Goal: Task Accomplishment & Management: Manage account settings

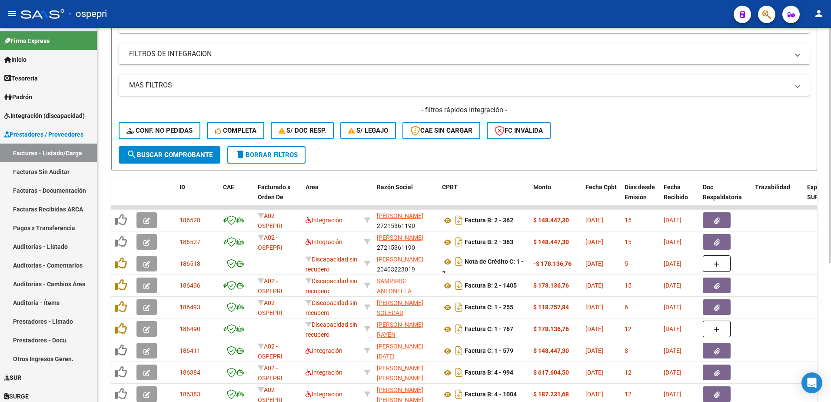
scroll to position [174, 0]
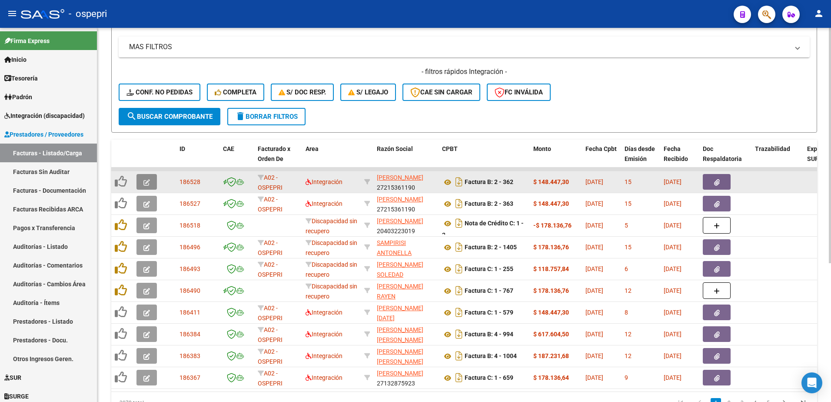
click at [146, 180] on icon "button" at bounding box center [146, 182] width 7 height 7
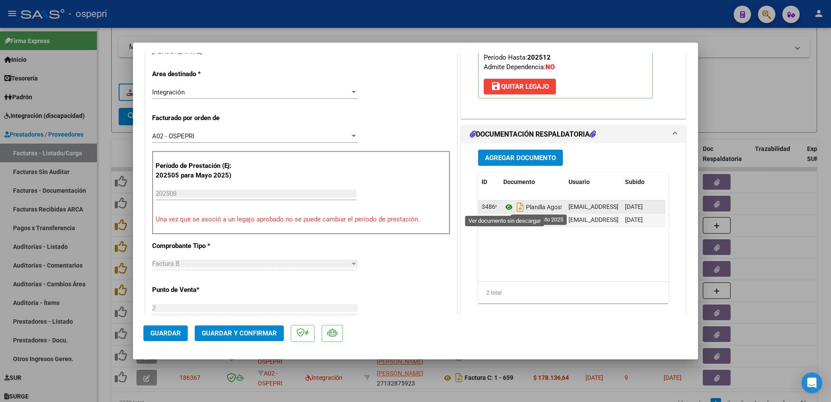
click at [503, 207] on icon at bounding box center [508, 207] width 11 height 10
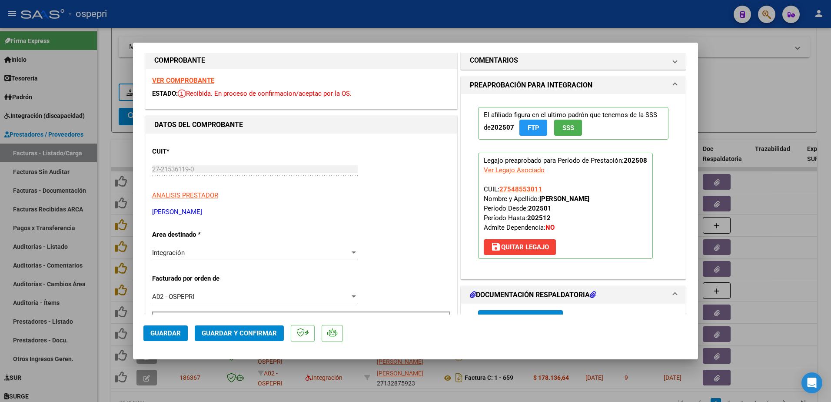
scroll to position [0, 0]
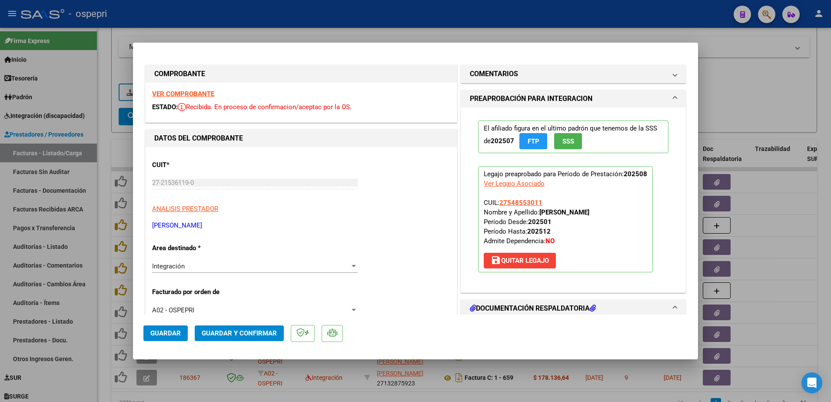
type input "$ 0,00"
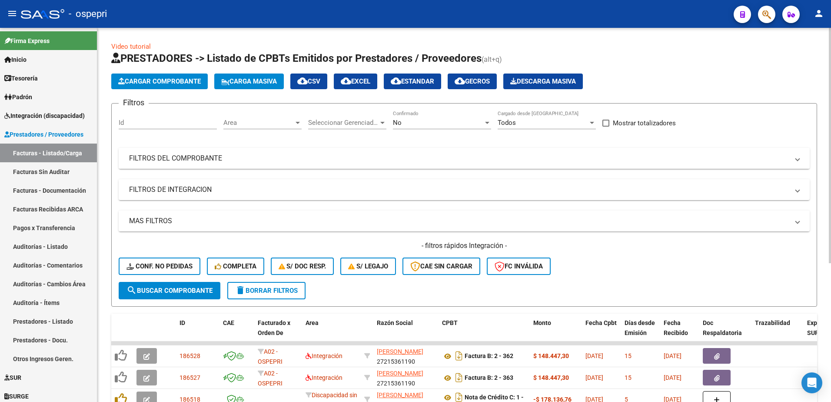
click at [797, 160] on span at bounding box center [797, 158] width 3 height 10
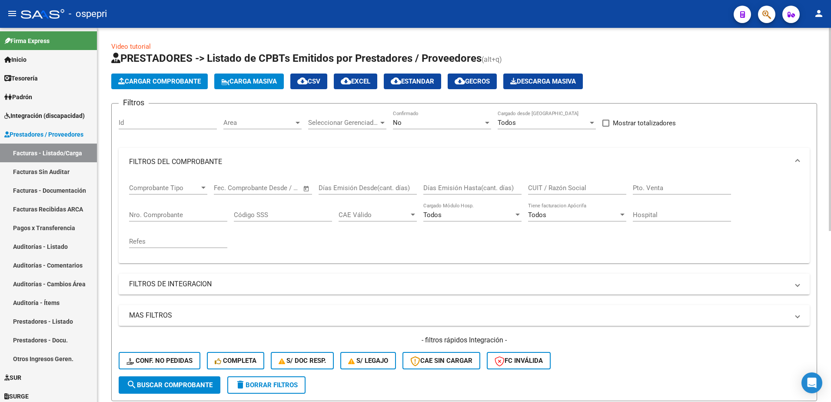
click at [554, 186] on input "CUIT / Razón Social" at bounding box center [577, 188] width 98 height 8
paste input "27399984705"
type input "27399984705"
click at [178, 392] on button "search Buscar Comprobante" at bounding box center [170, 384] width 102 height 17
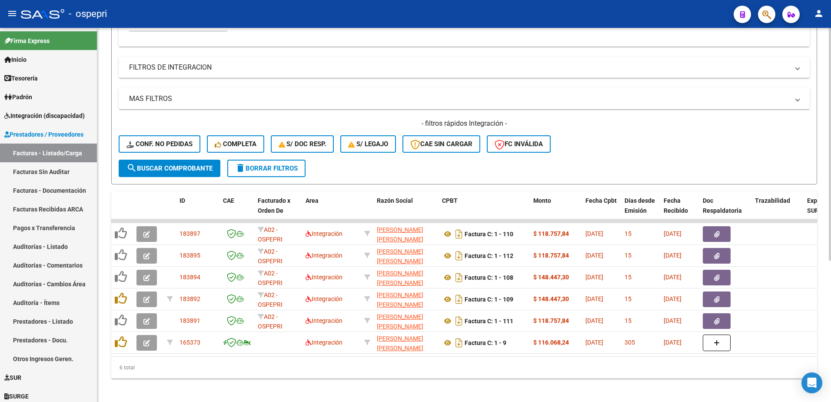
scroll to position [217, 0]
click at [483, 17] on div "- ospepri" at bounding box center [374, 13] width 706 height 19
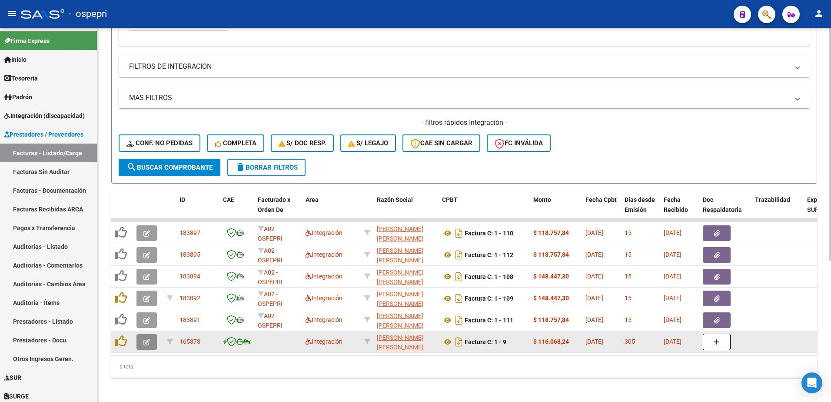
click at [150, 343] on icon "button" at bounding box center [146, 342] width 7 height 7
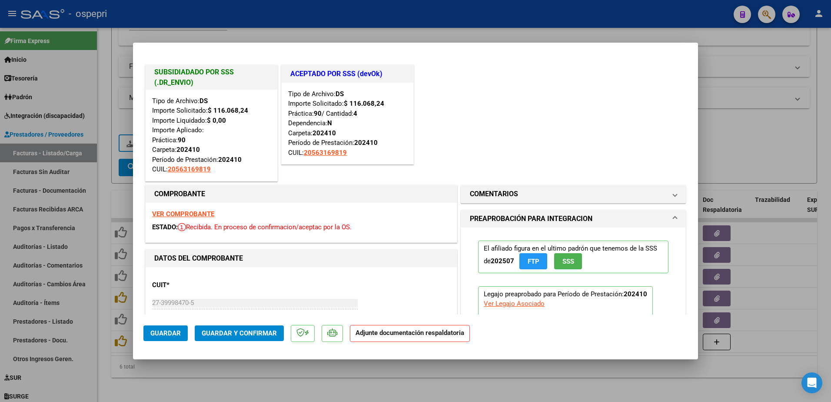
type input "$ 0,00"
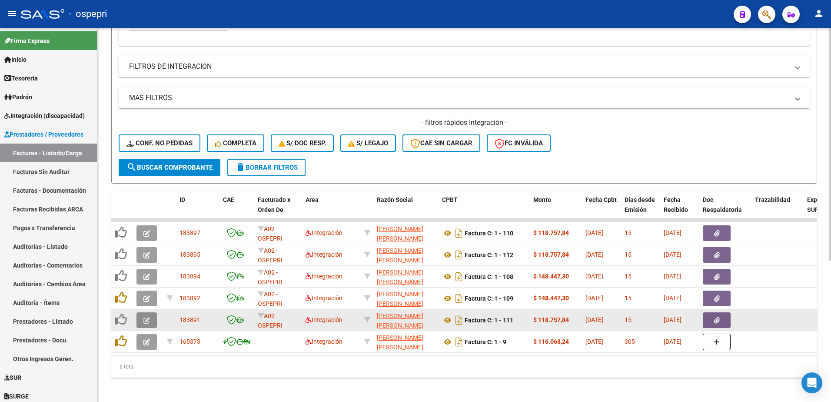
click at [147, 321] on icon "button" at bounding box center [146, 320] width 7 height 7
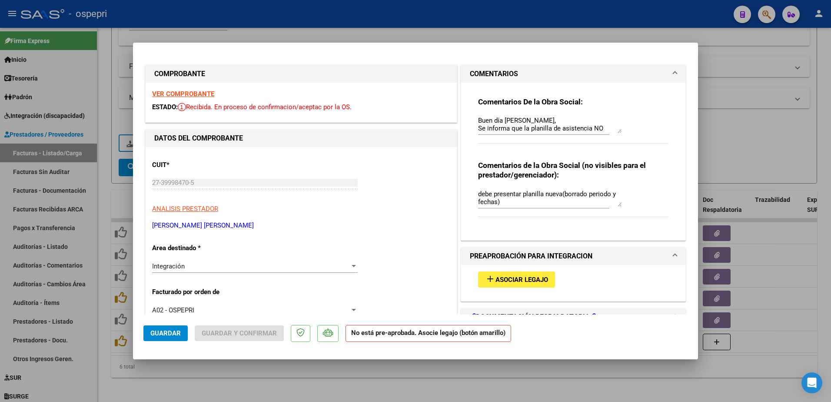
click at [192, 96] on strong "VER COMPROBANTE" at bounding box center [183, 94] width 62 height 8
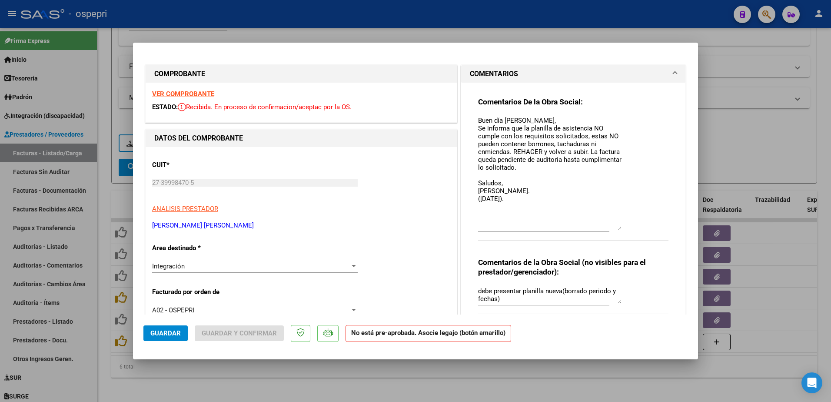
drag, startPoint x: 614, startPoint y: 131, endPoint x: 627, endPoint y: 228, distance: 97.9
click at [627, 228] on div "Comentarios De la Obra Social: Buen día Nelly, Se informa que la planilla de as…" at bounding box center [573, 173] width 190 height 153
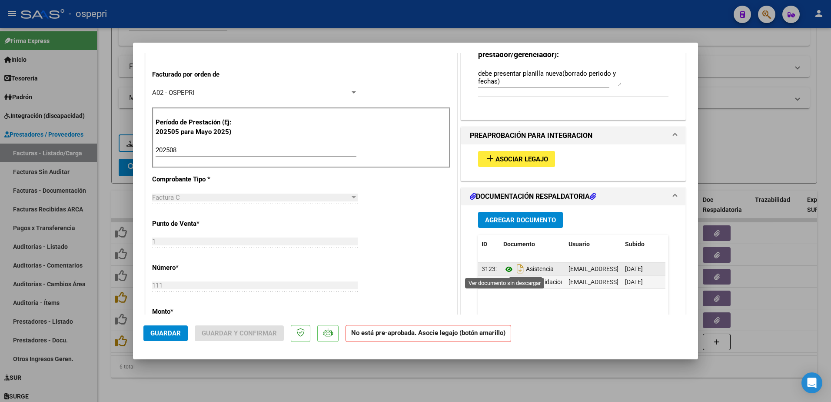
click at [508, 268] on icon at bounding box center [508, 269] width 11 height 10
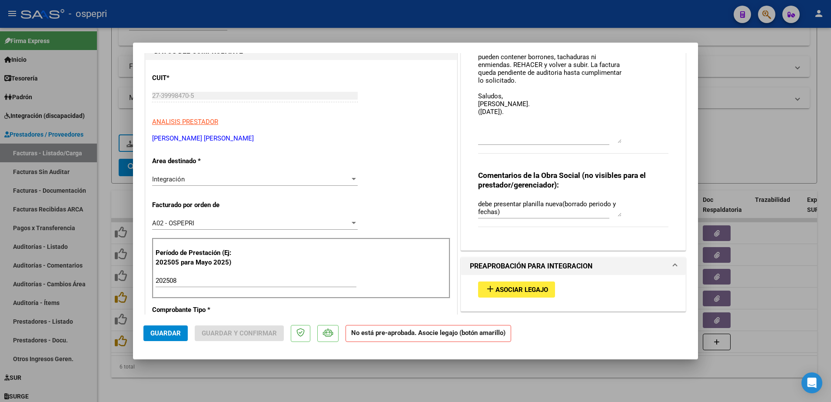
scroll to position [43, 0]
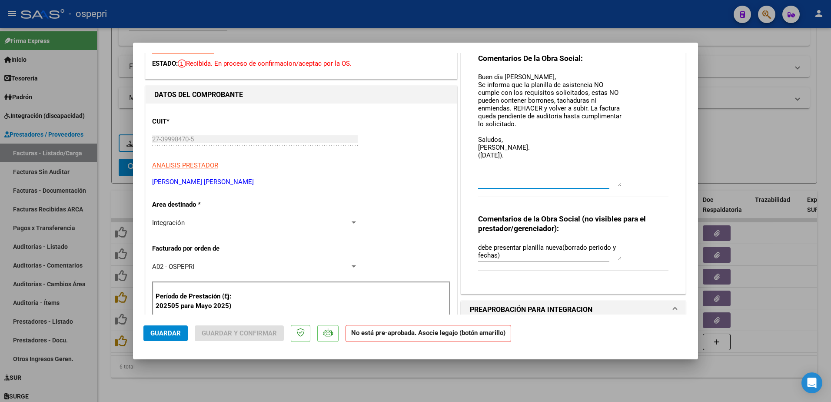
drag, startPoint x: 476, startPoint y: 76, endPoint x: 521, endPoint y: 149, distance: 85.5
click at [521, 149] on textarea "Buen día Nelly, Se informa que la planilla de asistencia NO cumple con los requ…" at bounding box center [549, 129] width 143 height 114
click at [517, 159] on textarea "Buen día Nelly, Se informa que la planilla de asistencia NO cumple con los requ…" at bounding box center [549, 129] width 143 height 114
paste textarea "Buen día Nelly, Se informa que la planilla de asistencia NO cumple con los requ…"
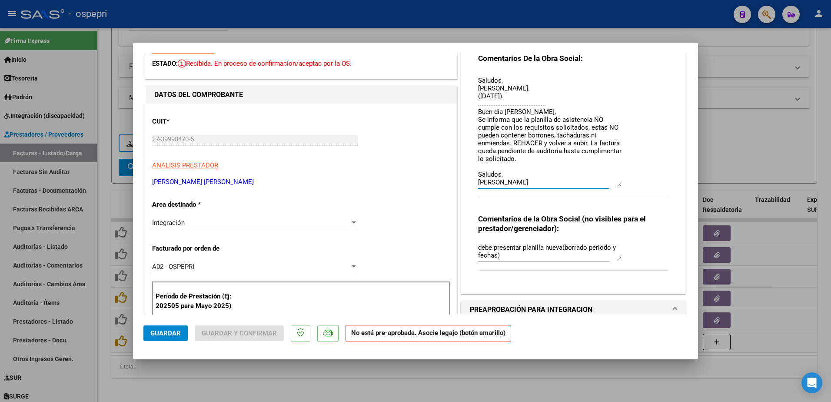
scroll to position [67, 0]
click at [525, 171] on textarea "Buen día Nelly, Se informa que la planilla de asistencia NO cumple con los requ…" at bounding box center [549, 129] width 143 height 114
type textarea "Buen día Nelly, Se informa que la planilla de asistencia NO cumple con los requ…"
click at [164, 335] on span "Guardar" at bounding box center [165, 333] width 30 height 8
click at [166, 331] on span "Guardar" at bounding box center [165, 333] width 30 height 8
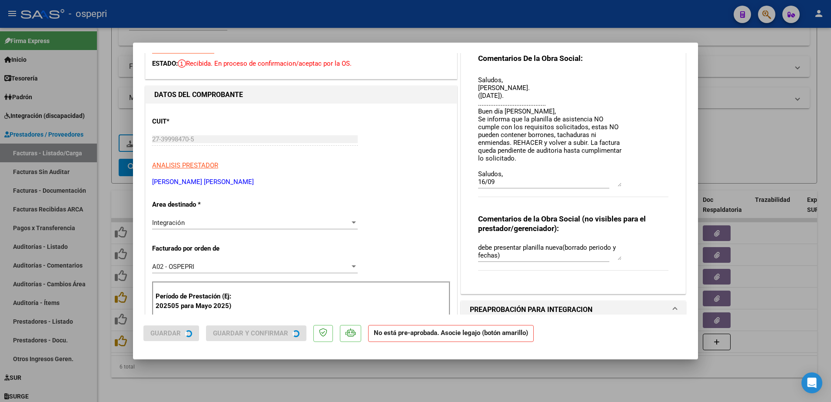
type input "$ 0,00"
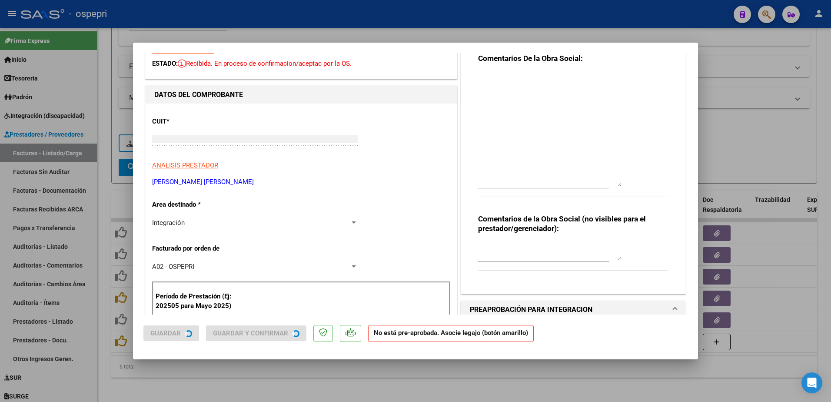
scroll to position [0, 0]
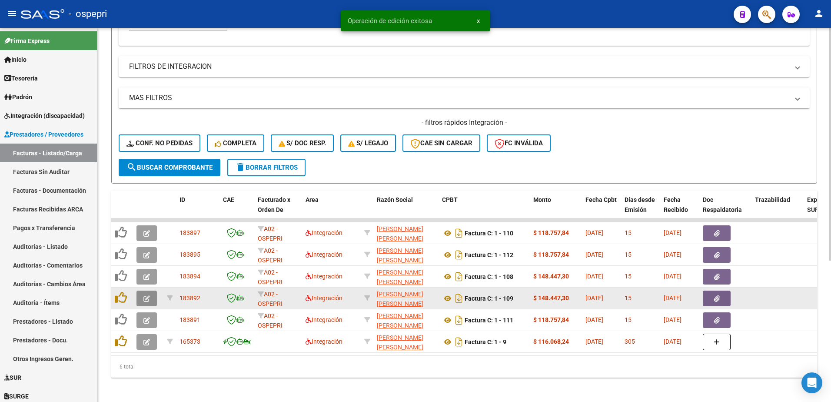
click at [146, 296] on icon "button" at bounding box center [146, 298] width 7 height 7
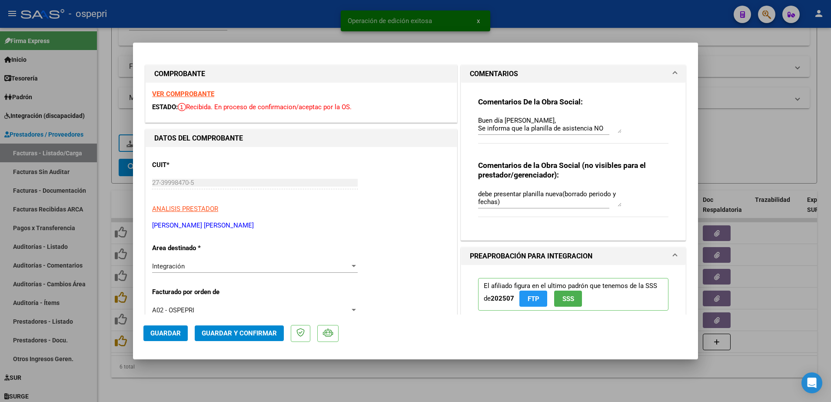
click at [194, 93] on strong "VER COMPROBANTE" at bounding box center [183, 94] width 62 height 8
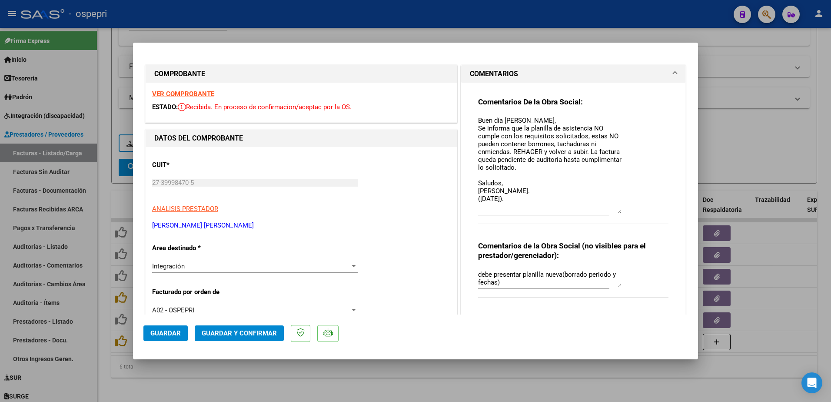
drag, startPoint x: 614, startPoint y: 130, endPoint x: 616, endPoint y: 210, distance: 80.5
click at [616, 210] on textarea "Buen día Nelly, Se informa que la planilla de asistencia NO cumple con los requ…" at bounding box center [549, 165] width 143 height 98
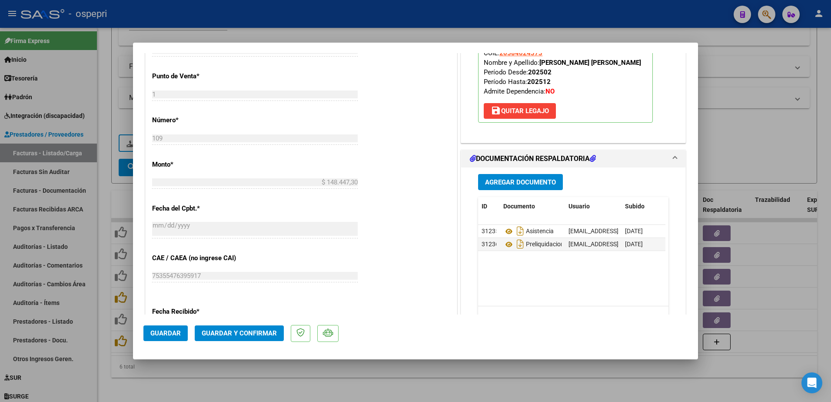
scroll to position [391, 0]
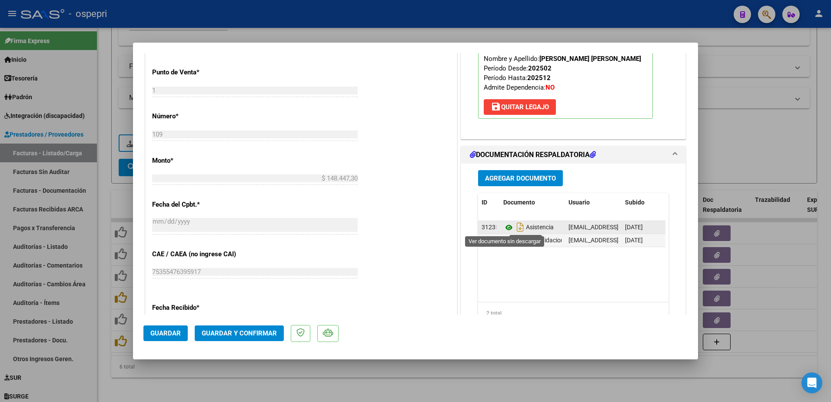
click at [504, 226] on icon at bounding box center [508, 227] width 11 height 10
type input "$ 0,00"
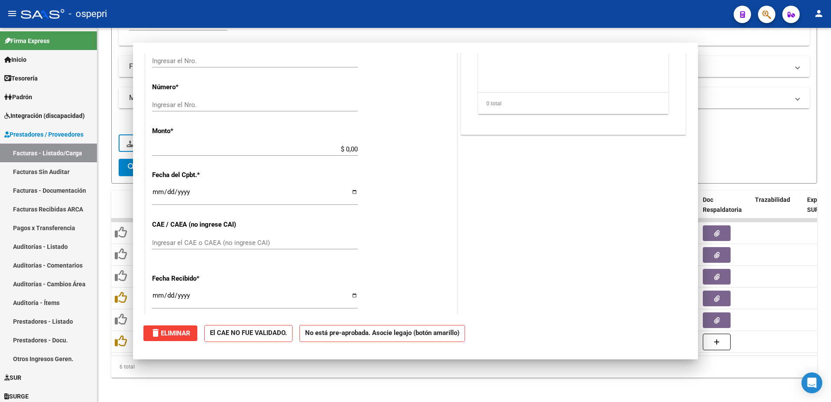
scroll to position [362, 0]
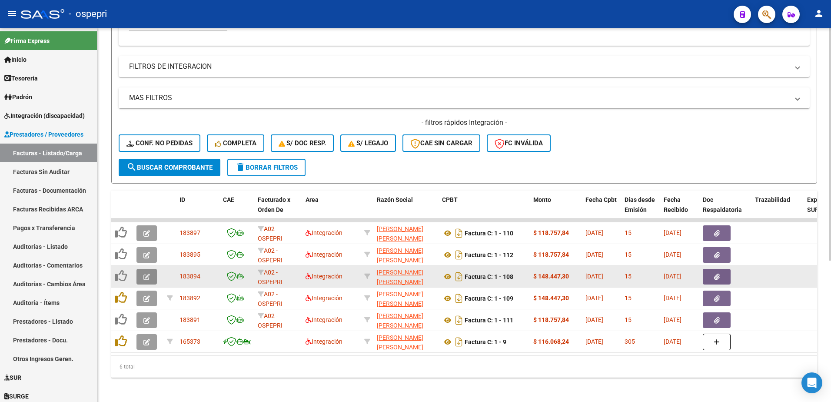
click at [142, 276] on button "button" at bounding box center [146, 277] width 20 height 16
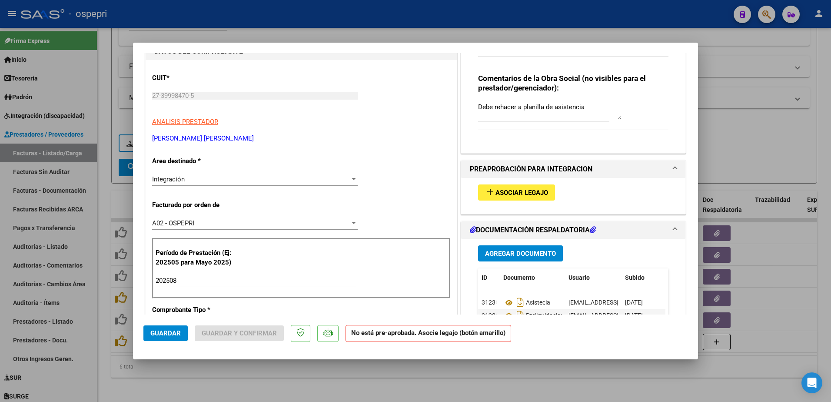
scroll to position [0, 0]
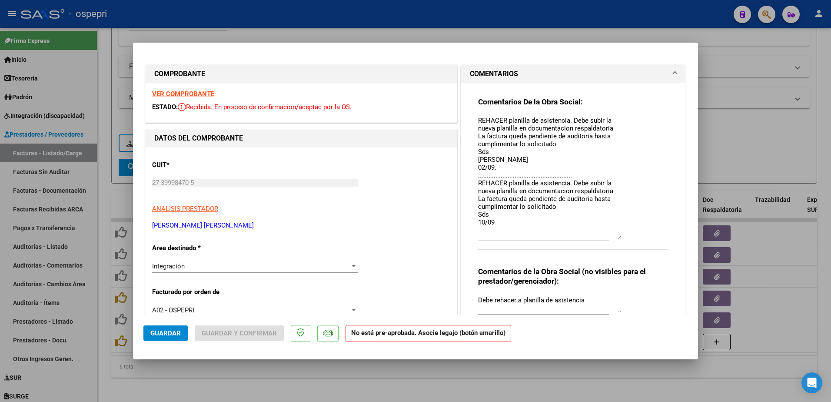
drag, startPoint x: 615, startPoint y: 131, endPoint x: 618, endPoint y: 237, distance: 106.1
click at [618, 237] on textarea "REHACER planilla de asistencia. Debe subir la nueva planilla en documentacion r…" at bounding box center [549, 177] width 143 height 123
click at [474, 183] on div "Comentarios De la Obra Social: REHACER planilla de asistencia. Debe subir la nu…" at bounding box center [573, 211] width 203 height 256
drag, startPoint x: 475, startPoint y: 183, endPoint x: 515, endPoint y: 214, distance: 50.9
click at [515, 214] on textarea "REHACER planilla de asistencia. Debe subir la nueva planilla en documentacion r…" at bounding box center [549, 177] width 143 height 123
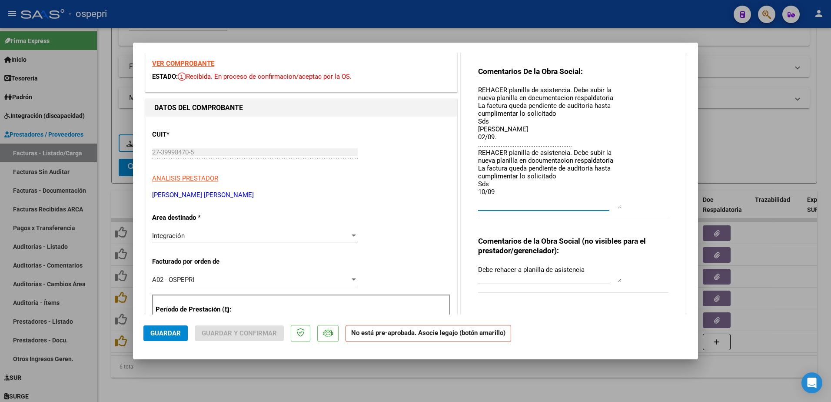
scroll to position [43, 0]
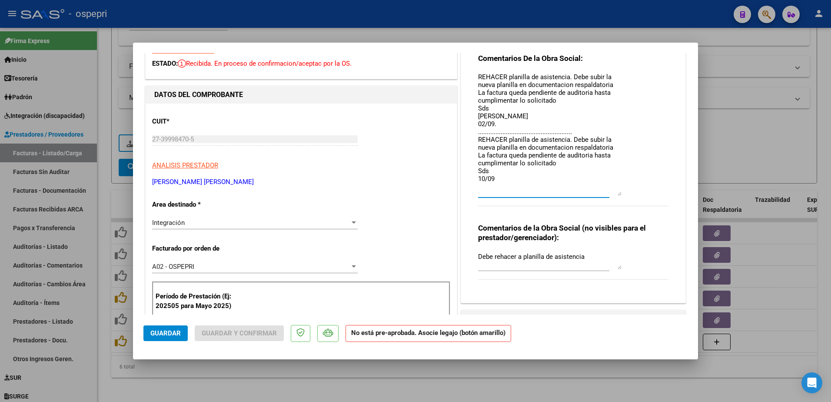
click at [496, 180] on textarea "REHACER planilla de asistencia. Debe subir la nueva planilla en documentacion r…" at bounding box center [549, 133] width 143 height 123
paste textarea "REHACER planilla de asistencia. Debe subir la nueva planilla en documentacion r…"
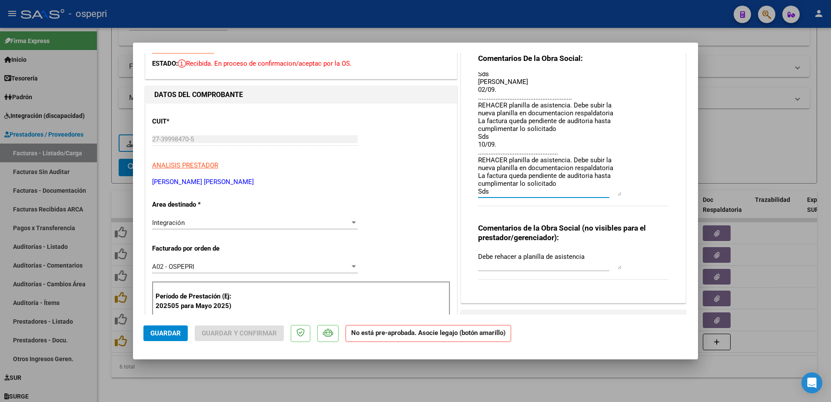
scroll to position [42, 0]
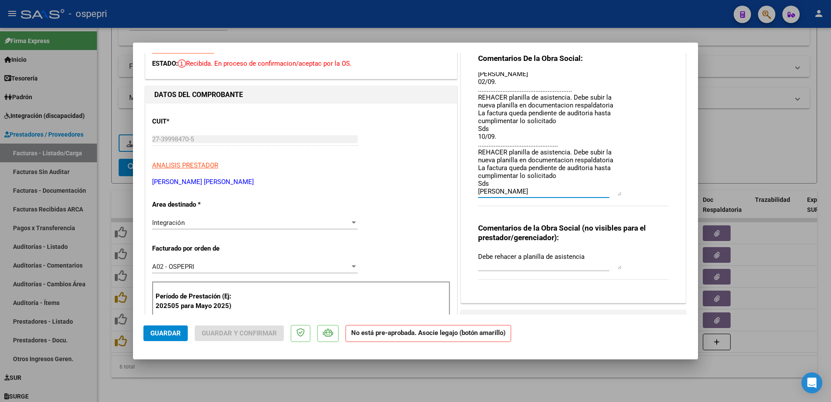
click at [501, 190] on textarea "REHACER planilla de asistencia. Debe subir la nueva planilla en documentacion r…" at bounding box center [549, 133] width 143 height 123
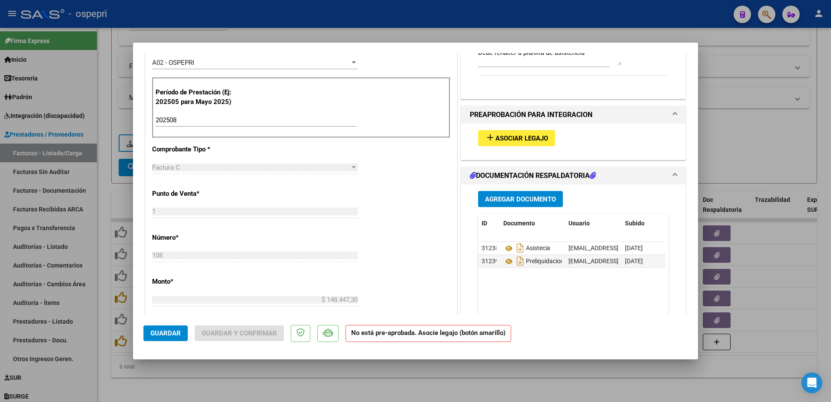
scroll to position [304, 0]
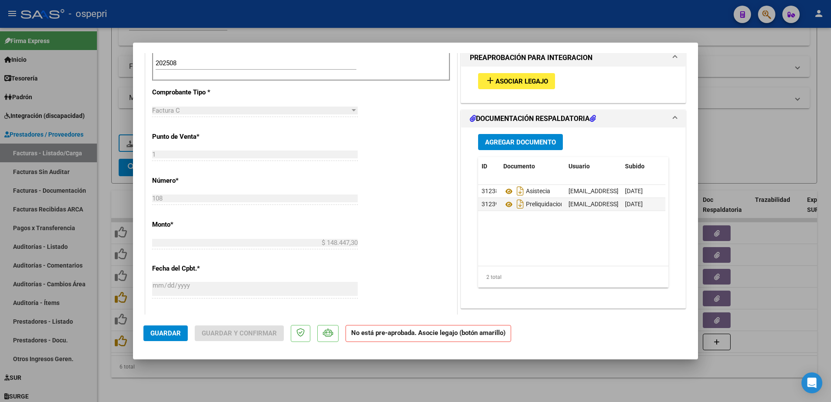
type textarea "REHACER planilla de asistencia. Debe subir la nueva planilla en documentacion r…"
click at [170, 329] on span "Guardar" at bounding box center [165, 333] width 30 height 8
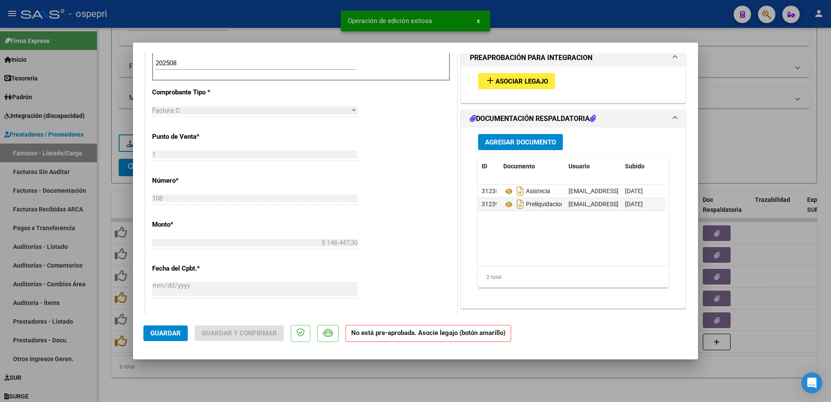
click at [174, 329] on span "Guardar" at bounding box center [165, 333] width 30 height 8
click at [503, 191] on icon at bounding box center [508, 191] width 11 height 10
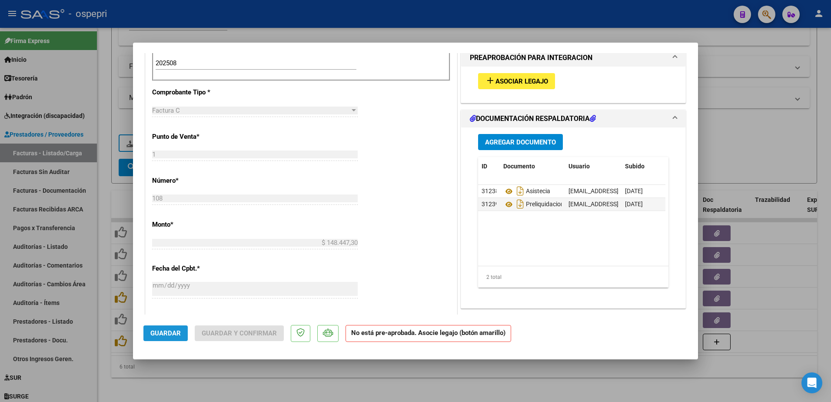
click at [177, 328] on button "Guardar" at bounding box center [165, 333] width 44 height 16
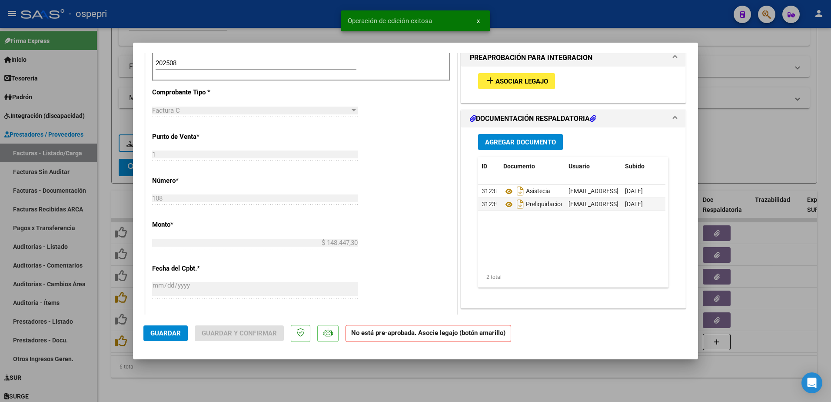
type input "$ 0,00"
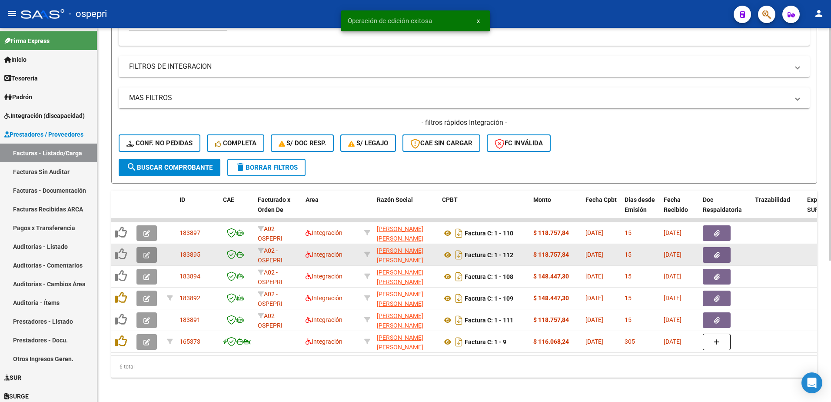
click at [148, 253] on icon "button" at bounding box center [146, 255] width 7 height 7
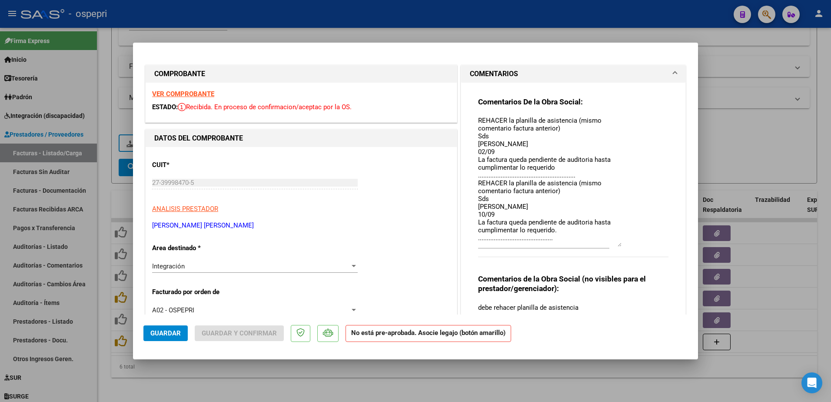
drag, startPoint x: 613, startPoint y: 132, endPoint x: 630, endPoint y: 246, distance: 114.7
click at [630, 246] on div "Comentarios De la Obra Social: REHACER la planilla de asistencia (mismo comenta…" at bounding box center [573, 182] width 190 height 170
drag, startPoint x: 476, startPoint y: 183, endPoint x: 584, endPoint y: 237, distance: 120.9
click at [583, 236] on textarea "REHACER la planilla de asistencia (mismo comentario factura anterior) Sds Yolan…" at bounding box center [549, 181] width 143 height 131
click at [585, 238] on textarea "REHACER la planilla de asistencia (mismo comentario factura anterior) Sds Yolan…" at bounding box center [549, 181] width 143 height 131
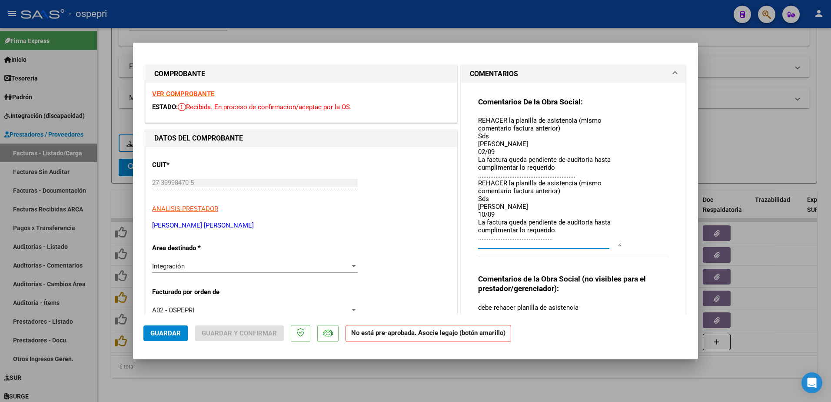
drag, startPoint x: 474, startPoint y: 184, endPoint x: 567, endPoint y: 229, distance: 103.2
click at [567, 229] on textarea "REHACER la planilla de asistencia (mismo comentario factura anterior) Sds Yolan…" at bounding box center [549, 181] width 143 height 131
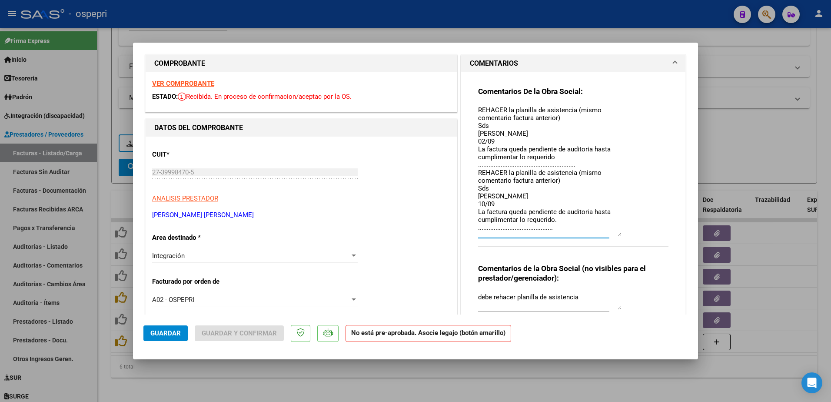
scroll to position [43, 0]
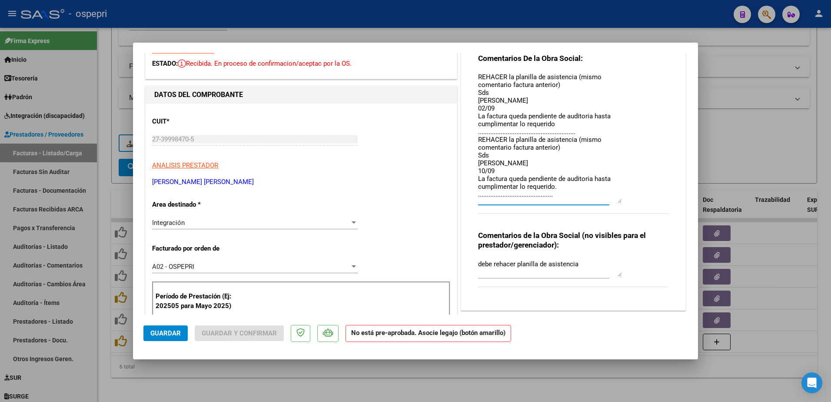
click at [557, 197] on textarea "REHACER la planilla de asistencia (mismo comentario factura anterior) Sds Yolan…" at bounding box center [549, 137] width 143 height 131
paste textarea "REHACER la planilla de asistencia (mismo comentario factura anterior) Sds Yolan…"
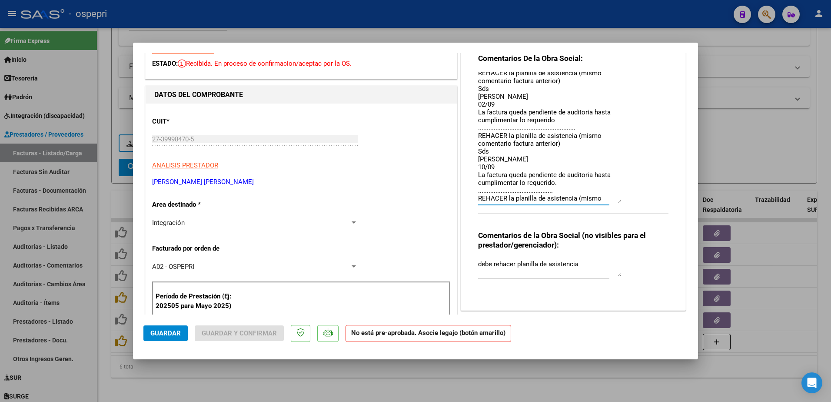
scroll to position [50, 0]
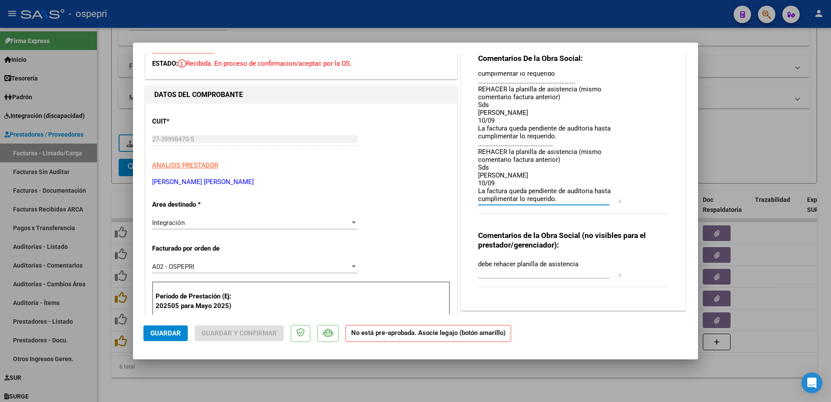
click at [481, 182] on textarea "REHACER la planilla de asistencia (mismo comentario factura anterior) Sds Yolan…" at bounding box center [549, 137] width 143 height 131
type textarea "REHACER la planilla de asistencia (mismo comentario factura anterior) Sds Yolan…"
click at [164, 334] on span "Guardar" at bounding box center [165, 333] width 30 height 8
click at [161, 333] on span "Guardar" at bounding box center [165, 333] width 30 height 8
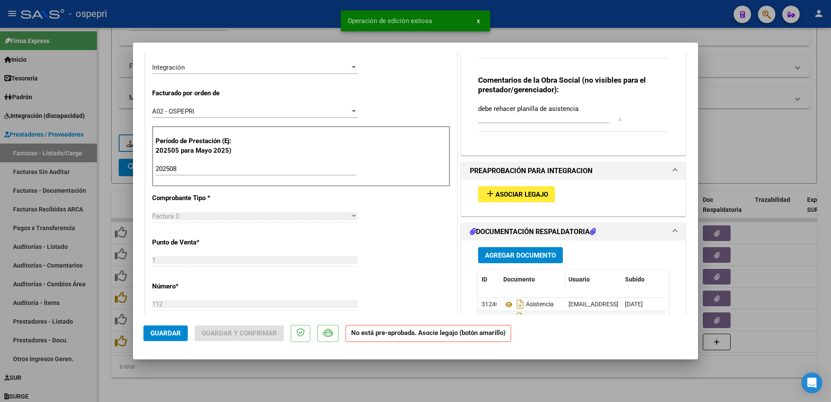
scroll to position [217, 0]
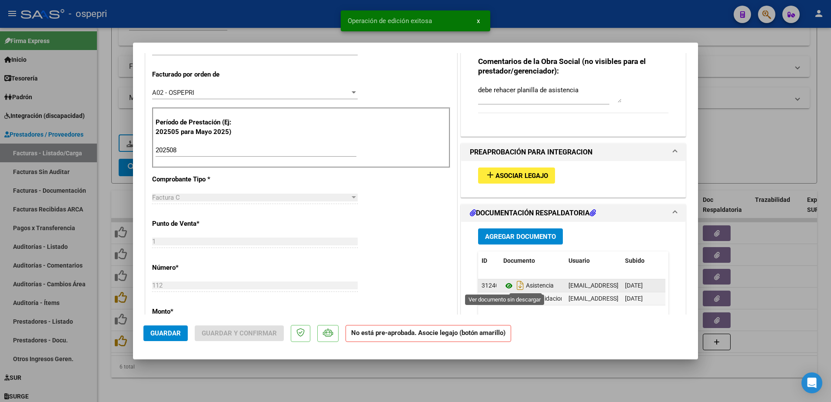
click at [505, 283] on icon at bounding box center [508, 285] width 11 height 10
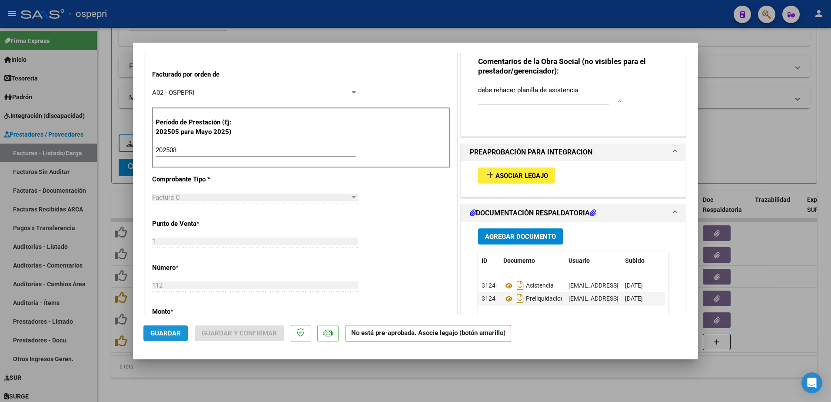
click at [156, 333] on span "Guardar" at bounding box center [165, 333] width 30 height 8
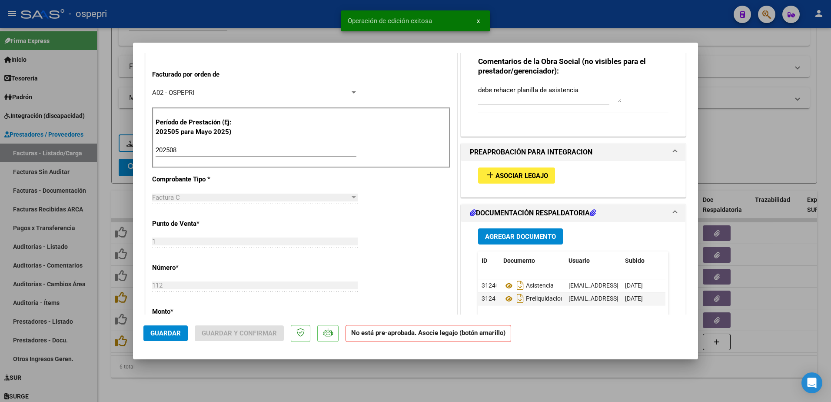
type input "$ 0,00"
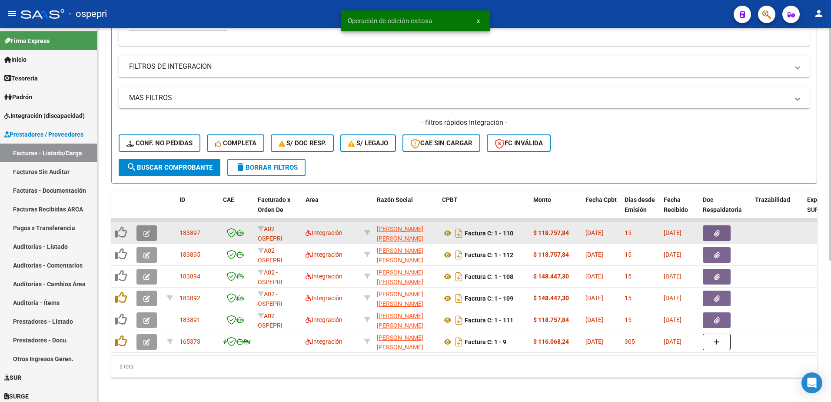
click at [141, 233] on button "button" at bounding box center [146, 233] width 20 height 16
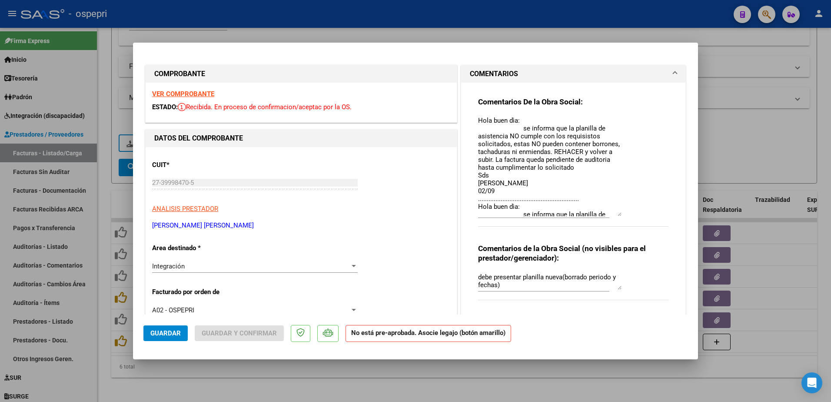
drag, startPoint x: 616, startPoint y: 133, endPoint x: 625, endPoint y: 216, distance: 83.5
click at [625, 216] on div "Comentarios De la Obra Social: Hola buen dìa: se informa que la planilla de asi…" at bounding box center [573, 166] width 190 height 139
drag, startPoint x: 475, startPoint y: 120, endPoint x: 535, endPoint y: 183, distance: 87.6
click at [535, 183] on textarea "Hola buen dìa: se informa que la planilla de asistencia NO cumple con los requi…" at bounding box center [549, 166] width 143 height 100
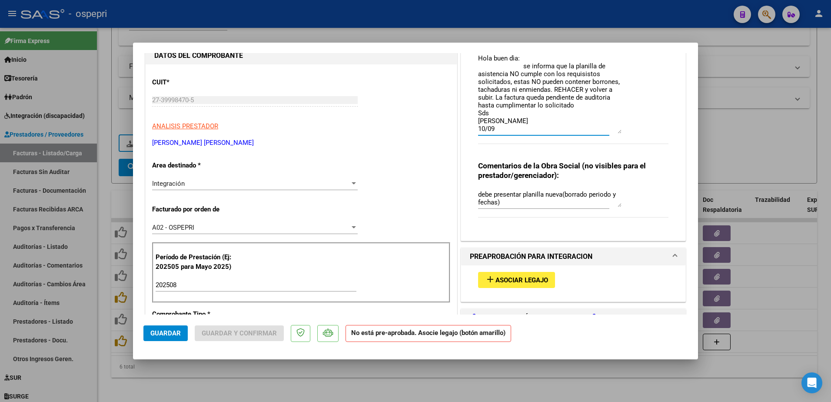
scroll to position [87, 0]
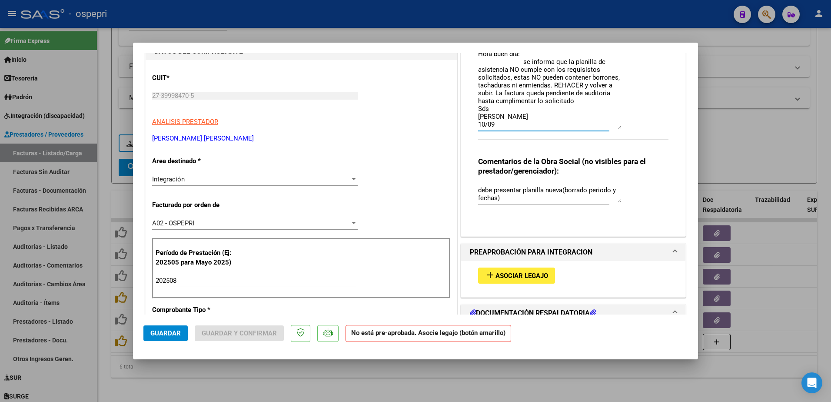
click at [496, 125] on textarea "Hola buen dìa: se informa que la planilla de asistencia NO cumple con los requi…" at bounding box center [549, 79] width 143 height 100
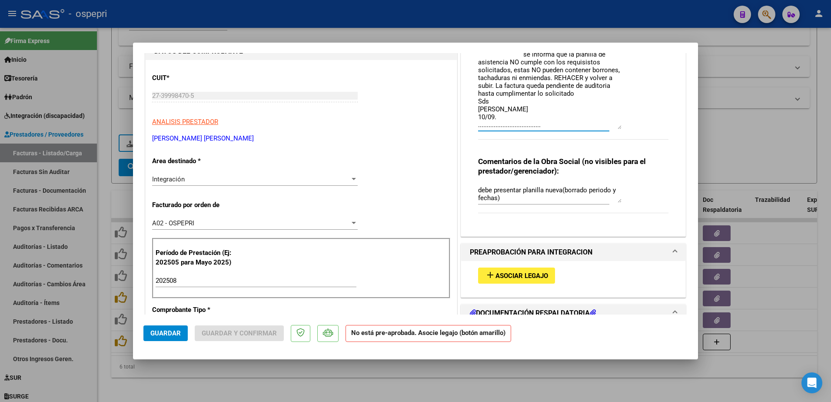
scroll to position [81, 0]
paste textarea "Hola buen dìa: se informa que la planilla de asistencia NO cumple con los requi…"
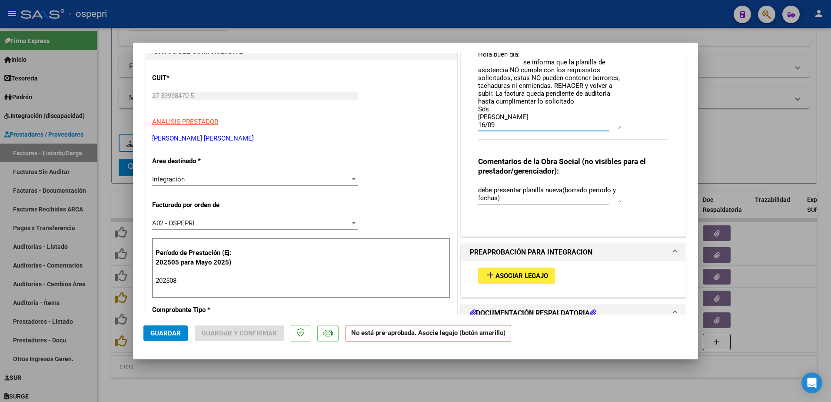
scroll to position [159, 0]
type textarea "Hola buen dìa: se informa que la planilla de asistencia NO cumple con los requi…"
click at [168, 331] on span "Guardar" at bounding box center [165, 333] width 30 height 8
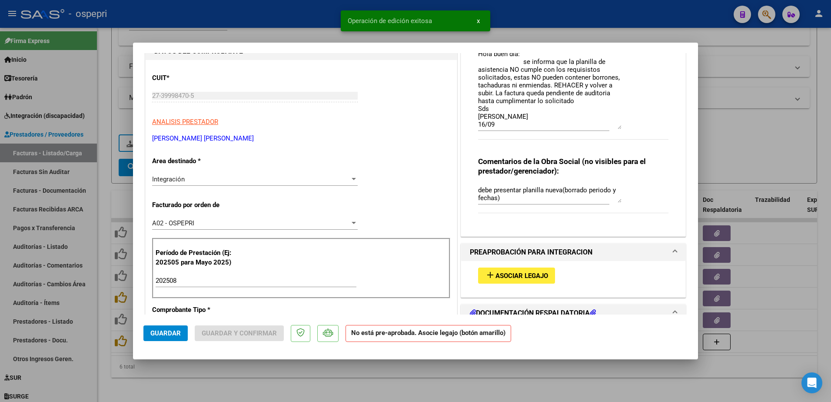
type input "$ 0,00"
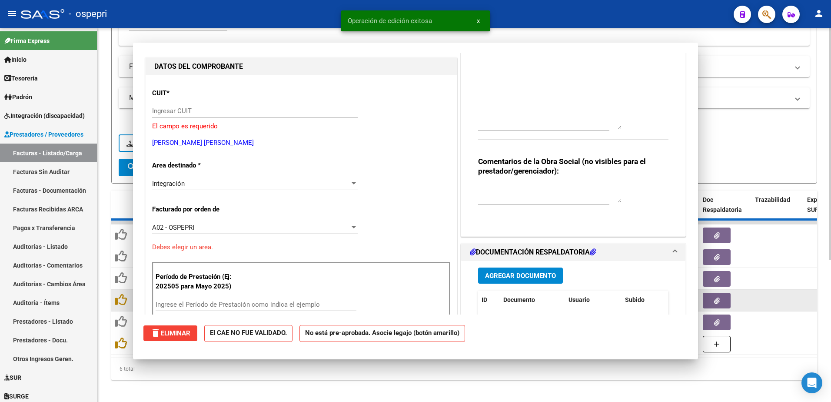
scroll to position [102, 0]
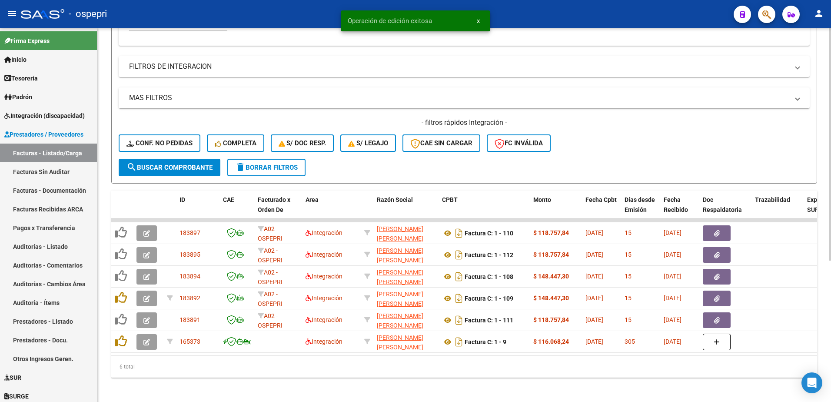
click at [285, 165] on span "delete Borrar Filtros" at bounding box center [266, 167] width 63 height 8
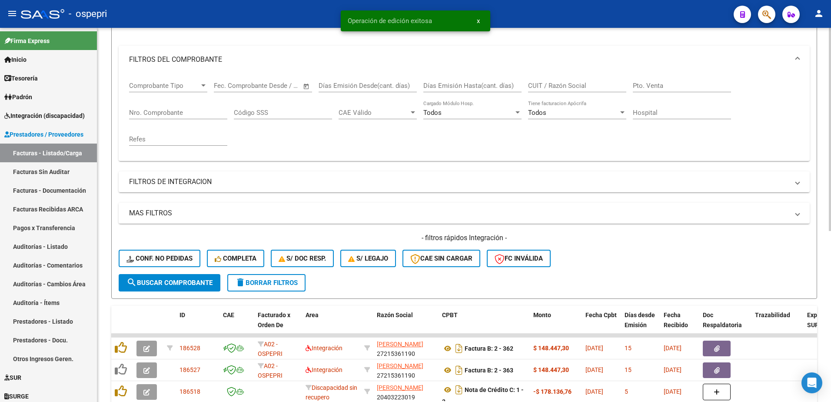
scroll to position [217, 0]
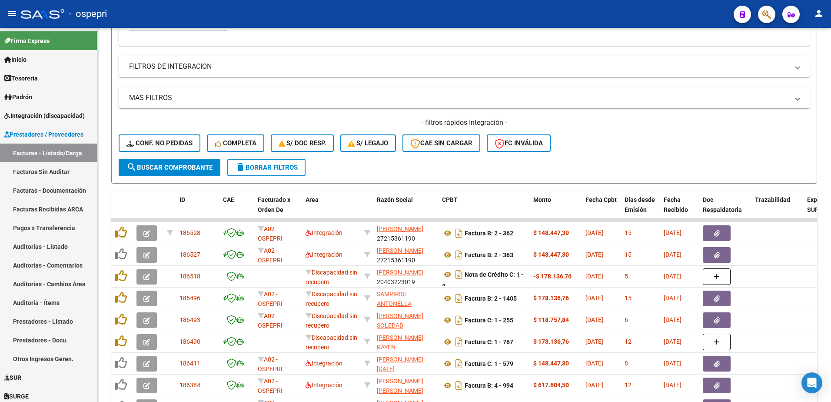
click at [552, 14] on div "- ospepri" at bounding box center [374, 13] width 706 height 19
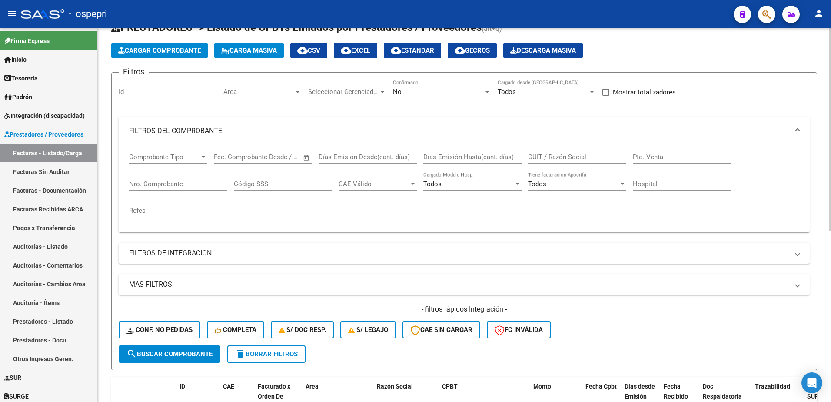
scroll to position [0, 0]
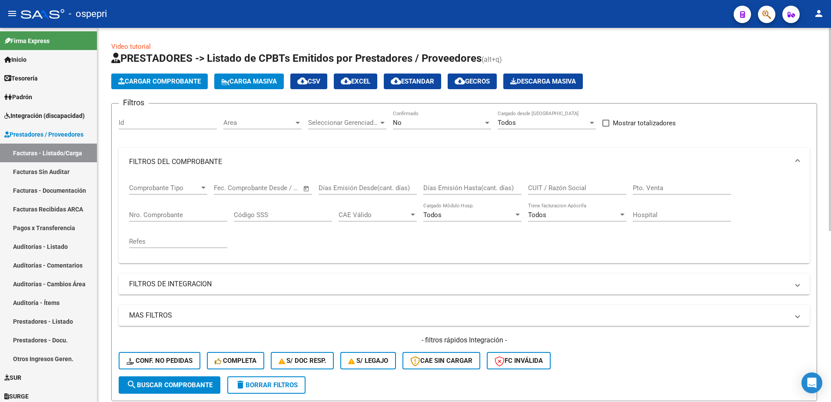
click at [559, 186] on input "CUIT / Razón Social" at bounding box center [577, 188] width 98 height 8
paste input "27264561448"
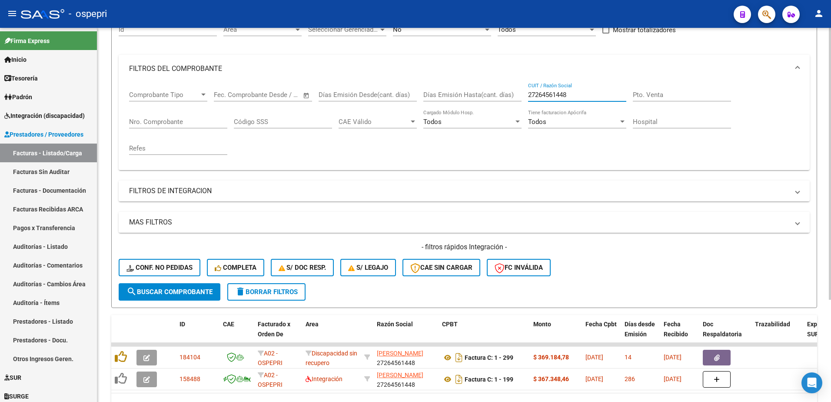
scroll to position [130, 0]
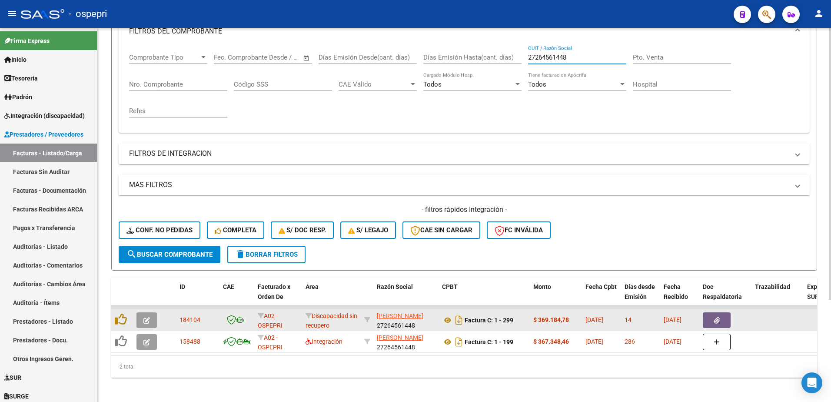
type input "27264561448"
click at [141, 316] on button "button" at bounding box center [146, 320] width 20 height 16
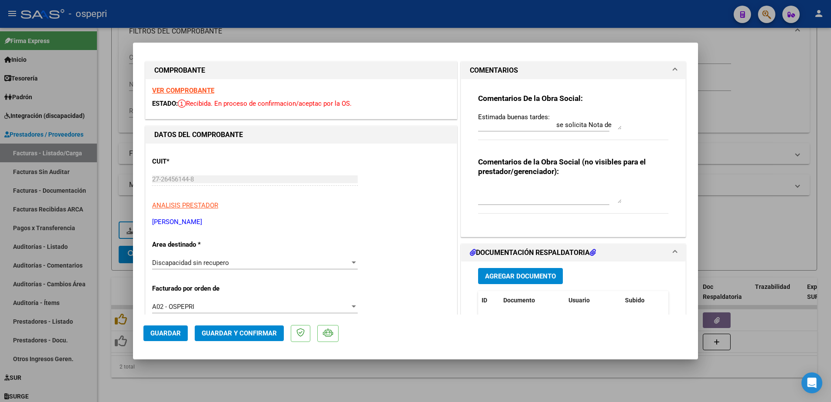
scroll to position [0, 0]
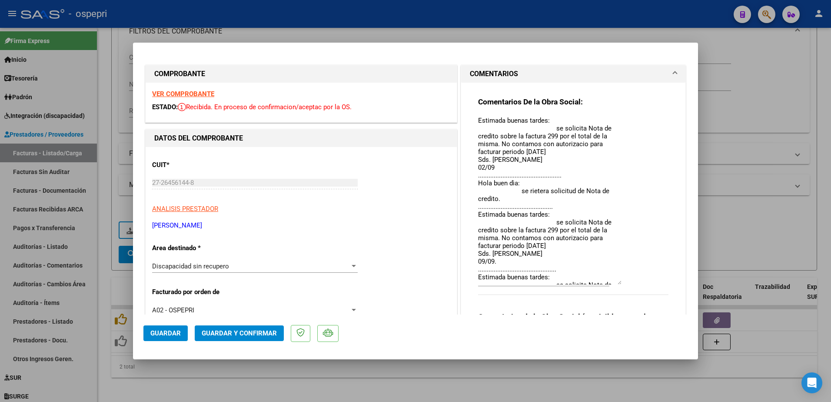
drag, startPoint x: 615, startPoint y: 133, endPoint x: 631, endPoint y: 284, distance: 152.1
click at [631, 284] on div "Comentarios De la Obra Social: Estimada buenas tardes: se solicita Nota de cred…" at bounding box center [573, 200] width 190 height 207
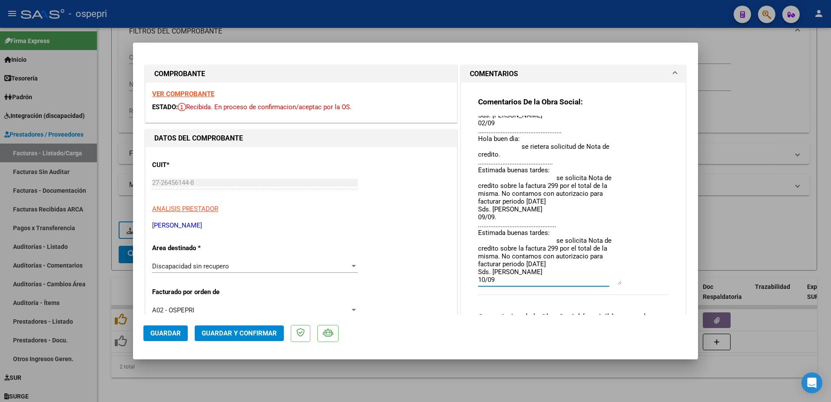
drag, startPoint x: 474, startPoint y: 232, endPoint x: 603, endPoint y: 271, distance: 134.9
click at [603, 271] on textarea "Estimada buenas tardes: se solicita Nota de credito sobre la factura 299 por el…" at bounding box center [549, 200] width 143 height 169
click at [498, 283] on textarea "Estimada buenas tardes: se solicita Nota de credito sobre la factura 299 por el…" at bounding box center [549, 200] width 143 height 169
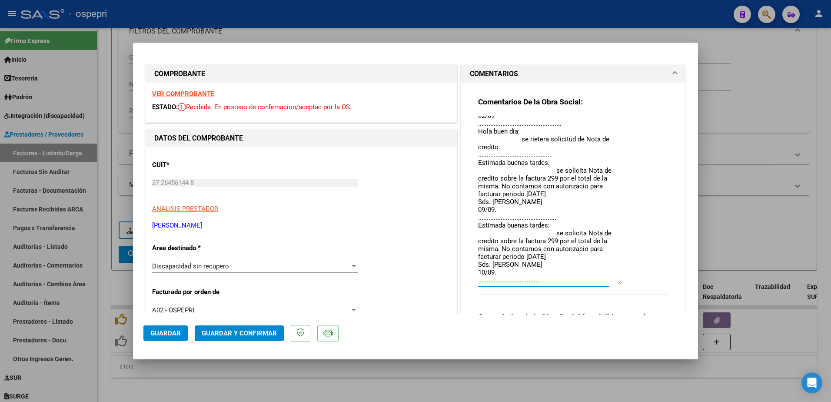
scroll to position [60, 0]
paste textarea "Estimada buenas tardes: se solicita Nota de credito sobre la factura 299 por el…"
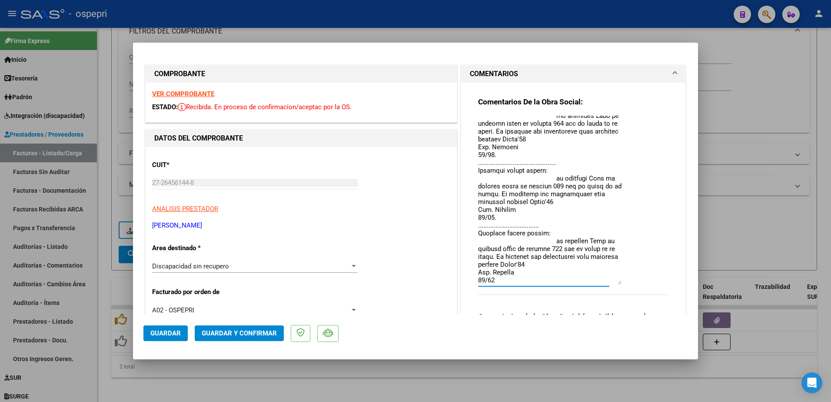
scroll to position [114, 0]
click at [583, 249] on textarea at bounding box center [549, 200] width 143 height 169
type textarea "Estimada buenas tardes: se solicita Nota de credito sobre la factura 299 por el…"
click at [173, 332] on span "Guardar" at bounding box center [165, 333] width 30 height 8
click at [169, 323] on mat-dialog-actions "Guardar Guardar y Confirmar" at bounding box center [415, 331] width 544 height 34
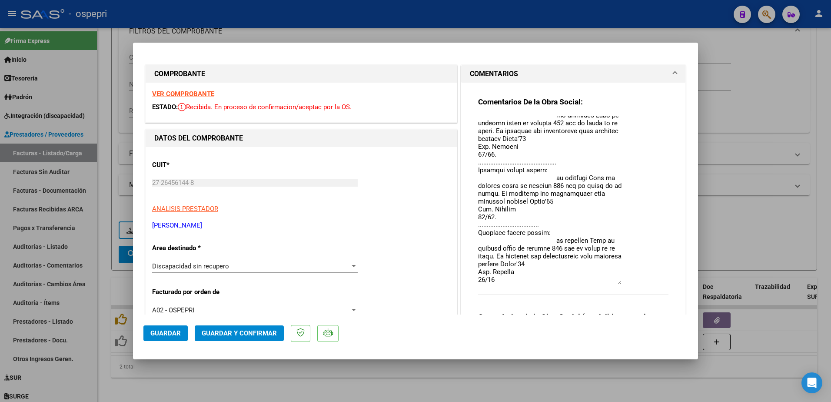
click at [169, 331] on span "Guardar" at bounding box center [165, 333] width 30 height 8
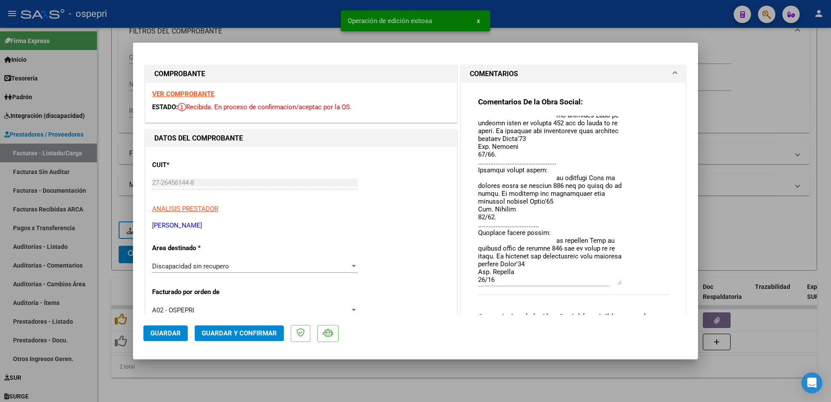
type input "$ 0,00"
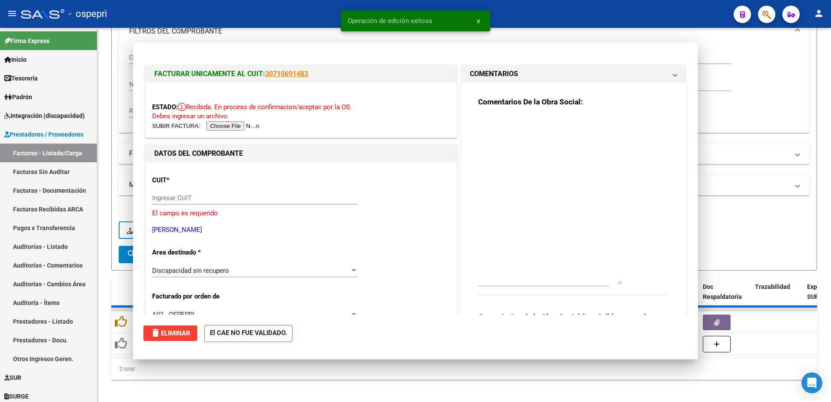
scroll to position [0, 0]
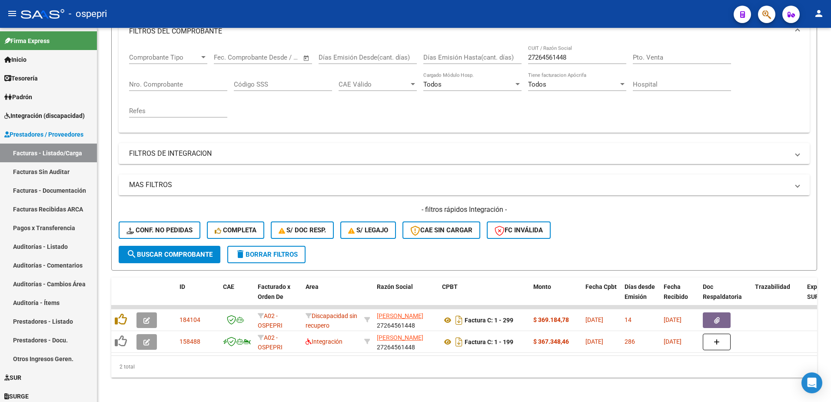
click at [586, 9] on div "- ospepri" at bounding box center [374, 13] width 706 height 19
click at [584, 59] on input "27264561448" at bounding box center [577, 57] width 98 height 8
paste input "3248772204"
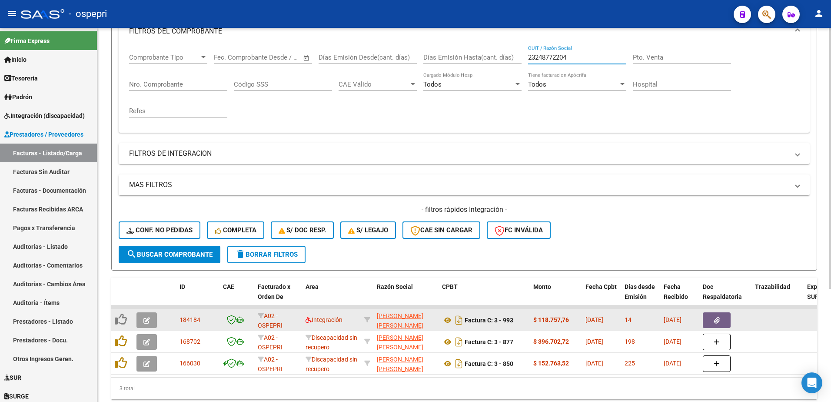
type input "23248772204"
click at [149, 319] on icon "button" at bounding box center [146, 320] width 7 height 7
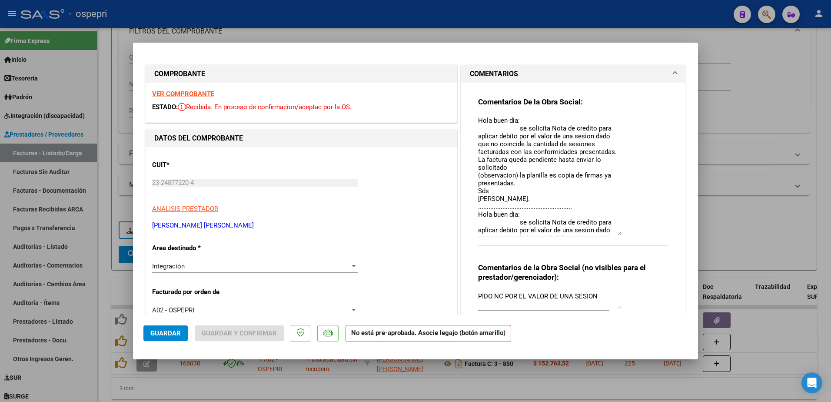
drag, startPoint x: 617, startPoint y: 132, endPoint x: 625, endPoint y: 234, distance: 102.9
click at [625, 234] on div "Comentarios De la Obra Social: Hola buen dìa: se solicita Nota de credito para …" at bounding box center [573, 176] width 190 height 158
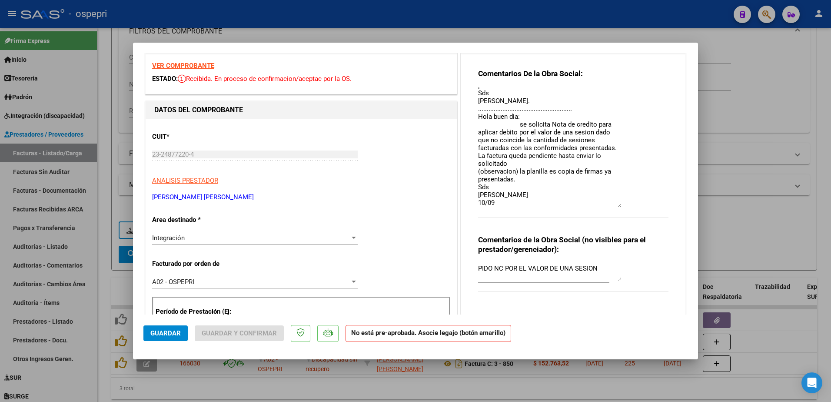
scroll to position [43, 0]
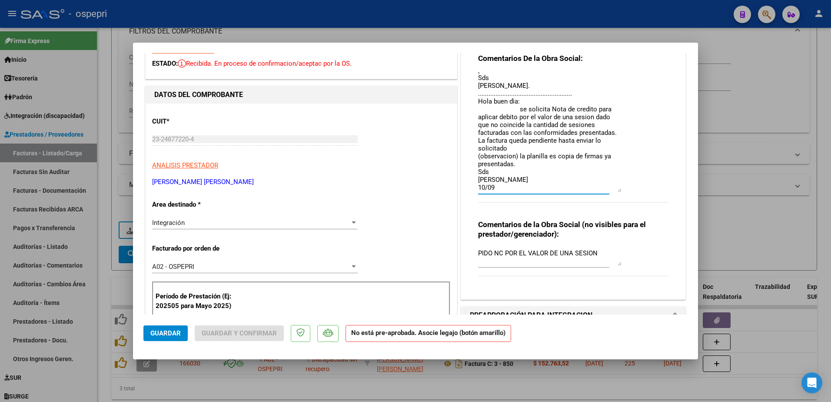
drag, startPoint x: 474, startPoint y: 93, endPoint x: 549, endPoint y: 177, distance: 112.1
click at [549, 177] on textarea "Hola buen dìa: se solicita Nota de credito para aplicar debito por el valor de …" at bounding box center [549, 132] width 143 height 120
click at [498, 186] on textarea "Hola buen dìa: se solicita Nota de credito para aplicar debito por el valor de …" at bounding box center [549, 132] width 143 height 120
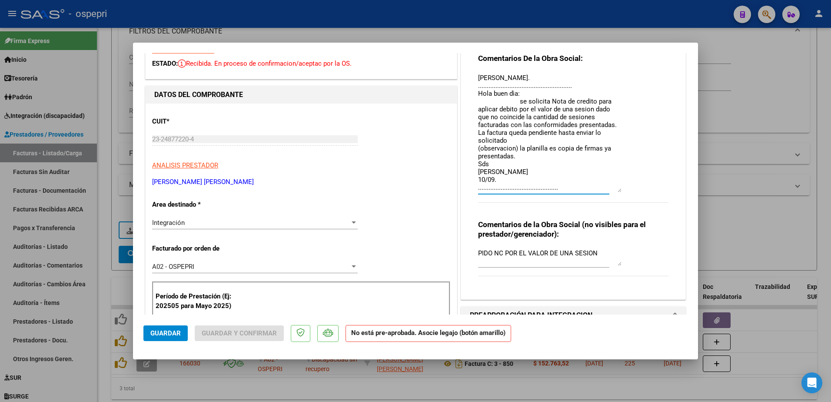
scroll to position [100, 0]
paste textarea "Hola buen dìa: se solicita Nota de credito para aplicar debito por el valor de …"
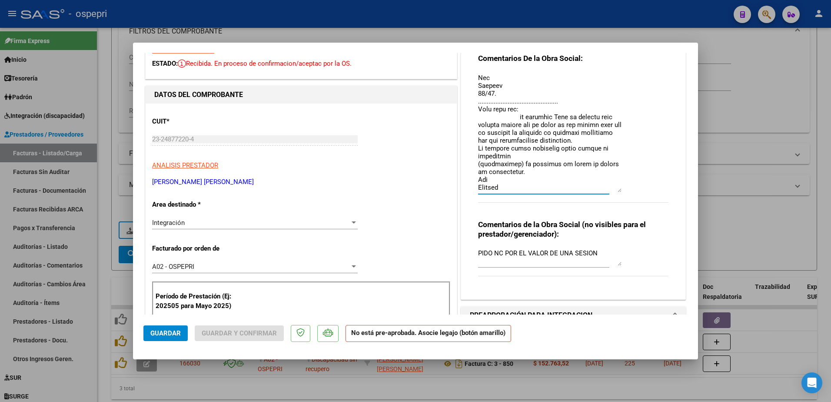
scroll to position [194, 0]
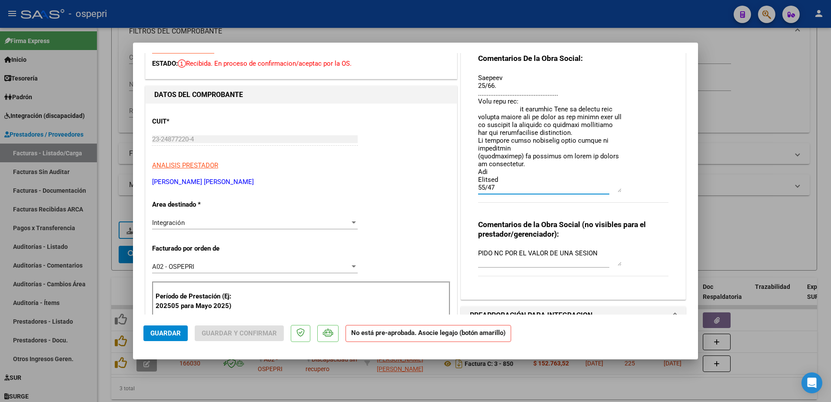
type textarea "Hola buen dìa: se solicita Nota de credito para aplicar debito por el valor de …"
click at [173, 329] on button "Guardar" at bounding box center [165, 333] width 44 height 16
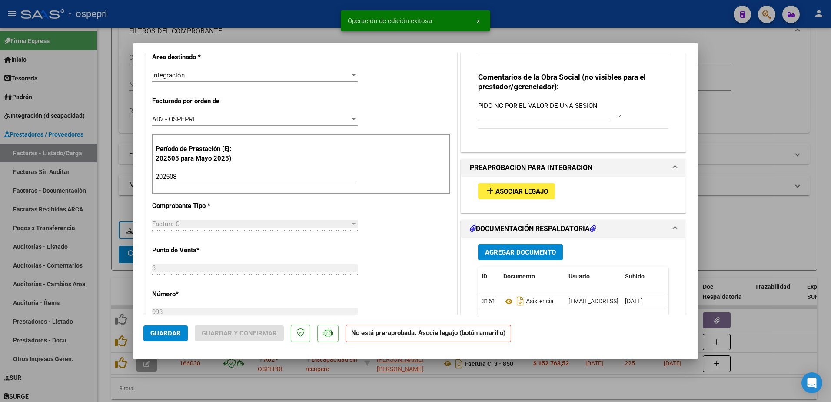
scroll to position [217, 0]
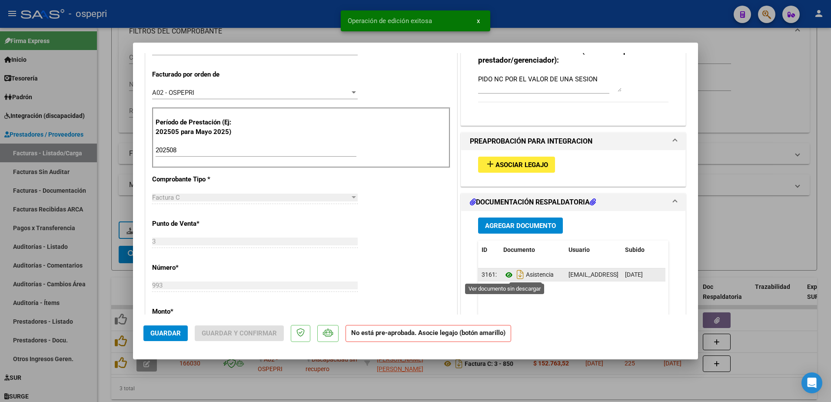
click at [505, 276] on icon at bounding box center [508, 275] width 11 height 10
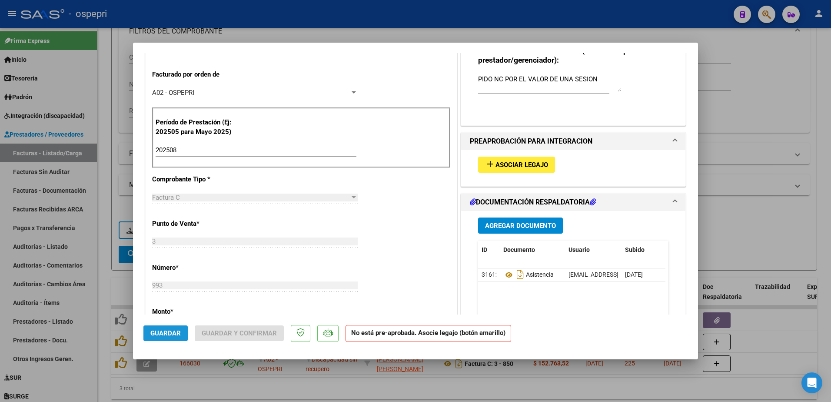
click at [173, 332] on span "Guardar" at bounding box center [165, 333] width 30 height 8
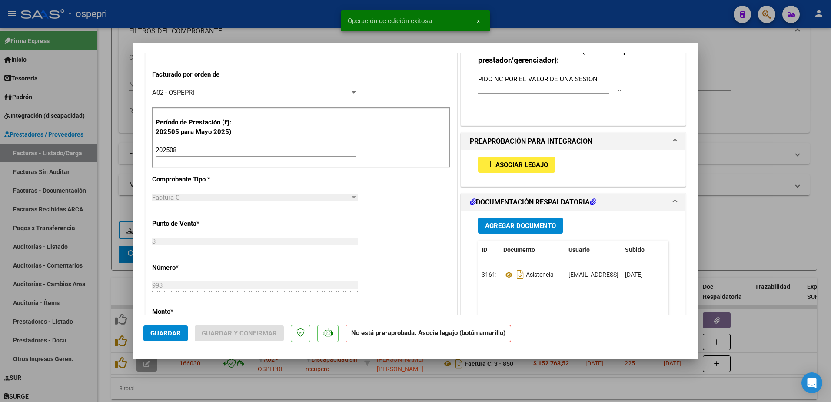
type input "$ 0,00"
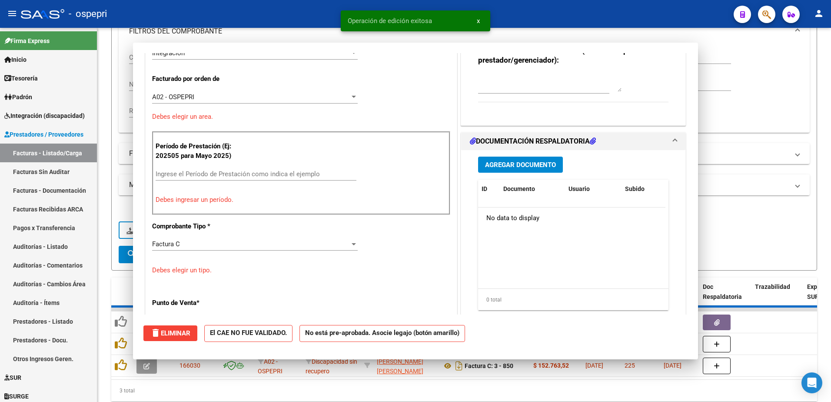
scroll to position [241, 0]
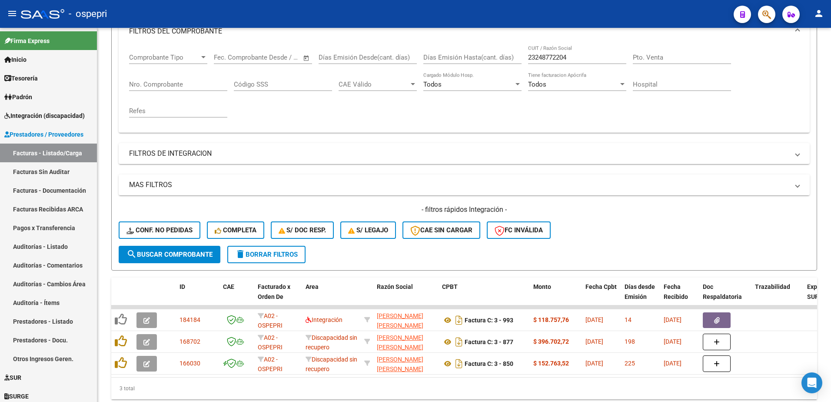
click at [634, 13] on div "- ospepri" at bounding box center [374, 13] width 706 height 19
click at [570, 58] on input "23248772204" at bounding box center [577, 57] width 98 height 8
paste input "724337354"
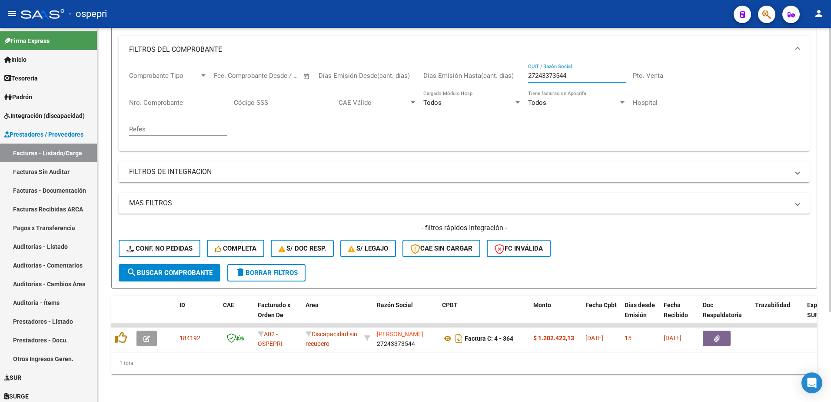
scroll to position [119, 0]
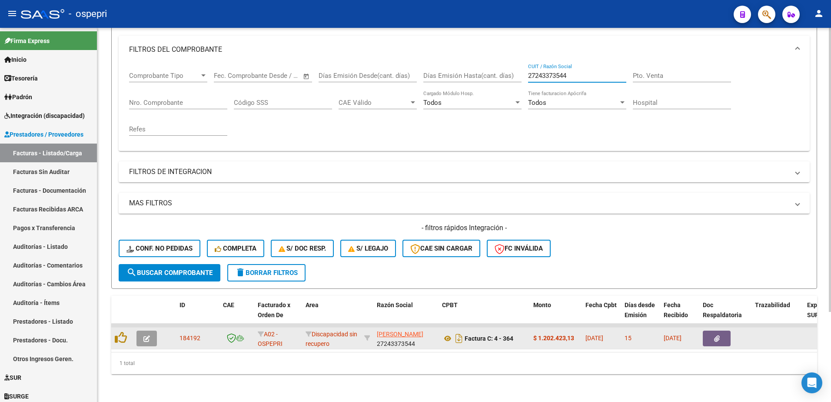
type input "27243373544"
click at [147, 330] on button "button" at bounding box center [146, 338] width 20 height 16
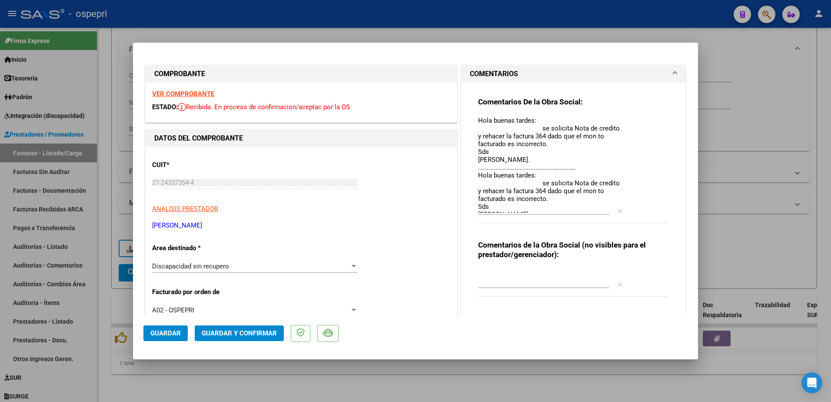
drag, startPoint x: 615, startPoint y: 132, endPoint x: 626, endPoint y: 213, distance: 81.6
click at [626, 213] on div "Comentarios De la Obra Social: Hola buenas tardes: se solicita Nota de credito …" at bounding box center [573, 165] width 190 height 136
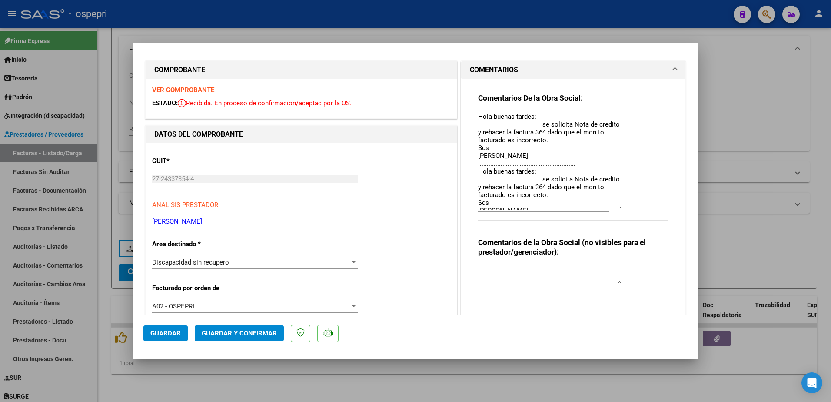
scroll to position [0, 0]
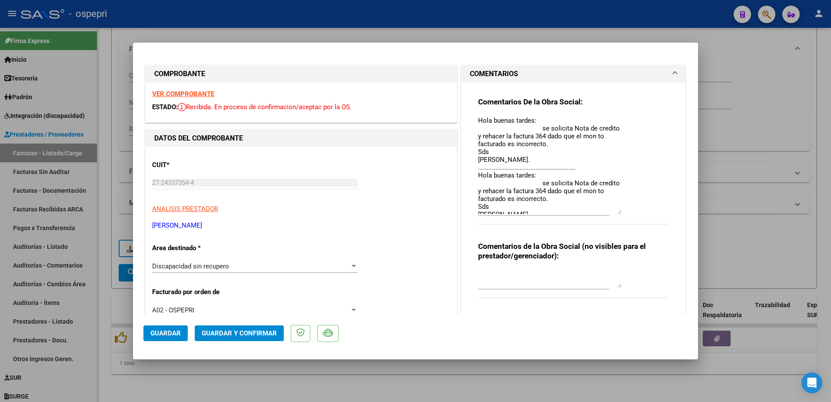
click at [201, 93] on strong "VER COMPROBANTE" at bounding box center [183, 94] width 62 height 8
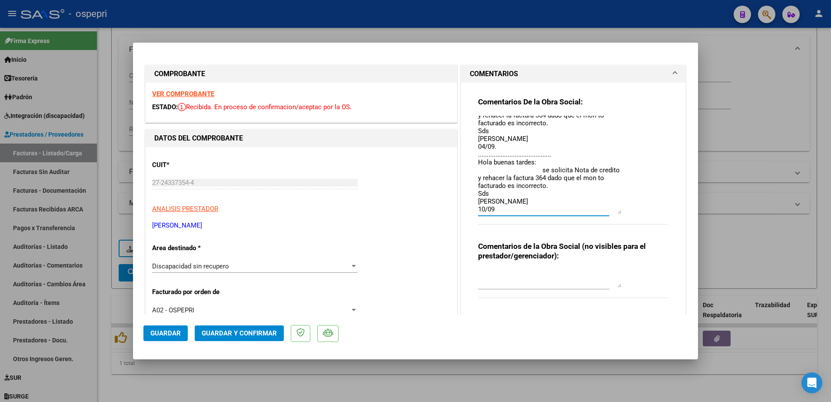
drag, startPoint x: 475, startPoint y: 161, endPoint x: 577, endPoint y: 200, distance: 109.2
click at [577, 200] on textarea "Hola buenas tardes: se solicita Nota de credito y rehacer la factura 364 dado q…" at bounding box center [549, 165] width 143 height 98
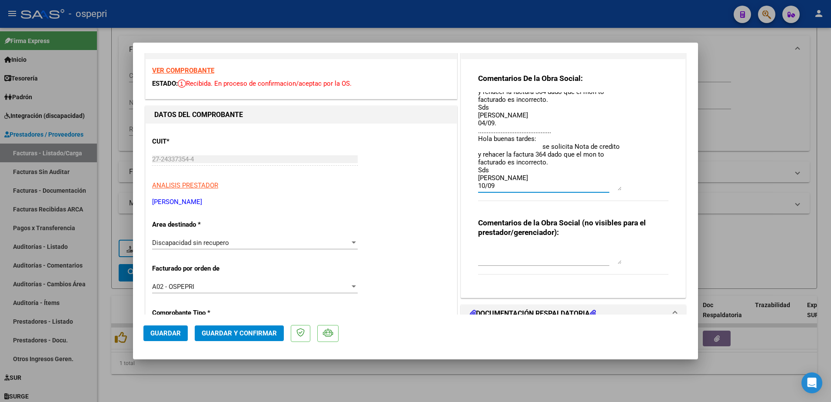
scroll to position [43, 0]
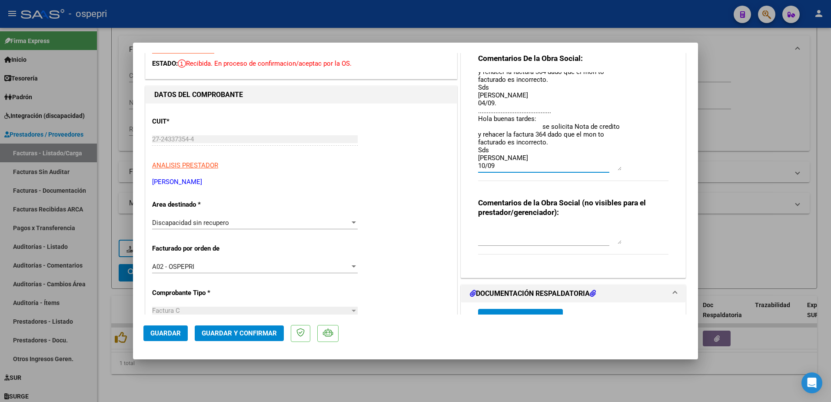
click at [493, 163] on textarea "Hola buenas tardes: se solicita Nota de credito y rehacer la factura 364 dado q…" at bounding box center [549, 121] width 143 height 98
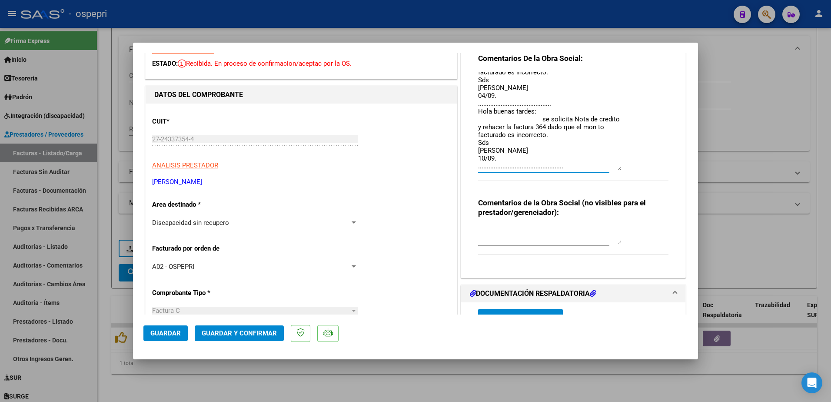
scroll to position [91, 0]
paste textarea "Hola buenas tardes: se solicita Nota de credito y rehacer la factura 364 dado q…"
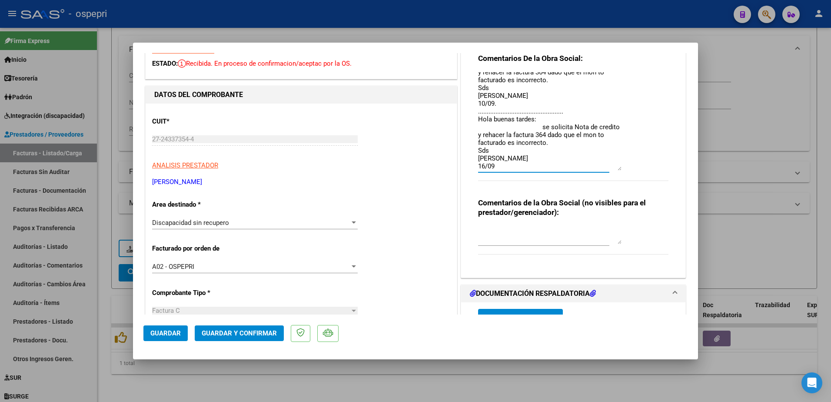
scroll to position [146, 0]
click at [592, 128] on textarea "Hola buenas tardes: se solicita Nota de credito y rehacer la factura 364 dado q…" at bounding box center [549, 121] width 143 height 98
type textarea "Hola buenas tardes: se solicita Nota de credito y rehacer la factura 364 dado q…"
click at [156, 330] on span "Guardar" at bounding box center [165, 333] width 30 height 8
click at [174, 332] on span "Guardar" at bounding box center [165, 333] width 30 height 8
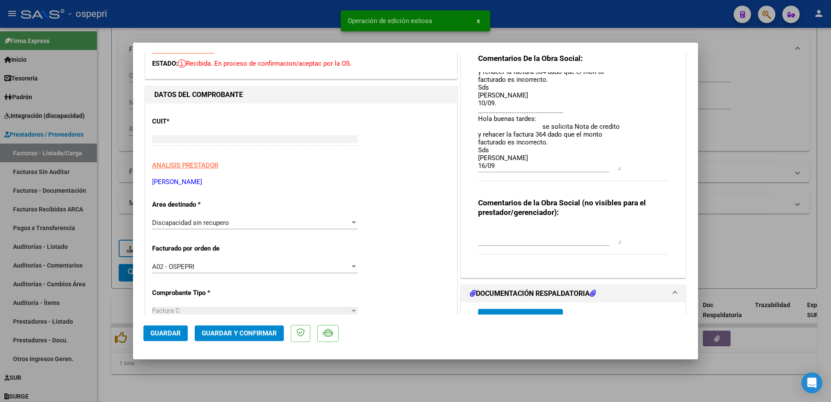
type input "$ 0,00"
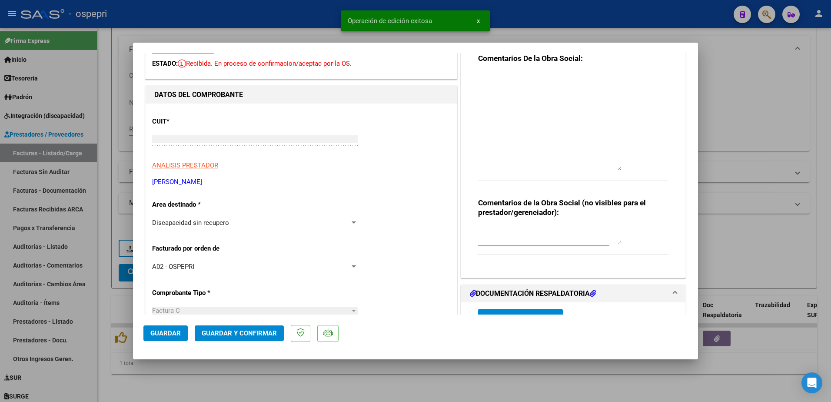
scroll to position [0, 0]
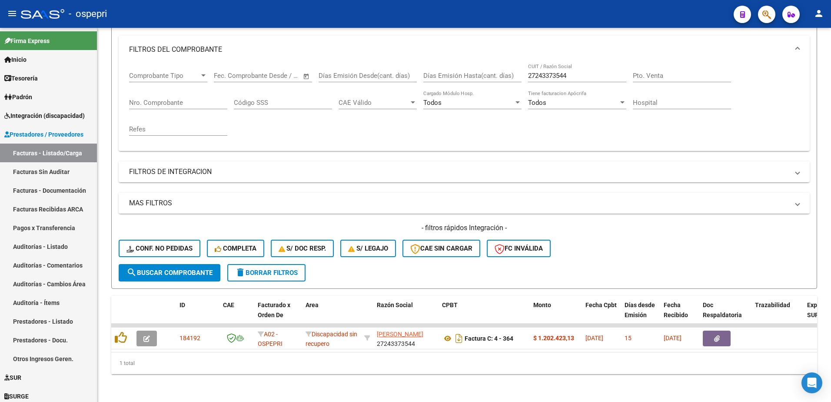
click at [468, 14] on div "- ospepri" at bounding box center [374, 13] width 706 height 19
click at [579, 72] on input "27243373544" at bounding box center [577, 76] width 98 height 8
paste input "356646148"
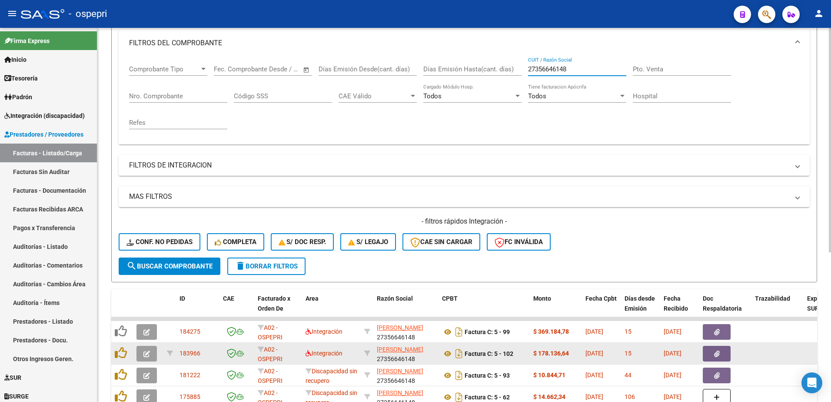
type input "27356646148"
click at [146, 355] on icon "button" at bounding box center [146, 353] width 7 height 7
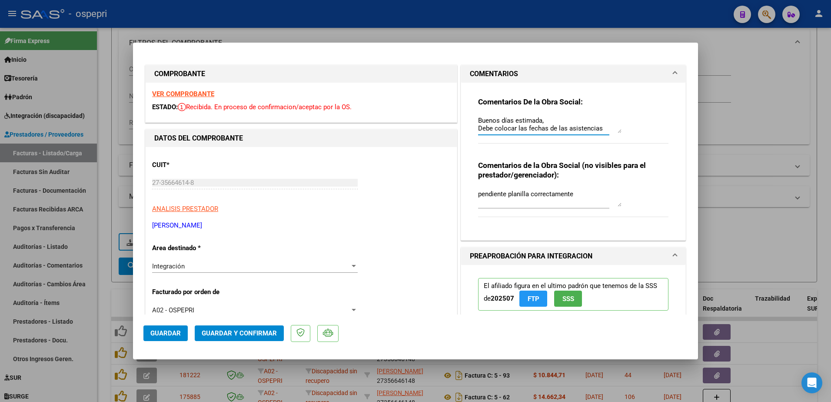
drag, startPoint x: 614, startPoint y: 133, endPoint x: 611, endPoint y: 174, distance: 41.0
click at [611, 174] on div "Comentarios De la Obra Social: Buenos días estimada, Debe colocar las fechas de…" at bounding box center [573, 158] width 203 height 150
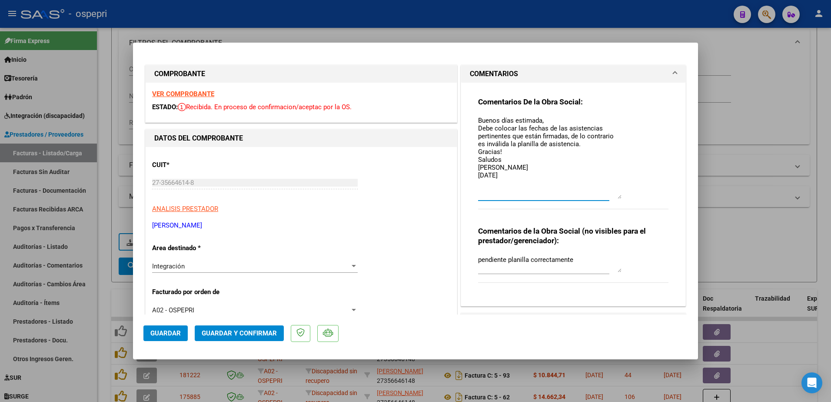
drag, startPoint x: 616, startPoint y: 130, endPoint x: 615, endPoint y: 196, distance: 65.6
click at [615, 196] on textarea "Buenos días estimada, Debe colocar las fechas de las asistencias pertinentes qu…" at bounding box center [549, 157] width 143 height 83
click at [519, 178] on textarea "Buenos días estimada, Debe colocar las fechas de las asistencias pertinentes qu…" at bounding box center [549, 157] width 143 height 83
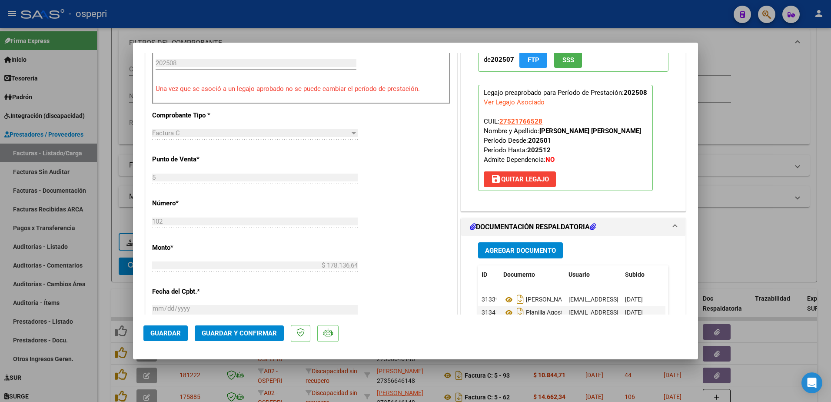
scroll to position [348, 0]
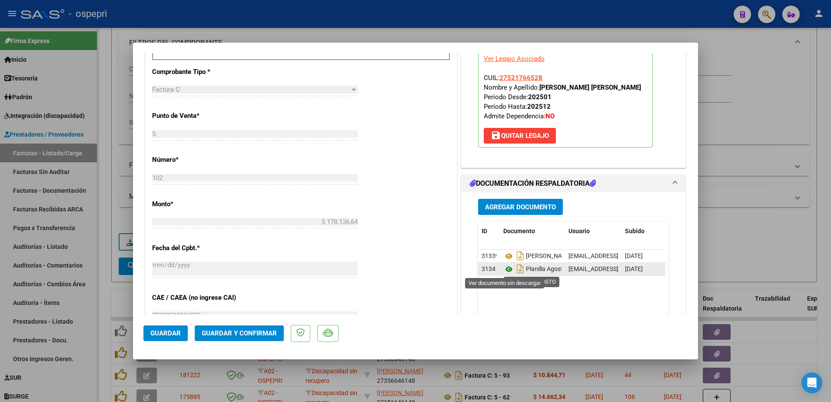
click at [503, 266] on icon at bounding box center [508, 269] width 11 height 10
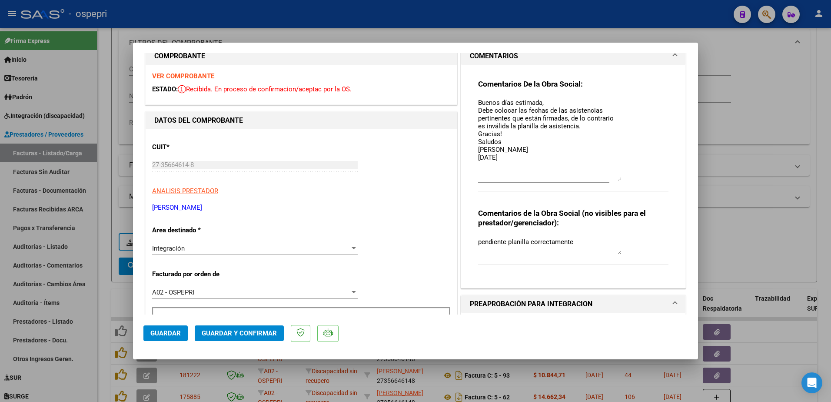
scroll to position [0, 0]
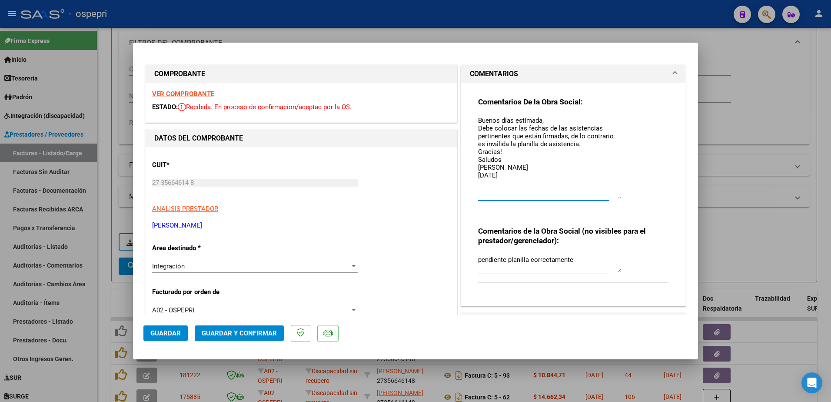
drag, startPoint x: 475, startPoint y: 118, endPoint x: 545, endPoint y: 170, distance: 87.4
click at [545, 170] on textarea "Buenos días estimada, Debe colocar las fechas de las asistencias pertinentes qu…" at bounding box center [549, 157] width 143 height 83
click at [503, 176] on textarea "Buenos días estimada, Debe colocar las fechas de las asistencias pertinentes qu…" at bounding box center [549, 157] width 143 height 83
paste textarea "Buenos días estimada, Debe colocar las fechas de las asistencias pertinentes qu…"
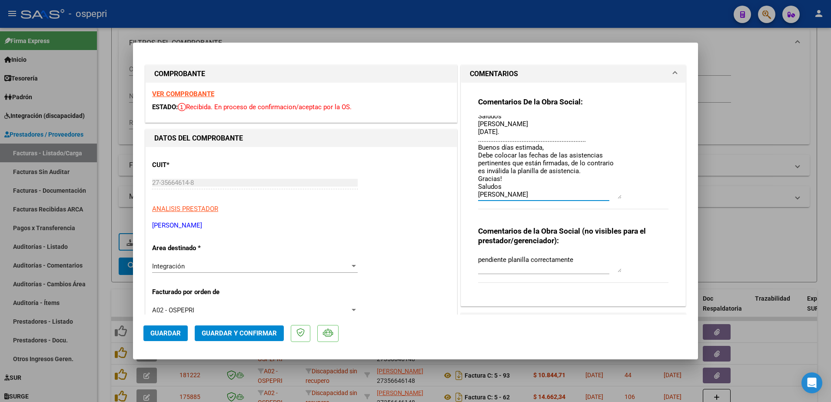
scroll to position [51, 0]
type textarea "Buenos días estimada, Debe colocar las fechas de las asistencias pertinentes qu…"
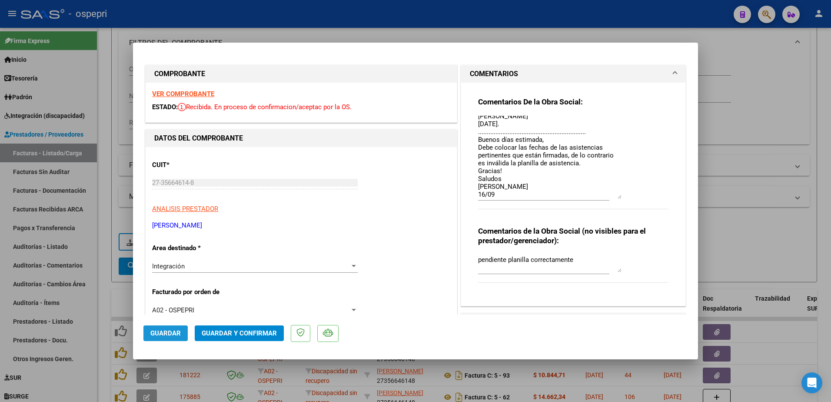
click at [162, 333] on span "Guardar" at bounding box center [165, 333] width 30 height 8
click at [165, 331] on span "Guardar" at bounding box center [165, 333] width 30 height 8
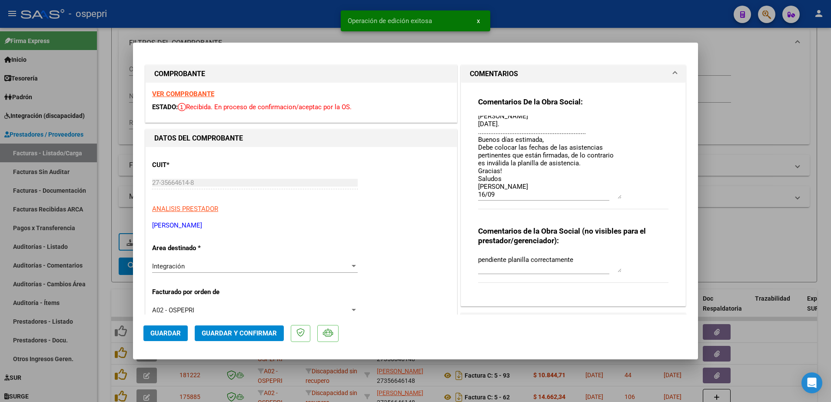
type input "$ 0,00"
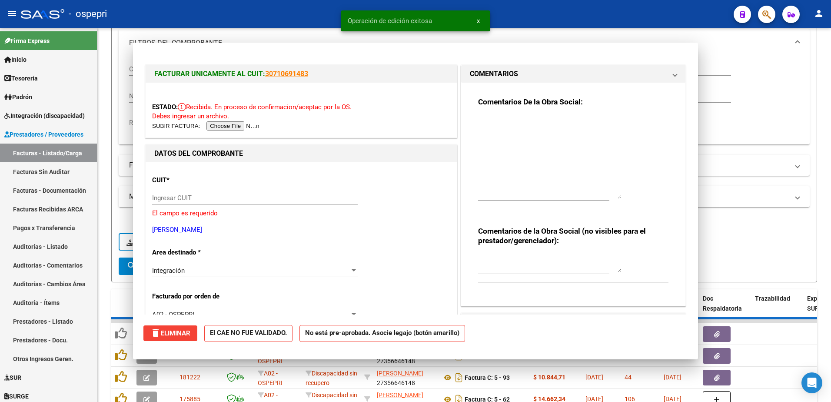
scroll to position [0, 0]
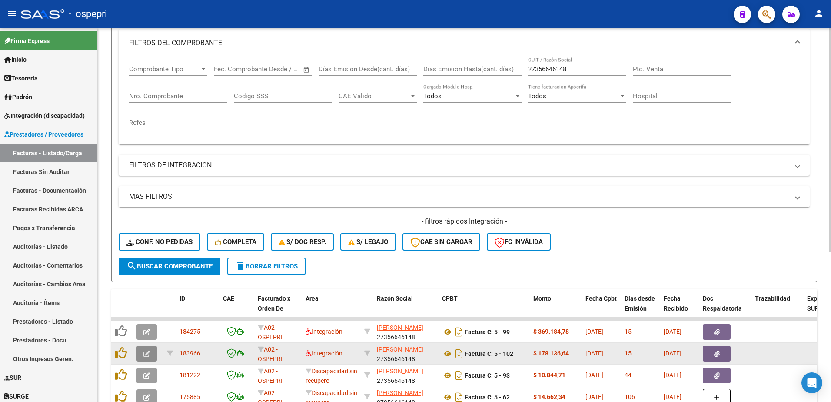
click at [143, 355] on icon "button" at bounding box center [146, 353] width 7 height 7
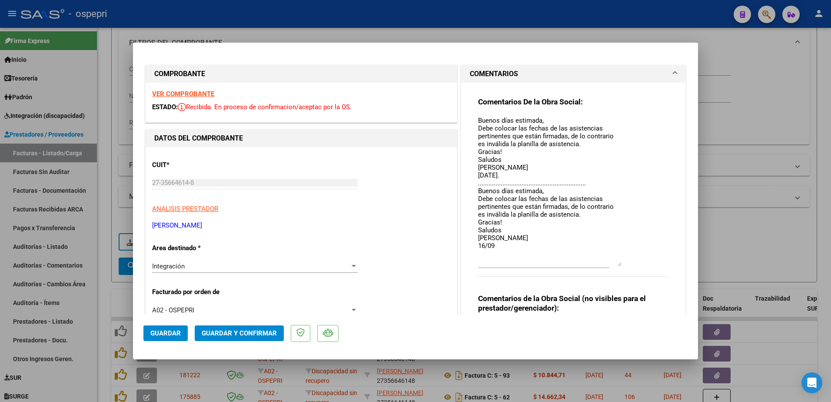
drag, startPoint x: 616, startPoint y: 131, endPoint x: 613, endPoint y: 264, distance: 133.1
click at [613, 264] on textarea "Buenos días estimada, Debe colocar las fechas de las asistencias pertinentes qu…" at bounding box center [549, 191] width 143 height 150
click at [164, 330] on span "Guardar" at bounding box center [165, 333] width 30 height 8
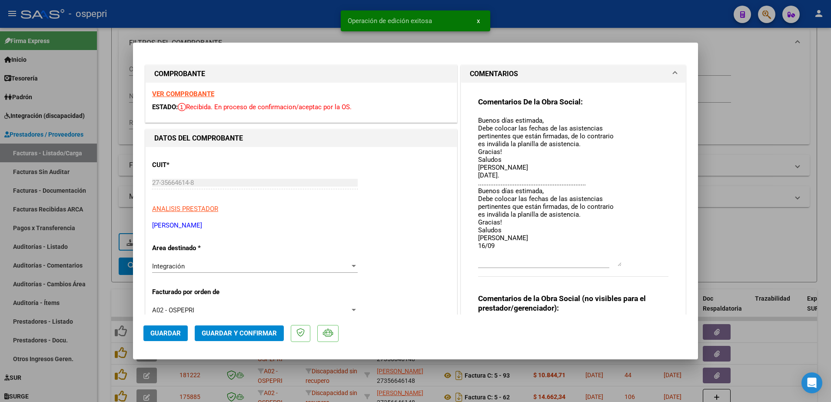
type input "$ 0,00"
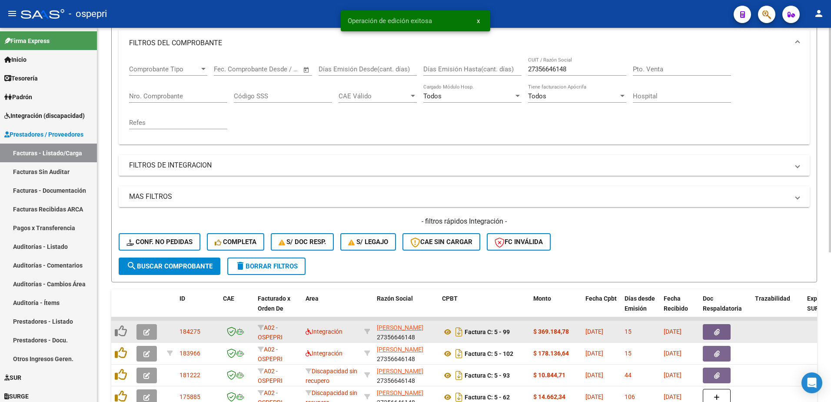
click at [143, 331] on icon "button" at bounding box center [146, 332] width 7 height 7
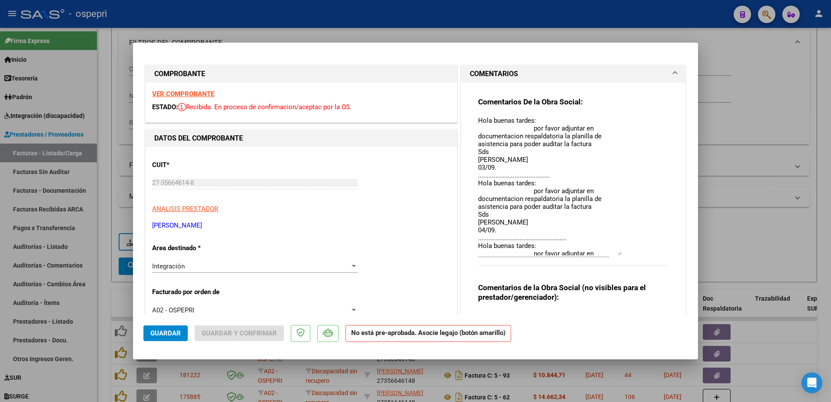
drag, startPoint x: 615, startPoint y: 133, endPoint x: 614, endPoint y: 255, distance: 122.2
click at [614, 255] on textarea "Hola buenas tardes: por favor adjuntar en documentacion respaldatoria la planil…" at bounding box center [549, 186] width 143 height 140
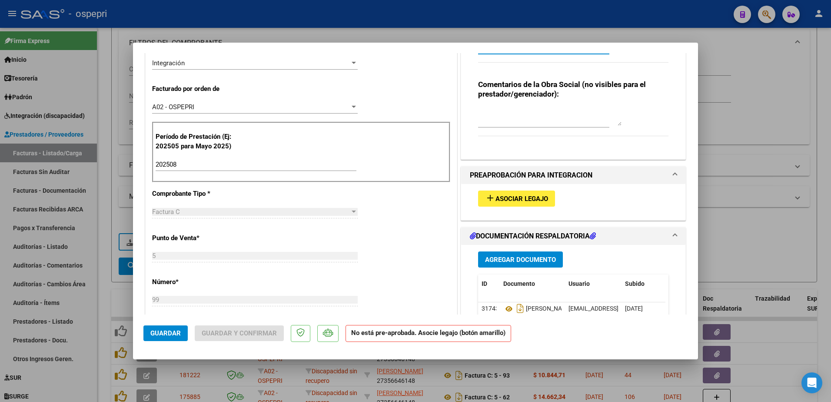
scroll to position [304, 0]
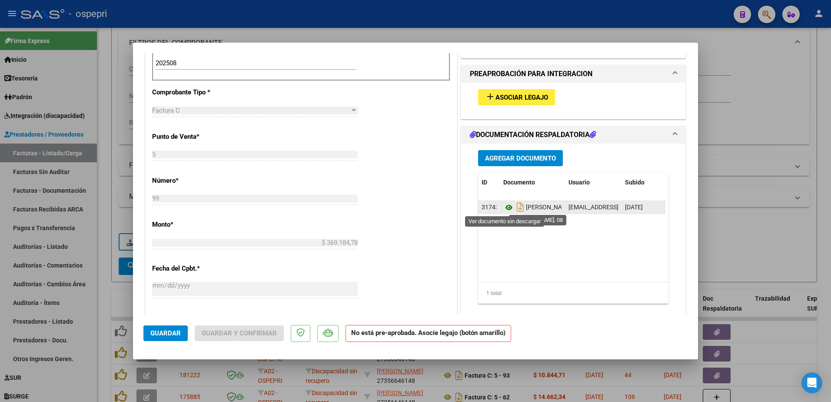
click at [503, 208] on icon at bounding box center [508, 207] width 11 height 10
type input "$ 0,00"
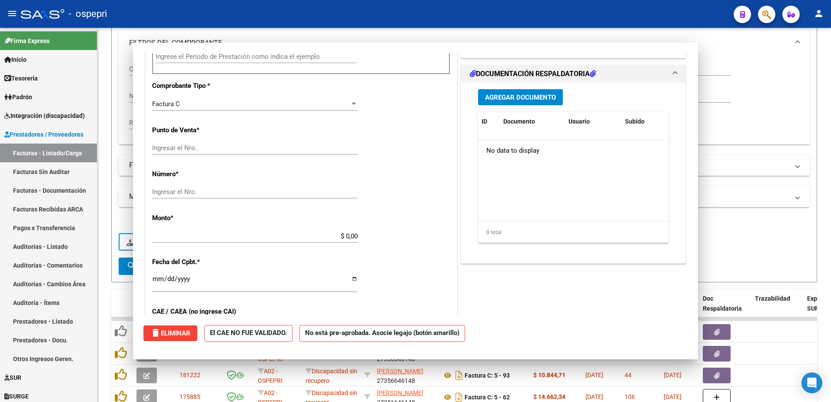
scroll to position [298, 0]
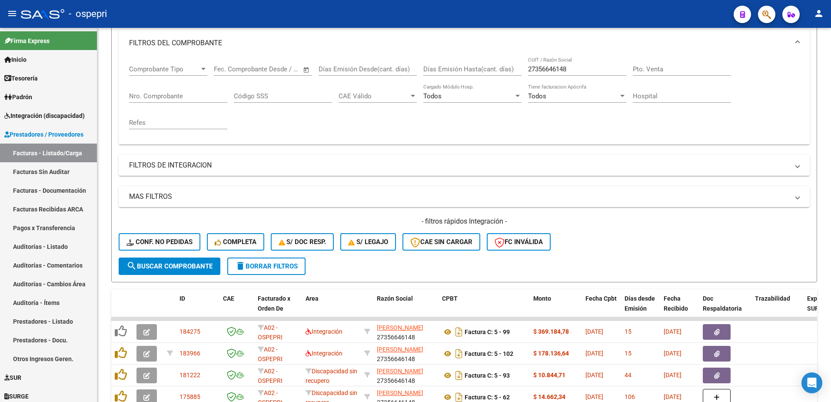
click at [513, 13] on div "- ospepri" at bounding box center [374, 13] width 706 height 19
click at [578, 70] on input "27356646148" at bounding box center [577, 69] width 98 height 8
click at [576, 69] on input "27356646148" at bounding box center [577, 69] width 98 height 8
click at [575, 69] on input "27356646148" at bounding box center [577, 69] width 98 height 8
paste input "2858833"
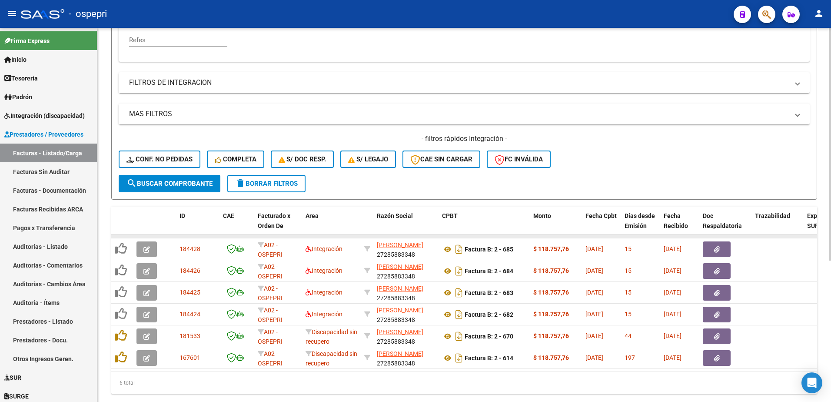
scroll to position [206, 0]
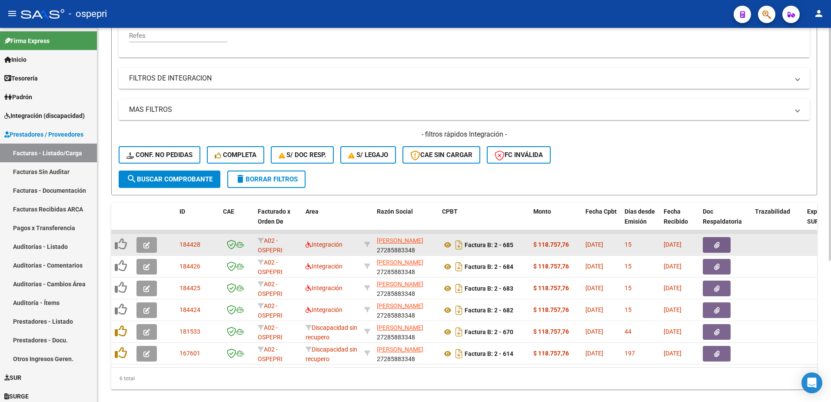
type input "27285883348"
click at [147, 245] on icon "button" at bounding box center [146, 245] width 7 height 7
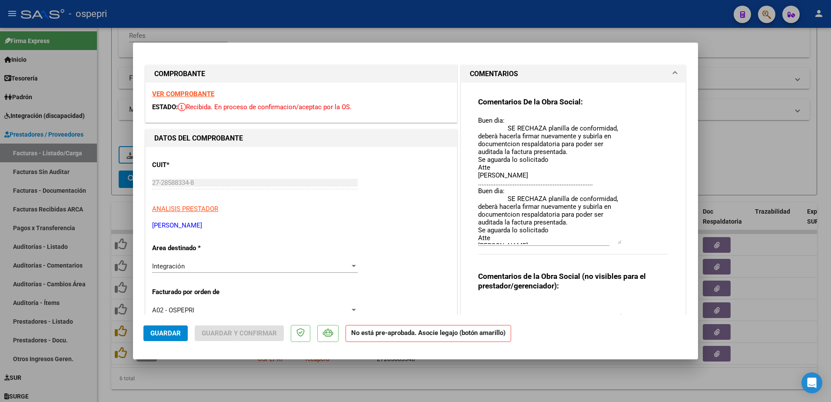
drag, startPoint x: 617, startPoint y: 131, endPoint x: 633, endPoint y: 242, distance: 112.0
click at [633, 242] on div "Comentarios De la Obra Social: Buen dìa: SE RECHAZA planilla de conformidad, de…" at bounding box center [573, 180] width 190 height 167
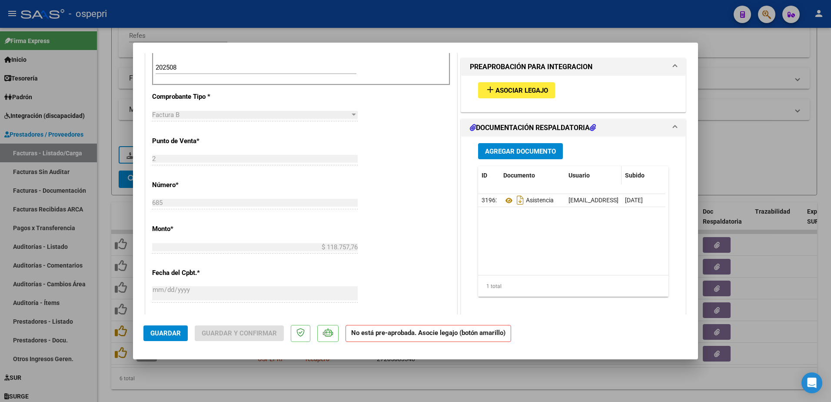
scroll to position [304, 0]
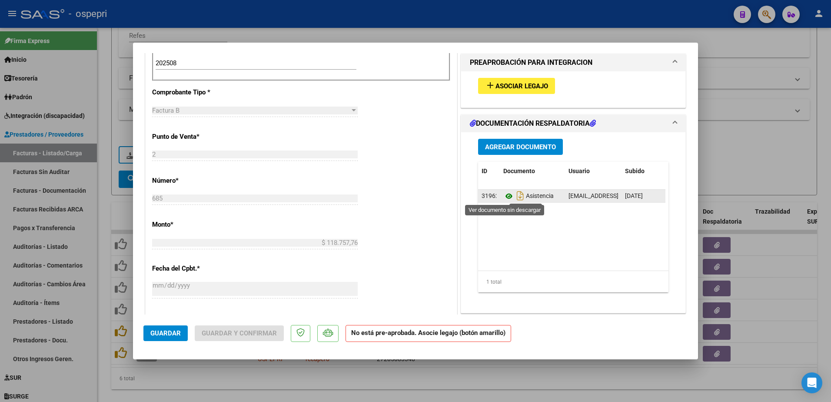
click at [505, 197] on icon at bounding box center [508, 196] width 11 height 10
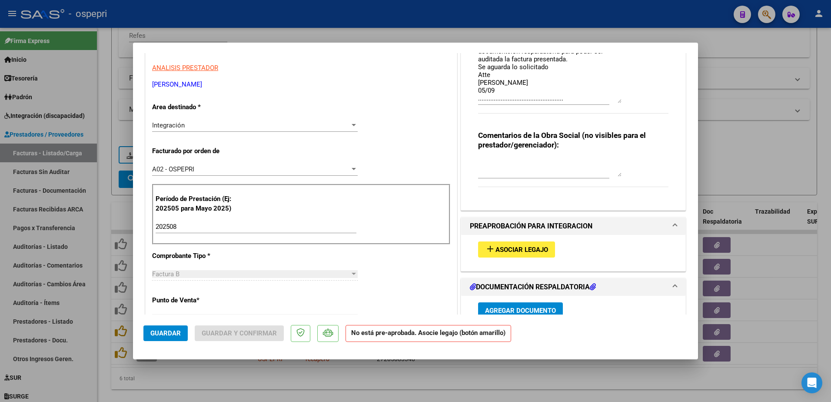
scroll to position [87, 0]
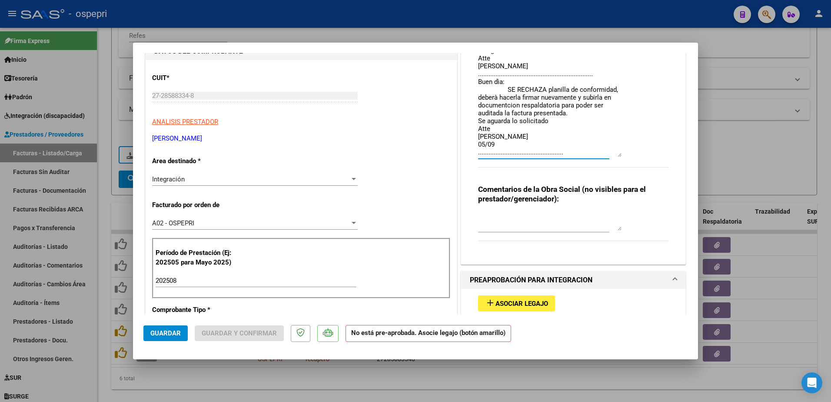
drag, startPoint x: 474, startPoint y: 82, endPoint x: 503, endPoint y: 136, distance: 60.5
click at [503, 136] on textarea "Buen dìa: SE RECHAZA planilla de conformidad, deberà hacerla firmar nuevamente …" at bounding box center [549, 93] width 143 height 128
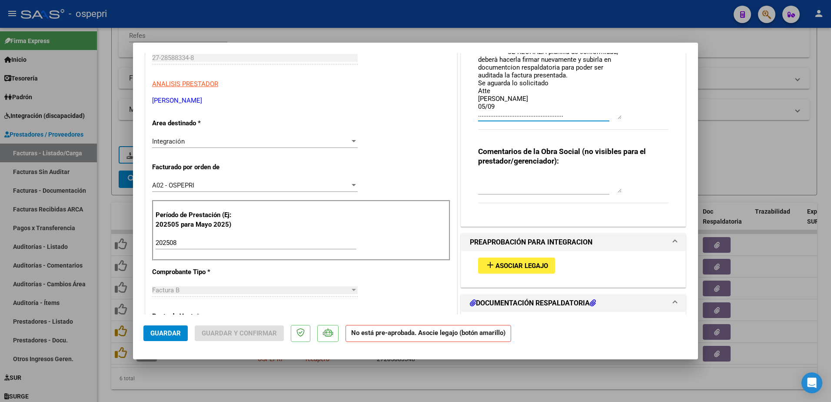
scroll to position [174, 0]
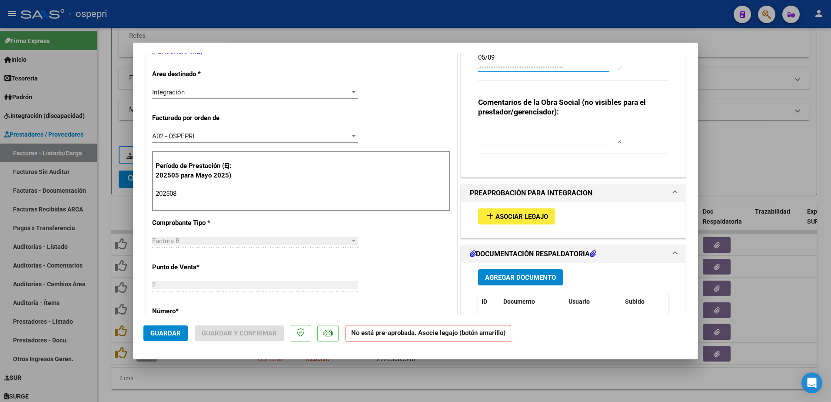
click at [563, 65] on textarea "Buen dìa: SE RECHAZA planilla de conformidad, deberà hacerla firmar nuevamente …" at bounding box center [549, 6] width 143 height 128
paste textarea "Buen dìa: SE RECHAZA planilla de conformidad, deberà hacerla firmar nuevamente …"
type textarea "Buen dìa: SE RECHAZA planilla de conformidad, deberà hacerla firmar nuevamente …"
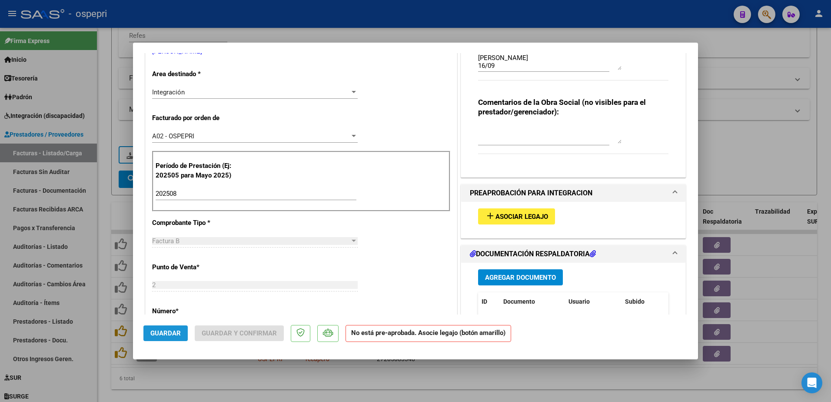
click at [166, 335] on span "Guardar" at bounding box center [165, 333] width 30 height 8
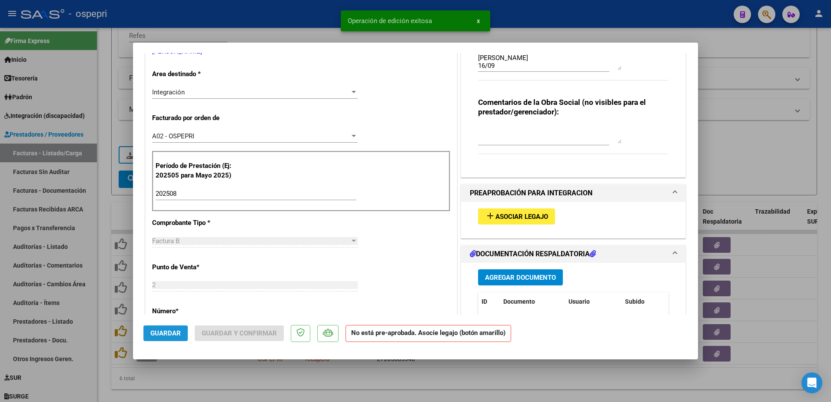
click at [166, 334] on span "Guardar" at bounding box center [165, 333] width 30 height 8
type input "$ 0,00"
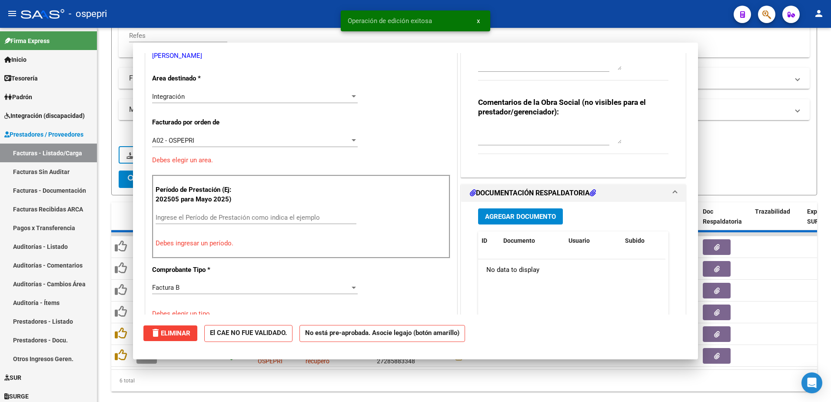
scroll to position [178, 0]
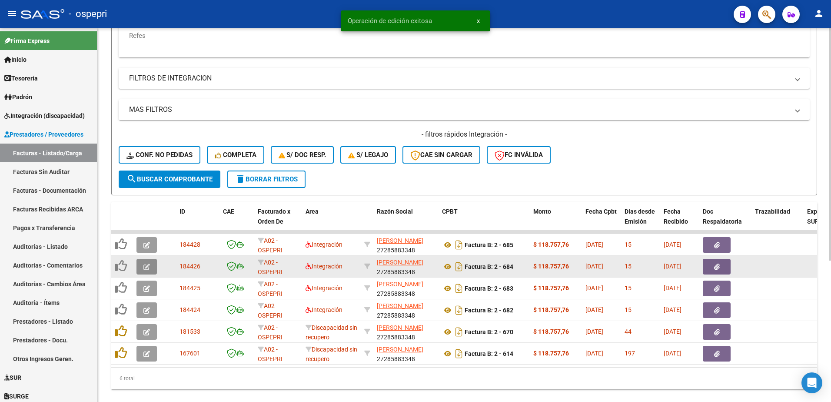
click at [145, 265] on icon "button" at bounding box center [146, 266] width 7 height 7
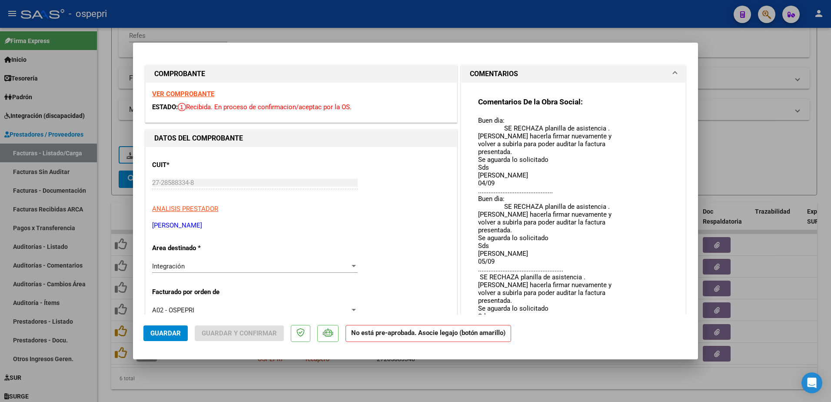
drag, startPoint x: 613, startPoint y: 133, endPoint x: 624, endPoint y: 317, distance: 184.6
click at [629, 325] on mat-dialog-container "COMPROBANTE VER COMPROBANTE ESTADO: Recibida. En proceso de confirmacion/acepta…" at bounding box center [415, 201] width 565 height 316
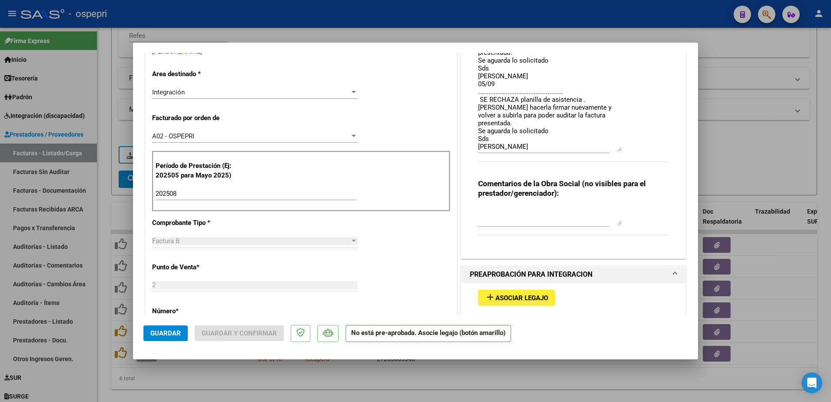
scroll to position [348, 0]
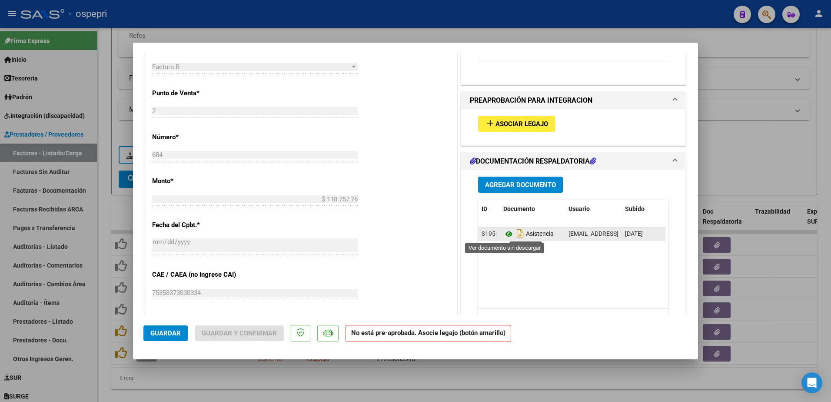
click at [506, 233] on icon at bounding box center [508, 234] width 11 height 10
type input "$ 0,00"
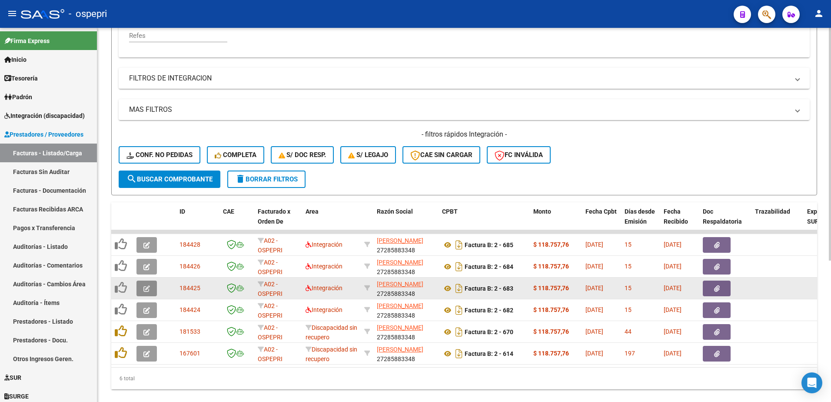
click at [147, 289] on icon "button" at bounding box center [146, 288] width 7 height 7
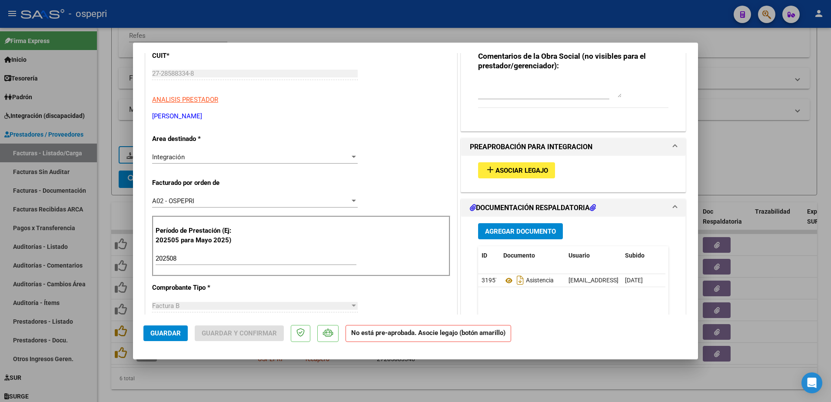
scroll to position [130, 0]
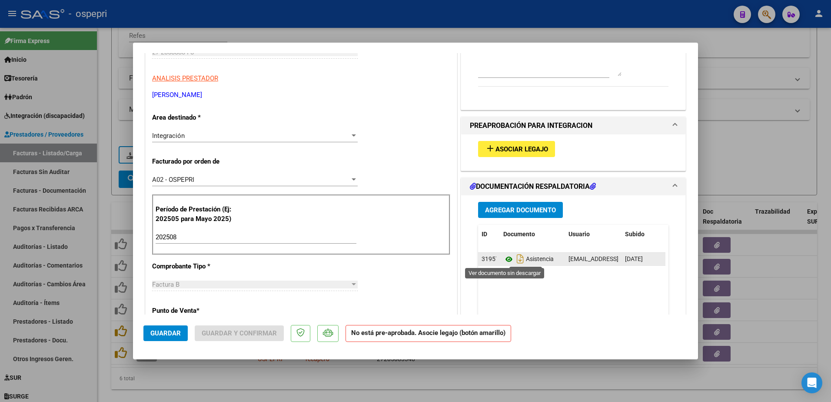
click at [504, 257] on icon at bounding box center [508, 259] width 11 height 10
type input "$ 0,00"
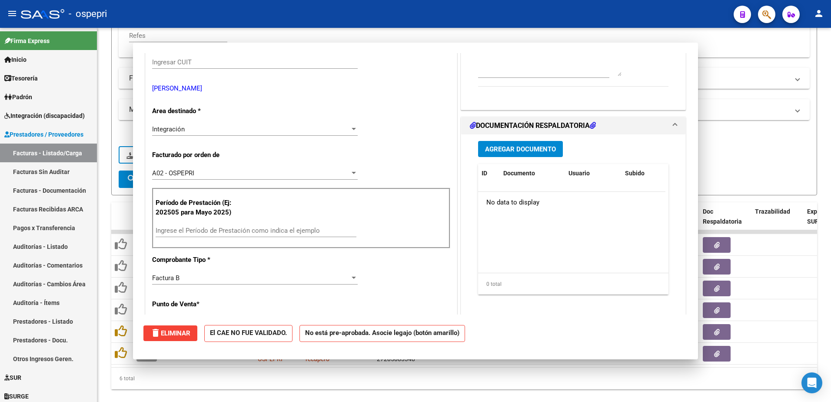
scroll to position [140, 0]
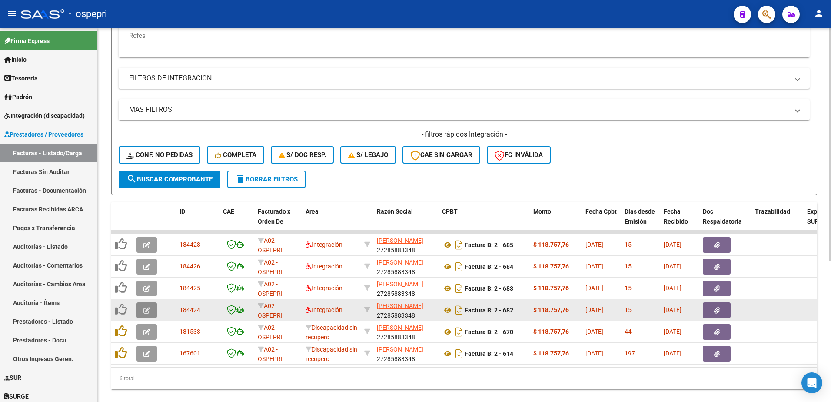
click at [144, 311] on icon "button" at bounding box center [146, 310] width 7 height 7
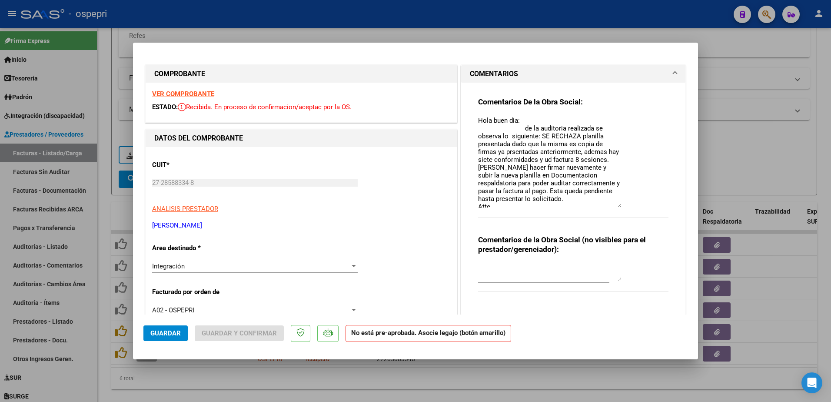
drag, startPoint x: 615, startPoint y: 132, endPoint x: 619, endPoint y: 206, distance: 74.5
click at [619, 206] on div "Comentarios De la Obra Social: Hola buen dìa: de la auditoria realizada se obse…" at bounding box center [573, 162] width 190 height 130
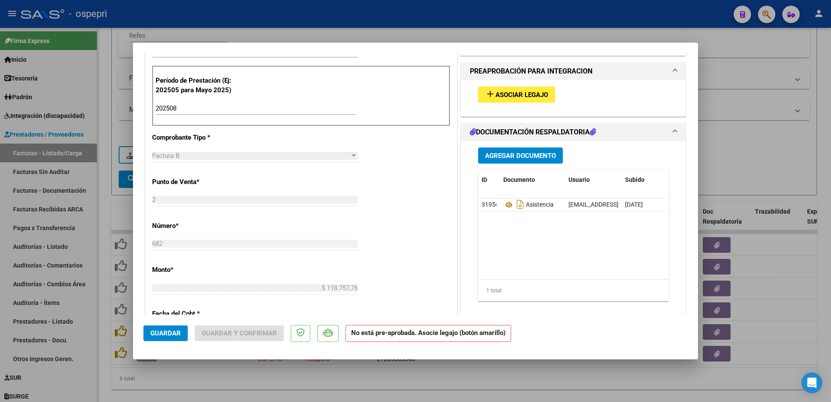
scroll to position [261, 0]
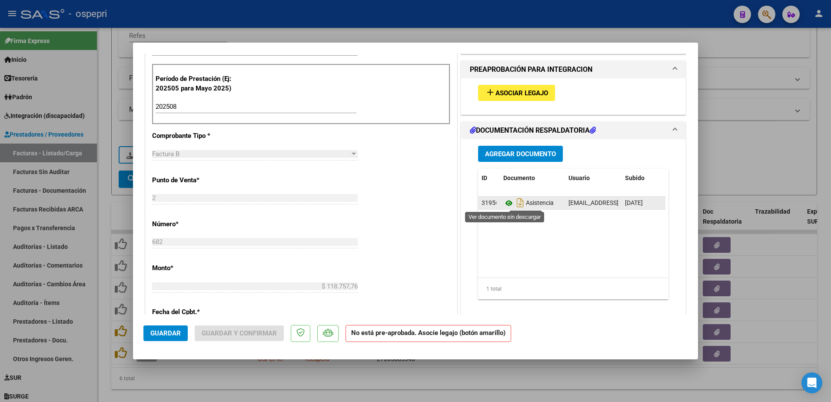
click at [503, 202] on icon at bounding box center [508, 203] width 11 height 10
type input "$ 0,00"
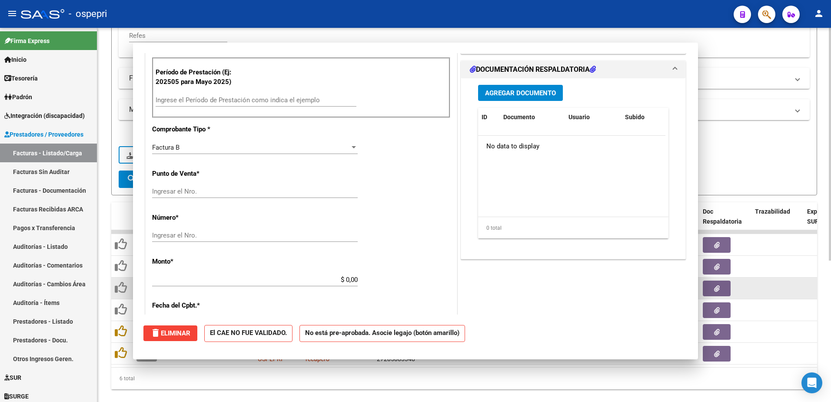
scroll to position [0, 0]
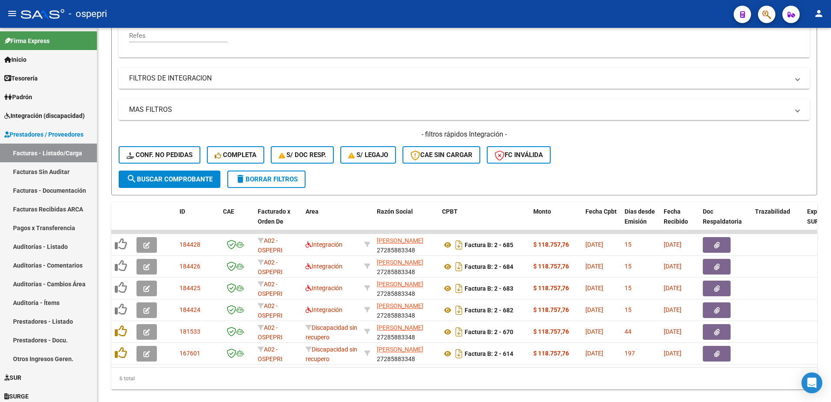
click at [490, 20] on div "- ospepri" at bounding box center [374, 13] width 706 height 19
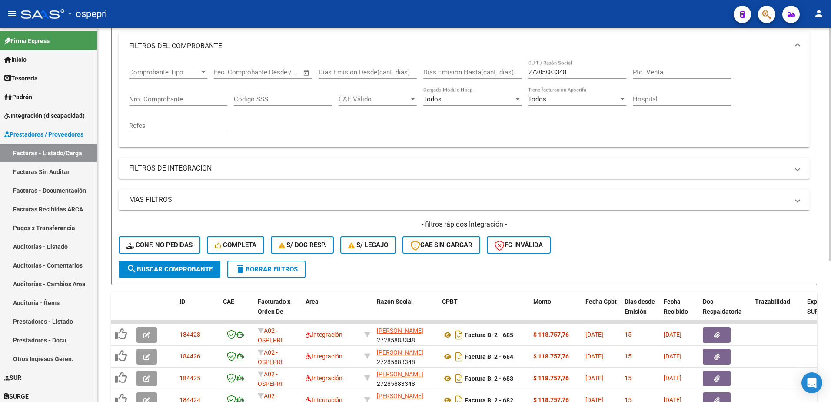
scroll to position [75, 0]
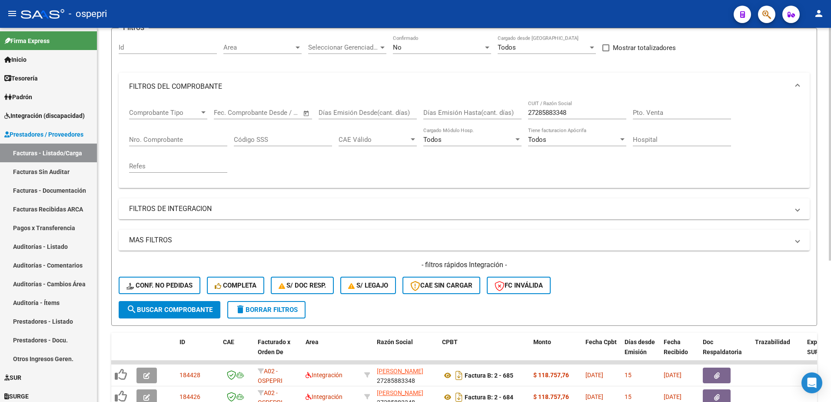
click at [571, 114] on input "27285883348" at bounding box center [577, 113] width 98 height 8
paste input "377320056"
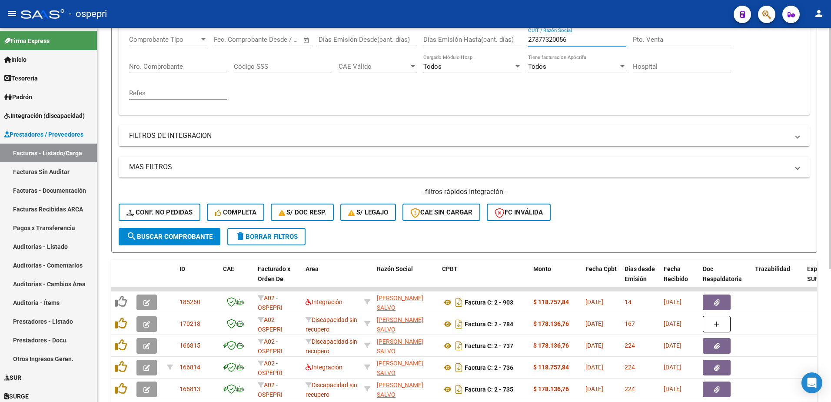
scroll to position [162, 0]
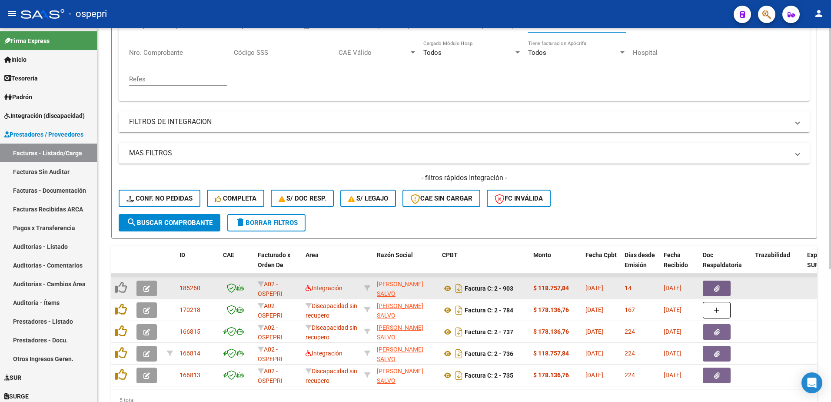
type input "27377320056"
click at [143, 289] on button "button" at bounding box center [146, 288] width 20 height 16
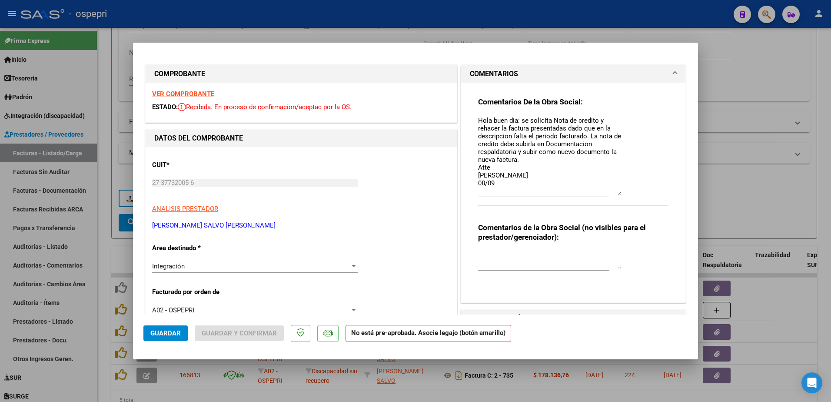
drag, startPoint x: 615, startPoint y: 131, endPoint x: 627, endPoint y: 194, distance: 64.1
click at [627, 194] on div "Comentarios De la Obra Social: Hola buen dìa: se solicita Nota de credito y reh…" at bounding box center [573, 156] width 190 height 118
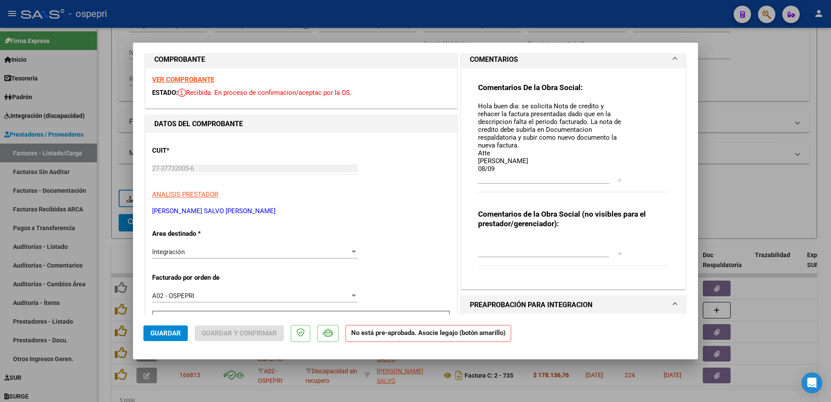
scroll to position [0, 0]
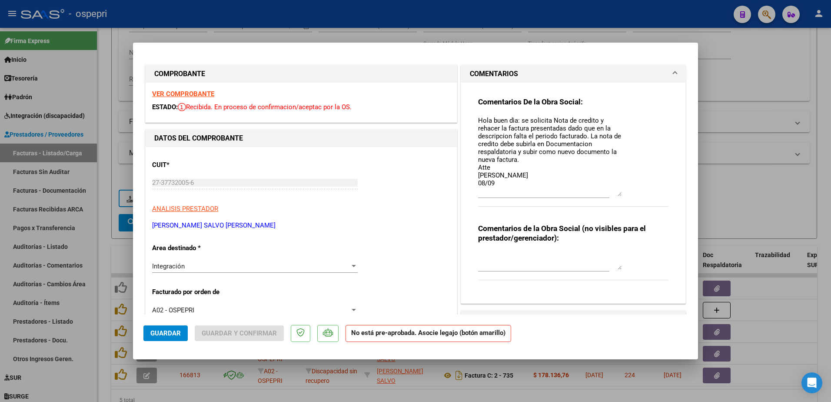
click at [206, 95] on strong "VER COMPROBANTE" at bounding box center [183, 94] width 62 height 8
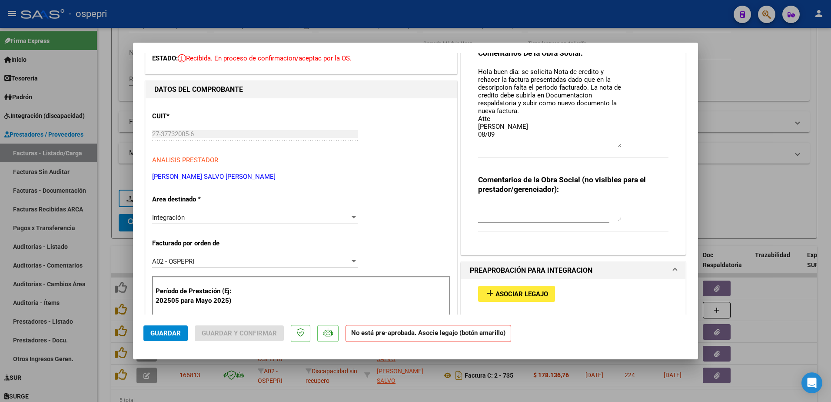
scroll to position [87, 0]
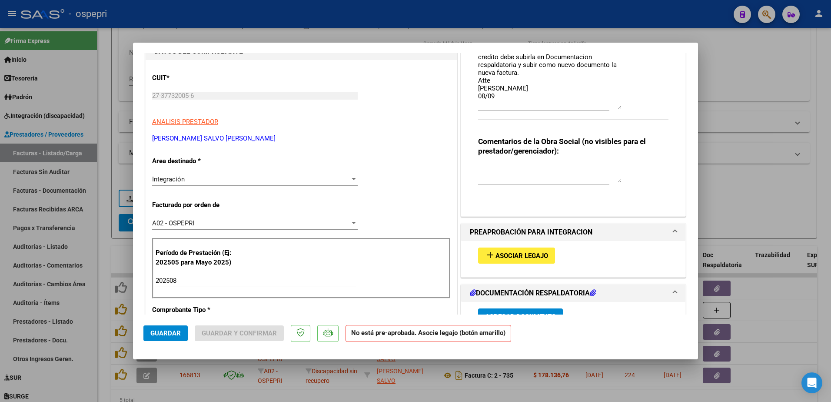
click at [352, 177] on div at bounding box center [354, 179] width 8 height 7
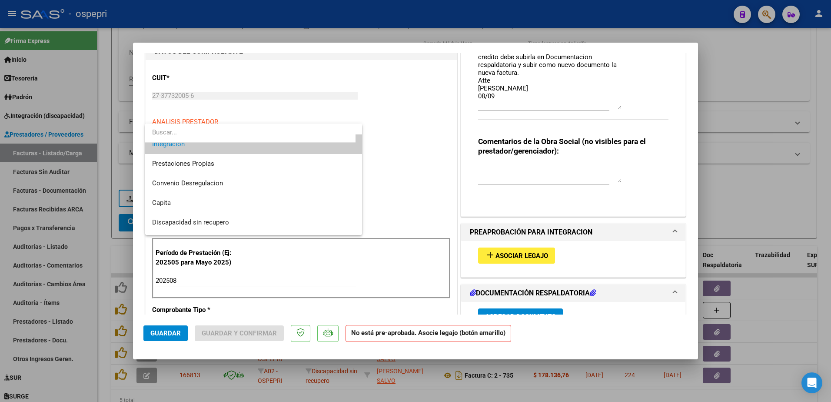
scroll to position [84, 0]
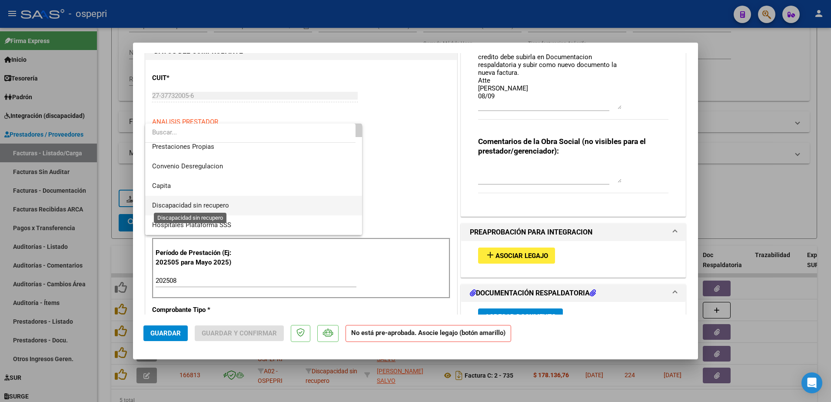
click at [210, 203] on span "Discapacidad sin recupero" at bounding box center [190, 205] width 77 height 8
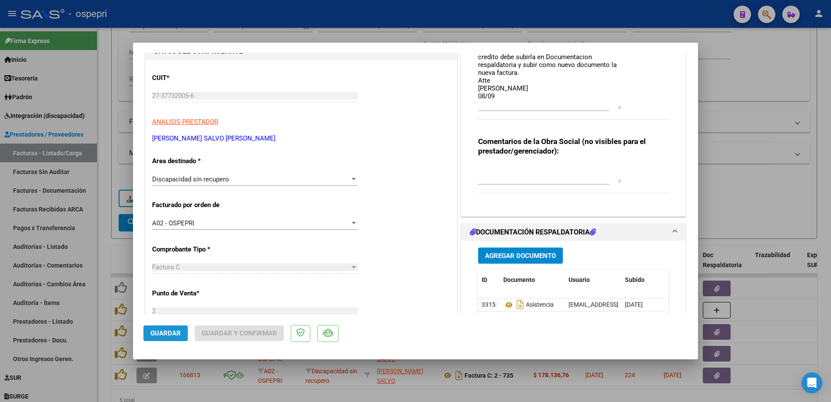
click at [167, 330] on span "Guardar" at bounding box center [165, 333] width 30 height 8
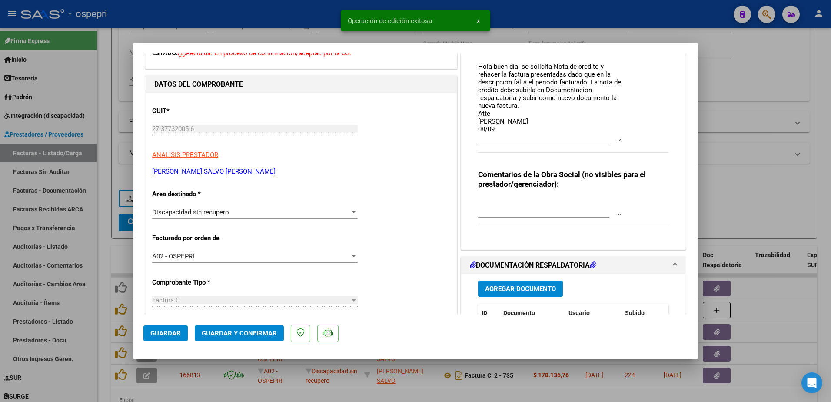
scroll to position [0, 0]
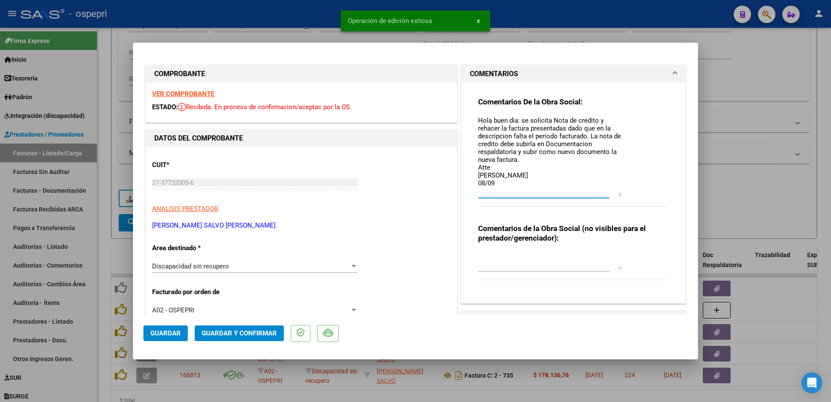
drag, startPoint x: 474, startPoint y: 118, endPoint x: 502, endPoint y: 175, distance: 63.4
click at [502, 175] on textarea "Hola buen dìa: se solicita Nota de credito y rehacer la factura presentadas dad…" at bounding box center [549, 156] width 143 height 80
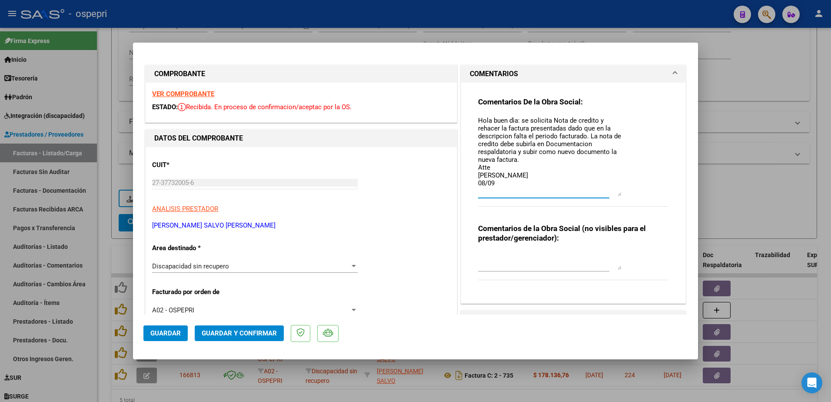
click at [498, 182] on textarea "Hola buen dìa: se solicita Nota de credito y rehacer la factura presentadas dad…" at bounding box center [549, 156] width 143 height 80
paste textarea "Hola buen dìa: se solicita Nota de credito y rehacer la factura presentadas dad…"
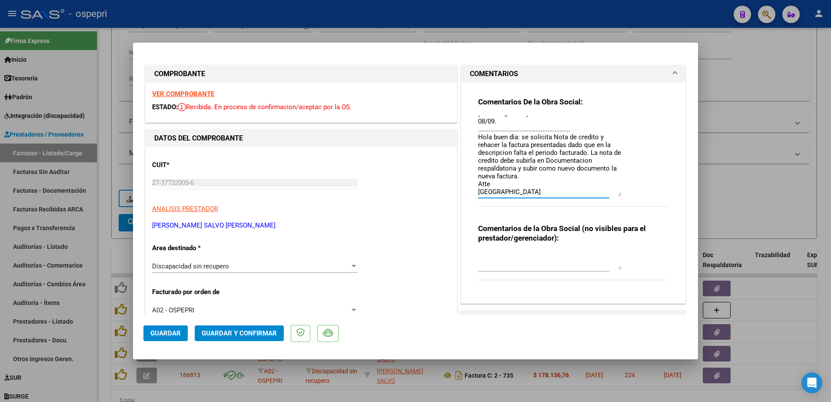
scroll to position [70, 0]
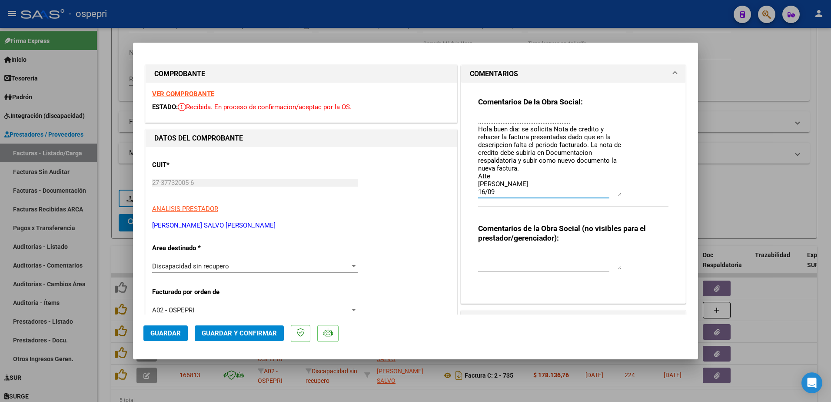
type textarea "Hola buen dìa: se solicita Nota de credito y rehacer la factura presentadas dad…"
click at [170, 331] on span "Guardar" at bounding box center [165, 333] width 30 height 8
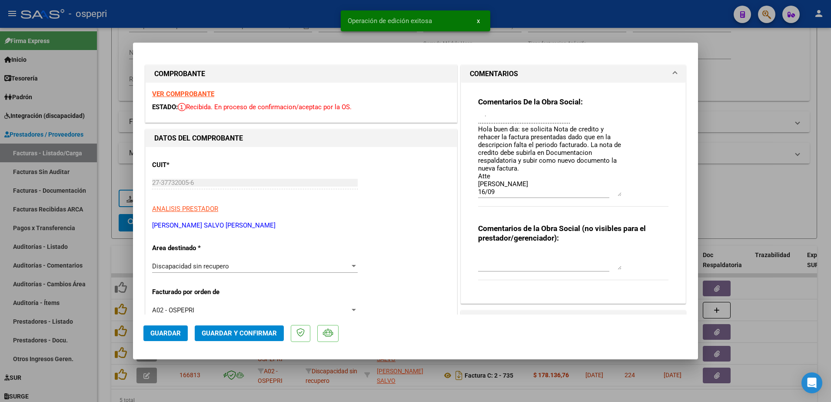
click at [170, 331] on span "Guardar" at bounding box center [165, 333] width 30 height 8
drag, startPoint x: 173, startPoint y: 331, endPoint x: 188, endPoint y: 331, distance: 14.8
click at [176, 331] on span "Guardar" at bounding box center [165, 333] width 30 height 8
type input "$ 0,00"
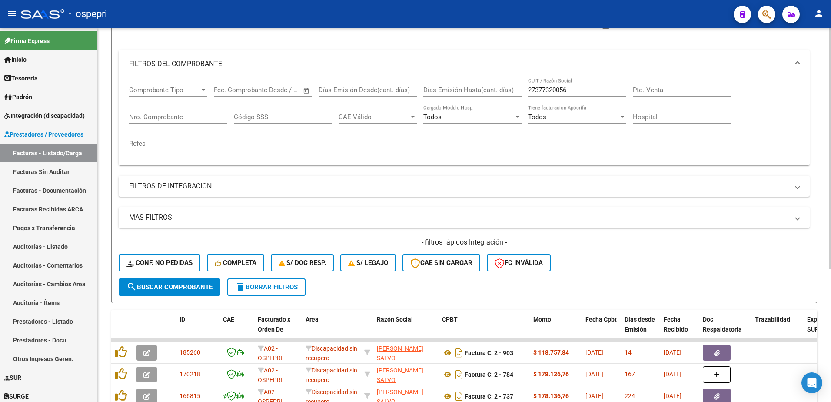
scroll to position [0, 0]
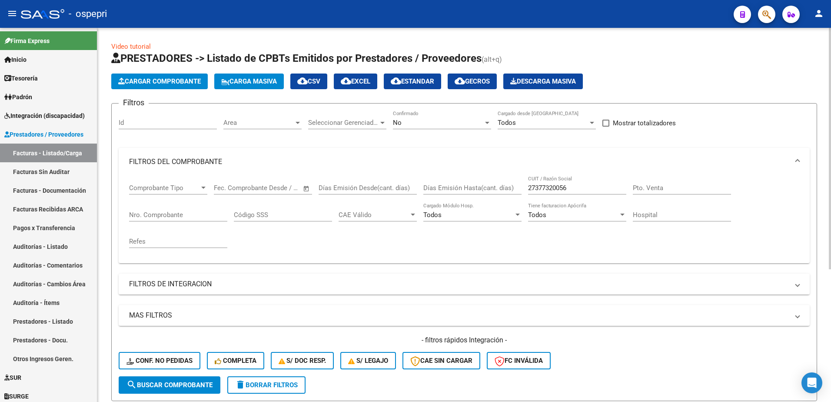
drag, startPoint x: 578, startPoint y: 182, endPoint x: 574, endPoint y: 186, distance: 5.5
click at [575, 186] on div "27377320056 CUIT / Razón Social" at bounding box center [577, 185] width 98 height 19
drag, startPoint x: 571, startPoint y: 187, endPoint x: 507, endPoint y: 160, distance: 69.0
click at [509, 191] on div "Comprobante Tipo Comprobante Tipo Fecha inicio – Fecha fin Fec. Comprobante Des…" at bounding box center [464, 216] width 670 height 80
click at [280, 386] on span "delete Borrar Filtros" at bounding box center [266, 385] width 63 height 8
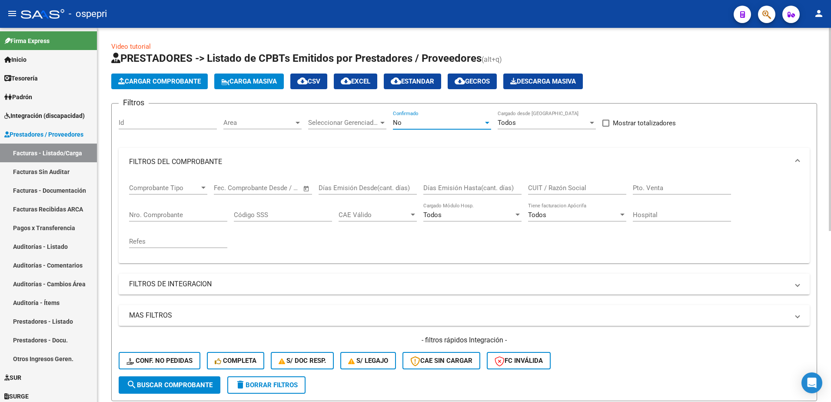
click at [486, 120] on div at bounding box center [487, 122] width 8 height 7
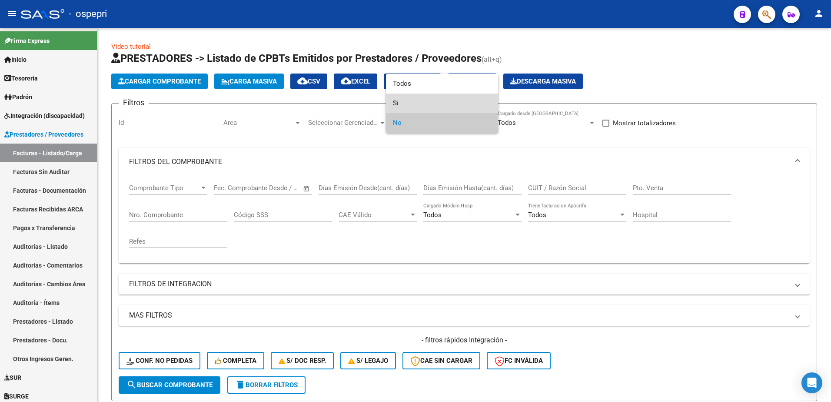
click at [427, 102] on span "Si" at bounding box center [442, 103] width 98 height 20
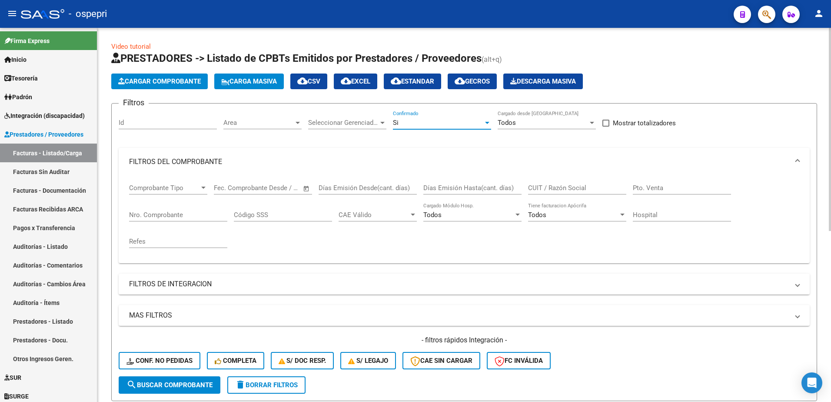
click at [567, 186] on input "CUIT / Razón Social" at bounding box center [577, 188] width 98 height 8
paste input "27377320056"
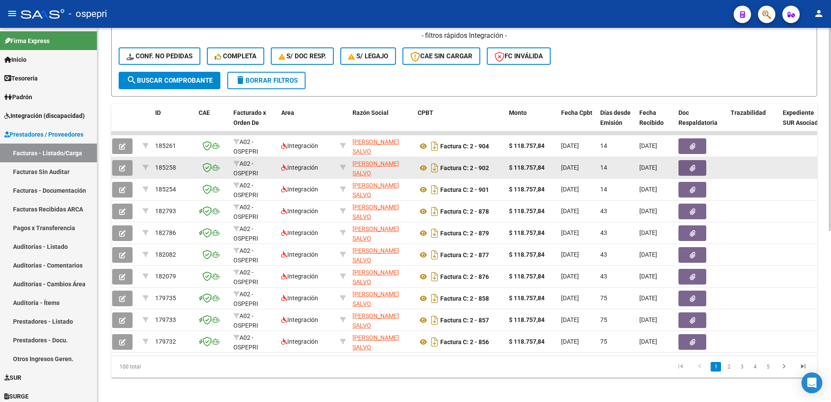
scroll to position [0, 20]
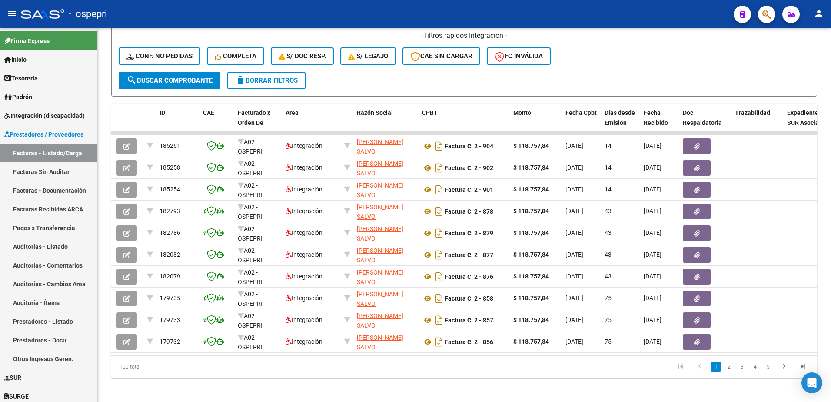
click at [599, 12] on div "- ospepri" at bounding box center [374, 13] width 706 height 19
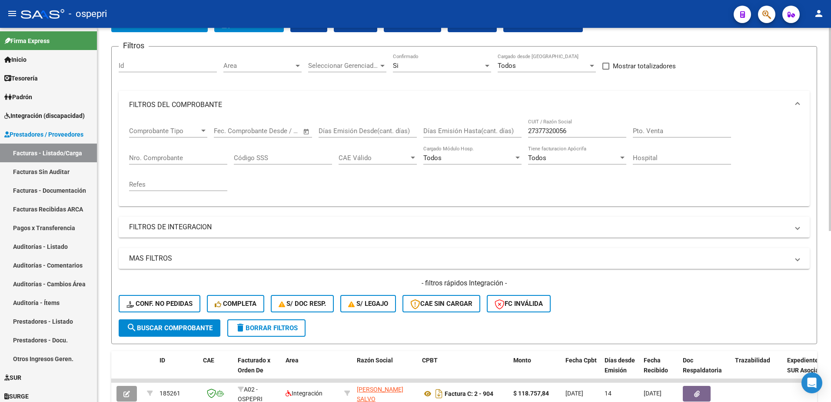
scroll to position [43, 0]
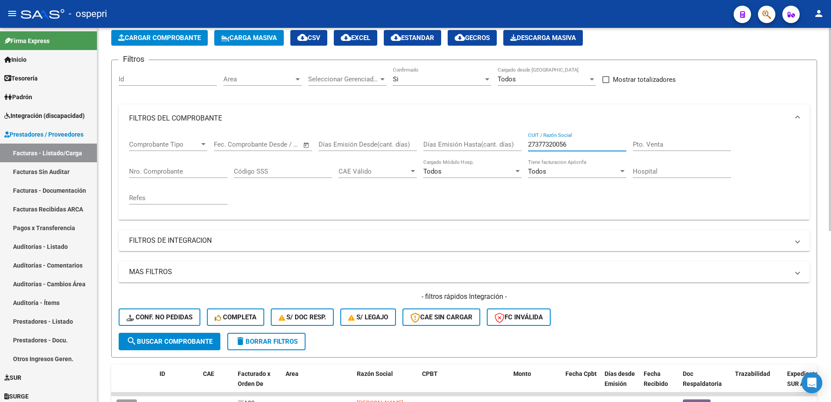
click at [573, 142] on input "27377320056" at bounding box center [577, 144] width 98 height 8
paste input "26598902"
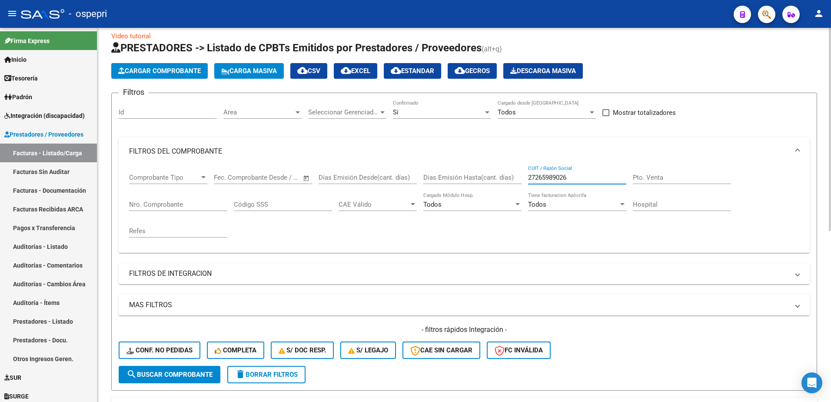
scroll to position [10, 0]
drag, startPoint x: 577, startPoint y: 181, endPoint x: 526, endPoint y: 184, distance: 50.5
click at [526, 184] on div "Comprobante Tipo Comprobante Tipo Fecha inicio – Fecha fin Fec. Comprobante Des…" at bounding box center [464, 206] width 670 height 80
click at [269, 376] on span "delete Borrar Filtros" at bounding box center [266, 375] width 63 height 8
click at [566, 174] on input "CUIT / Razón Social" at bounding box center [577, 178] width 98 height 8
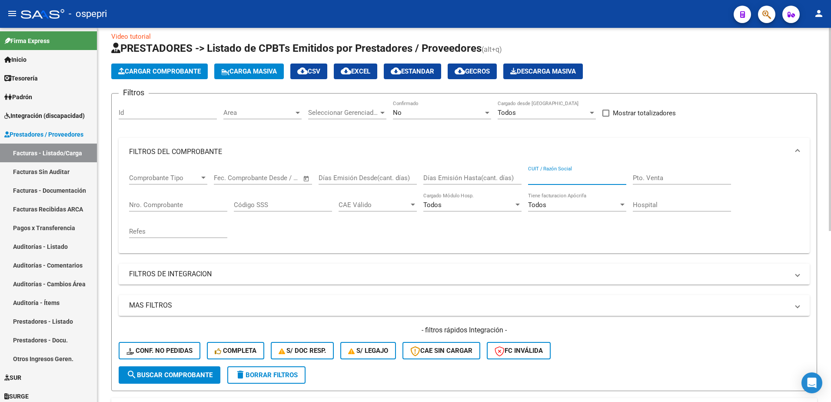
paste input "27265989026"
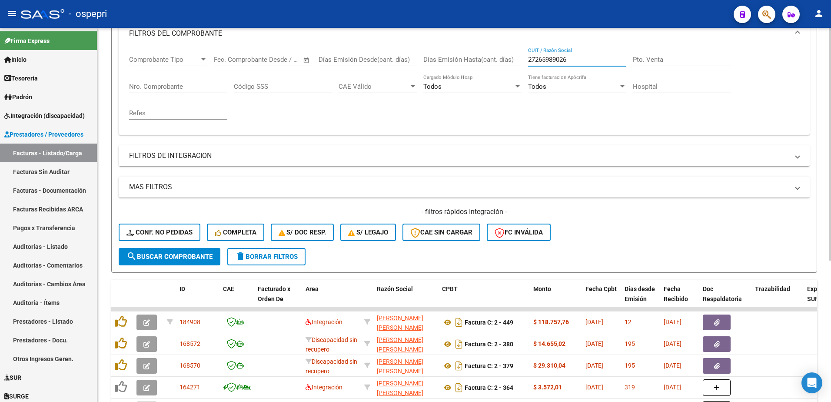
scroll to position [184, 0]
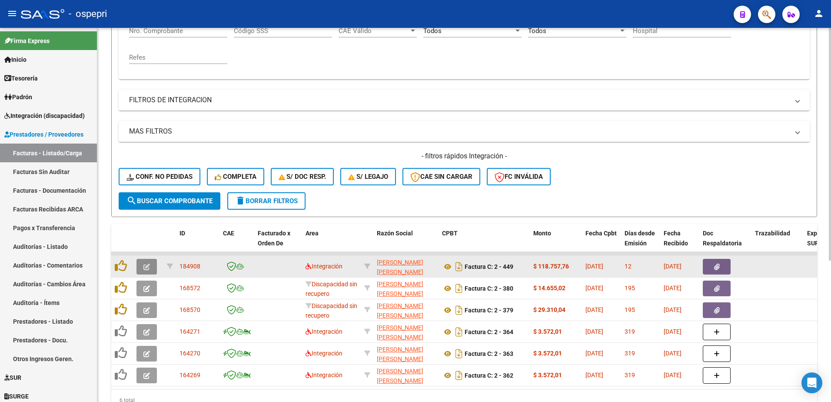
click at [152, 268] on button "button" at bounding box center [146, 267] width 20 height 16
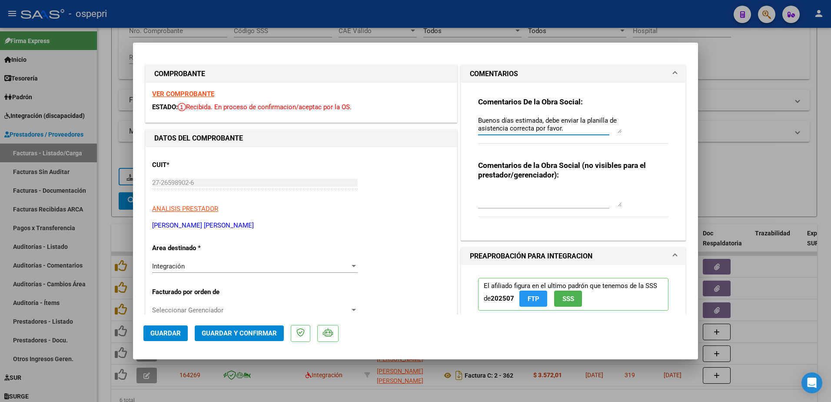
drag, startPoint x: 614, startPoint y: 133, endPoint x: 614, endPoint y: 200, distance: 66.5
click at [614, 200] on div "Comentarios De la Obra Social: Buenos días estimada, debe enviar la planilla de…" at bounding box center [573, 158] width 203 height 150
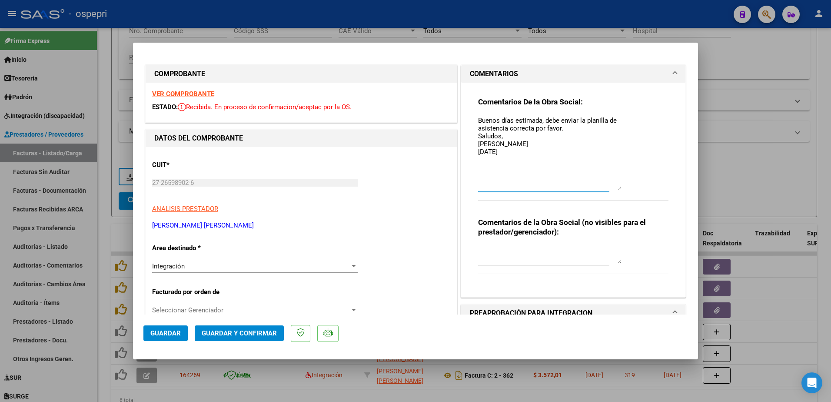
drag, startPoint x: 615, startPoint y: 132, endPoint x: 618, endPoint y: 190, distance: 58.8
click at [618, 190] on div "Comentarios De la Obra Social: Buenos días estimada, debe enviar la planilla de…" at bounding box center [573, 153] width 190 height 113
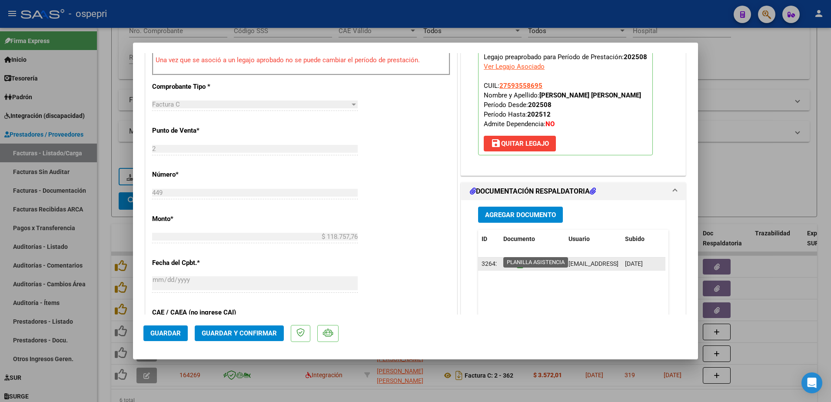
scroll to position [348, 0]
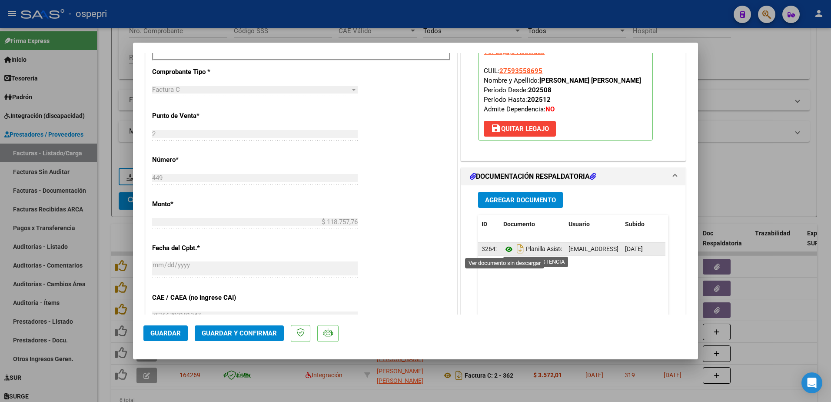
click at [503, 248] on icon at bounding box center [508, 249] width 11 height 10
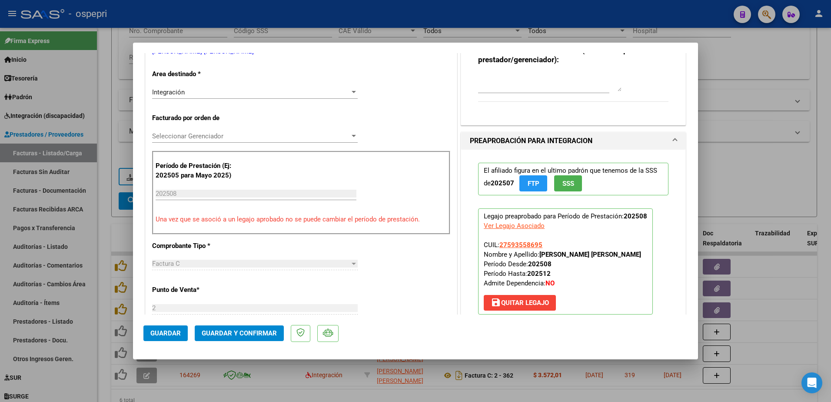
scroll to position [0, 0]
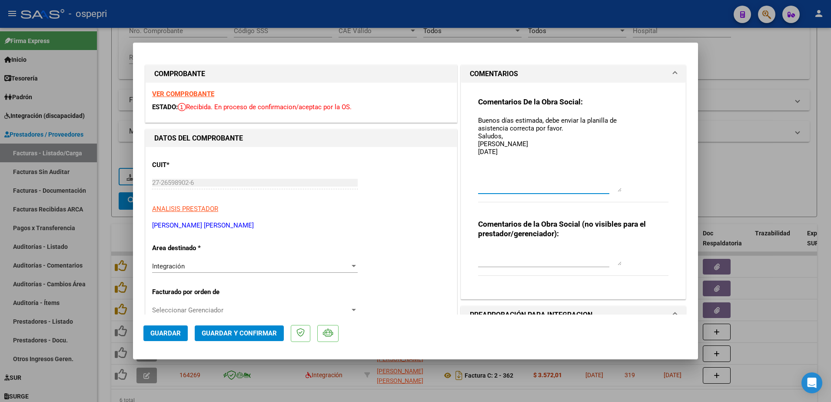
drag, startPoint x: 474, startPoint y: 118, endPoint x: 539, endPoint y: 145, distance: 69.8
click at [539, 145] on textarea "Buenos días estimada, debe enviar la planilla de asistencia correcta por favor.…" at bounding box center [549, 154] width 143 height 76
click at [502, 152] on textarea "Buenos días estimada, debe enviar la planilla de asistencia correcta por favor.…" at bounding box center [549, 154] width 143 height 76
paste textarea "Buenos días estimada, debe enviar la planilla de asistencia correcta por favor.…"
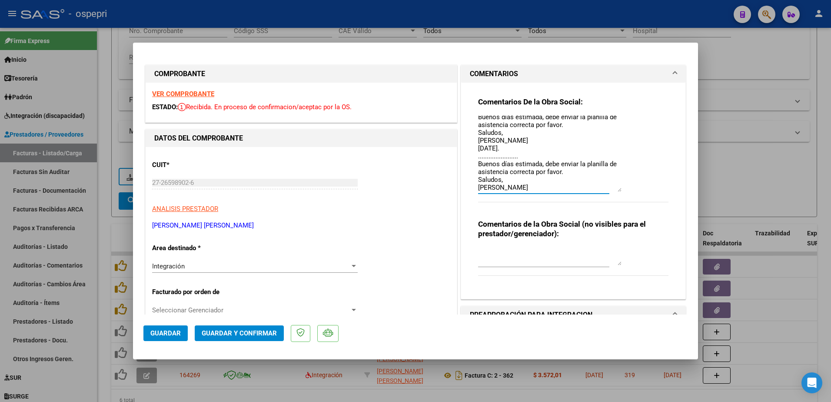
scroll to position [11, 0]
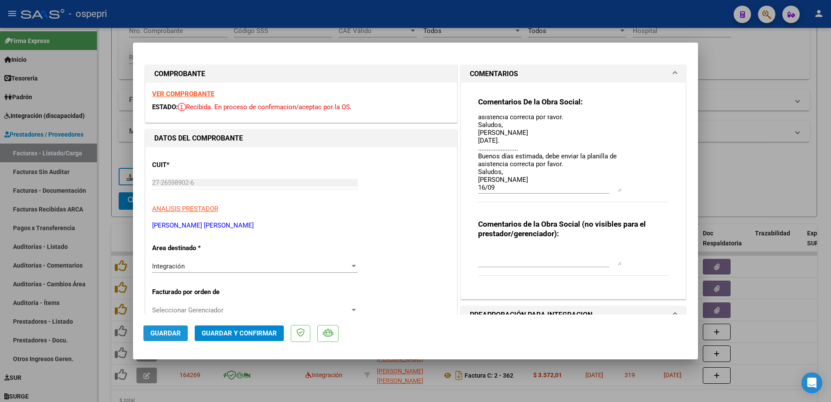
click at [163, 330] on span "Guardar" at bounding box center [165, 333] width 30 height 8
click at [158, 334] on span "Guardar" at bounding box center [165, 333] width 30 height 8
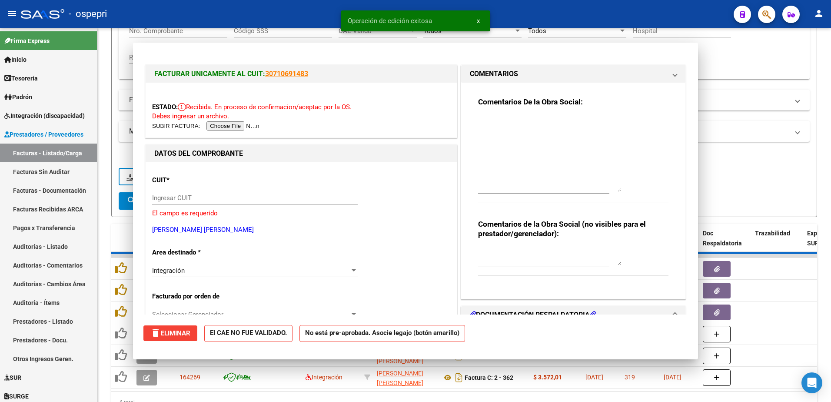
scroll to position [0, 0]
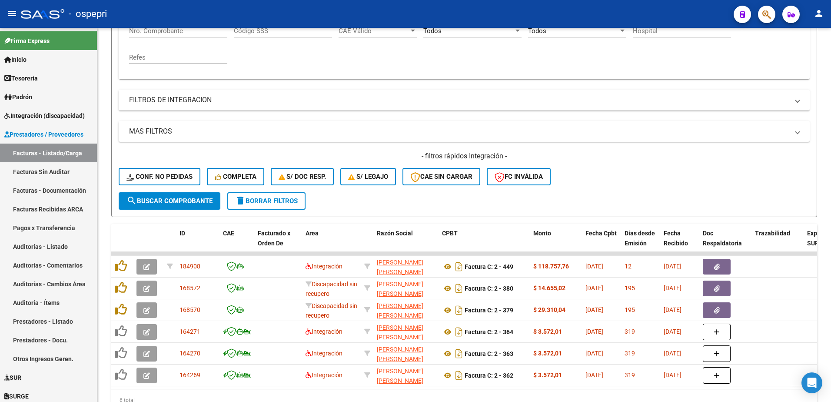
click at [584, 17] on div "- ospepri" at bounding box center [374, 13] width 706 height 19
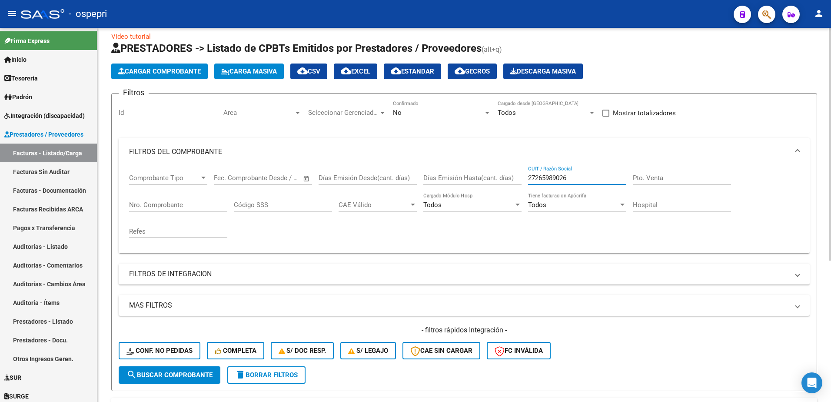
click at [574, 176] on input "27265989026" at bounding box center [577, 178] width 98 height 8
paste input "37097691"
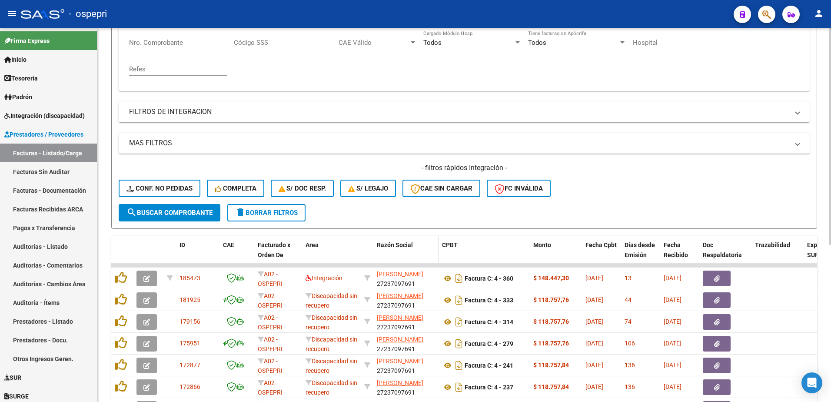
scroll to position [184, 0]
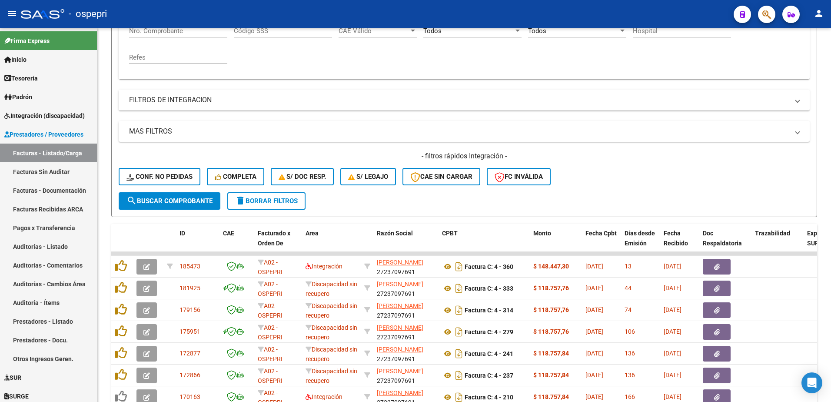
click at [561, 15] on div "- ospepri" at bounding box center [374, 13] width 706 height 19
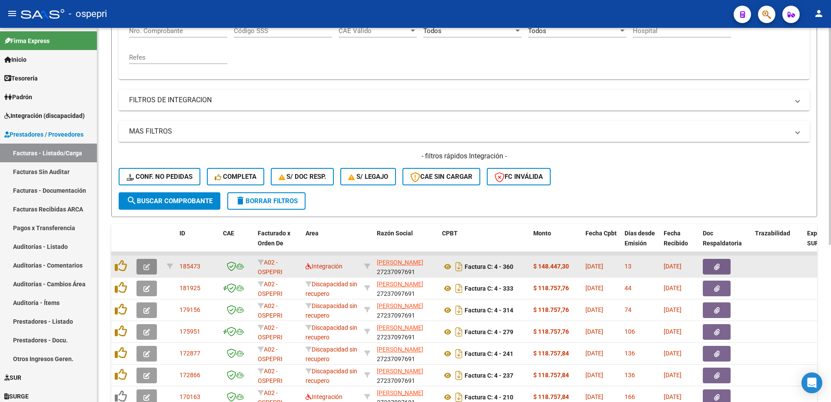
click at [143, 266] on button "button" at bounding box center [146, 267] width 20 height 16
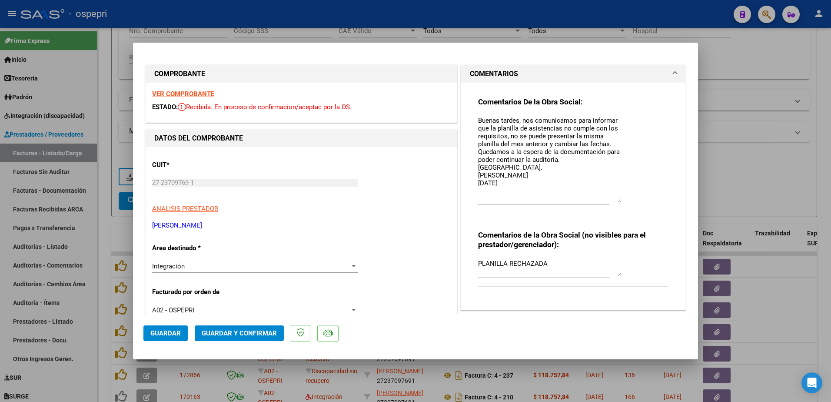
drag, startPoint x: 615, startPoint y: 132, endPoint x: 620, endPoint y: 202, distance: 69.7
click at [620, 202] on div "Comentarios De la Obra Social: Buenas tardes, nos comunicamos para informar que…" at bounding box center [573, 160] width 190 height 126
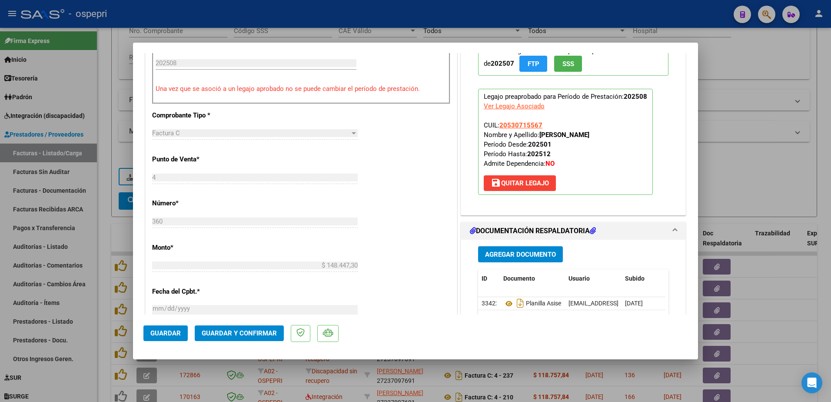
scroll to position [348, 0]
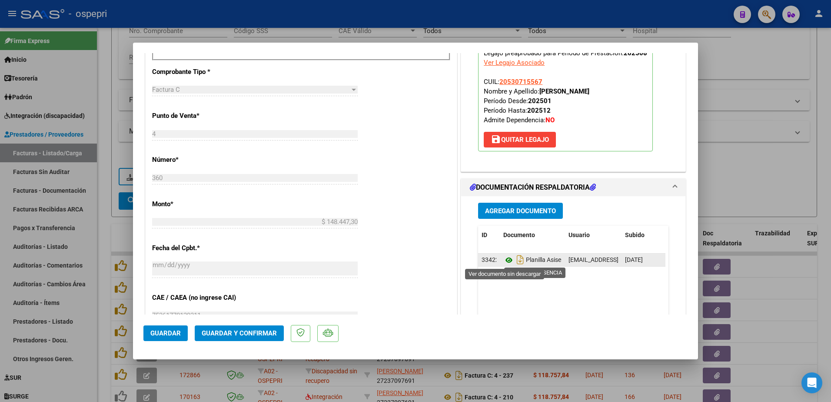
click at [504, 261] on icon at bounding box center [508, 260] width 11 height 10
click at [505, 260] on icon at bounding box center [508, 260] width 11 height 10
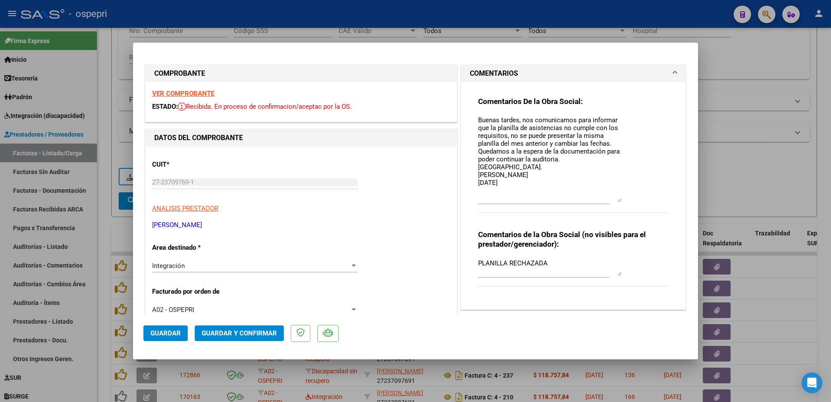
scroll to position [0, 0]
drag, startPoint x: 475, startPoint y: 118, endPoint x: 537, endPoint y: 173, distance: 82.5
click at [537, 173] on textarea "Buenas tardes, nos comunicamos para informar que la planilla de asistencias no …" at bounding box center [549, 159] width 143 height 87
click at [513, 186] on textarea "Buenas tardes, nos comunicamos para informar que la planilla de asistencias no …" at bounding box center [549, 159] width 143 height 87
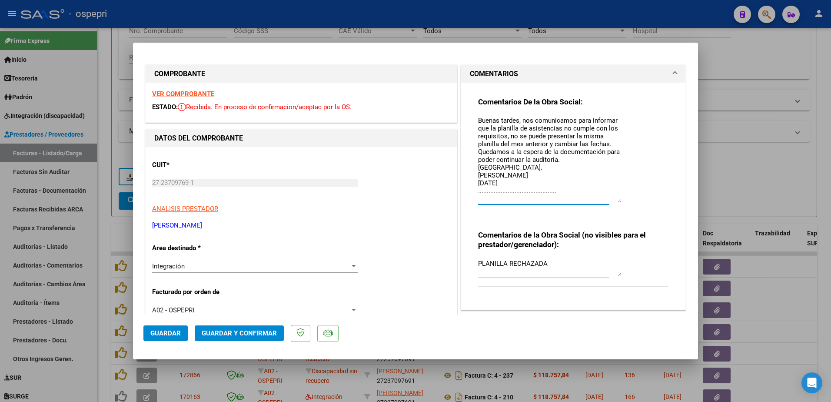
paste textarea "Buenas tardes, nos comunicamos para informar que la planilla de asistencias no …"
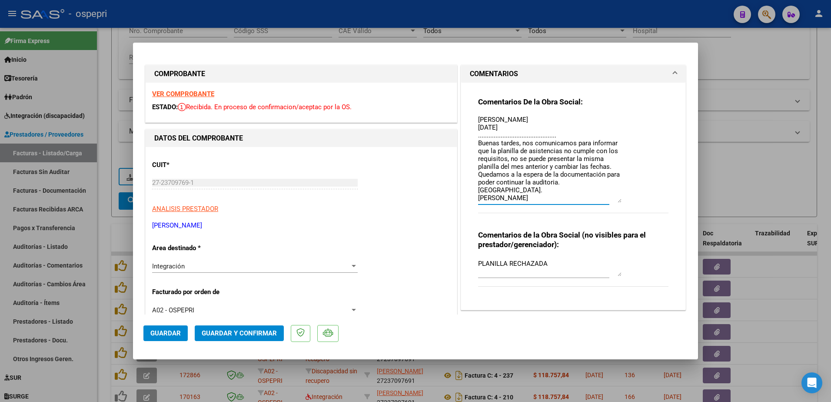
scroll to position [79, 0]
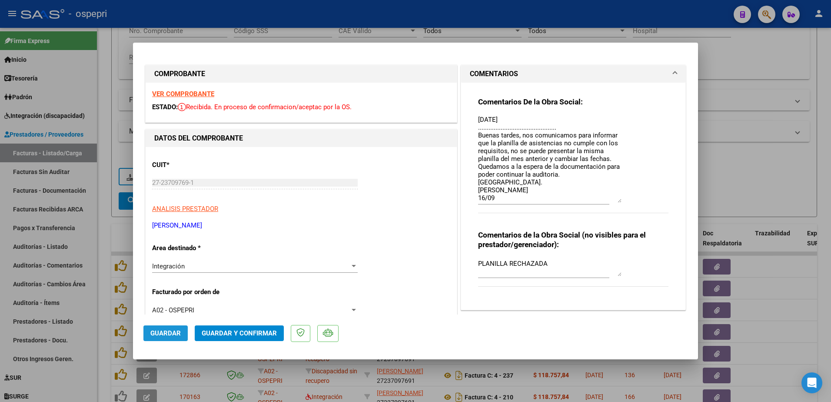
click at [172, 331] on span "Guardar" at bounding box center [165, 333] width 30 height 8
click at [164, 332] on span "Guardar" at bounding box center [165, 333] width 30 height 8
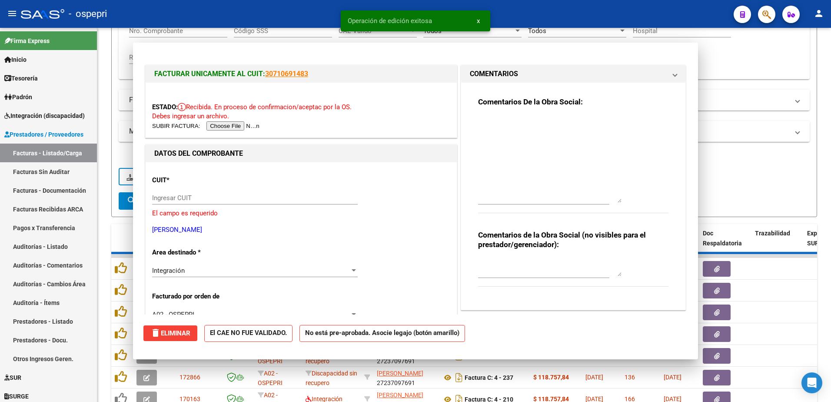
scroll to position [0, 0]
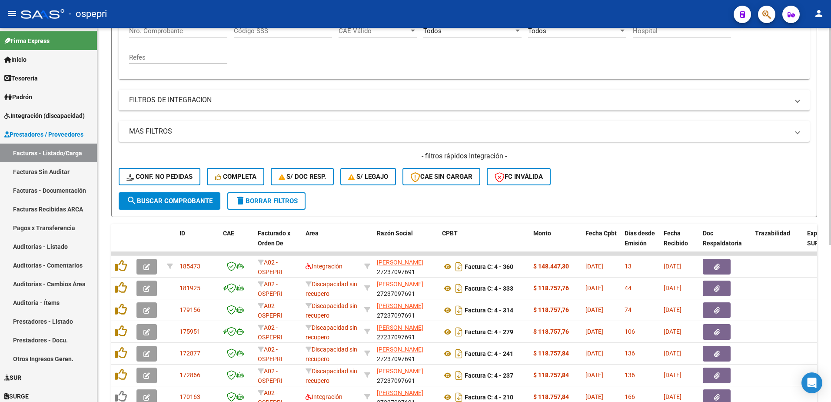
drag, startPoint x: 714, startPoint y: 176, endPoint x: 709, endPoint y: 183, distance: 8.7
click at [714, 176] on div "- filtros rápidos Integración - Conf. no pedidas Completa S/ Doc Resp. S/ legaj…" at bounding box center [464, 171] width 691 height 41
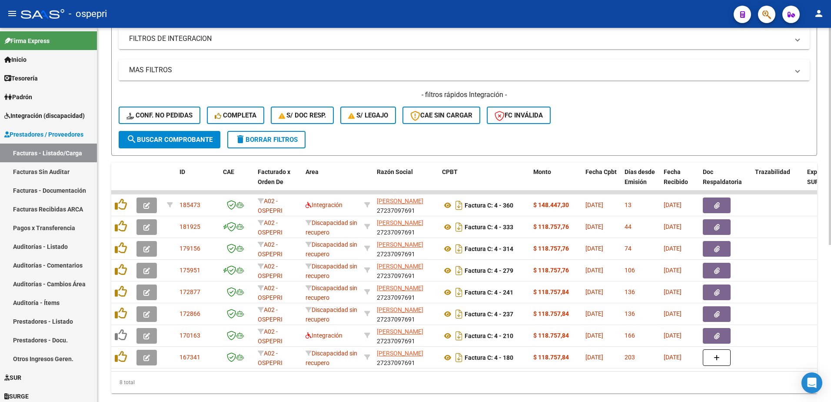
scroll to position [271, 0]
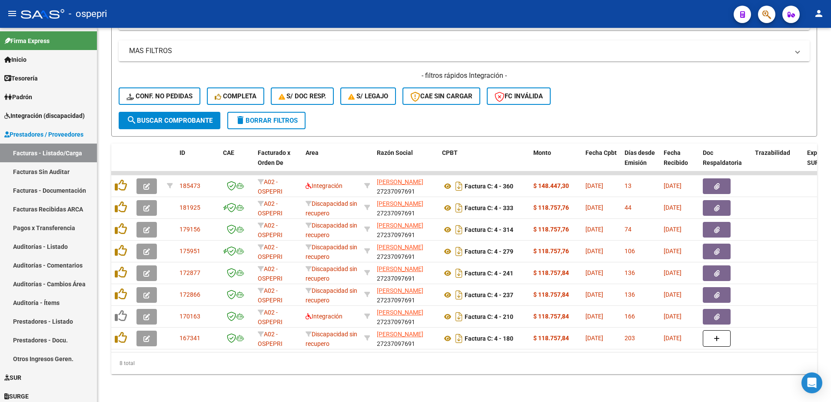
click at [575, 17] on div "- ospepri" at bounding box center [374, 13] width 706 height 19
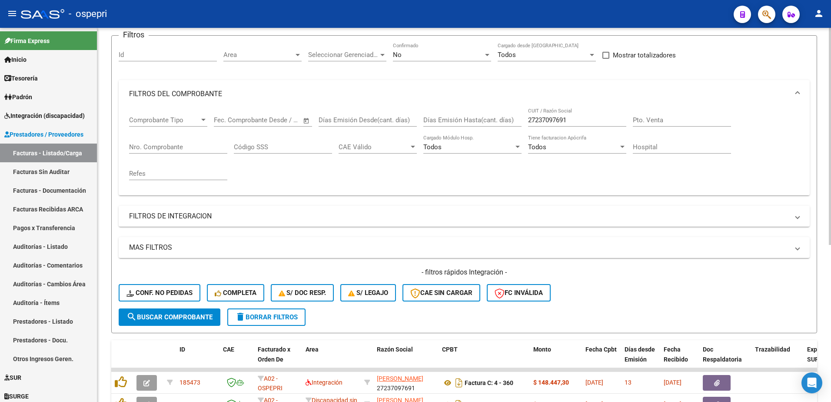
scroll to position [53, 0]
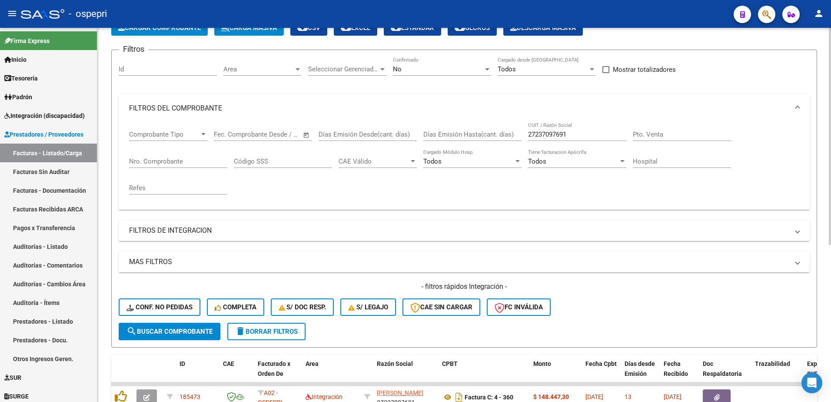
click at [576, 134] on input "27237097691" at bounding box center [577, 134] width 98 height 8
paste input "3356142284"
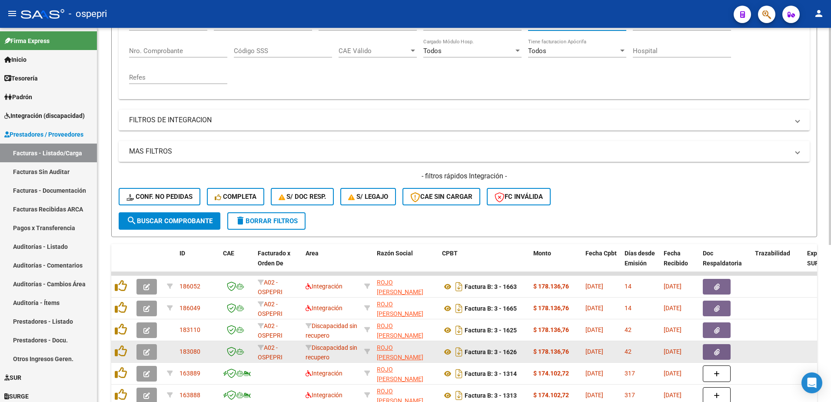
scroll to position [184, 0]
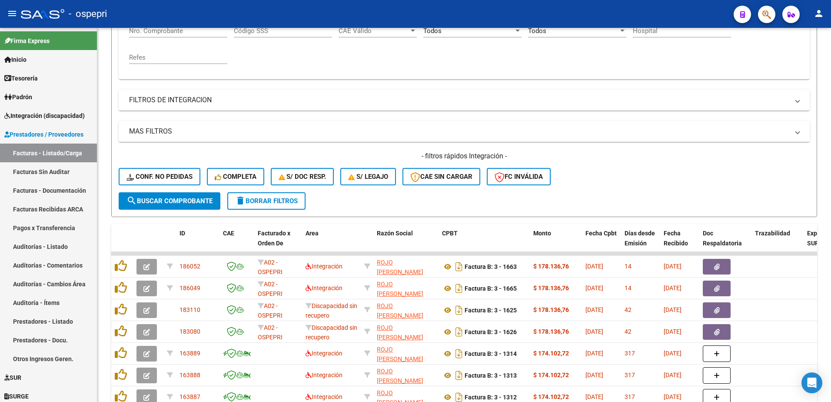
click at [516, 9] on div "- ospepri" at bounding box center [374, 13] width 706 height 19
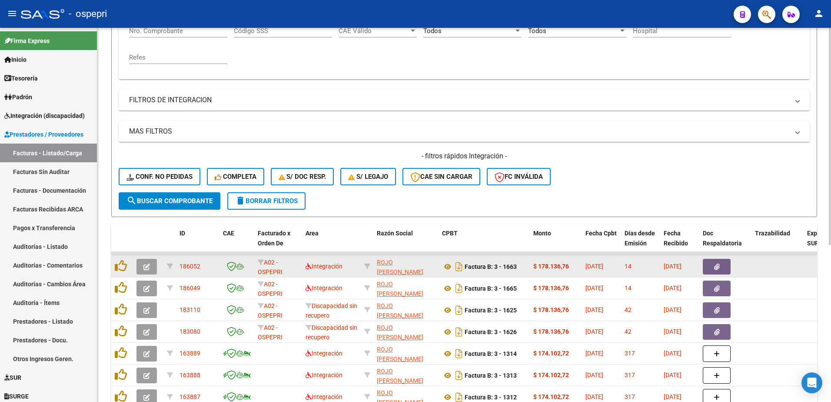
click at [144, 266] on icon "button" at bounding box center [146, 266] width 7 height 7
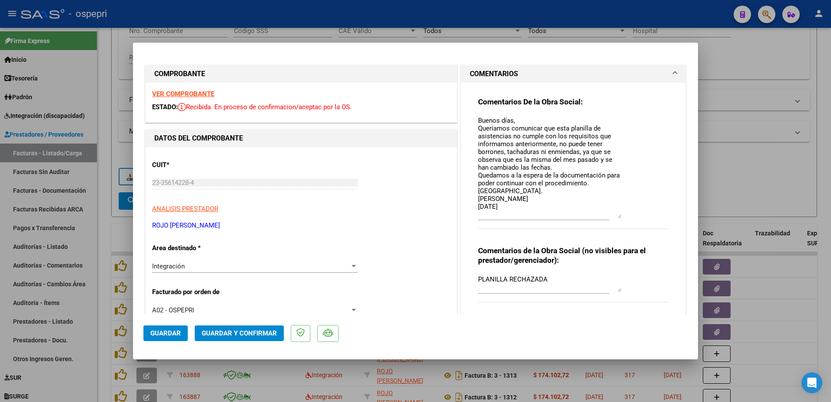
drag, startPoint x: 614, startPoint y: 130, endPoint x: 618, endPoint y: 216, distance: 85.3
click at [618, 216] on textarea "Buenos días, Queríamos comunicar que esta planilla de asistencias no cumple con…" at bounding box center [549, 167] width 143 height 103
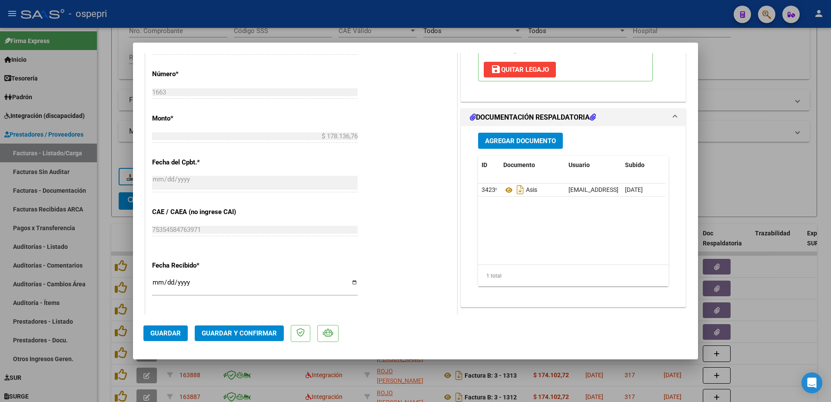
scroll to position [435, 0]
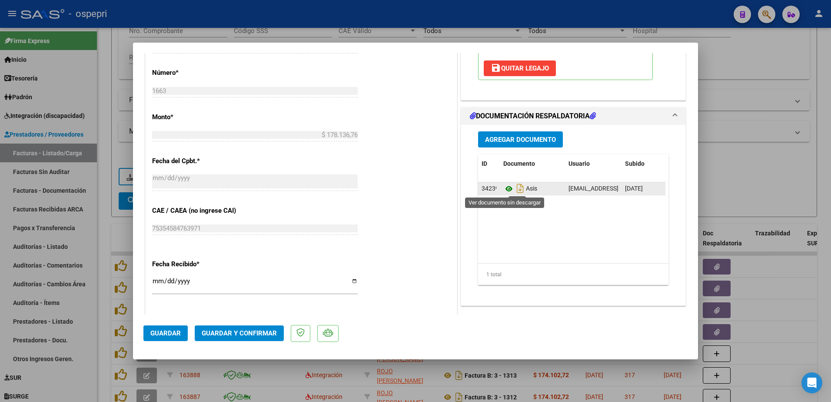
click at [505, 187] on icon at bounding box center [508, 188] width 11 height 10
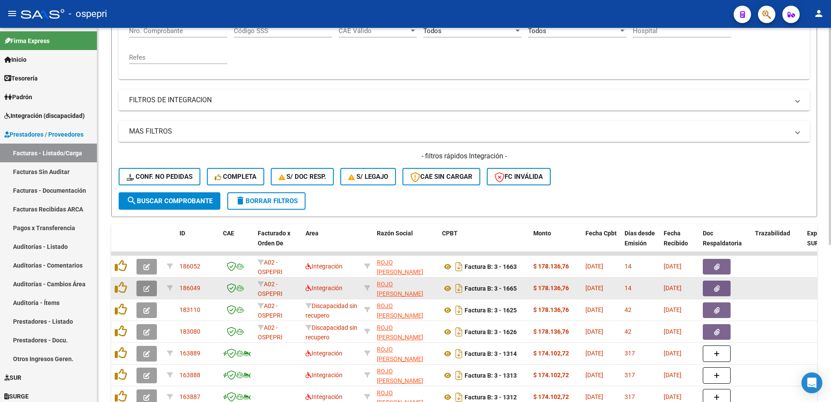
click at [145, 291] on icon "button" at bounding box center [146, 288] width 7 height 7
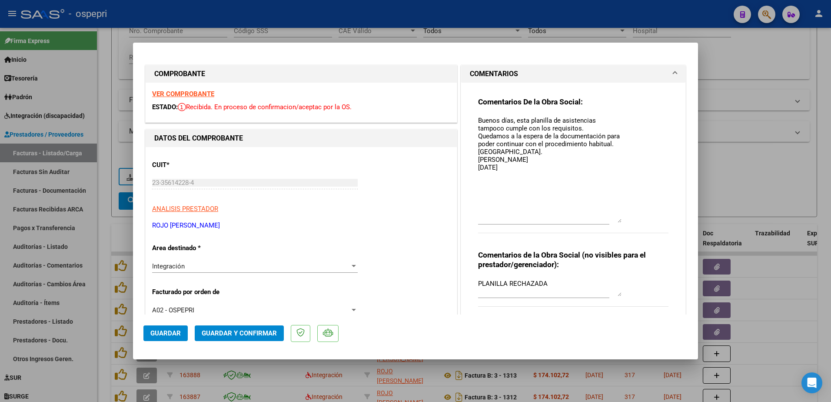
drag, startPoint x: 615, startPoint y: 131, endPoint x: 624, endPoint y: 221, distance: 90.0
click at [624, 221] on div "Comentarios De la Obra Social: Buenos días, esta planilla de asistencias tampoc…" at bounding box center [573, 170] width 190 height 146
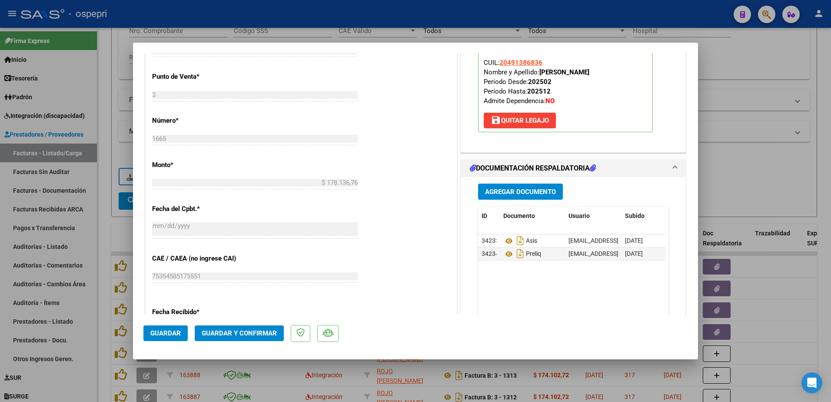
scroll to position [391, 0]
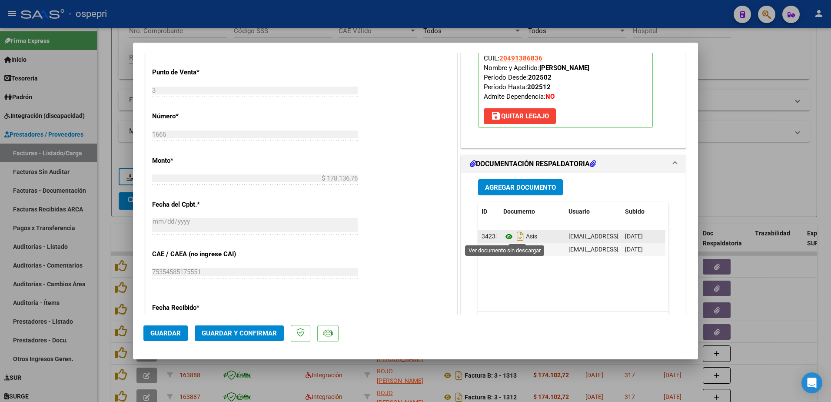
click at [505, 240] on icon at bounding box center [508, 236] width 11 height 10
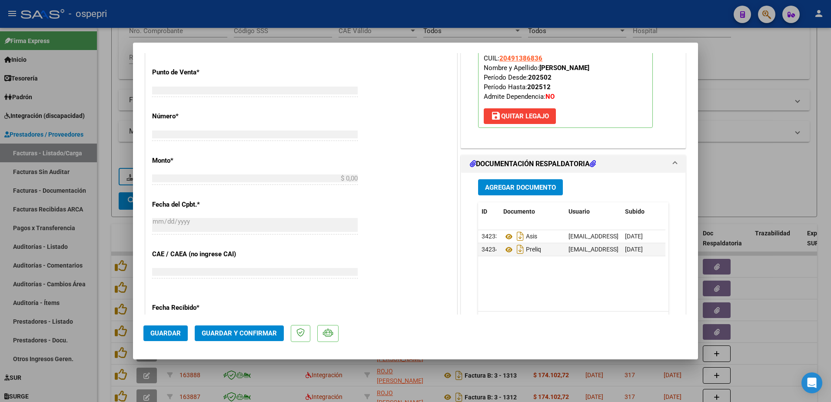
scroll to position [0, 0]
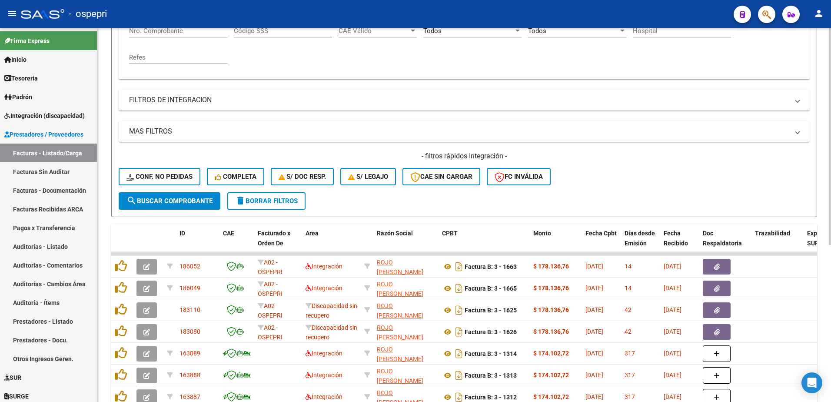
click at [635, 190] on div "- filtros rápidos Integración - Conf. no pedidas Completa S/ Doc Resp. S/ legaj…" at bounding box center [464, 171] width 691 height 41
click at [549, 17] on div "- ospepri" at bounding box center [374, 13] width 706 height 19
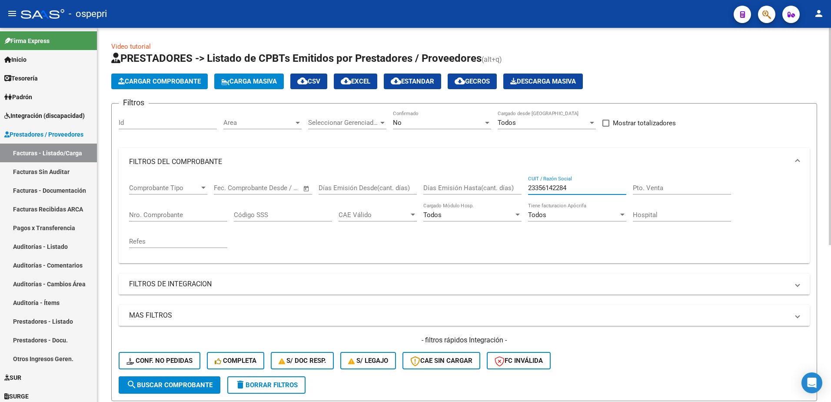
click at [569, 187] on input "23356142284" at bounding box center [577, 188] width 98 height 8
paste input "4258806626"
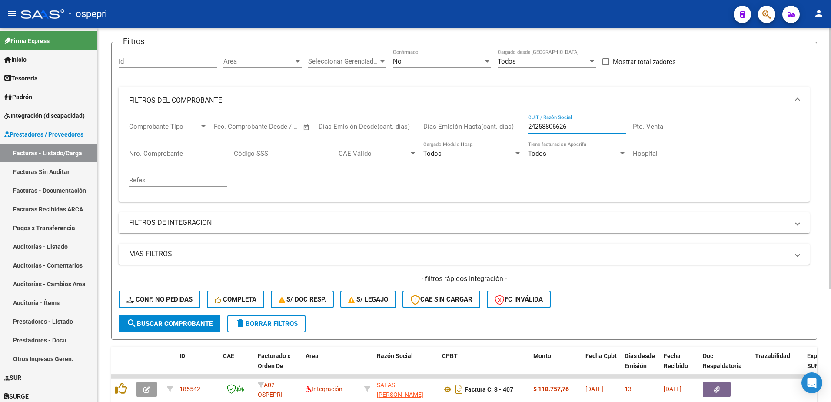
scroll to position [130, 0]
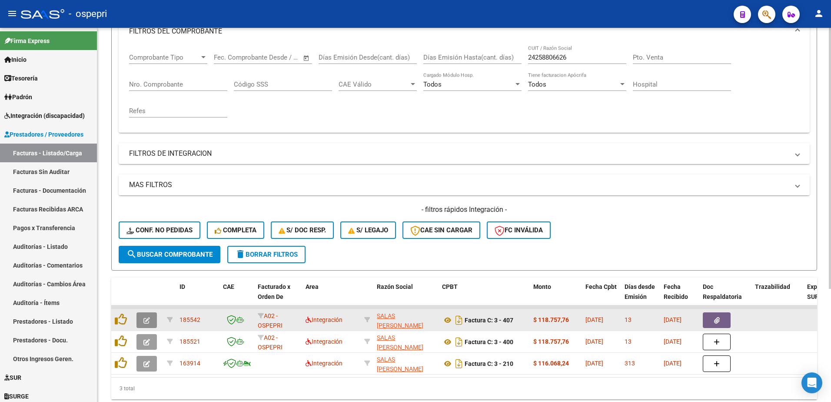
click at [142, 317] on button "button" at bounding box center [146, 320] width 20 height 16
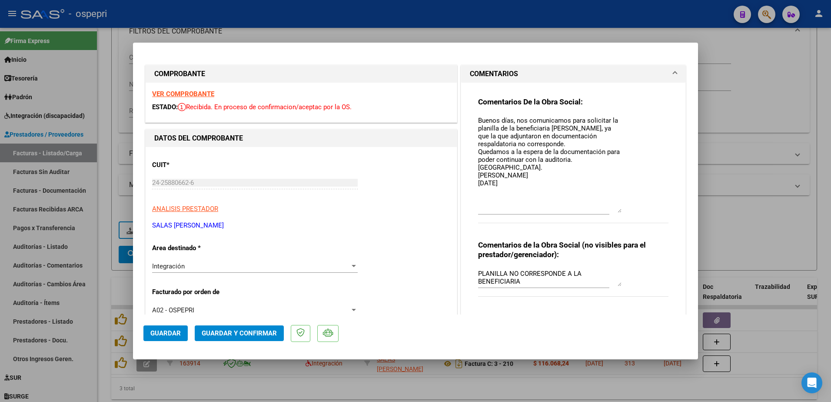
drag, startPoint x: 615, startPoint y: 132, endPoint x: 621, endPoint y: 212, distance: 79.8
click at [621, 212] on div "Comentarios De la Obra Social: Buenos días, nos comunicamos para solicitar la p…" at bounding box center [573, 165] width 190 height 136
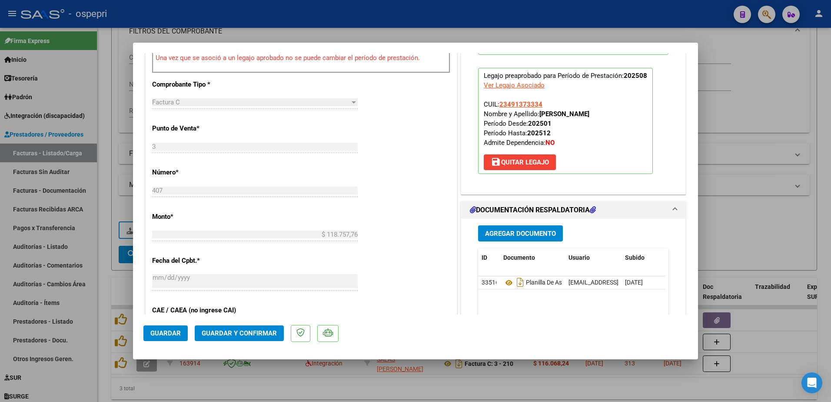
scroll to position [348, 0]
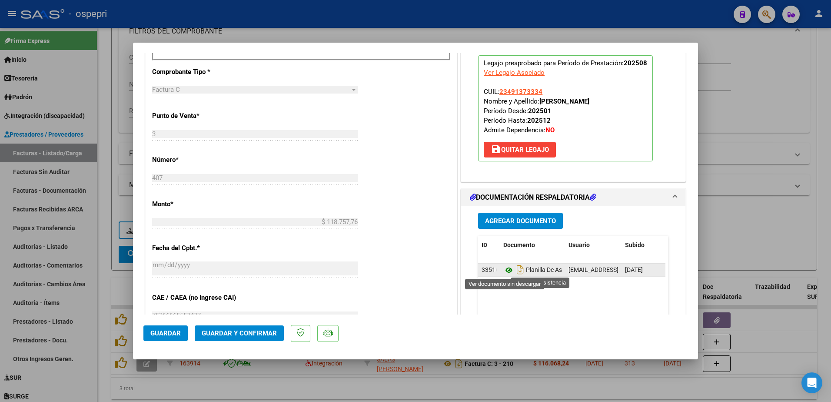
click at [505, 270] on icon at bounding box center [508, 270] width 11 height 10
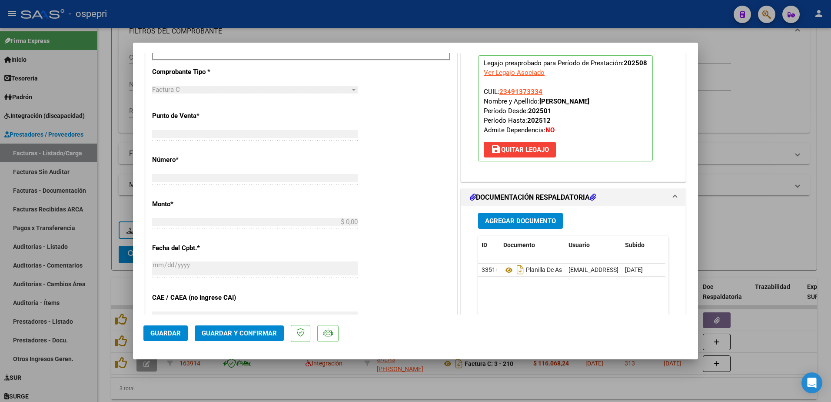
scroll to position [0, 0]
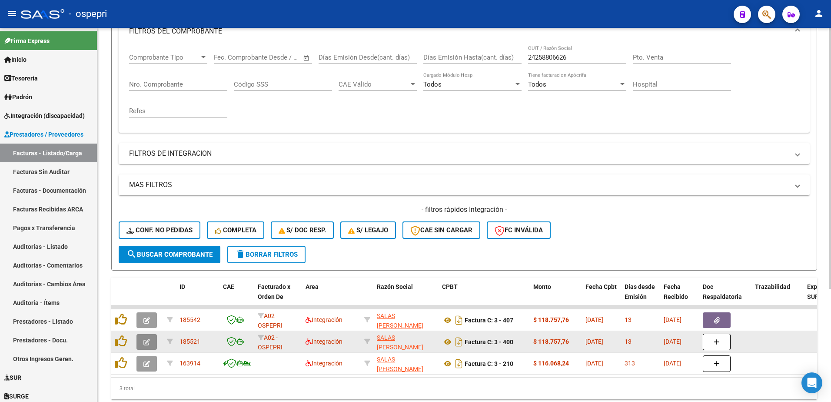
click at [148, 343] on icon "button" at bounding box center [146, 342] width 7 height 7
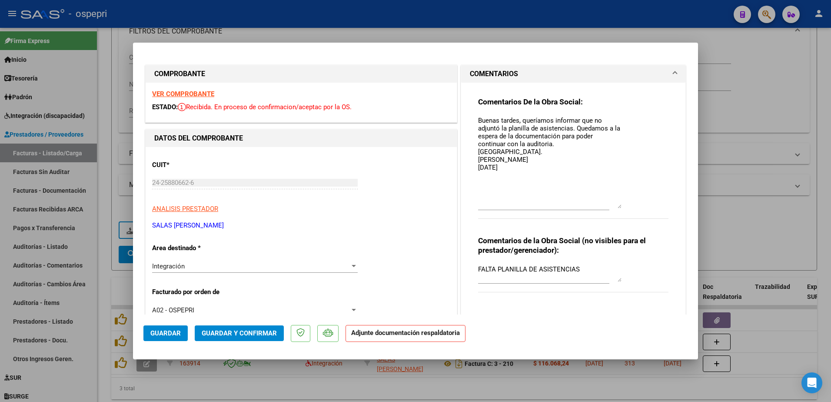
drag, startPoint x: 616, startPoint y: 133, endPoint x: 621, endPoint y: 208, distance: 75.4
click at [621, 208] on div "Comentarios De la Obra Social: Buenas tardes, queríamos informar que no adjuntó…" at bounding box center [573, 162] width 190 height 131
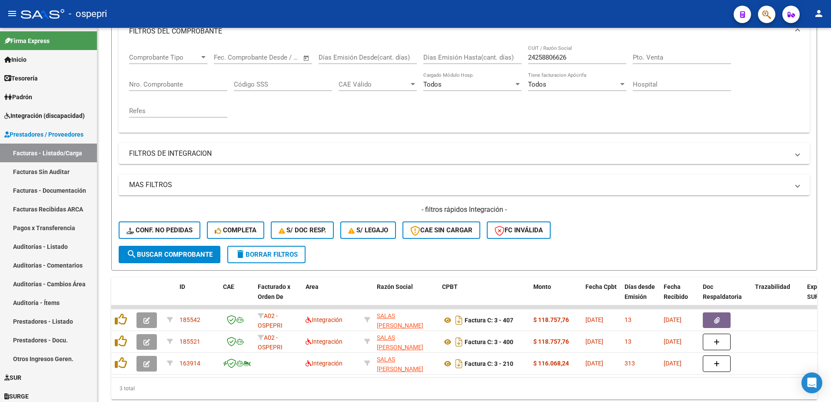
click at [679, 20] on div "- ospepri" at bounding box center [374, 13] width 706 height 19
click at [667, 18] on div "- ospepri" at bounding box center [374, 13] width 706 height 19
click at [581, 58] on input "24258806626" at bounding box center [577, 57] width 98 height 8
click at [580, 58] on input "24258806626" at bounding box center [577, 57] width 98 height 8
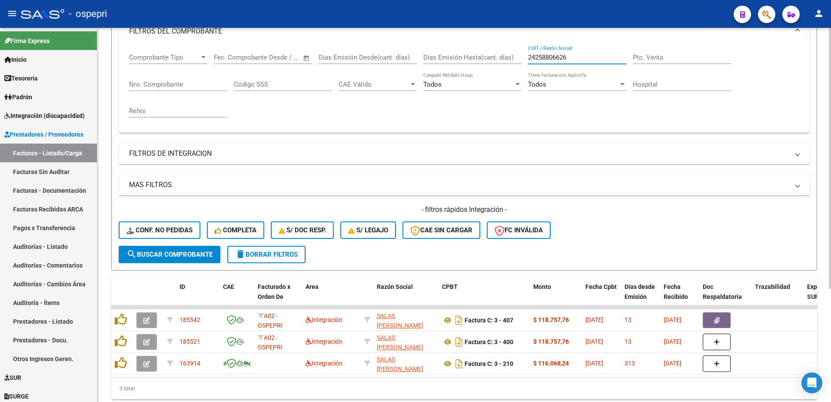
paste input "0358866590"
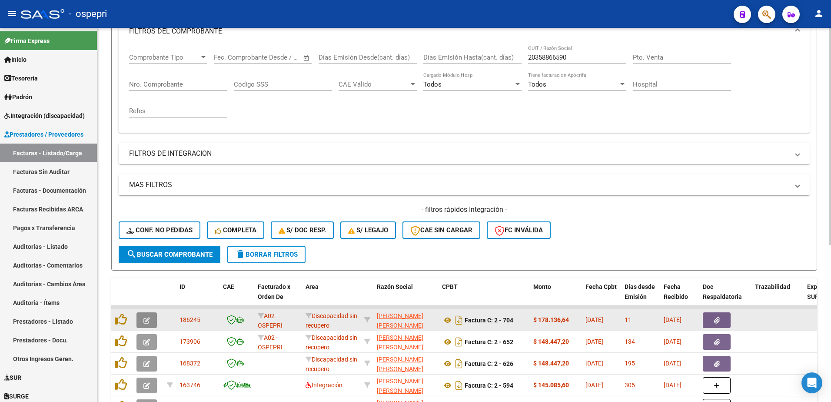
click at [140, 322] on button "button" at bounding box center [146, 320] width 20 height 16
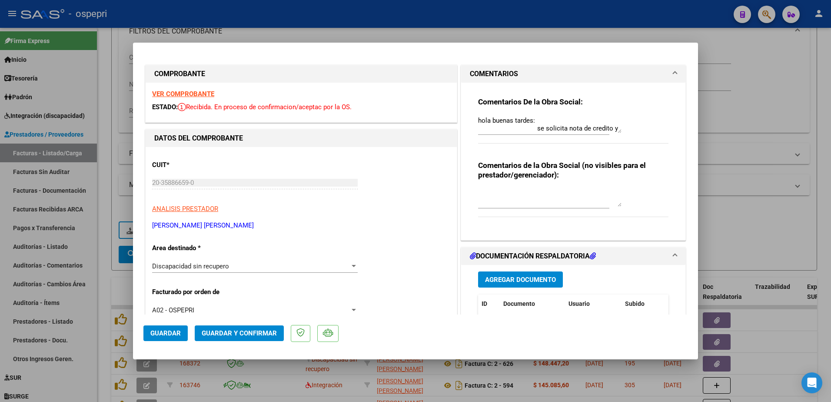
click at [189, 91] on strong "VER COMPROBANTE" at bounding box center [183, 94] width 62 height 8
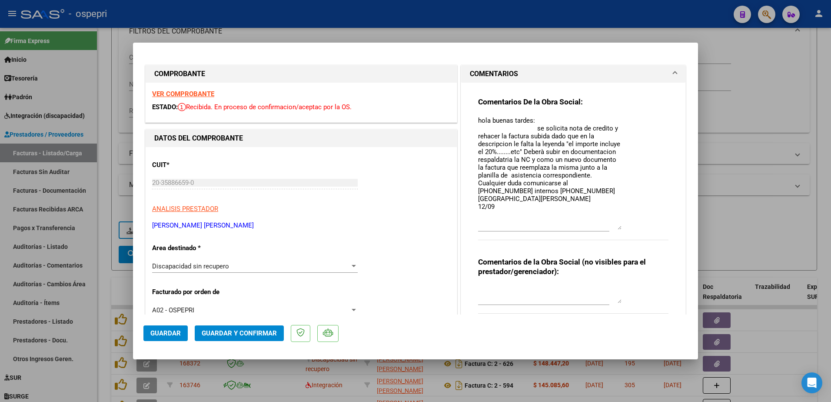
drag, startPoint x: 617, startPoint y: 132, endPoint x: 625, endPoint y: 229, distance: 96.9
click at [625, 229] on div "Comentarios De la Obra Social: hola buenas tardes: se solicita nota de credito …" at bounding box center [573, 173] width 190 height 153
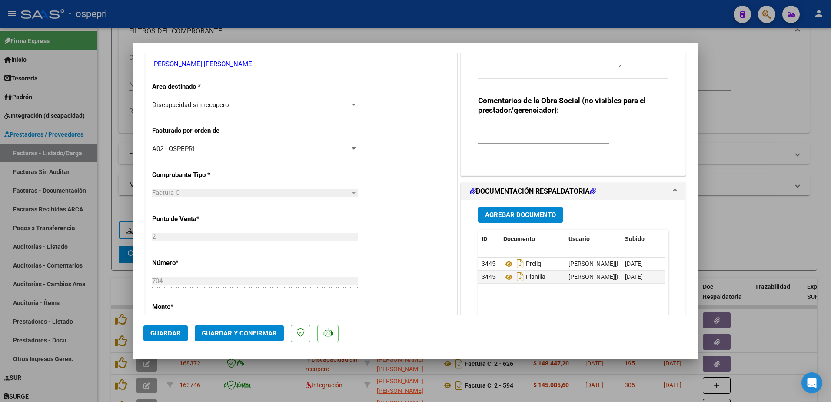
scroll to position [174, 0]
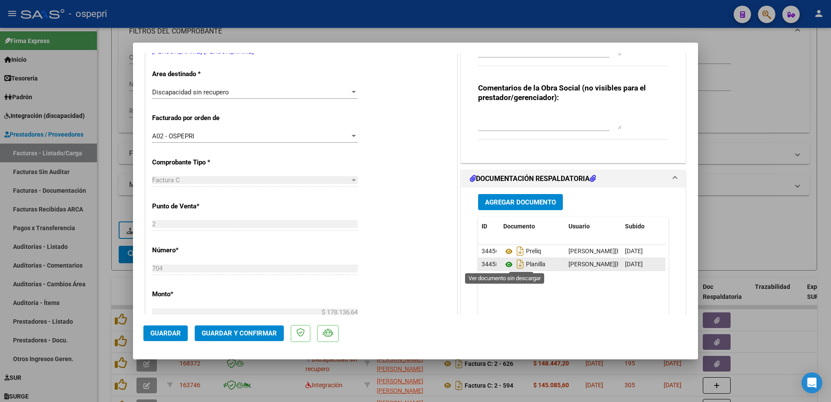
click at [506, 264] on icon at bounding box center [508, 264] width 11 height 10
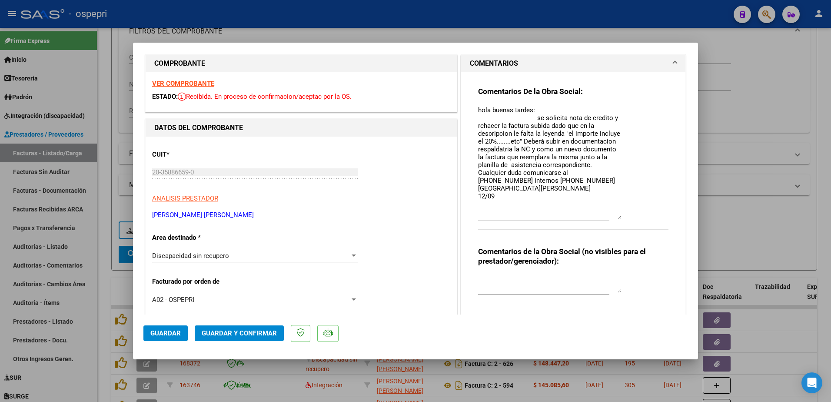
scroll to position [0, 0]
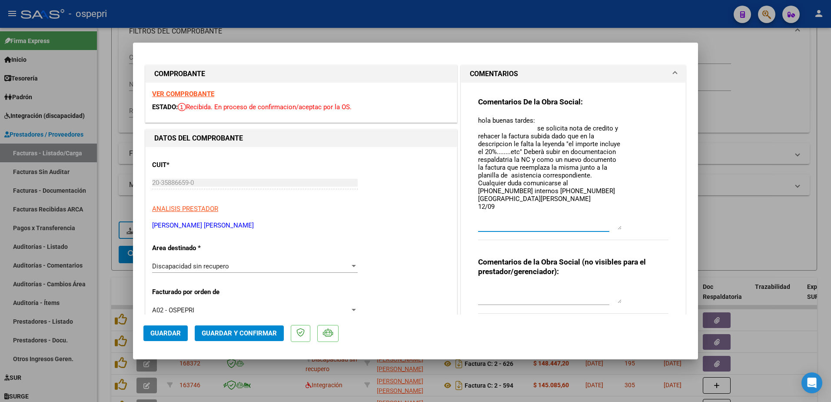
drag, startPoint x: 475, startPoint y: 119, endPoint x: 512, endPoint y: 204, distance: 92.7
click at [512, 204] on textarea "hola buenas tardes: se solicita nota de credito y rehacer la factura subida dad…" at bounding box center [549, 173] width 143 height 114
click at [498, 215] on textarea "hola buenas tardes: se solicita nota de credito y rehacer la factura subida dad…" at bounding box center [549, 173] width 143 height 114
paste textarea "hola buenas tardes: se solicita nota de credito y rehacer la factura subida dad…"
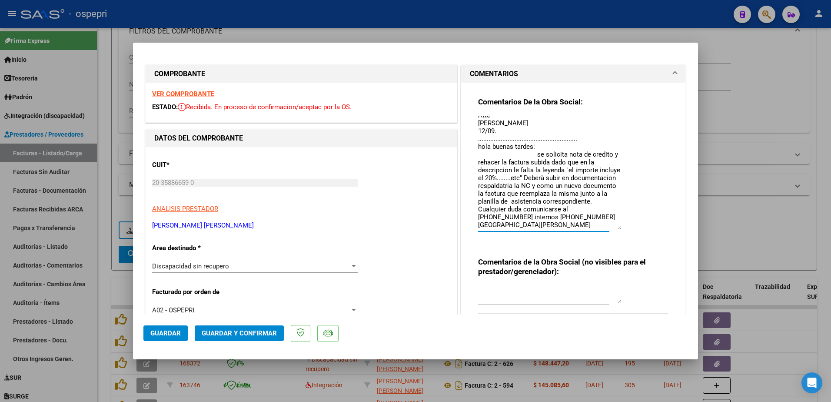
scroll to position [114, 0]
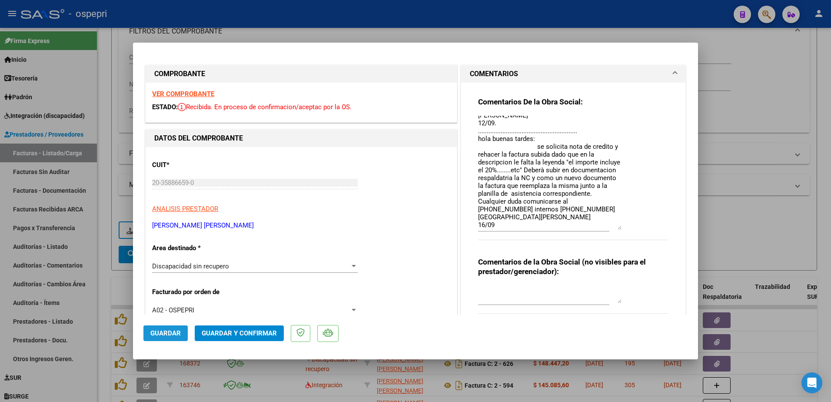
click at [169, 331] on span "Guardar" at bounding box center [165, 333] width 30 height 8
click at [165, 332] on span "Guardar" at bounding box center [165, 333] width 30 height 8
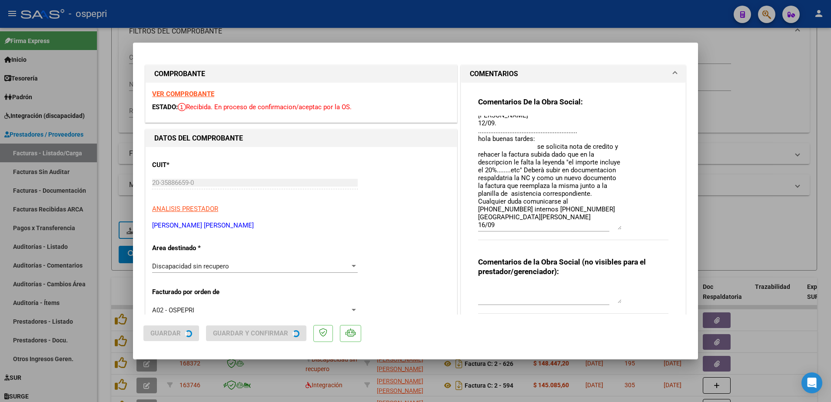
click at [165, 332] on span "Guardar" at bounding box center [165, 333] width 30 height 8
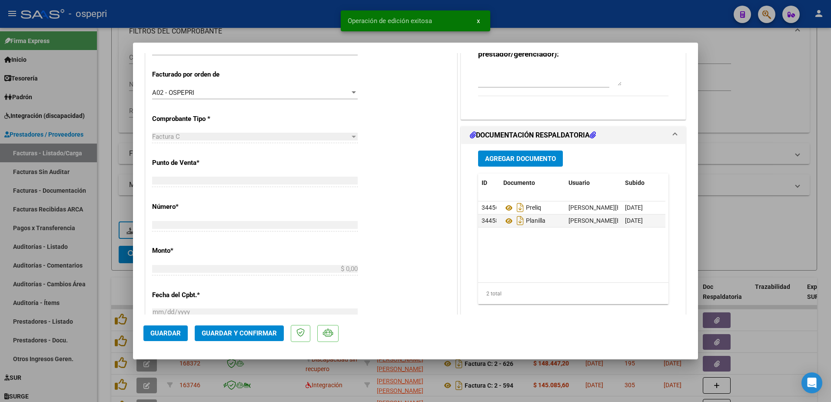
scroll to position [0, 0]
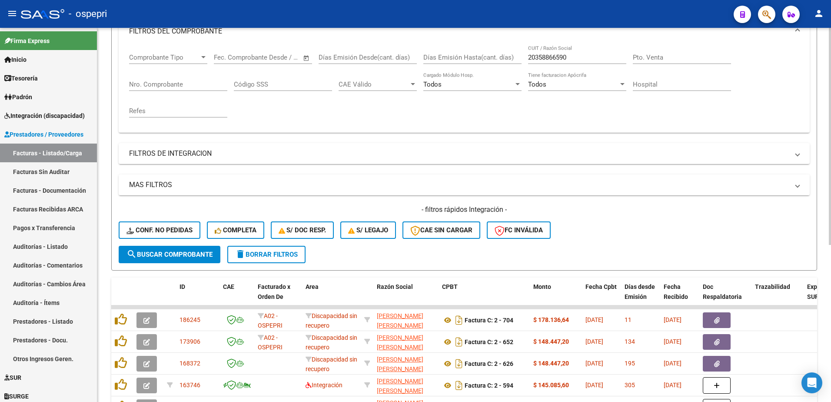
click at [590, 236] on div "- filtros rápidos Integración - Conf. no pedidas Completa S/ Doc Resp. S/ legaj…" at bounding box center [464, 225] width 691 height 41
click at [618, 3] on mat-toolbar "menu - ospepri person" at bounding box center [415, 14] width 831 height 28
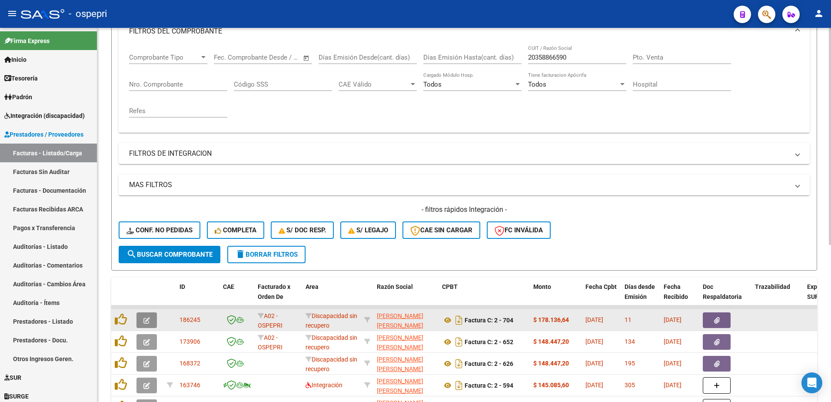
click at [148, 321] on icon "button" at bounding box center [146, 320] width 7 height 7
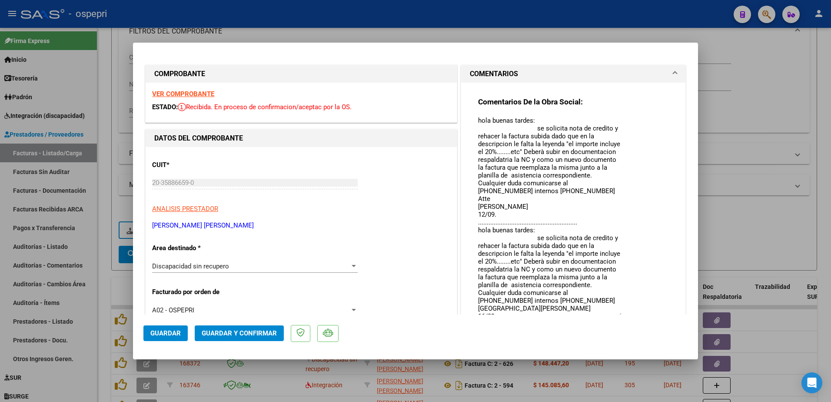
drag, startPoint x: 616, startPoint y: 130, endPoint x: 638, endPoint y: 313, distance: 184.8
click at [638, 313] on div "Comentarios De la Obra Social: hola buenas tardes: se solicita nota de credito …" at bounding box center [573, 217] width 190 height 240
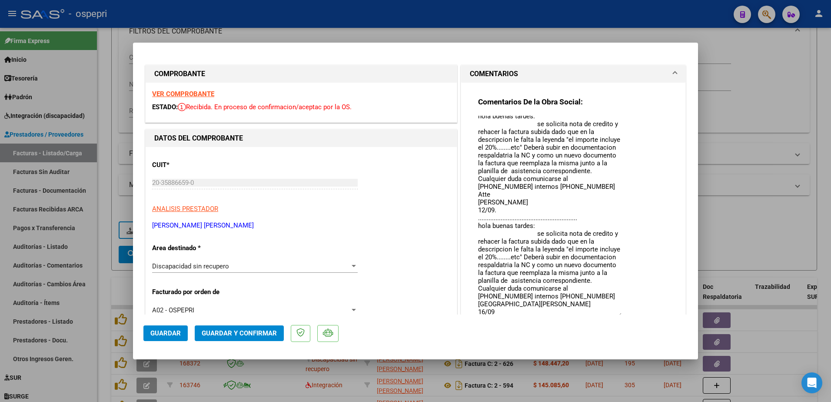
scroll to position [28, 0]
click at [647, 12] on div at bounding box center [415, 201] width 831 height 402
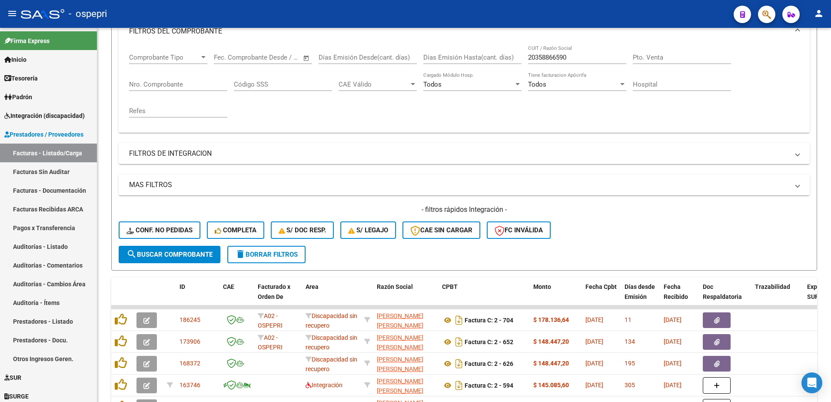
click at [518, 8] on div "- ospepri" at bounding box center [374, 13] width 706 height 19
click at [573, 57] on input "20358866590" at bounding box center [577, 57] width 98 height 8
paste input "7336502999"
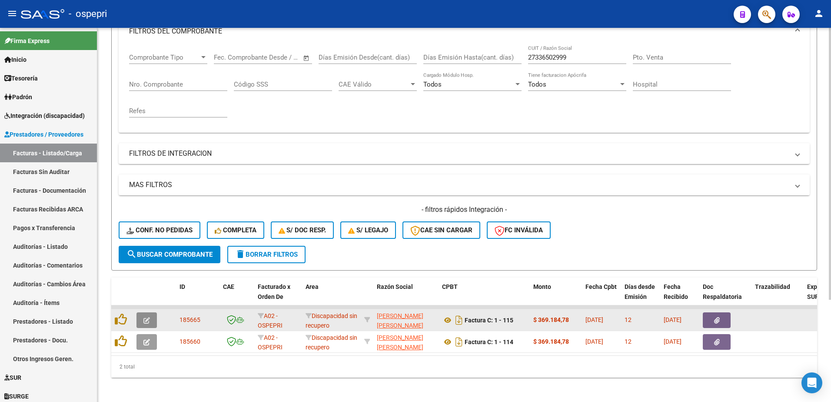
click at [144, 325] on button "button" at bounding box center [146, 320] width 20 height 16
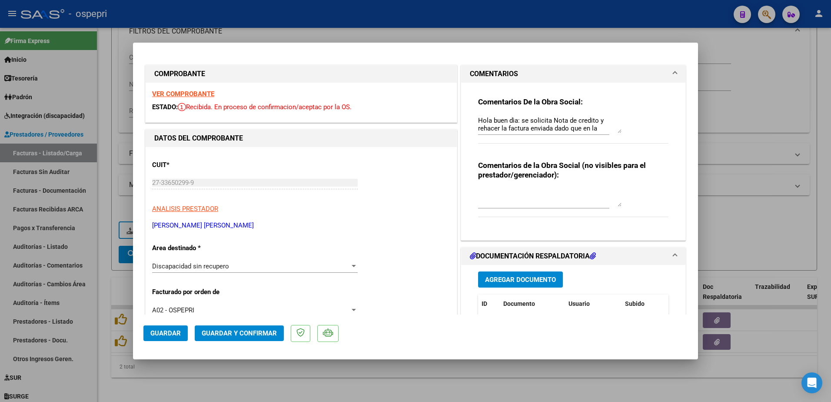
click at [207, 91] on strong "VER COMPROBANTE" at bounding box center [183, 94] width 62 height 8
drag, startPoint x: 614, startPoint y: 133, endPoint x: 619, endPoint y: 190, distance: 57.2
click at [619, 190] on div "Comentarios De la Obra Social: Hola buen dìa: se solicita Nota de credito y reh…" at bounding box center [573, 158] width 203 height 150
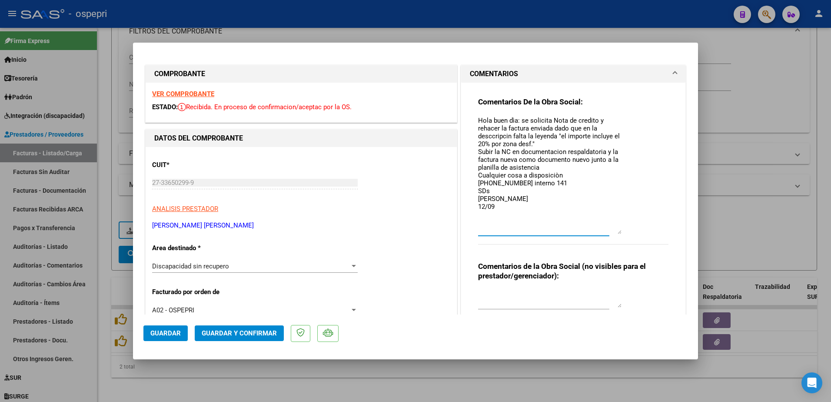
drag, startPoint x: 617, startPoint y: 132, endPoint x: 630, endPoint y: 233, distance: 102.1
click at [630, 233] on div "Comentarios De la Obra Social: Hola buen dìa: se solicita Nota de credito y reh…" at bounding box center [573, 175] width 190 height 157
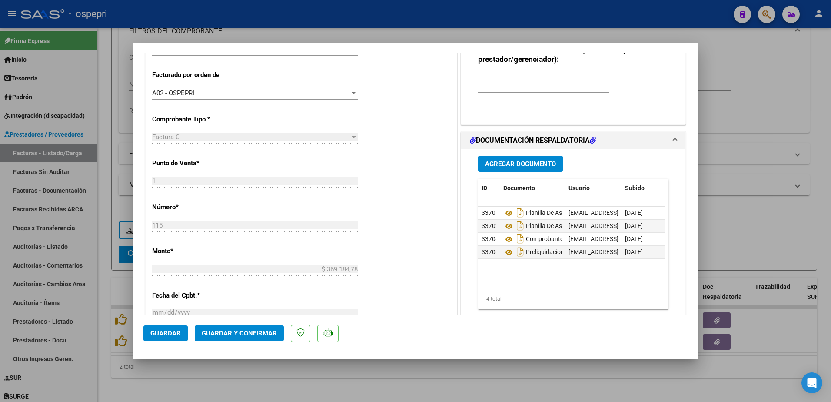
scroll to position [217, 0]
click at [503, 239] on icon at bounding box center [508, 238] width 11 height 10
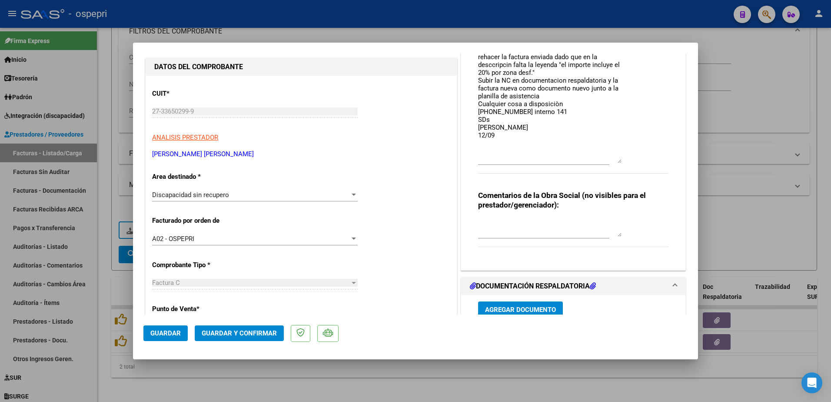
scroll to position [0, 0]
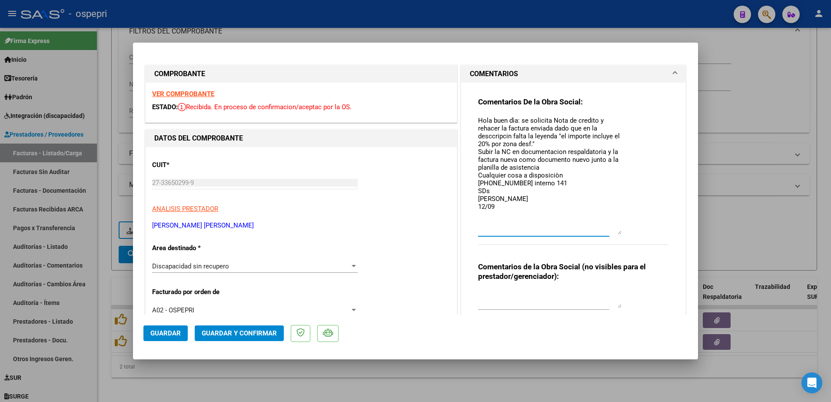
drag, startPoint x: 475, startPoint y: 120, endPoint x: 506, endPoint y: 202, distance: 88.2
click at [506, 202] on textarea "Hola buen dìa: se solicita Nota de credito y rehacer la factura enviada dado qu…" at bounding box center [549, 175] width 143 height 119
click at [499, 211] on textarea "Hola buen dìa: se solicita Nota de credito y rehacer la factura enviada dado qu…" at bounding box center [549, 175] width 143 height 119
paste textarea "Hola buen dìa: se solicita Nota de credito y rehacer la factura enviada dado qu…"
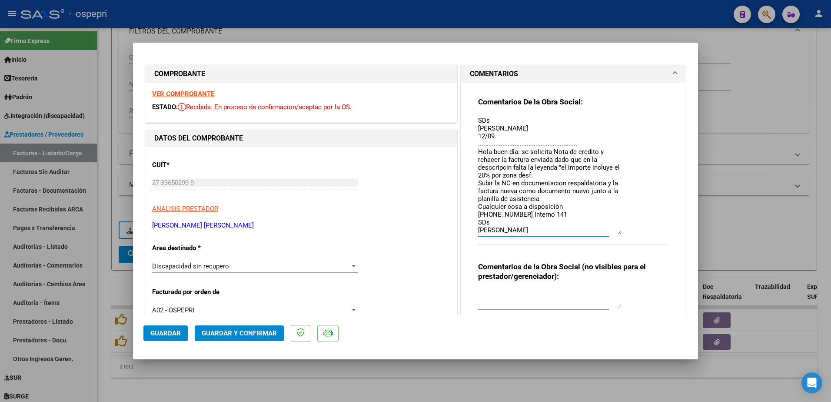
scroll to position [78, 0]
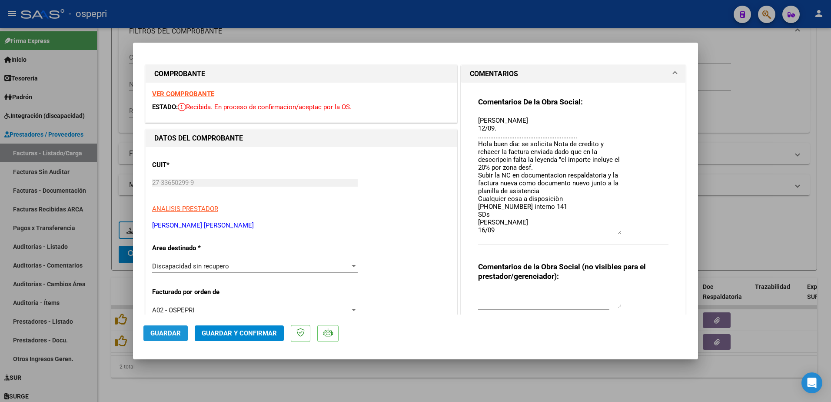
click at [166, 331] on span "Guardar" at bounding box center [165, 333] width 30 height 8
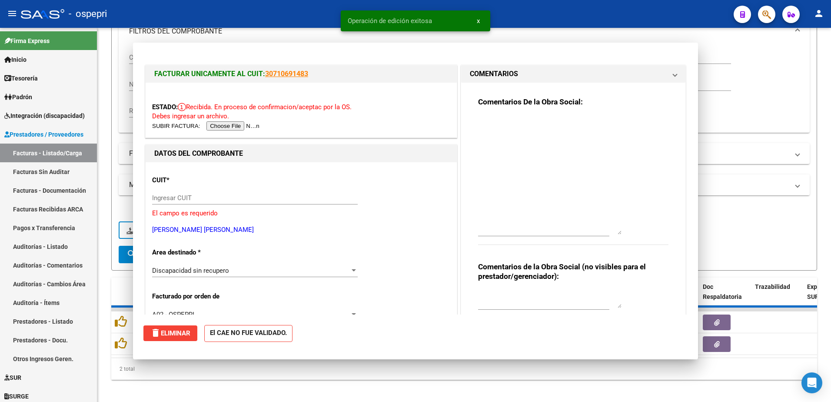
scroll to position [0, 0]
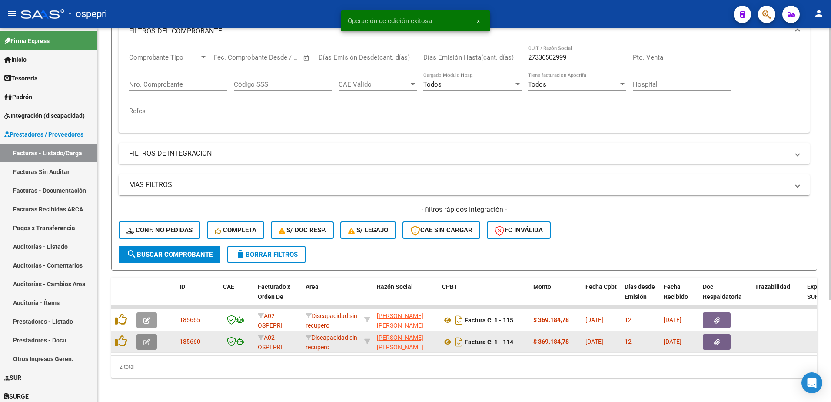
click at [148, 340] on icon "button" at bounding box center [146, 342] width 7 height 7
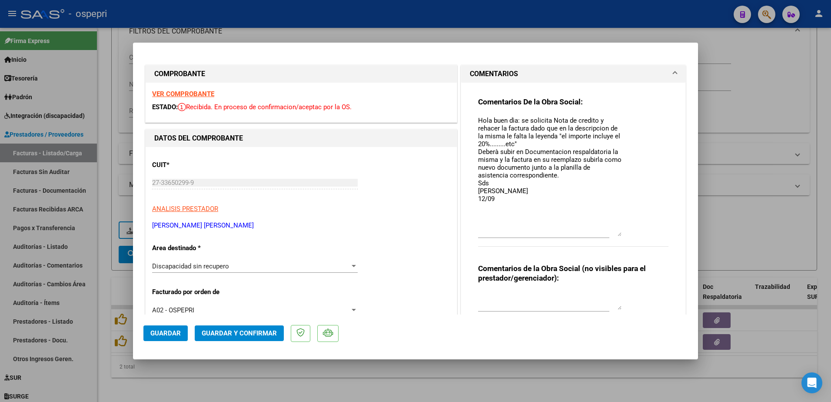
drag, startPoint x: 613, startPoint y: 132, endPoint x: 619, endPoint y: 235, distance: 103.2
click at [619, 235] on div "Comentarios De la Obra Social: Hola buen dìa: se solicita Nota de credito y reh…" at bounding box center [573, 176] width 190 height 159
drag, startPoint x: 476, startPoint y: 120, endPoint x: 497, endPoint y: 195, distance: 78.2
click at [497, 195] on textarea "Hola buen dìa: se solicita Nota de credito y rehacer la factura dado que en la …" at bounding box center [549, 176] width 143 height 120
click at [497, 199] on textarea "Hola buen dìa: se solicita Nota de credito y rehacer la factura dado que en la …" at bounding box center [549, 176] width 143 height 120
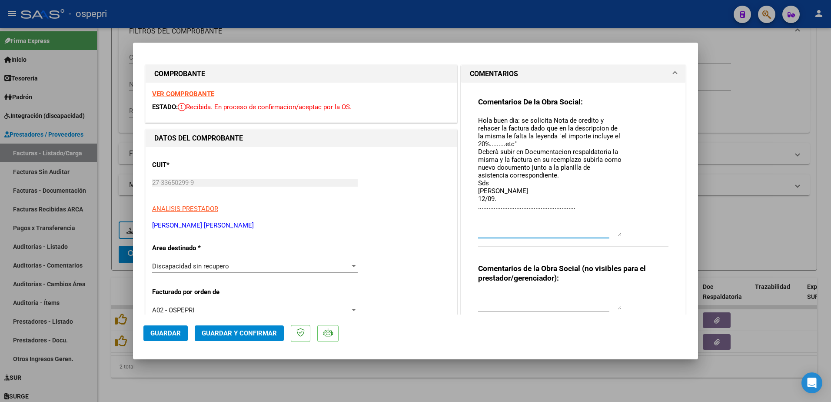
paste textarea "Hola buen dìa: se solicita Nota de credito y rehacer la factura dado que en la …"
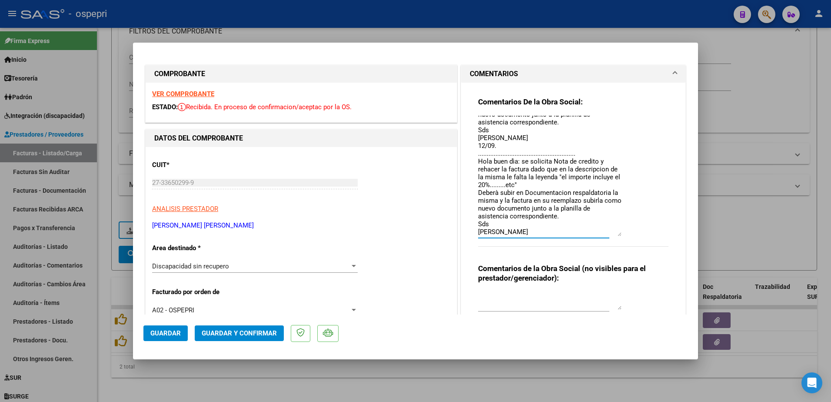
scroll to position [61, 0]
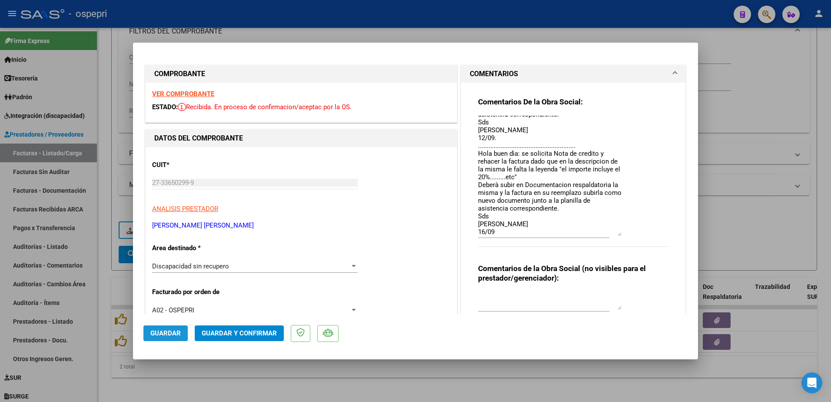
click at [164, 333] on span "Guardar" at bounding box center [165, 333] width 30 height 8
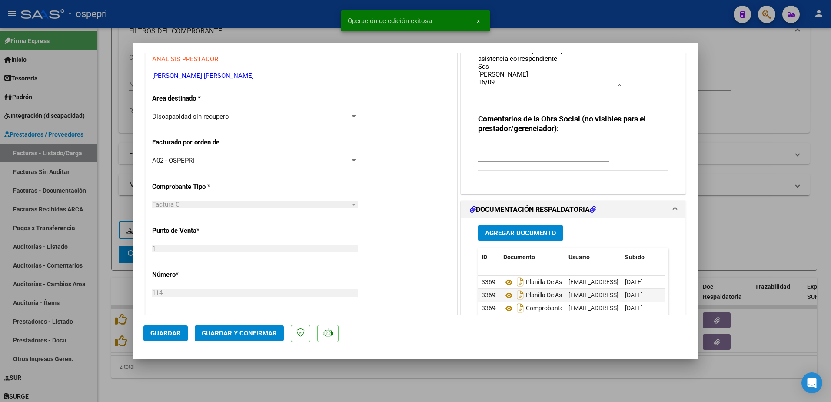
scroll to position [217, 0]
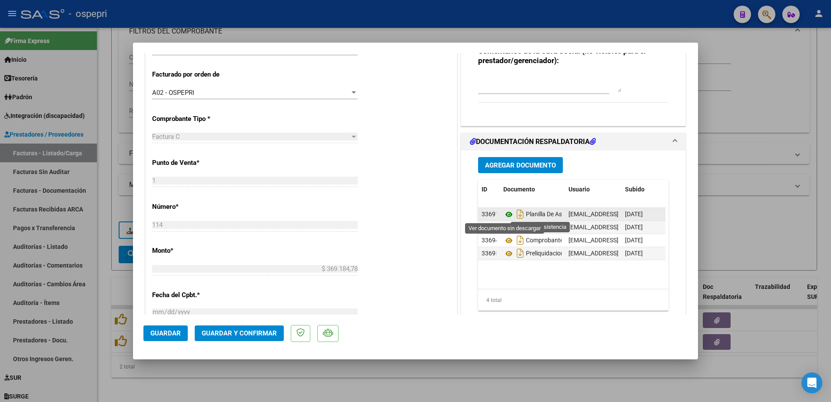
click at [503, 217] on icon at bounding box center [508, 214] width 11 height 10
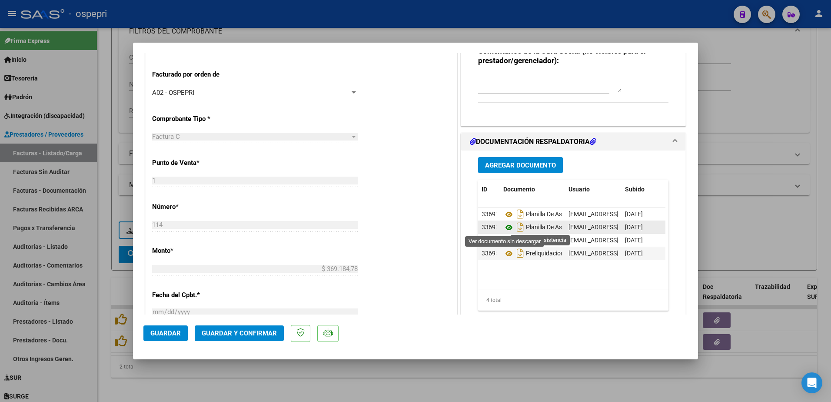
click at [505, 226] on icon at bounding box center [508, 227] width 11 height 10
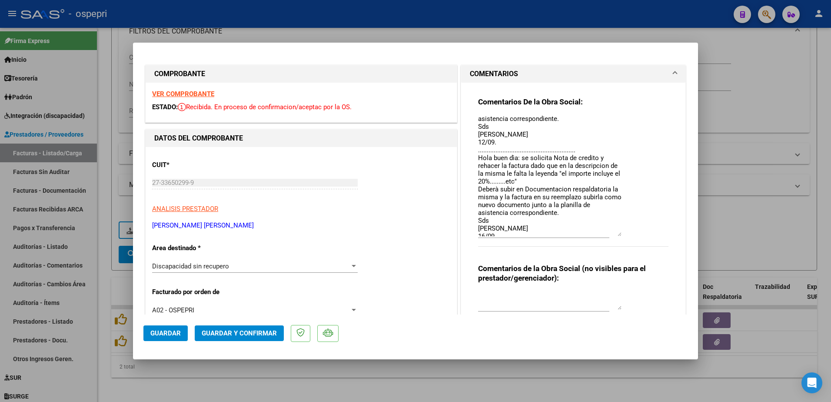
scroll to position [61, 0]
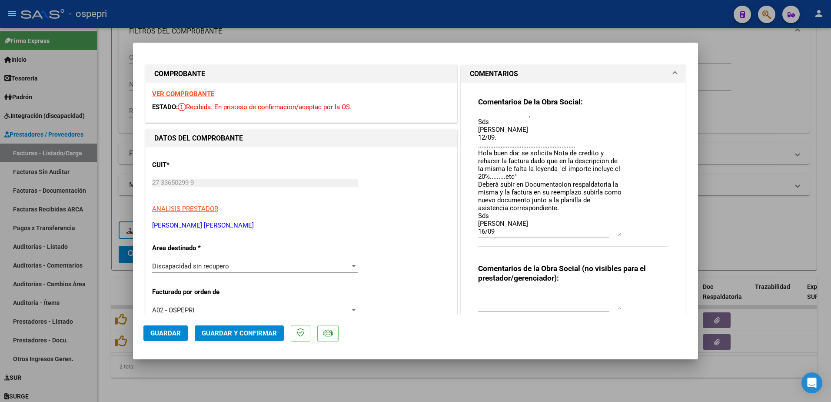
click at [153, 331] on span "Guardar" at bounding box center [165, 333] width 30 height 8
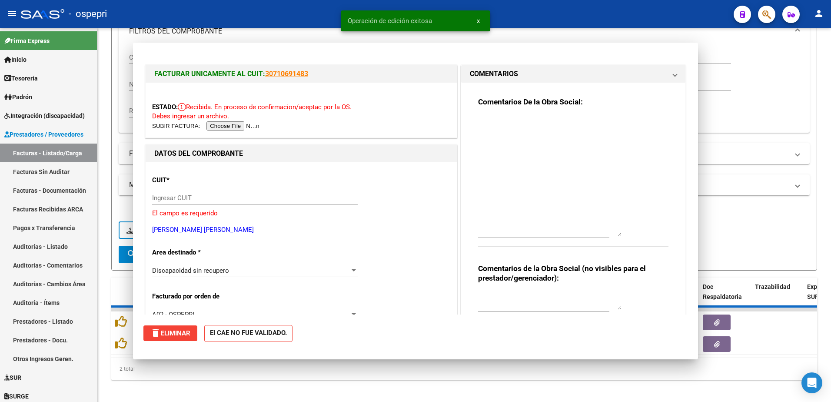
scroll to position [0, 0]
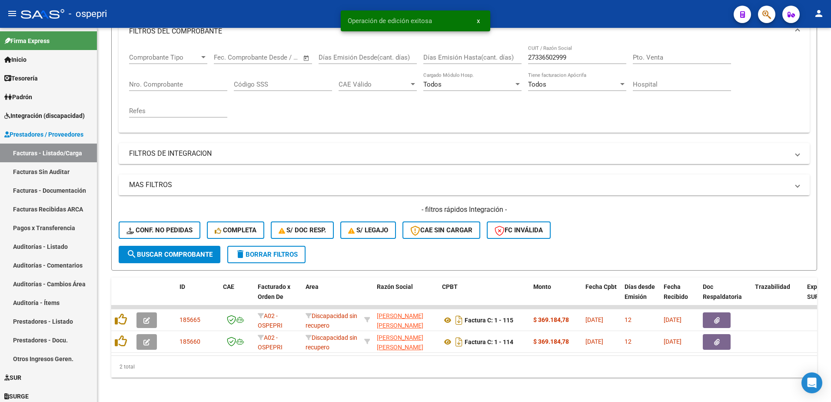
click at [671, 13] on div "- ospepri" at bounding box center [374, 13] width 706 height 19
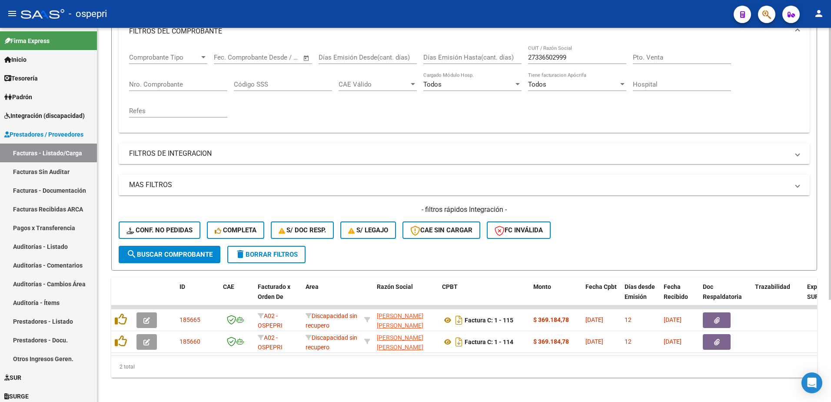
scroll to position [140, 0]
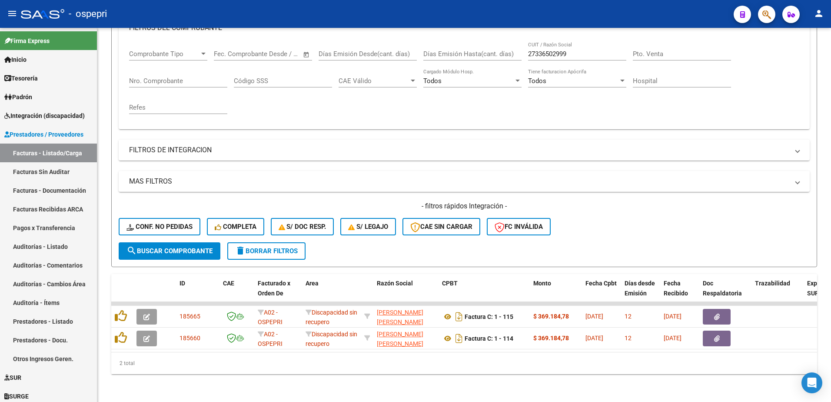
click at [634, 18] on div "- ospepri" at bounding box center [374, 13] width 706 height 19
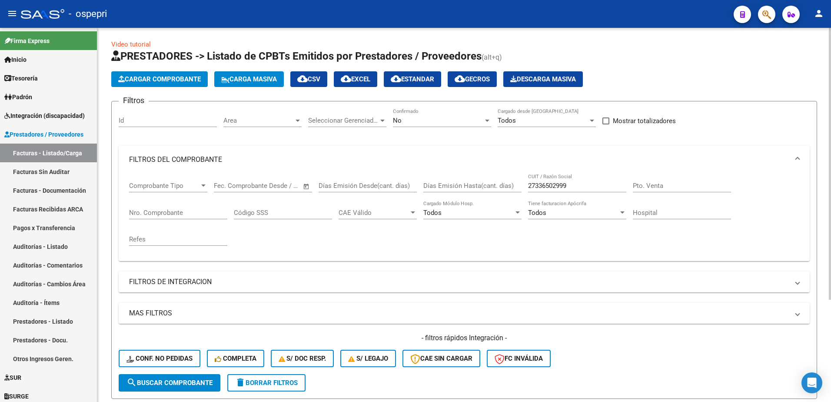
scroll to position [0, 0]
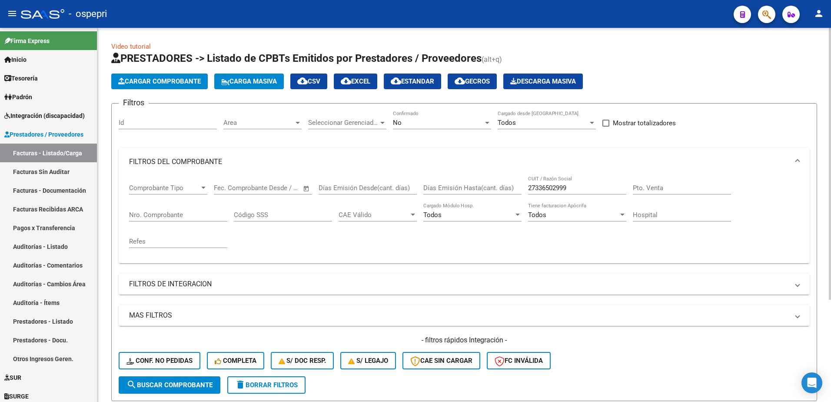
click at [575, 184] on input "27336502999" at bounding box center [577, 188] width 98 height 8
paste input "27687664"
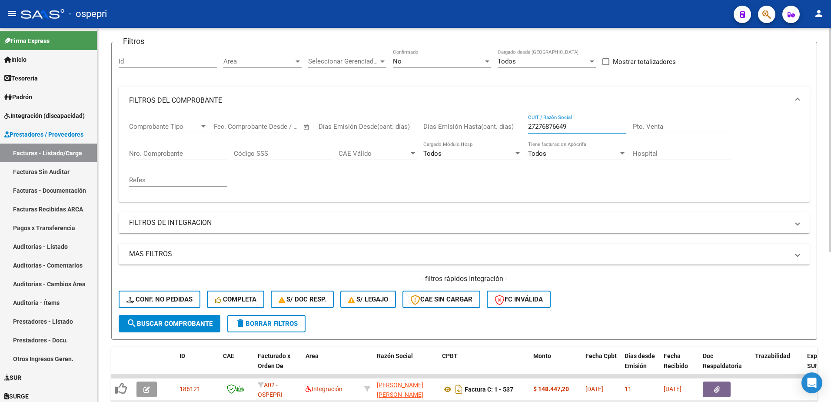
scroll to position [130, 0]
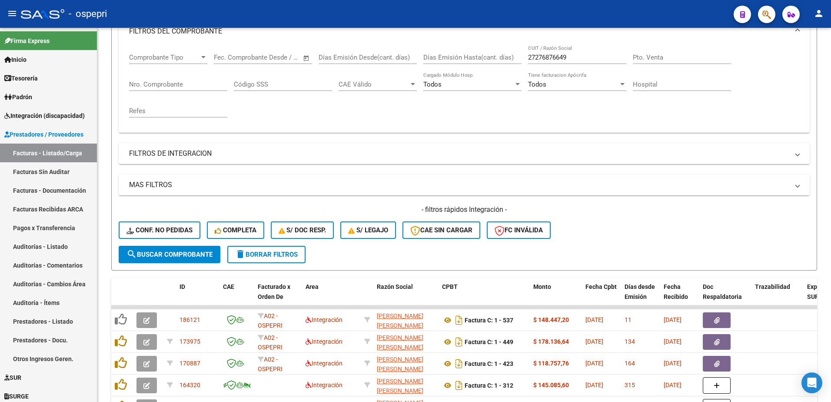
click at [642, 16] on div "- ospepri" at bounding box center [374, 13] width 706 height 19
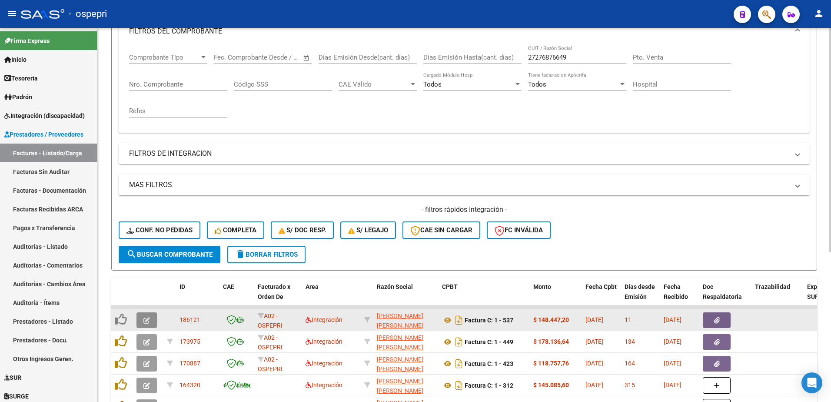
click at [146, 321] on icon "button" at bounding box center [146, 320] width 7 height 7
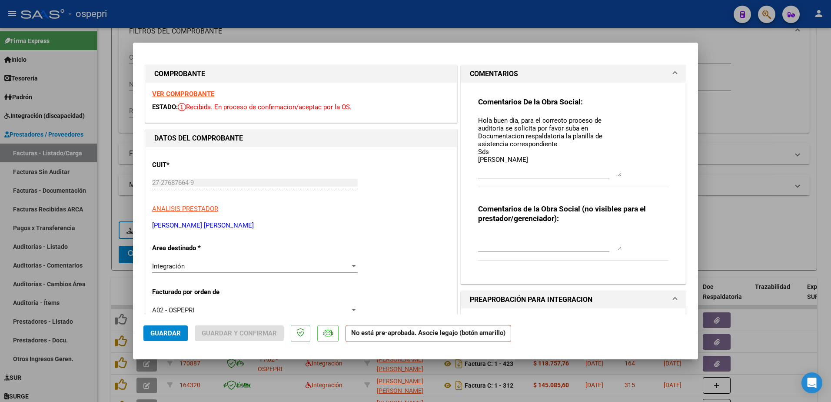
drag, startPoint x: 615, startPoint y: 132, endPoint x: 624, endPoint y: 175, distance: 44.4
click at [624, 175] on div "Comentarios De la Obra Social: Hola buen dìa, para el correcto proceso de audit…" at bounding box center [573, 147] width 190 height 100
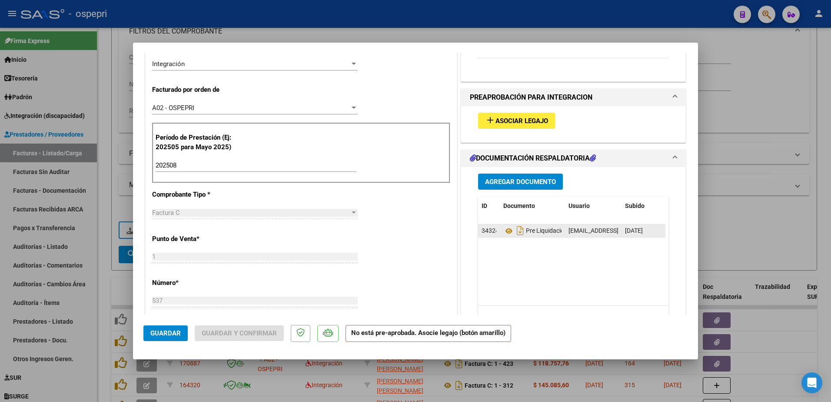
scroll to position [217, 0]
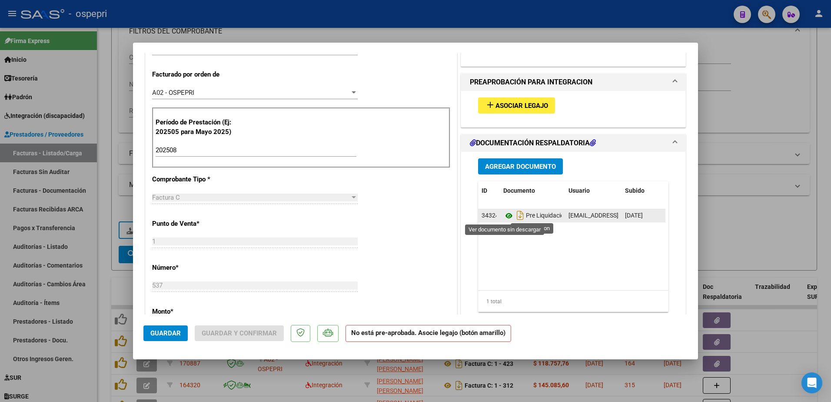
click at [505, 218] on icon at bounding box center [508, 215] width 11 height 10
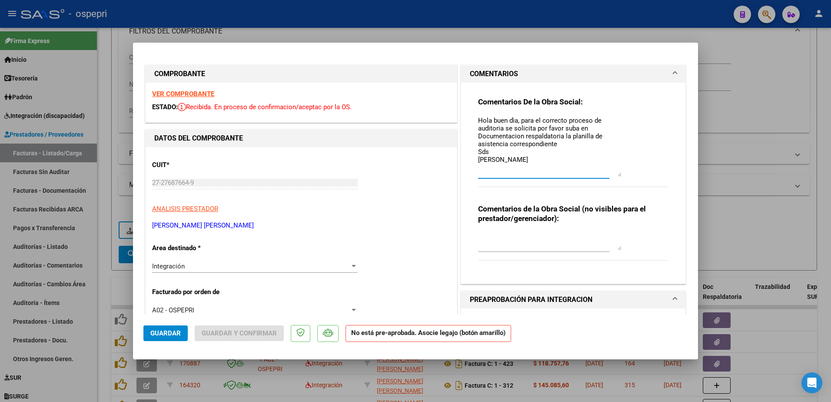
drag, startPoint x: 474, startPoint y: 118, endPoint x: 530, endPoint y: 161, distance: 70.3
click at [529, 161] on textarea "Hola buen dìa, para el correcto proceso de auditoria se solicita por favor suba…" at bounding box center [549, 146] width 143 height 61
click at [511, 163] on textarea "Hola buen dìa, para el correcto proceso de auditoria se solicita por favor suba…" at bounding box center [549, 146] width 143 height 61
paste textarea "Hola buen dìa, para el correcto proceso de auditoria se solicita por favor suba…"
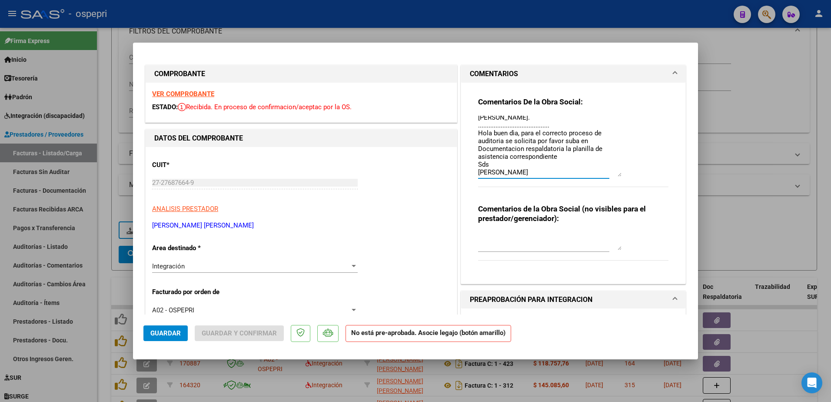
scroll to position [50, 0]
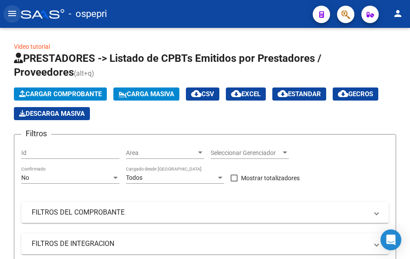
click at [13, 12] on mat-icon "menu" at bounding box center [12, 13] width 10 height 10
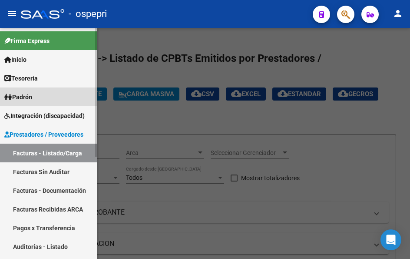
click at [28, 94] on span "Padrón" at bounding box center [18, 97] width 28 height 10
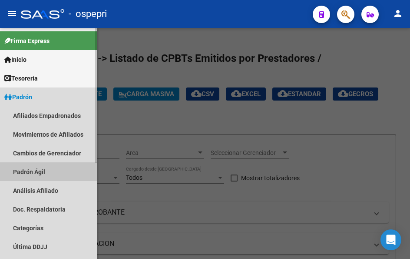
click at [24, 171] on link "Padrón Ágil" at bounding box center [48, 171] width 97 height 19
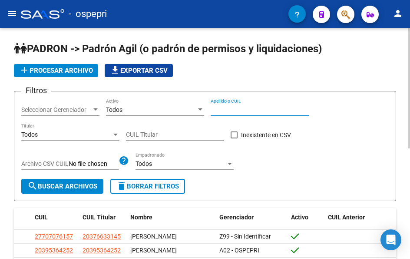
click at [245, 110] on input "Apellido o CUIL" at bounding box center [260, 109] width 98 height 7
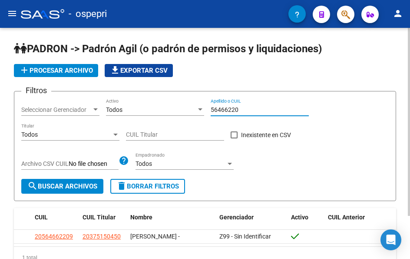
type input "56466220"
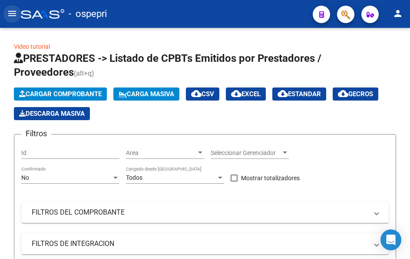
click at [13, 14] on mat-icon "menu" at bounding box center [12, 13] width 10 height 10
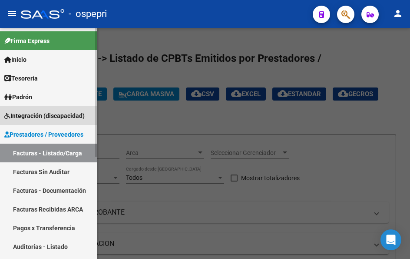
click at [33, 112] on span "Integración (discapacidad)" at bounding box center [44, 116] width 80 height 10
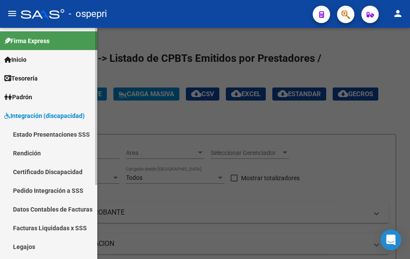
scroll to position [43, 0]
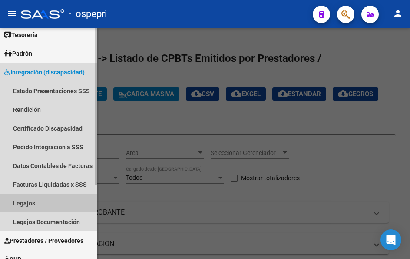
click at [30, 203] on link "Legajos" at bounding box center [48, 202] width 97 height 19
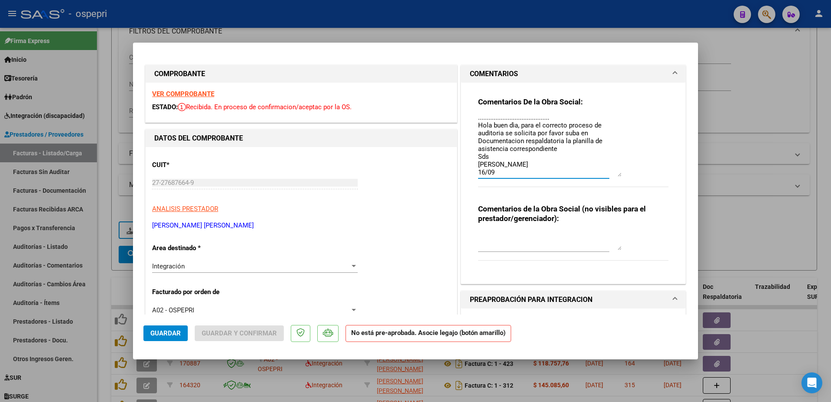
scroll to position [58, 0]
type textarea "Hola buen dìa, para el correcto proceso de auditoria se solicita por favor suba…"
click at [174, 330] on span "Guardar" at bounding box center [165, 333] width 30 height 8
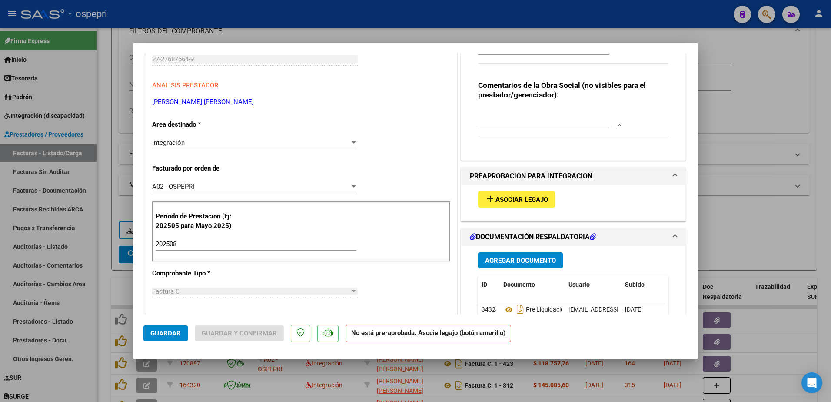
scroll to position [130, 0]
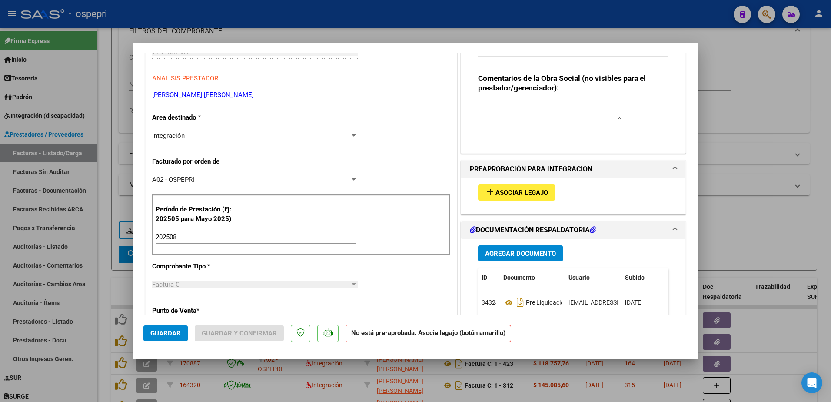
type input "$ 0,00"
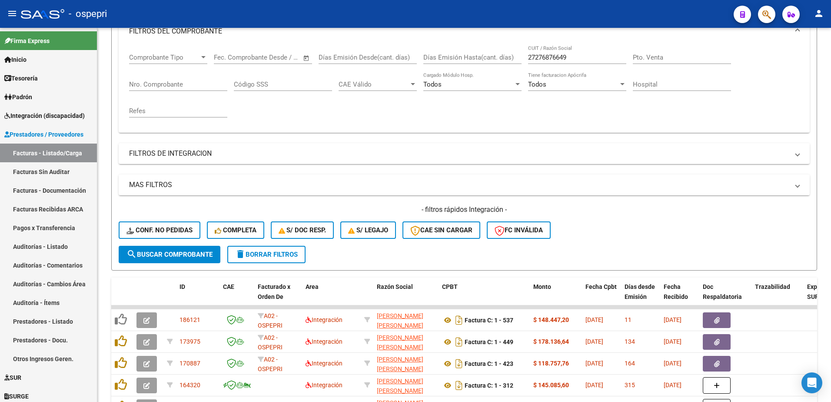
click at [477, 10] on div "- ospepri" at bounding box center [374, 13] width 706 height 19
click at [576, 53] on input "27276876649" at bounding box center [577, 57] width 98 height 8
paste input "3315329574"
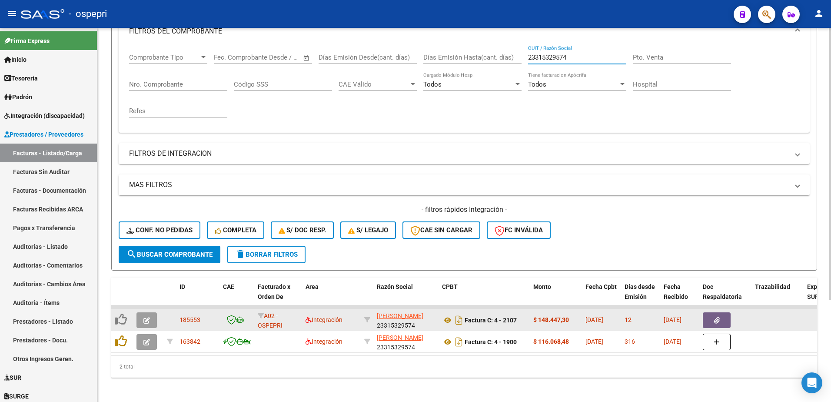
type input "23315329574"
click at [148, 323] on icon "button" at bounding box center [146, 320] width 7 height 7
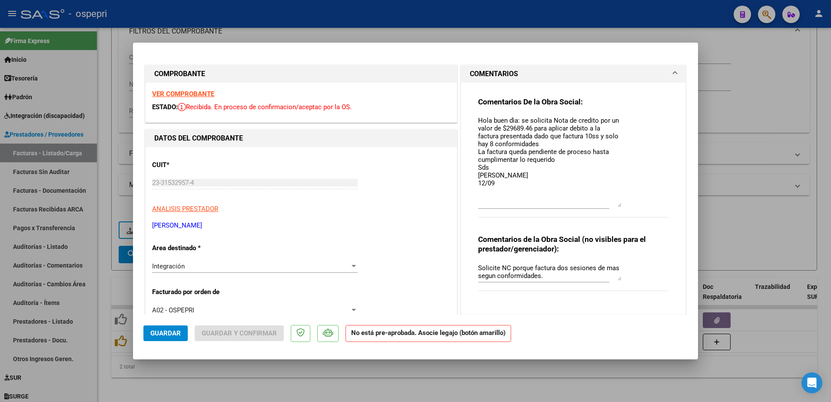
drag, startPoint x: 617, startPoint y: 133, endPoint x: 625, endPoint y: 207, distance: 74.7
click at [625, 207] on div "Comentarios De la Obra Social: Hola buen dìa: se solicita Nota de credito por u…" at bounding box center [573, 162] width 190 height 130
drag, startPoint x: 474, startPoint y: 120, endPoint x: 500, endPoint y: 177, distance: 62.6
click at [500, 177] on textarea "Hola buen dìa: se solicita Nota de credito por un valor de $29689.46 para aplic…" at bounding box center [549, 162] width 143 height 92
click at [499, 183] on textarea "Hola buen dìa: se solicita Nota de credito por un valor de $29689.46 para aplic…" at bounding box center [549, 162] width 143 height 92
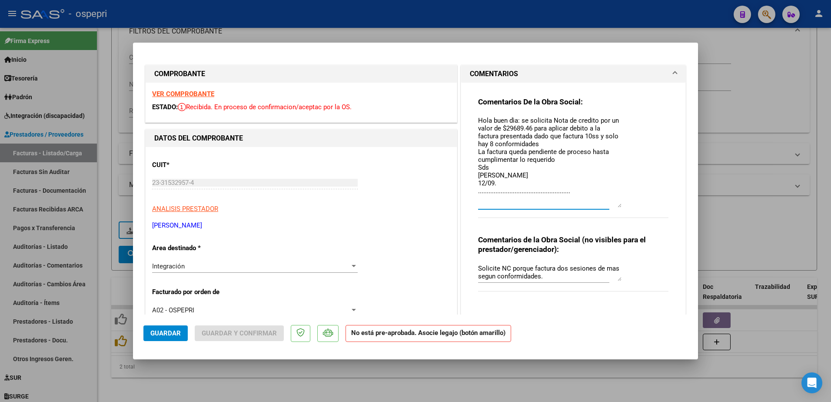
paste textarea "Hola buen dìa: se solicita Nota de credito por un valor de $29689.46 para aplic…"
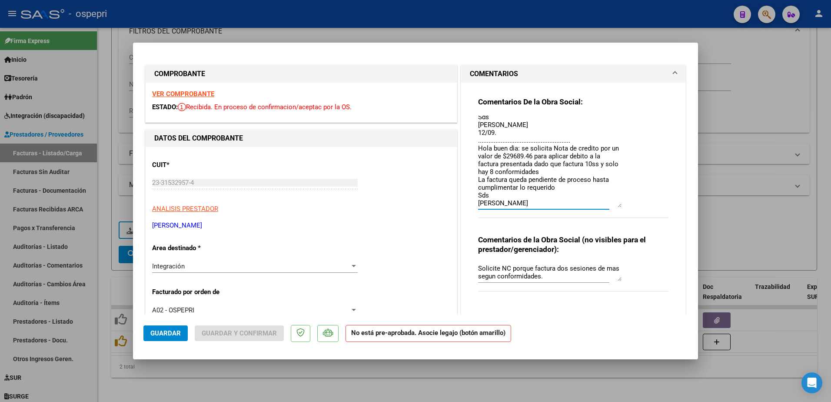
scroll to position [58, 0]
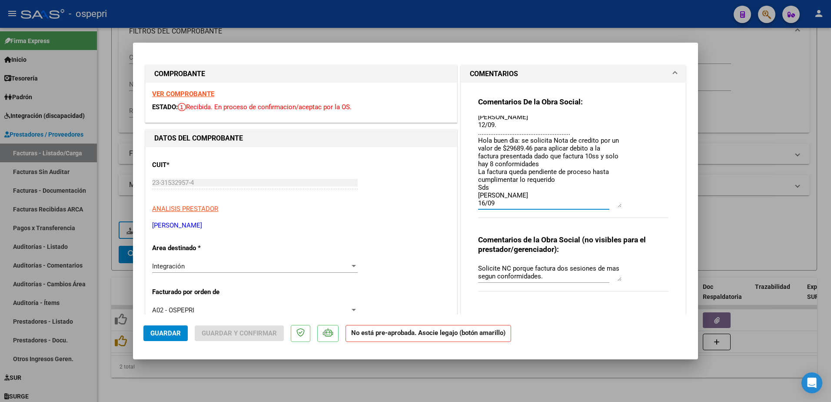
type textarea "Hola buen dìa: se solicita Nota de credito por un valor de $29689.46 para aplic…"
click at [179, 336] on span "Guardar" at bounding box center [165, 333] width 30 height 8
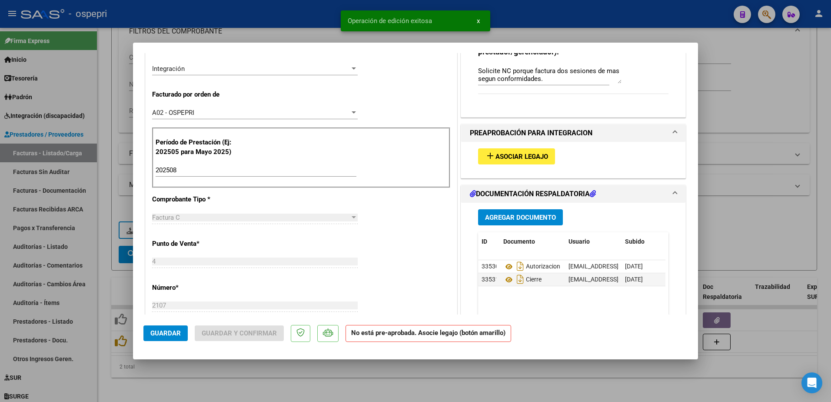
scroll to position [217, 0]
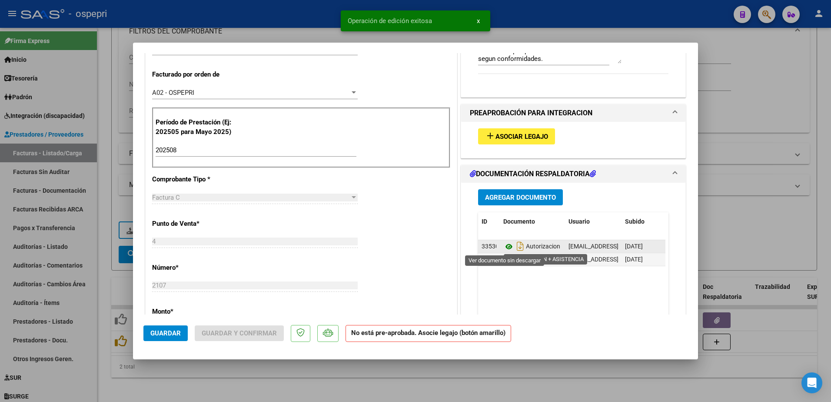
click at [505, 246] on icon at bounding box center [508, 246] width 11 height 10
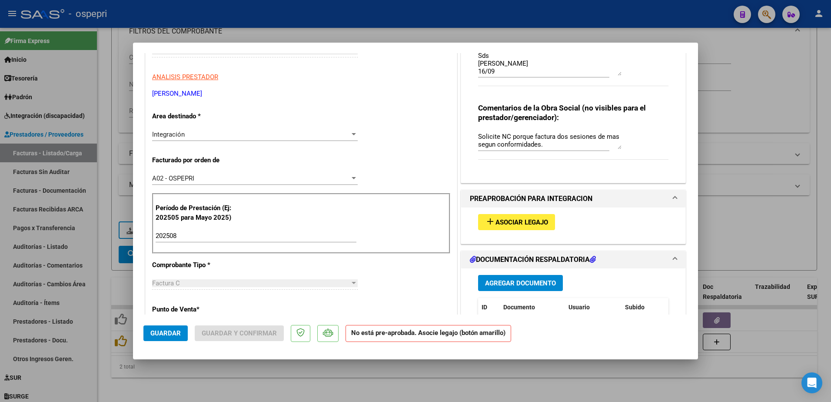
scroll to position [0, 0]
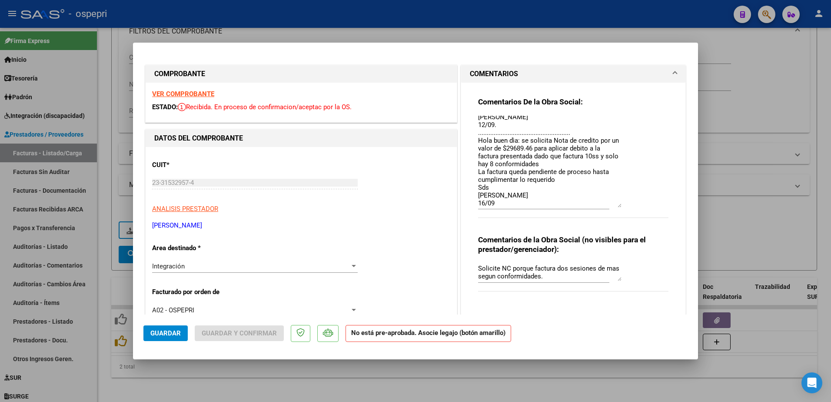
click at [186, 92] on strong "VER COMPROBANTE" at bounding box center [183, 94] width 62 height 8
click at [167, 338] on button "Guardar" at bounding box center [165, 333] width 44 height 16
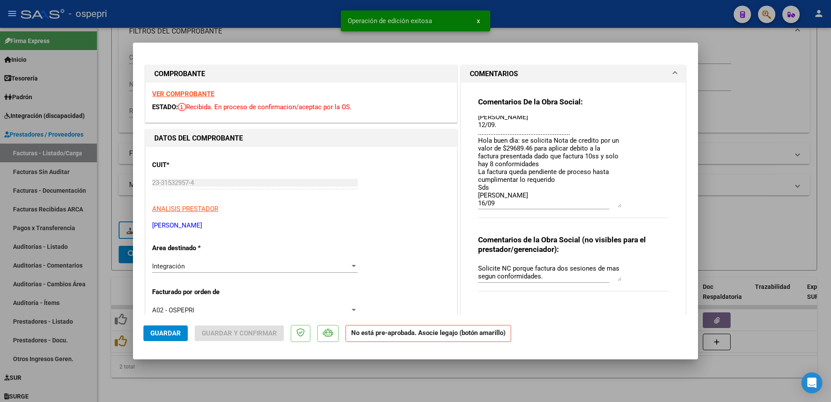
type input "$ 0,00"
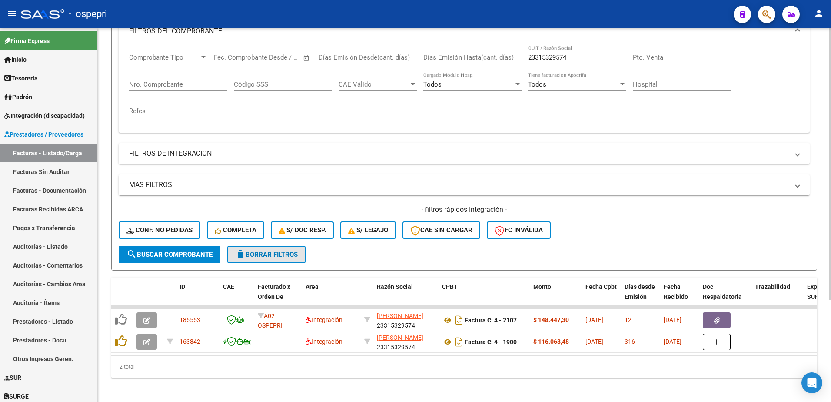
click at [286, 253] on span "delete Borrar Filtros" at bounding box center [266, 254] width 63 height 8
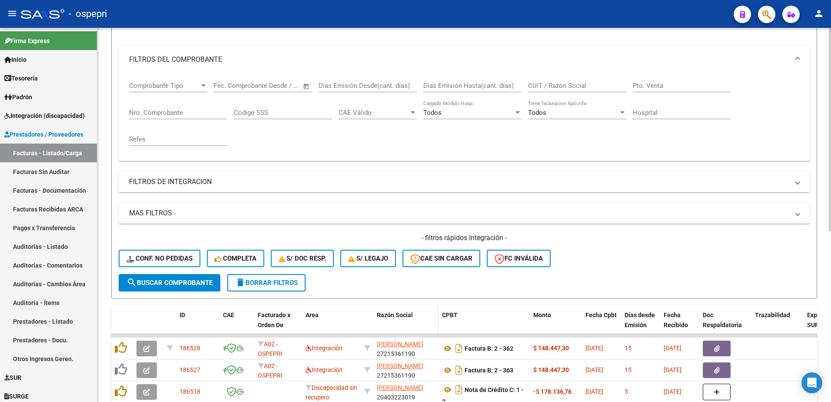
scroll to position [130, 0]
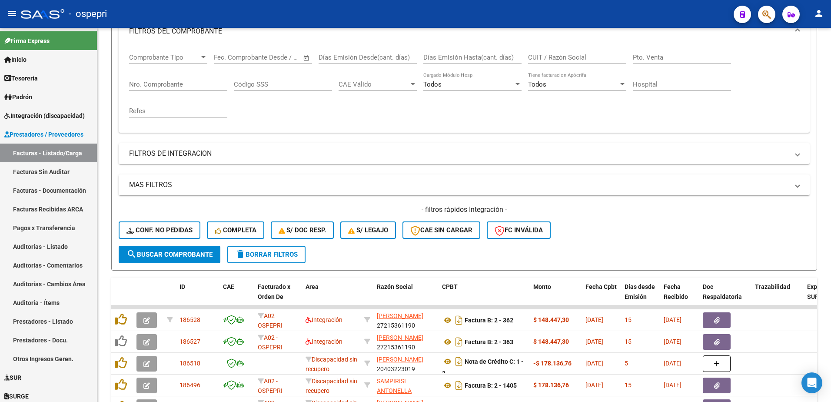
click at [576, 11] on div "- ospepri" at bounding box center [374, 13] width 706 height 19
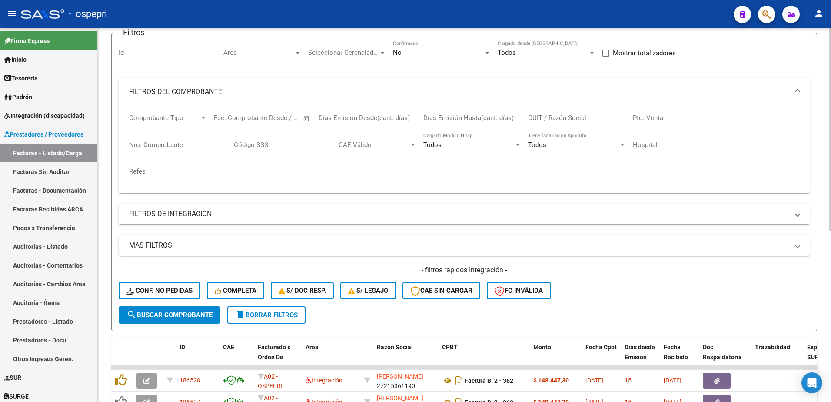
scroll to position [0, 0]
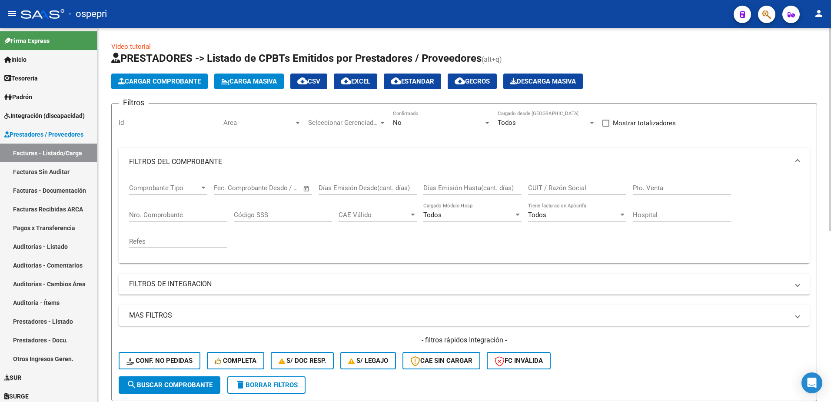
click at [549, 188] on input "CUIT / Razón Social" at bounding box center [577, 188] width 98 height 8
paste input "27353118051"
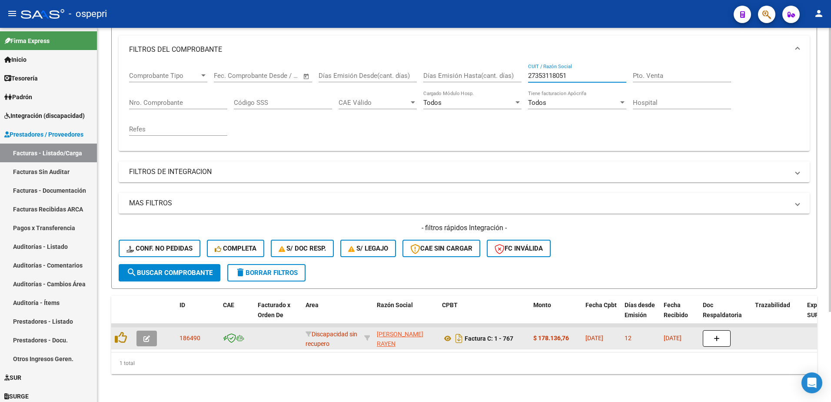
scroll to position [119, 0]
type input "27353118051"
click at [148, 334] on span "button" at bounding box center [146, 338] width 7 height 8
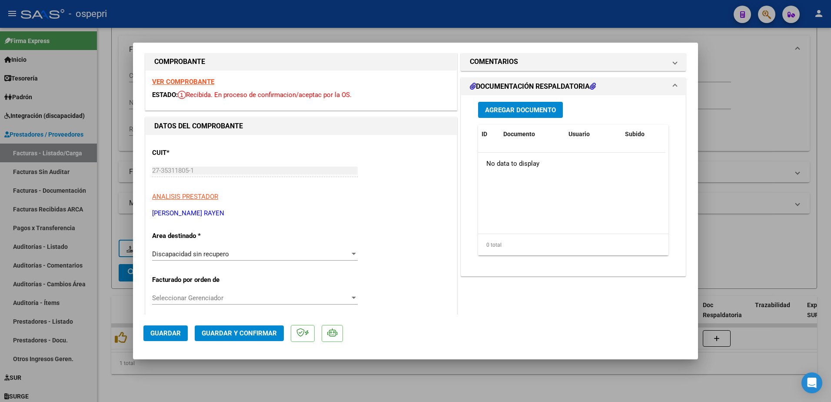
scroll to position [0, 0]
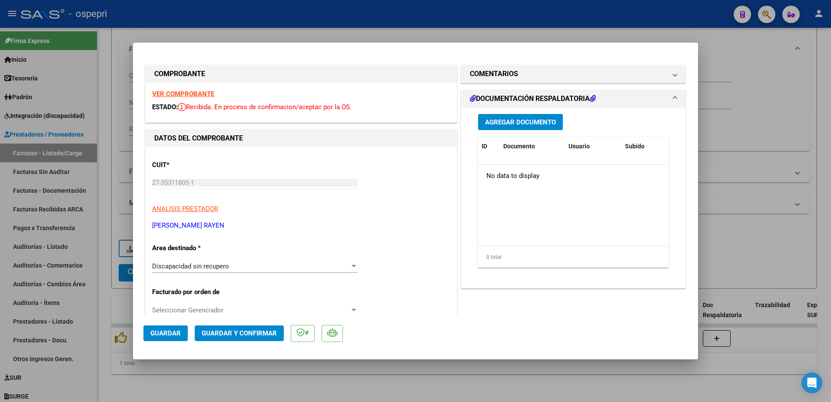
click at [194, 95] on strong "VER COMPROBANTE" at bounding box center [183, 94] width 62 height 8
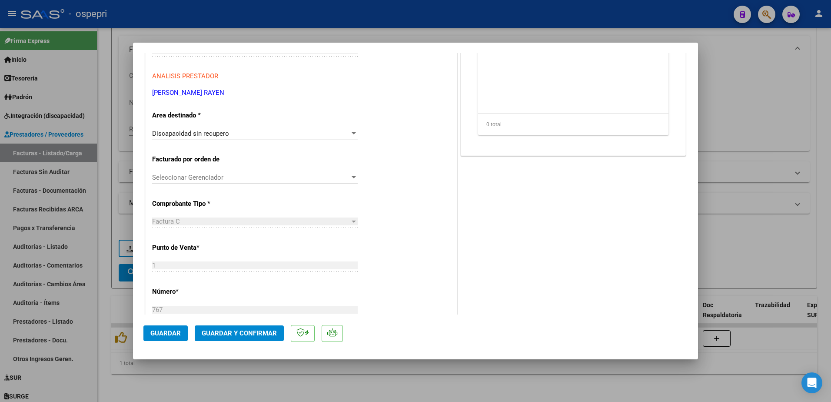
scroll to position [174, 0]
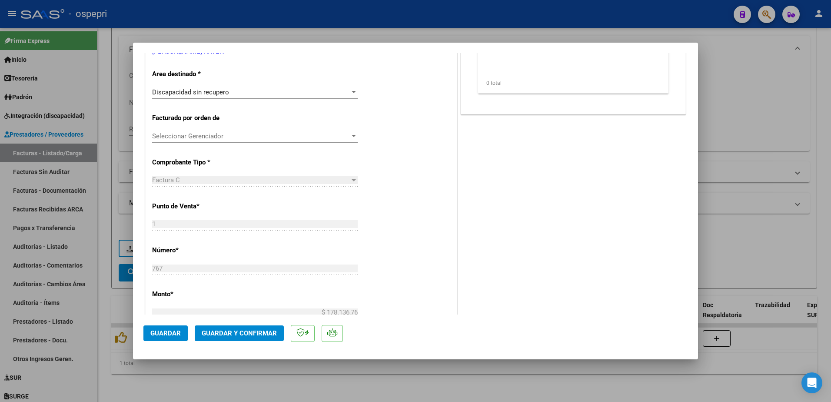
click at [573, 9] on div at bounding box center [415, 201] width 831 height 402
type input "$ 0,00"
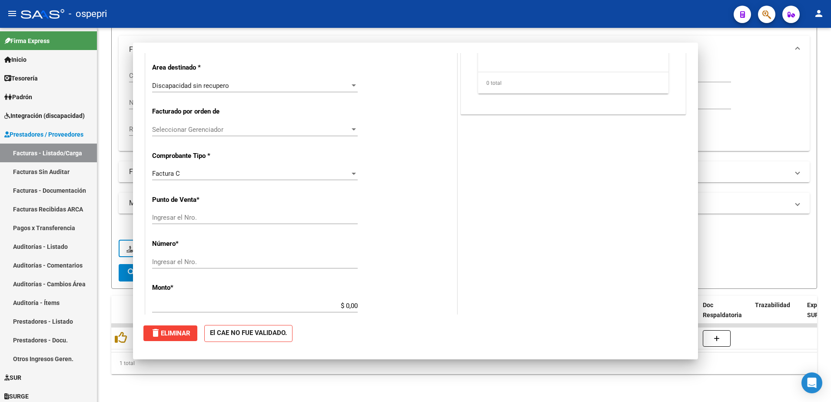
scroll to position [0, 0]
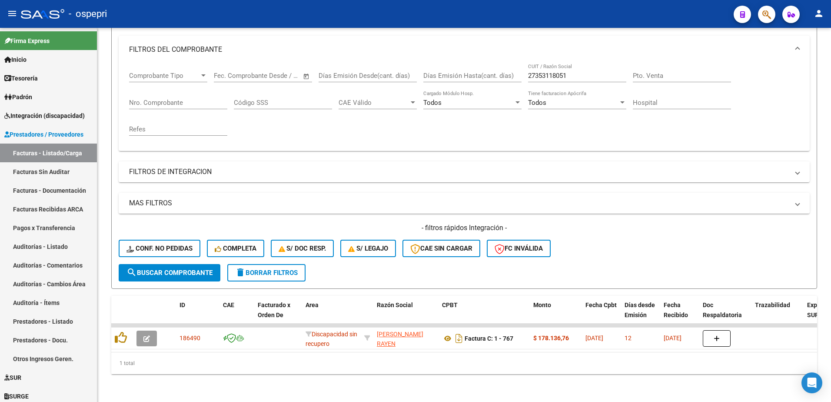
click at [573, 9] on div "- ospepri" at bounding box center [374, 13] width 706 height 19
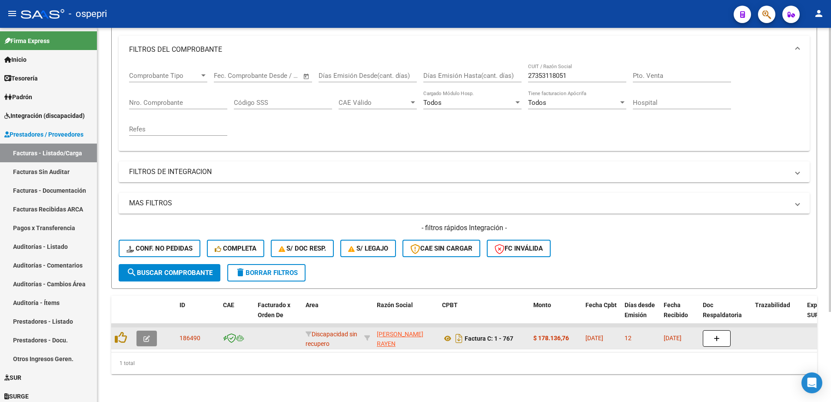
click at [150, 332] on button "button" at bounding box center [146, 338] width 20 height 16
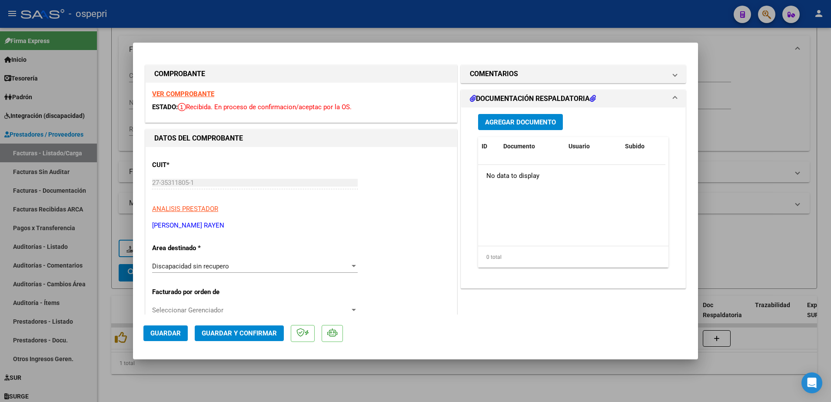
click at [195, 94] on strong "VER COMPROBANTE" at bounding box center [183, 94] width 62 height 8
click at [352, 266] on div at bounding box center [354, 266] width 4 height 2
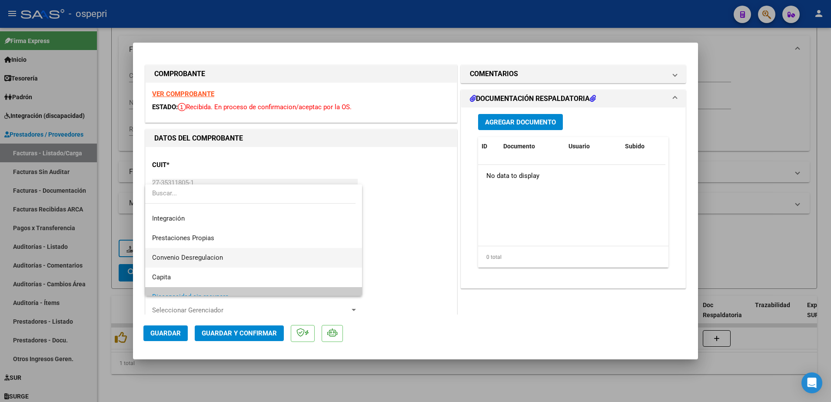
scroll to position [41, 0]
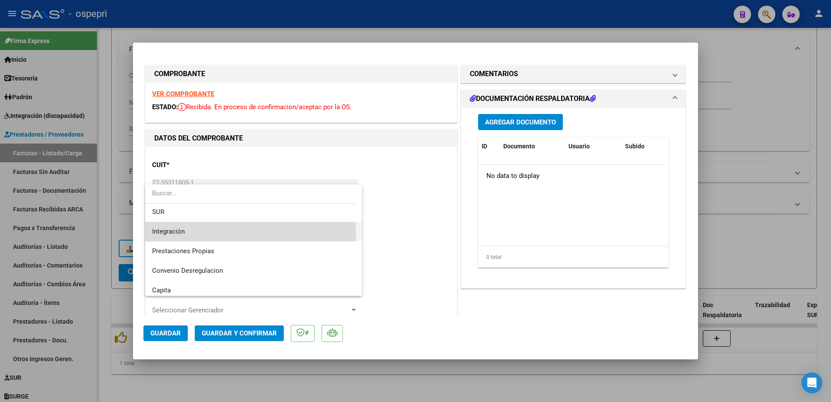
click at [200, 233] on span "Integración" at bounding box center [253, 232] width 203 height 20
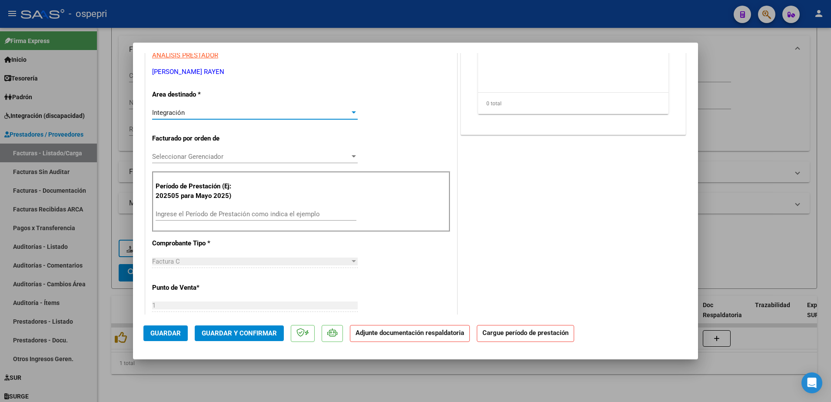
scroll to position [174, 0]
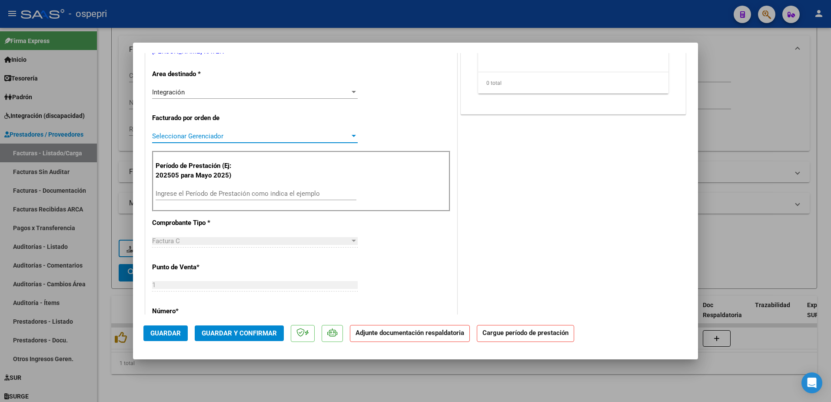
click at [203, 136] on span "Seleccionar Gerenciador" at bounding box center [251, 136] width 198 height 8
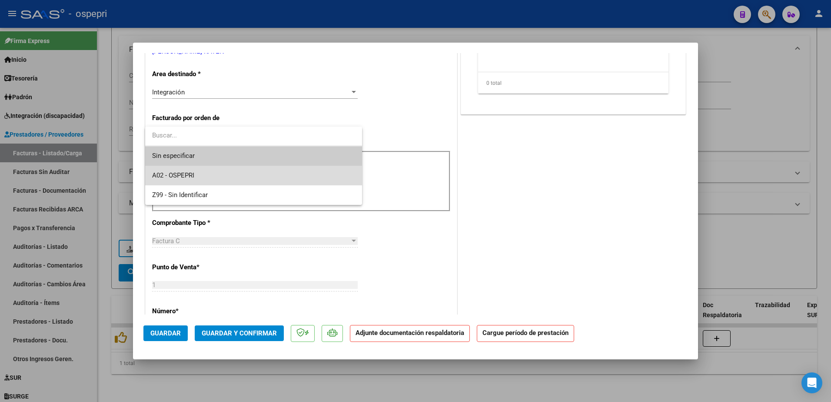
click at [202, 173] on span "A02 - OSPEPRI" at bounding box center [253, 176] width 203 height 20
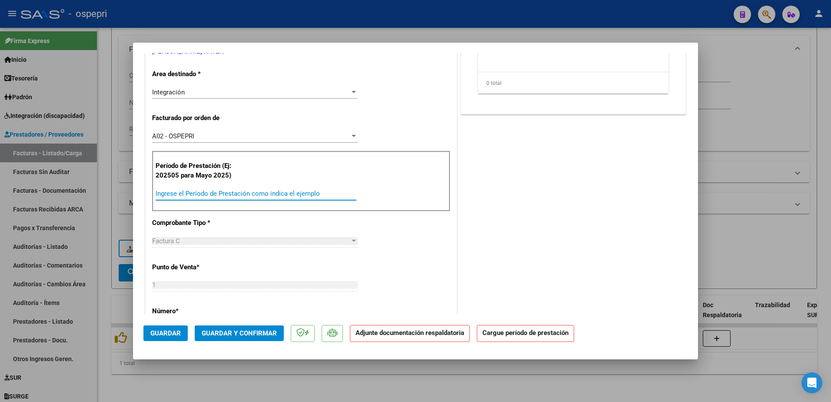
click at [215, 194] on input "Ingrese el Período de Prestación como indica el ejemplo" at bounding box center [256, 194] width 201 height 8
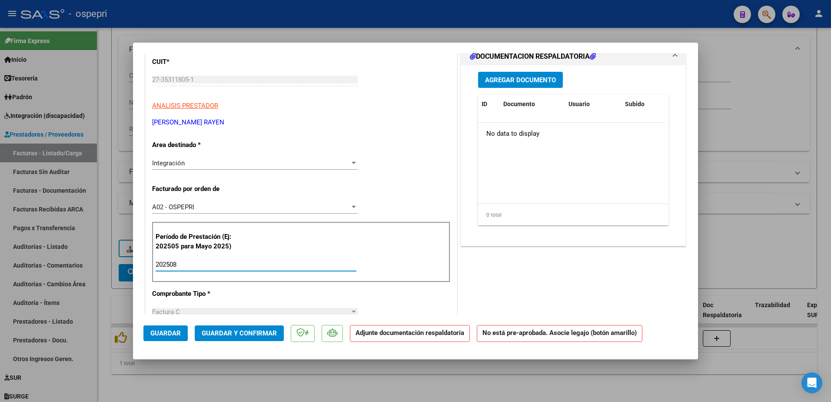
scroll to position [0, 0]
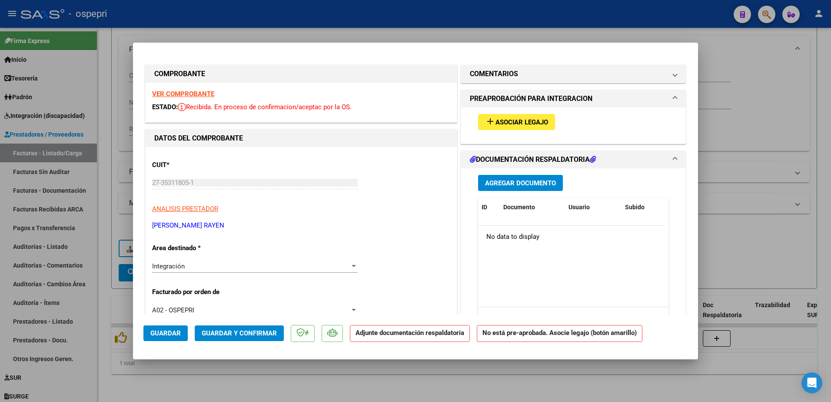
type input "202508"
click at [519, 126] on span "Asociar Legajo" at bounding box center [522, 122] width 53 height 8
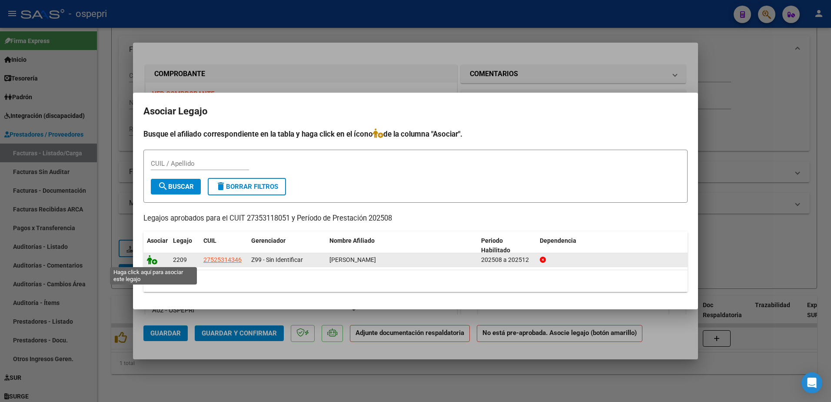
click at [155, 260] on icon at bounding box center [152, 260] width 10 height 10
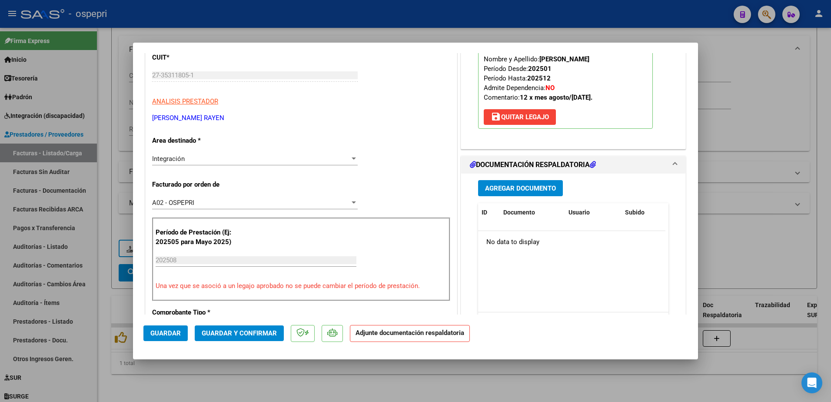
scroll to position [130, 0]
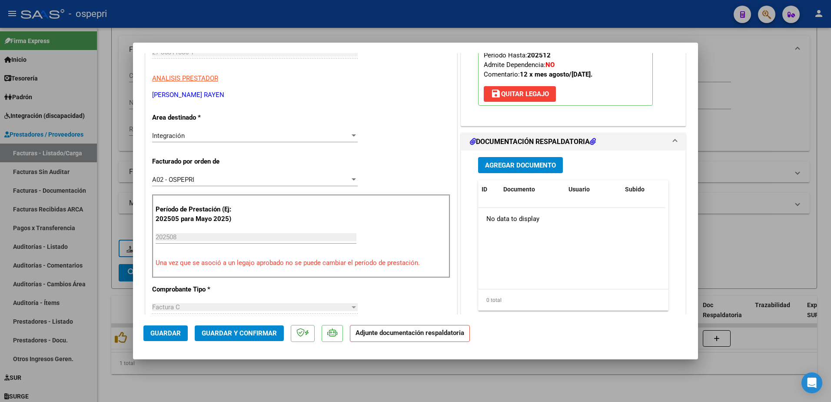
click at [506, 167] on span "Agregar Documento" at bounding box center [520, 165] width 71 height 8
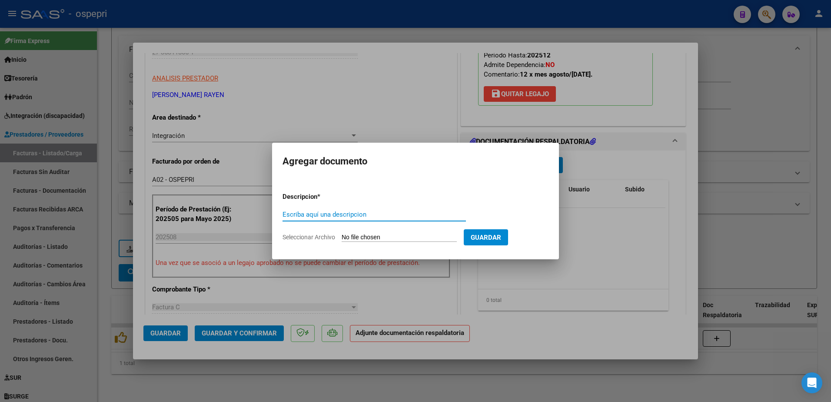
click at [333, 213] on input "Escriba aquí una descripcion" at bounding box center [374, 214] width 183 height 8
type input "asist"
click at [400, 237] on input "Seleccionar Archivo" at bounding box center [399, 237] width 115 height 8
type input "C:\fakepath\WhatsApp Image 2025-09-08 at 15.50.31 (1).jpeg"
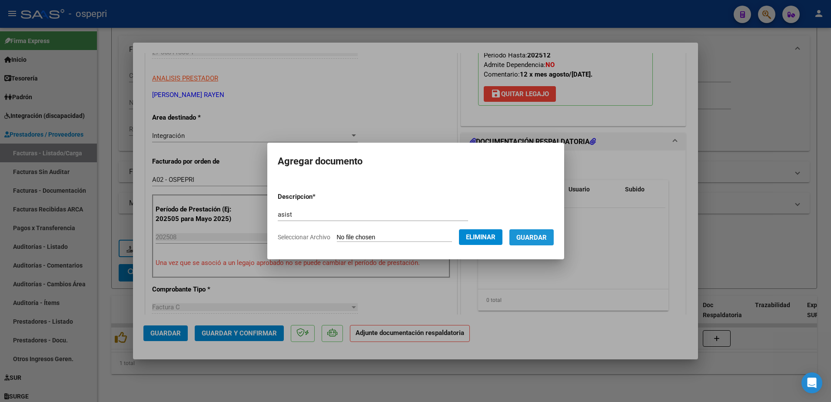
click at [547, 238] on span "Guardar" at bounding box center [531, 237] width 30 height 8
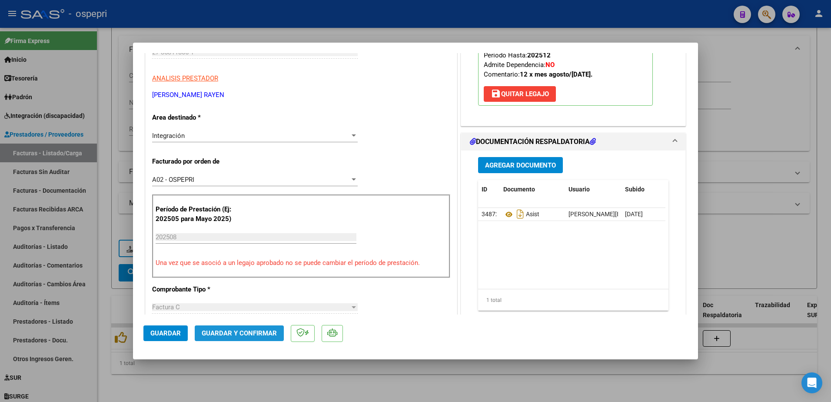
click at [253, 335] on span "Guardar y Confirmar" at bounding box center [239, 333] width 75 height 8
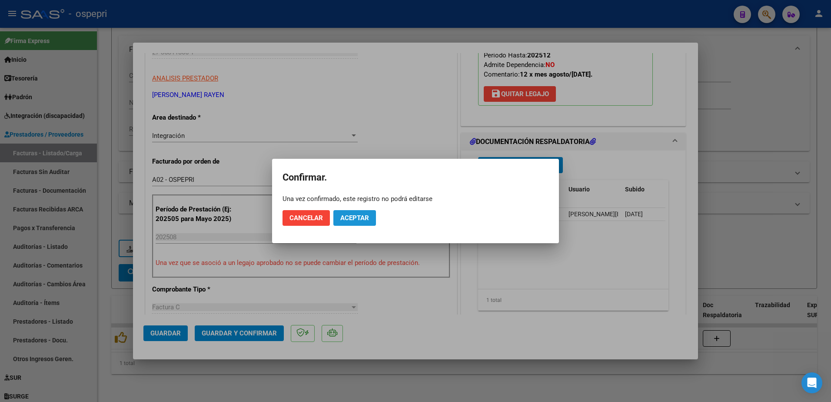
click at [357, 216] on span "Aceptar" at bounding box center [354, 218] width 29 height 8
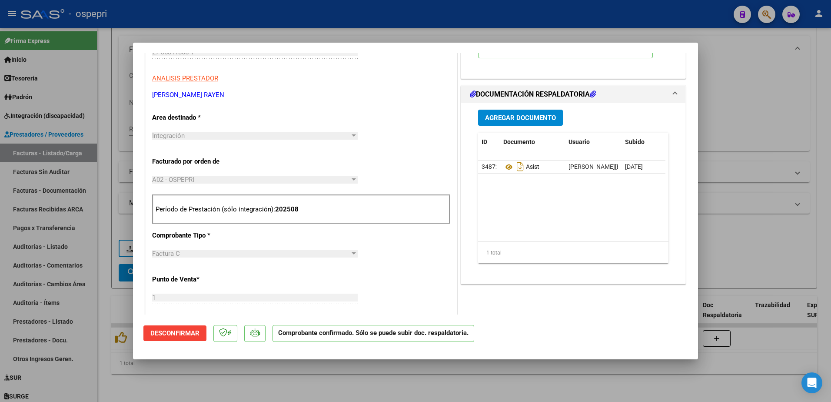
type input "$ 0,00"
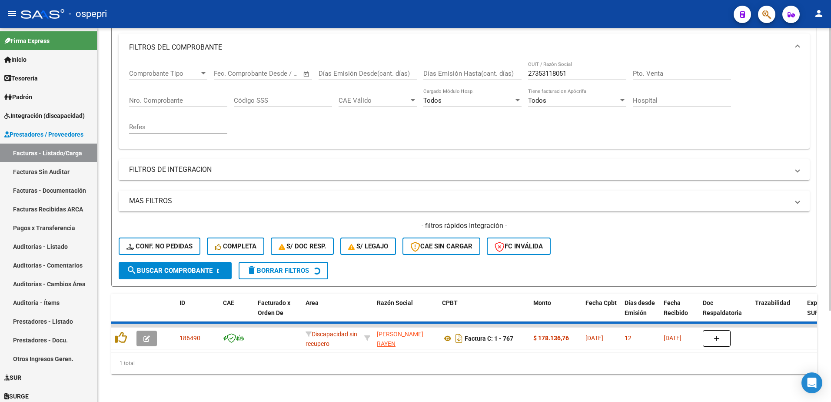
scroll to position [106, 0]
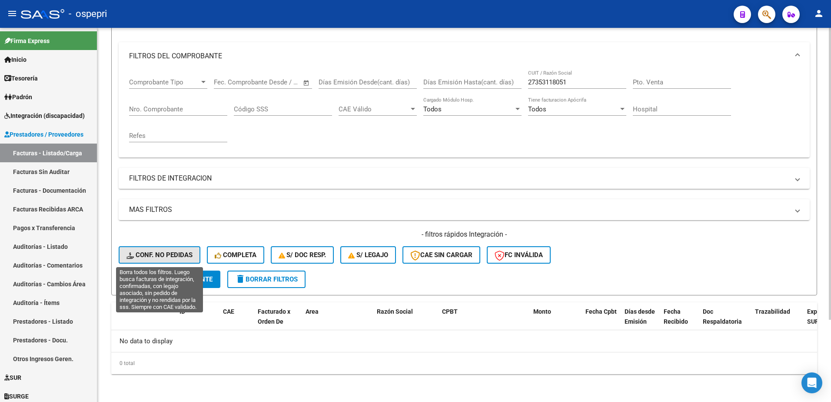
click at [157, 256] on span "Conf. no pedidas" at bounding box center [160, 255] width 66 height 8
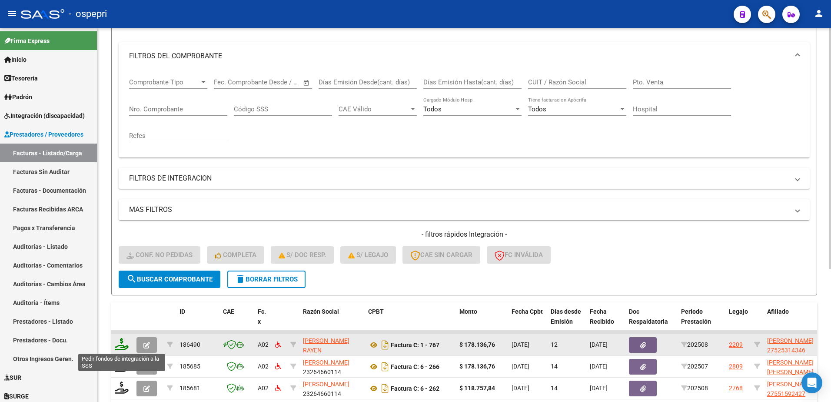
click at [123, 347] on icon at bounding box center [122, 344] width 14 height 12
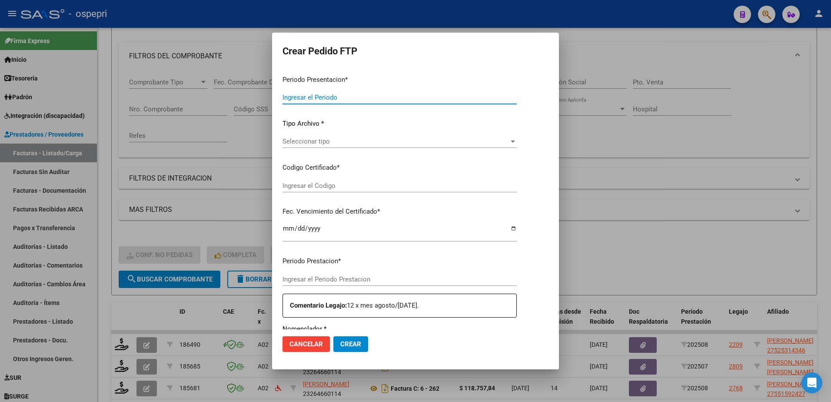
type input "202508"
type input "$ 178.136,76"
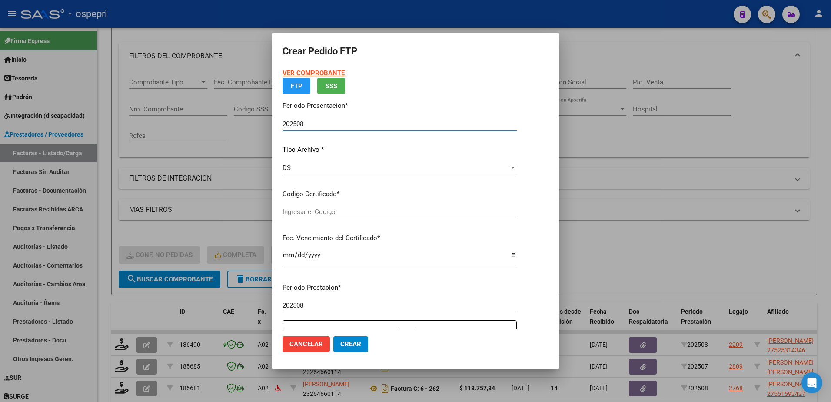
type input "2752531434-6"
type input "2034-09-01"
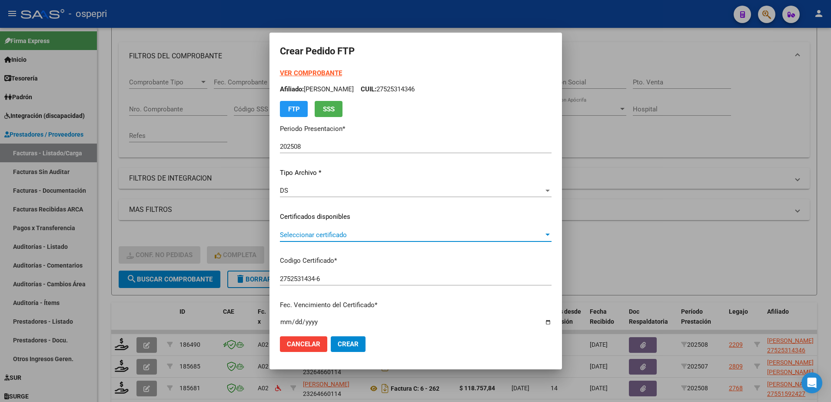
click at [323, 233] on span "Seleccionar certificado" at bounding box center [412, 235] width 264 height 8
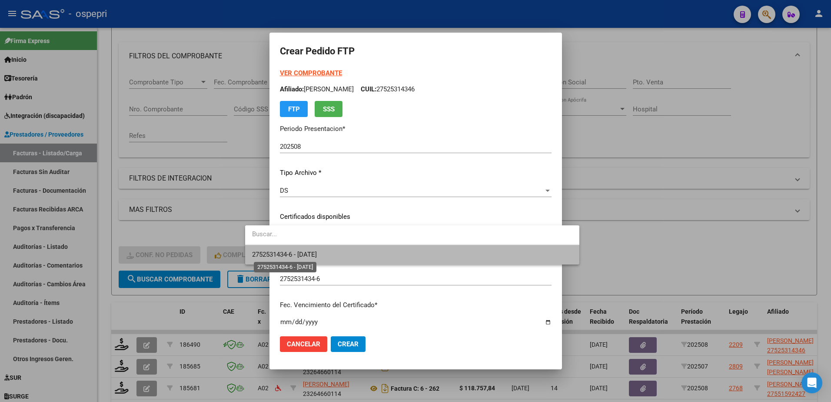
click at [317, 254] on span "2752531434-6 - 2034-09-01" at bounding box center [284, 254] width 65 height 8
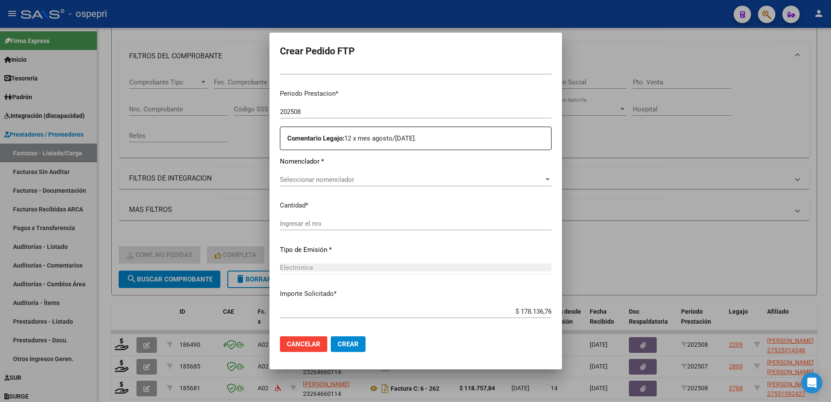
scroll to position [301, 0]
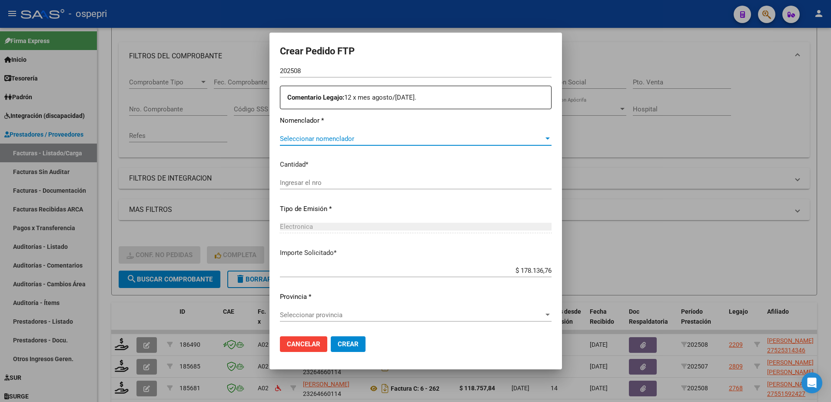
click at [350, 135] on span "Seleccionar nomenclador" at bounding box center [412, 139] width 264 height 8
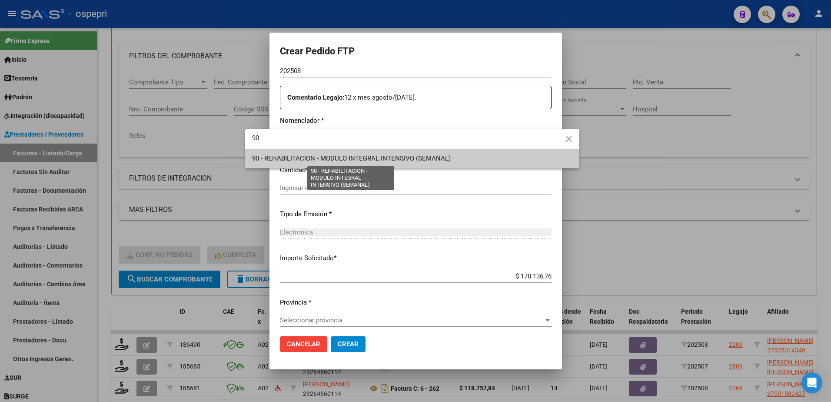
type input "90"
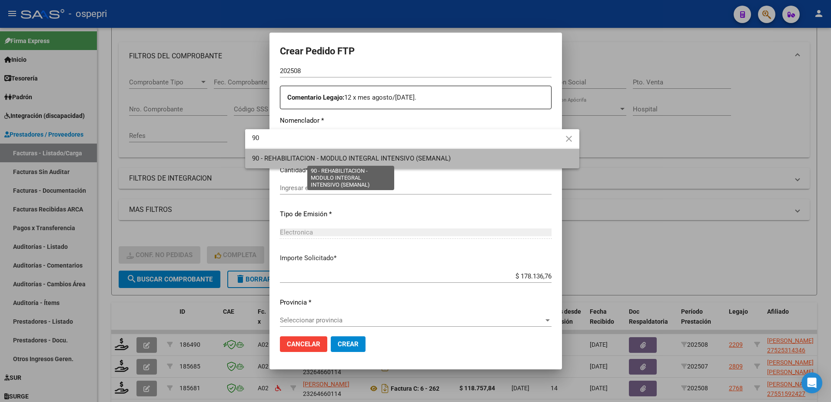
click at [345, 161] on span "90 - REHABILITACION - MODULO INTEGRAL INTENSIVO (SEMANAL)" at bounding box center [351, 158] width 199 height 8
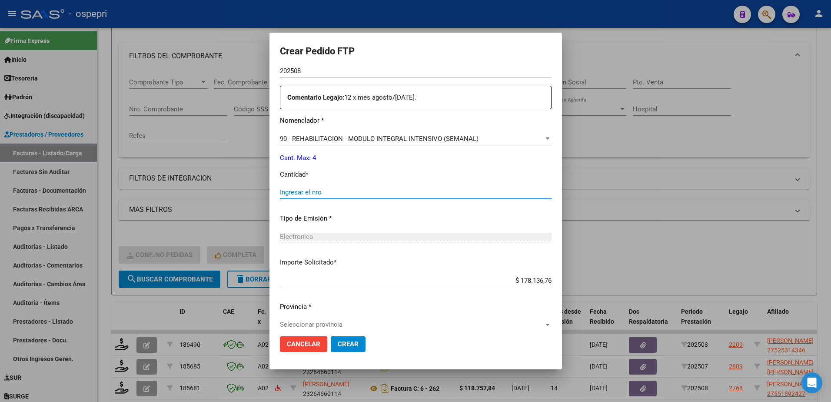
click at [338, 194] on input "Ingresar el nro" at bounding box center [416, 192] width 272 height 8
type input "4"
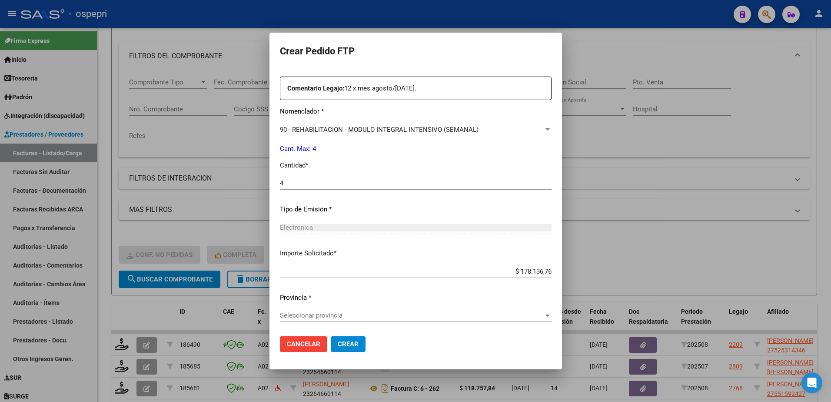
scroll to position [311, 0]
click at [315, 313] on span "Seleccionar provincia" at bounding box center [412, 315] width 264 height 8
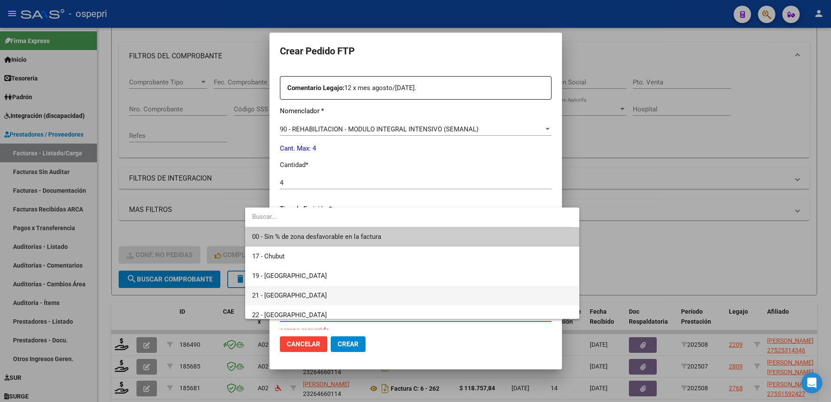
click at [297, 298] on span "21 - Neuquén" at bounding box center [412, 296] width 320 height 20
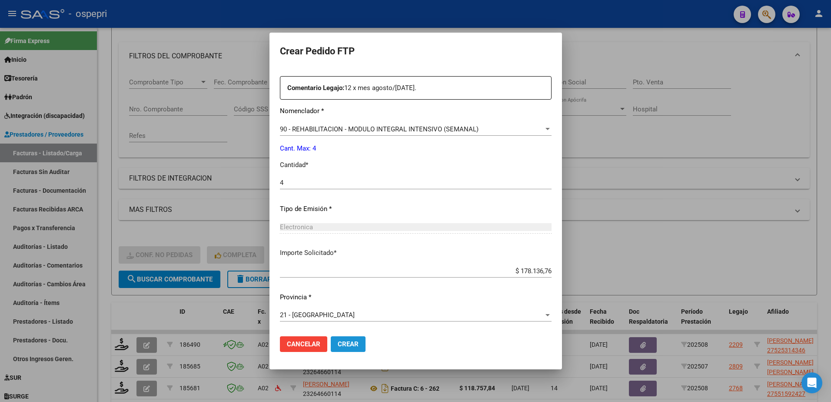
click at [331, 342] on button "Crear" at bounding box center [348, 344] width 35 height 16
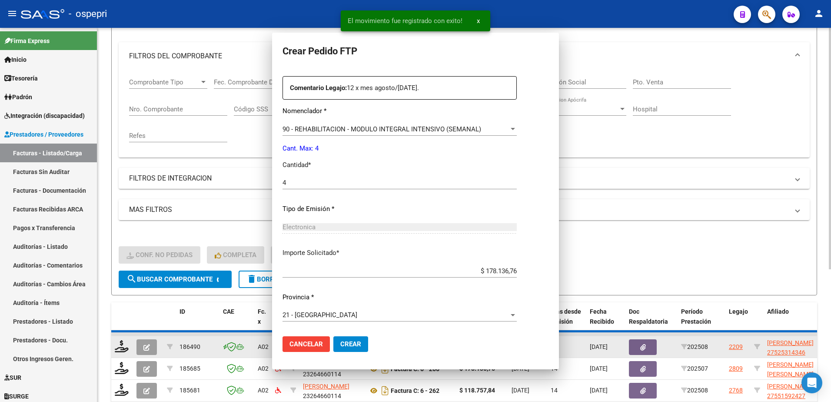
scroll to position [262, 0]
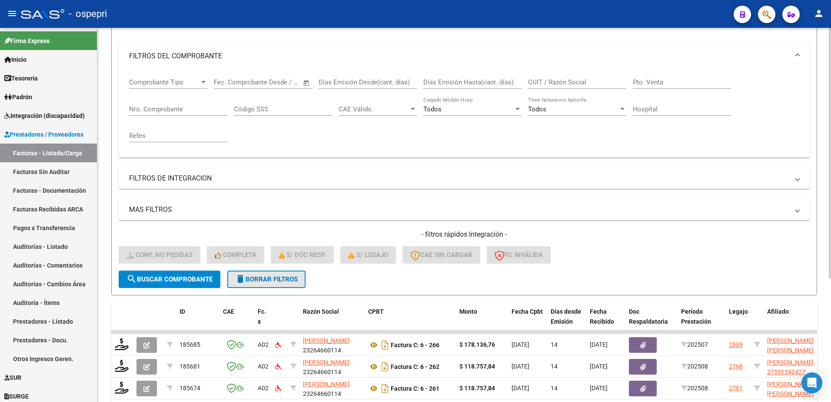
click at [298, 281] on span "delete Borrar Filtros" at bounding box center [266, 279] width 63 height 8
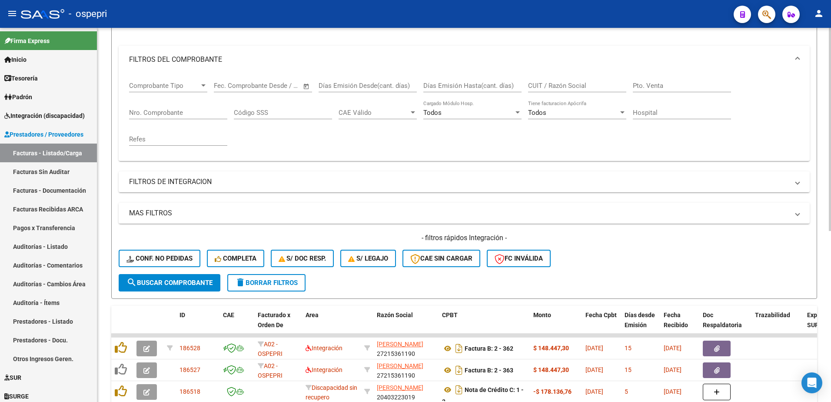
scroll to position [106, 0]
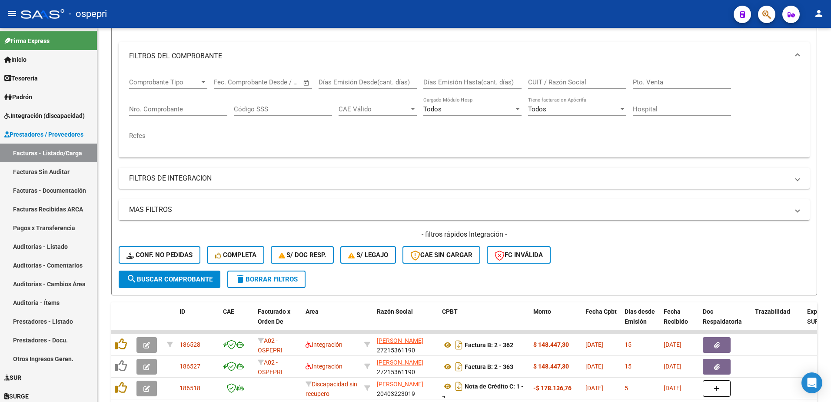
click at [629, 13] on div "- ospepri" at bounding box center [374, 13] width 706 height 19
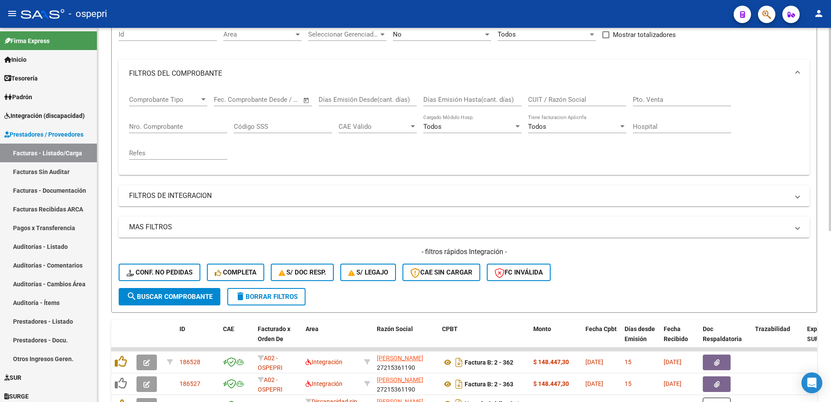
scroll to position [19, 0]
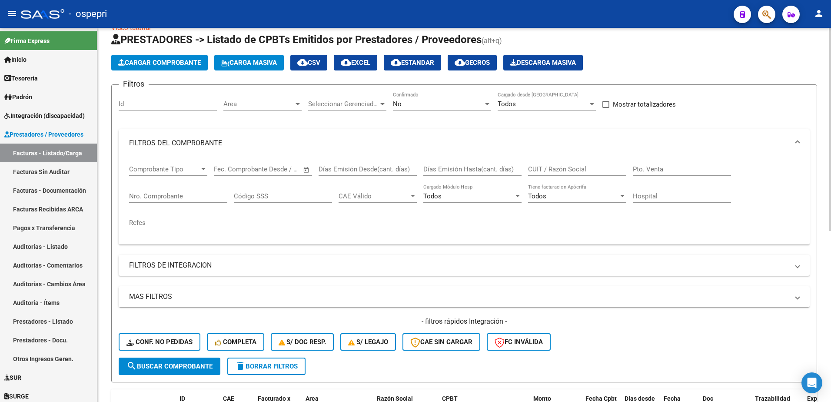
click at [560, 169] on input "CUIT / Razón Social" at bounding box center [577, 169] width 98 height 8
paste input "27355961791"
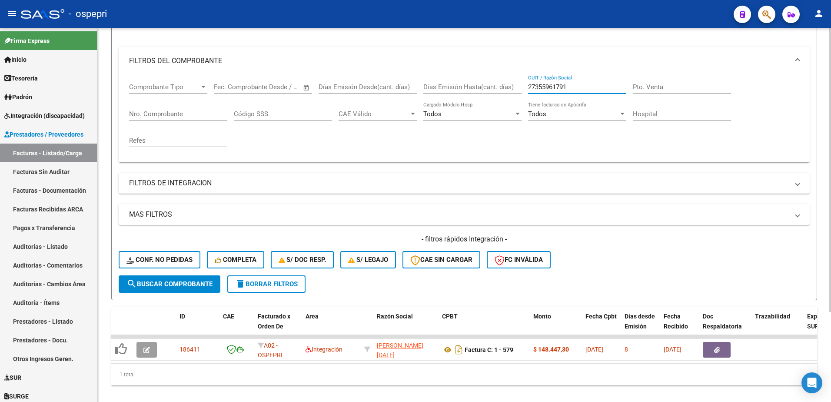
scroll to position [106, 0]
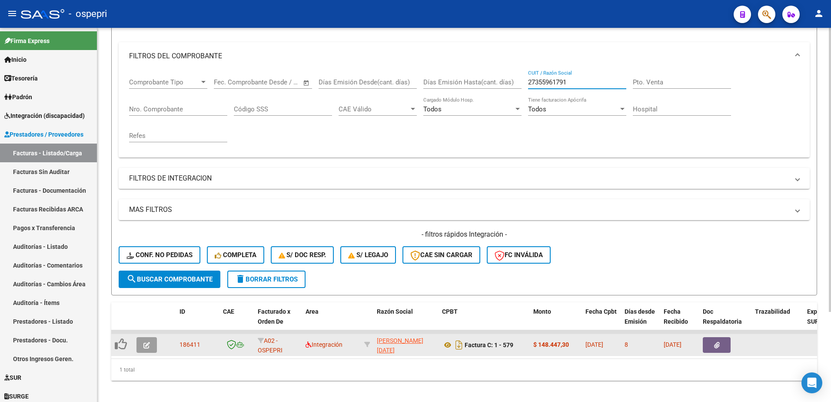
type input "27355961791"
click at [144, 346] on icon "button" at bounding box center [146, 345] width 7 height 7
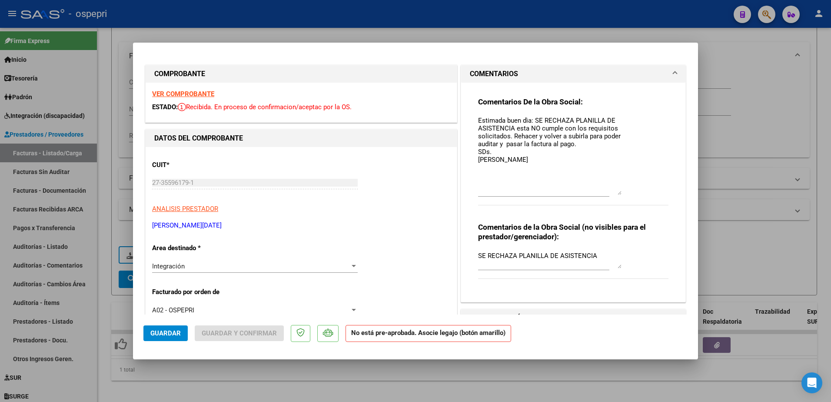
drag, startPoint x: 617, startPoint y: 132, endPoint x: 615, endPoint y: 194, distance: 61.8
click at [615, 194] on textarea "Estimada buen dìa: SE RECHAZA PLANILLA DE ASISTENCIA esta NO cumple con los req…" at bounding box center [549, 155] width 143 height 79
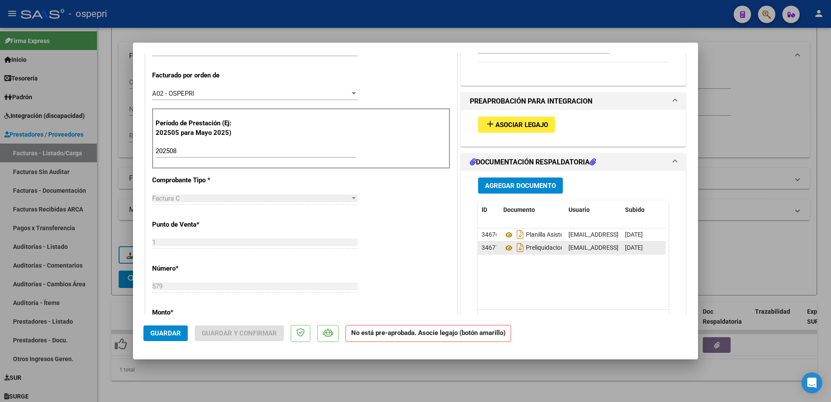
scroll to position [217, 0]
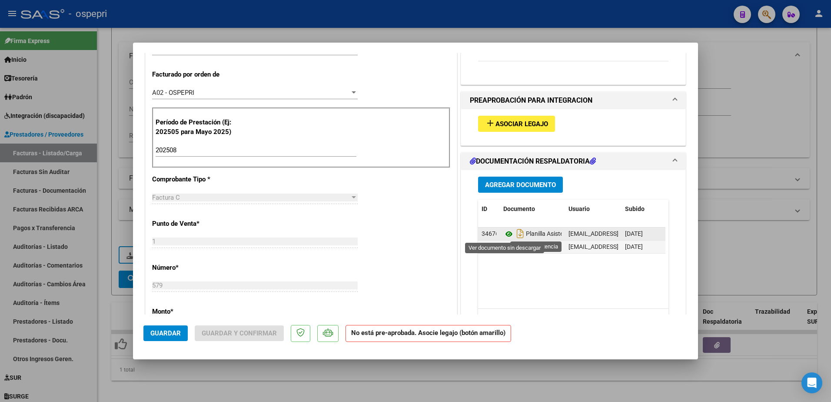
click at [505, 233] on icon at bounding box center [508, 234] width 11 height 10
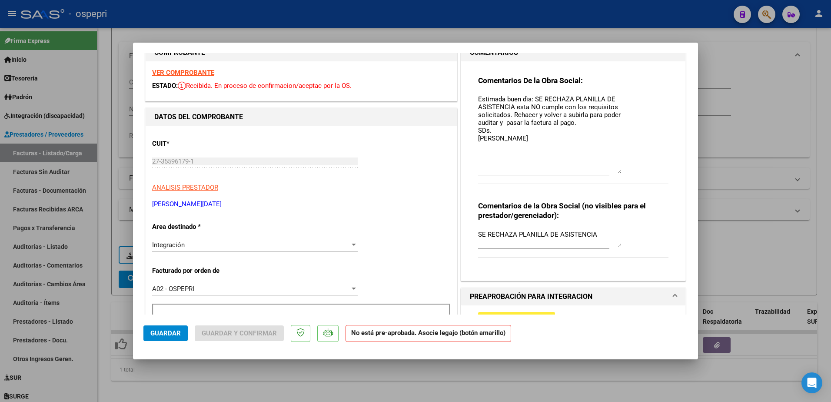
scroll to position [0, 0]
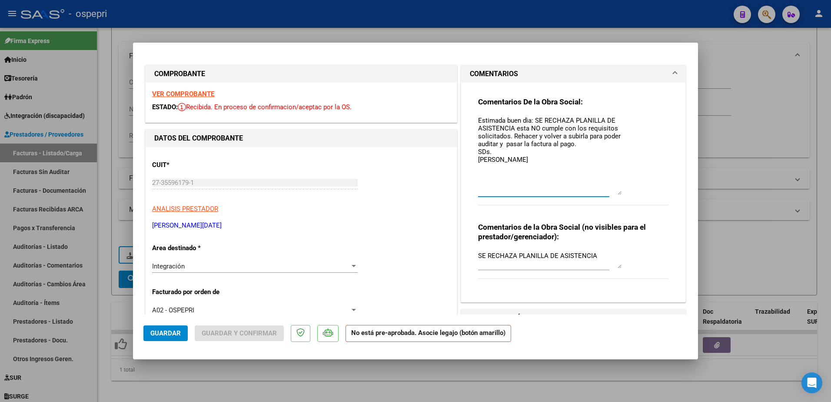
drag, startPoint x: 475, startPoint y: 120, endPoint x: 511, endPoint y: 160, distance: 53.9
click at [511, 160] on textarea "Estimada buen dìa: SE RECHAZA PLANILLA DE ASISTENCIA esta NO cumple con los req…" at bounding box center [549, 155] width 143 height 79
click at [499, 161] on textarea "Estimada buen dìa: SE RECHAZA PLANILLA DE ASISTENCIA esta NO cumple con los req…" at bounding box center [549, 155] width 143 height 79
paste textarea "Estimada buen dìa: SE RECHAZA PLANILLA DE ASISTENCIA esta NO cumple con los req…"
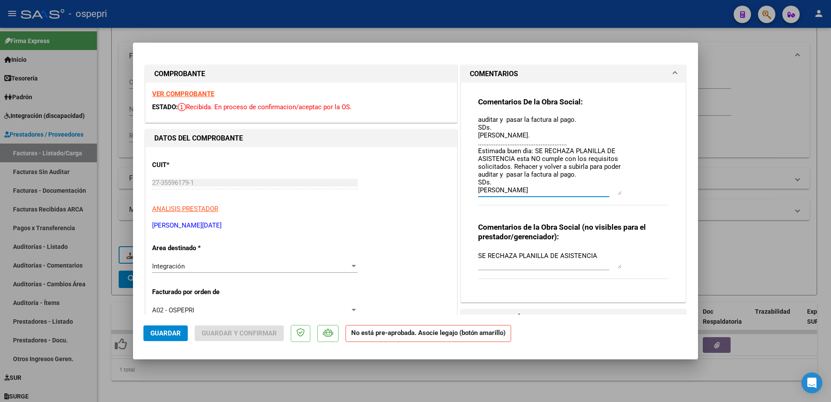
scroll to position [47, 0]
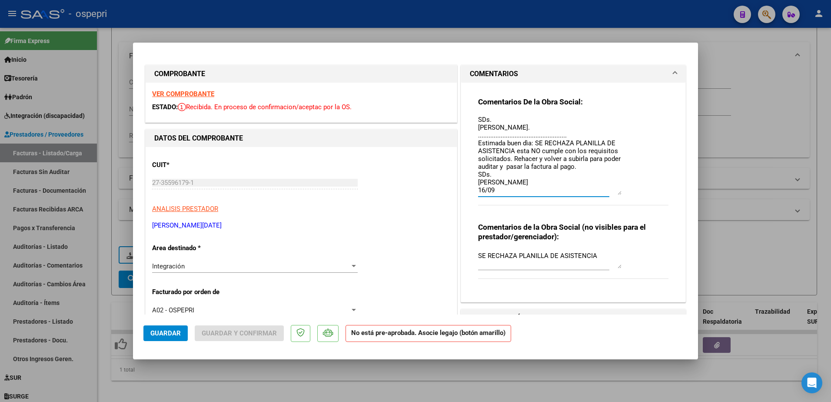
type textarea "Estimada buen dìa: SE RECHAZA PLANILLA DE ASISTENCIA esta NO cumple con los req…"
click at [168, 331] on span "Guardar" at bounding box center [165, 333] width 30 height 8
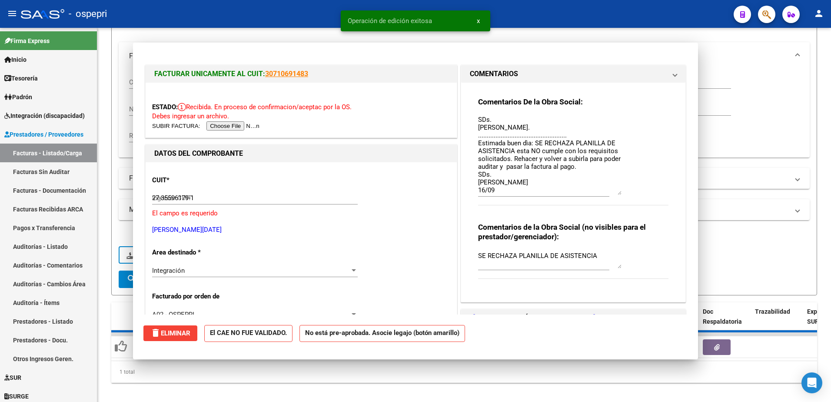
type input "$ 0,00"
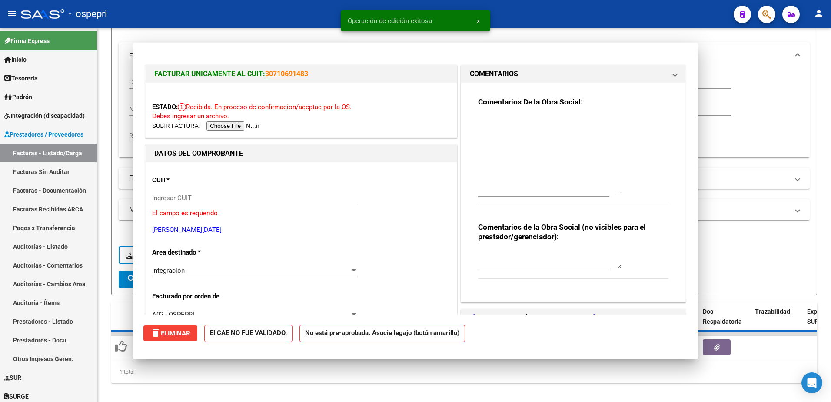
scroll to position [0, 0]
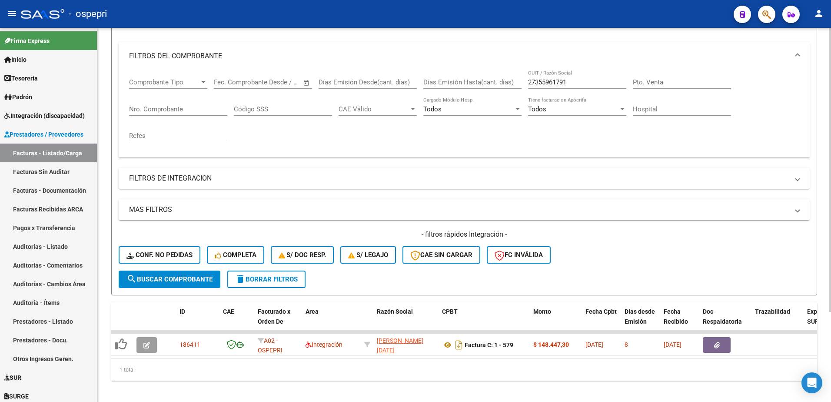
click at [286, 280] on span "delete Borrar Filtros" at bounding box center [266, 279] width 63 height 8
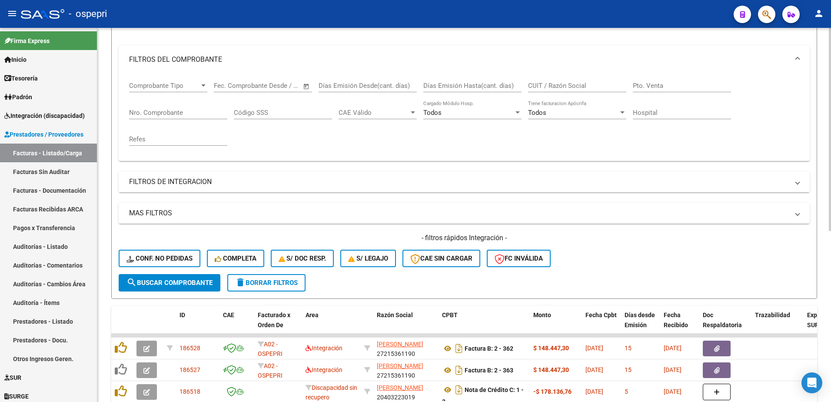
scroll to position [106, 0]
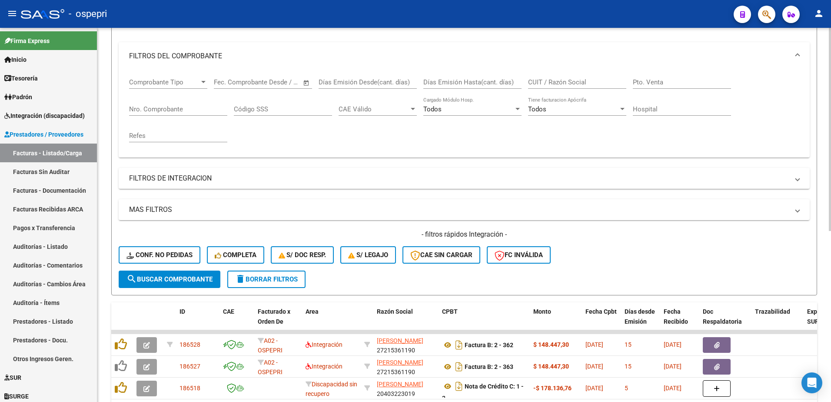
click at [606, 259] on div "- filtros rápidos Integración - Conf. no pedidas Completa S/ Doc Resp. S/ legaj…" at bounding box center [464, 250] width 691 height 41
click at [281, 279] on span "delete Borrar Filtros" at bounding box center [266, 279] width 63 height 8
click at [601, 17] on div "- ospepri" at bounding box center [374, 13] width 706 height 19
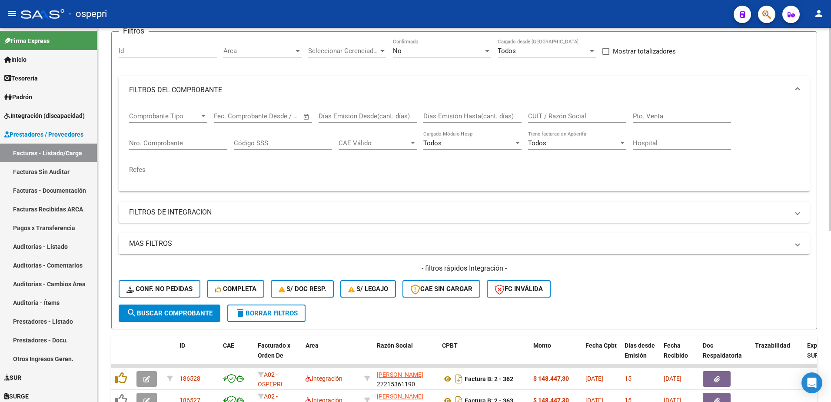
scroll to position [19, 0]
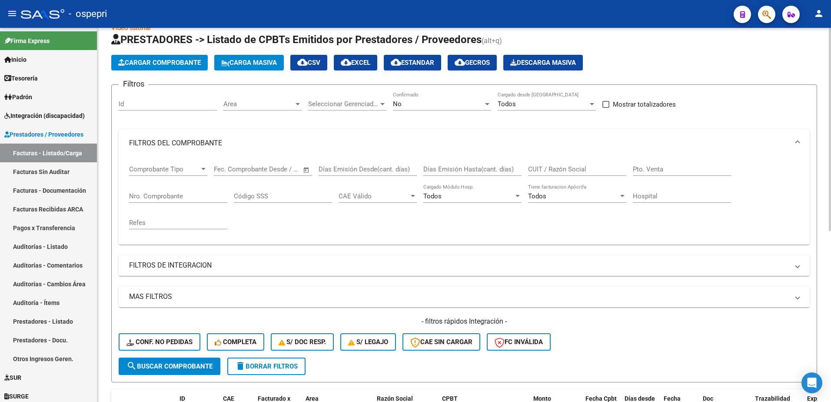
click at [557, 168] on input "CUIT / Razón Social" at bounding box center [577, 169] width 98 height 8
paste input "27315064037"
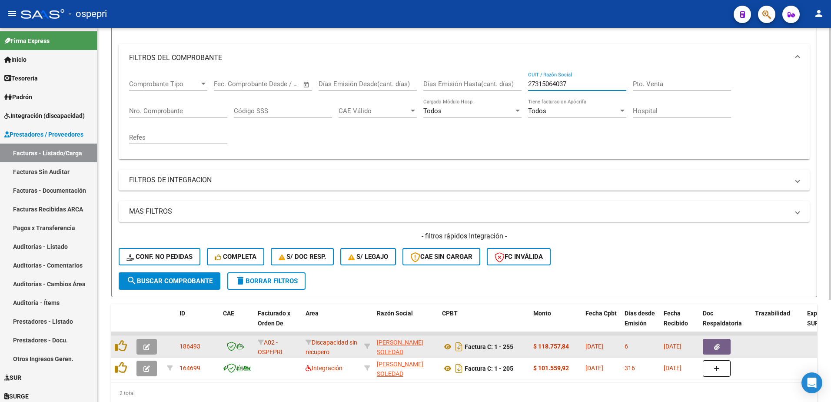
scroll to position [106, 0]
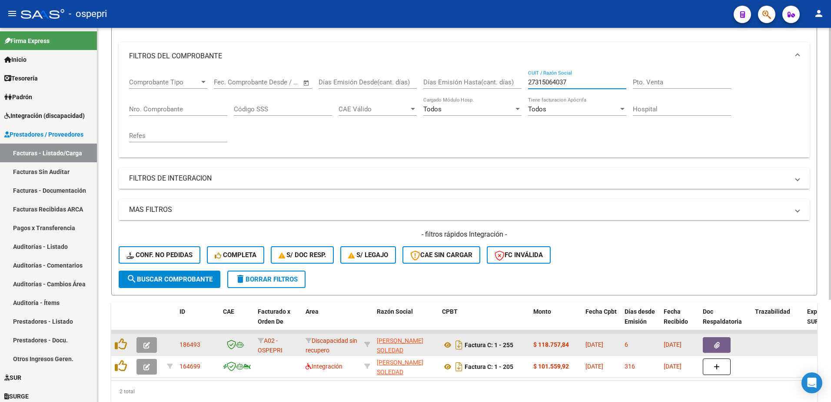
type input "27315064037"
click at [140, 344] on button "button" at bounding box center [146, 345] width 20 height 16
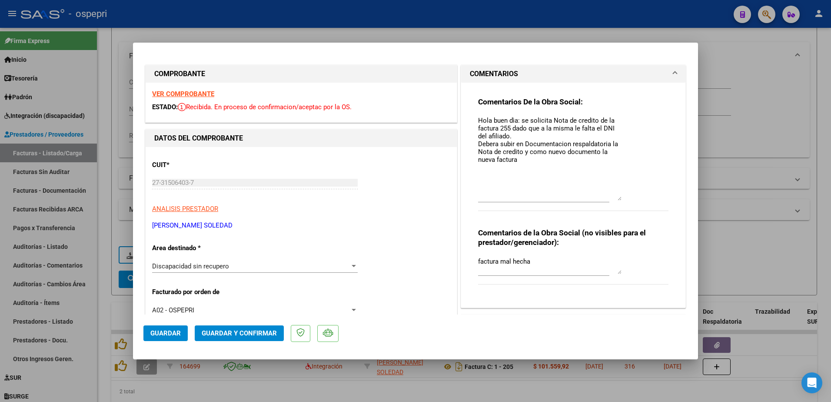
drag, startPoint x: 615, startPoint y: 131, endPoint x: 623, endPoint y: 198, distance: 67.9
click at [623, 198] on div "Comentarios De la Obra Social: Hola buen dìa: se solicita Nota de credito de la…" at bounding box center [573, 158] width 190 height 123
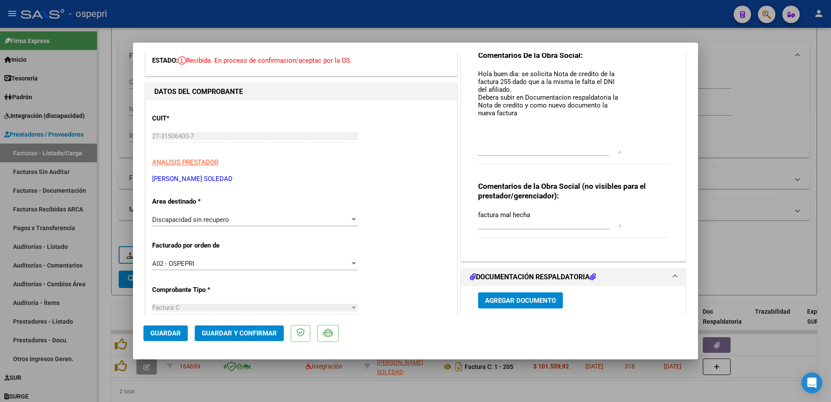
scroll to position [0, 0]
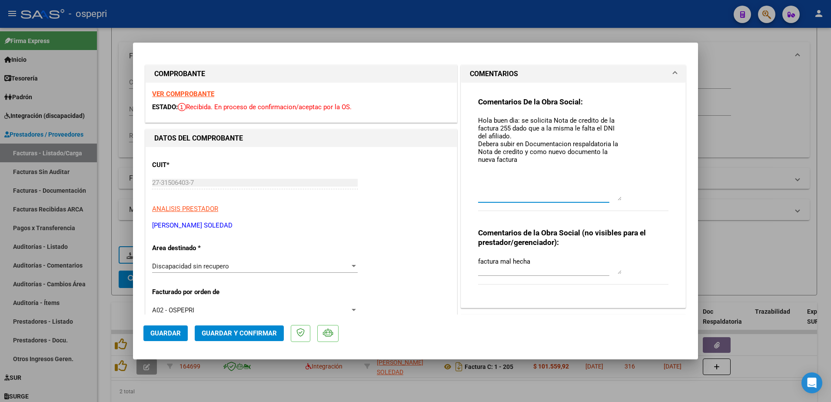
drag, startPoint x: 476, startPoint y: 119, endPoint x: 560, endPoint y: 165, distance: 96.5
click at [556, 166] on textarea "Hola buen dìa: se solicita Nota de credito de la factura 255 dado que a la mism…" at bounding box center [549, 158] width 143 height 85
click at [518, 165] on textarea "Hola buen dìa: se solicita Nota de credito de la factura 255 dado que a la mism…" at bounding box center [549, 158] width 143 height 85
paste textarea "Hola buen dìa: se solicita Nota de credito de la factura 255 dado que a la mism…"
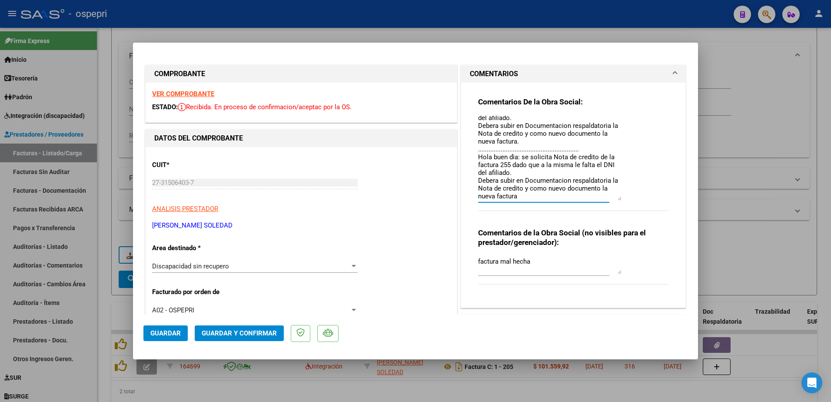
scroll to position [26, 0]
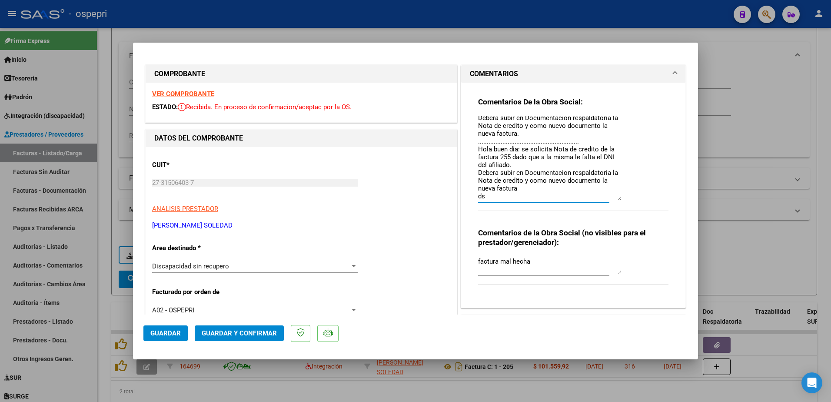
type textarea "Hola buen dìa: se solicita Nota de credito de la factura 255 dado que a la mism…"
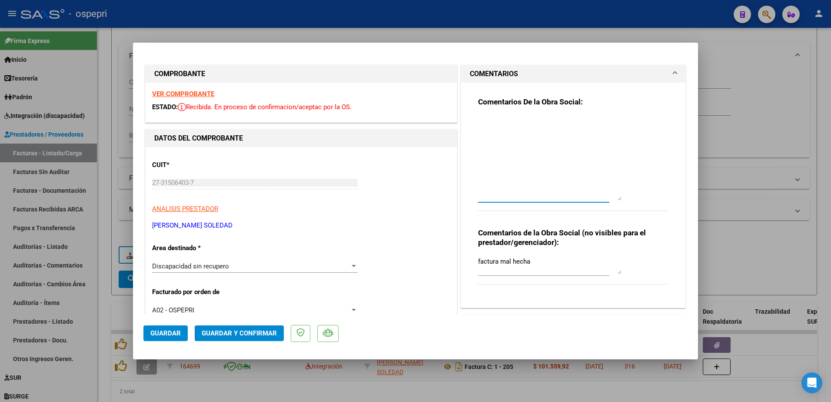
type input "$ 0,00"
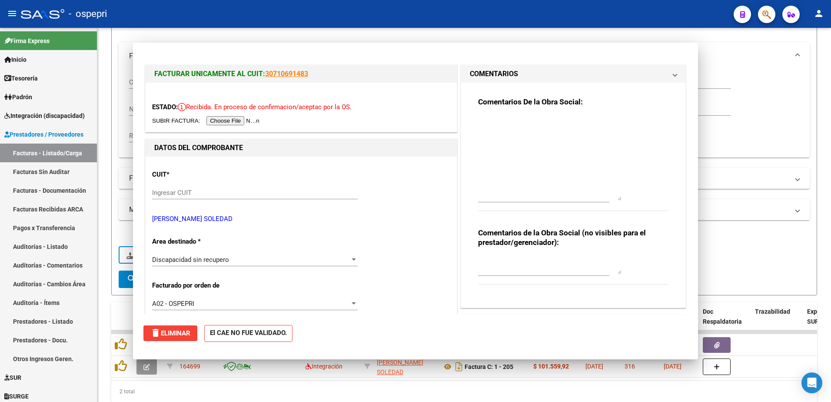
scroll to position [0, 0]
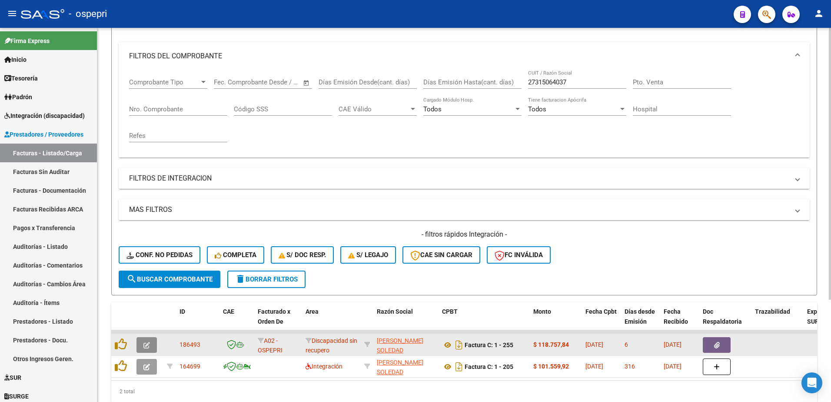
click at [145, 345] on icon "button" at bounding box center [146, 345] width 7 height 7
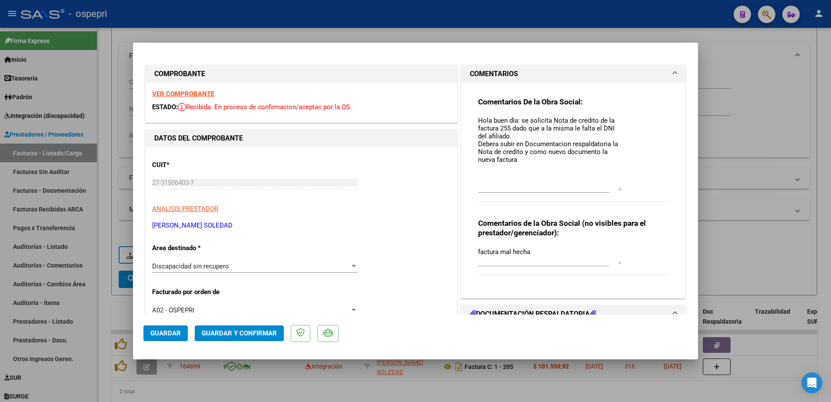
drag, startPoint x: 616, startPoint y: 131, endPoint x: 627, endPoint y: 189, distance: 58.8
click at [627, 189] on div "Comentarios De la Obra Social: Hola buen dìa: se solicita Nota de credito de la…" at bounding box center [573, 154] width 190 height 114
click at [515, 158] on textarea "Hola buen dìa: se solicita Nota de credito de la factura 255 dado que a la mism…" at bounding box center [549, 153] width 143 height 75
paste textarea "Hola buen dìa: se solicita Nota de credito de la factura 255 dado que a la mism…"
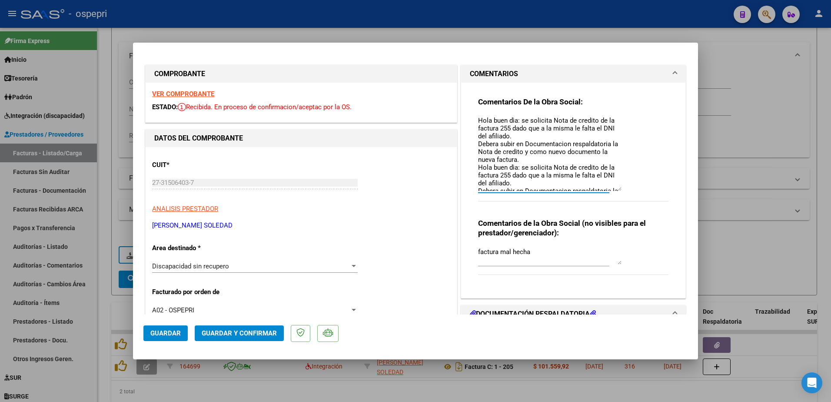
scroll to position [20, 0]
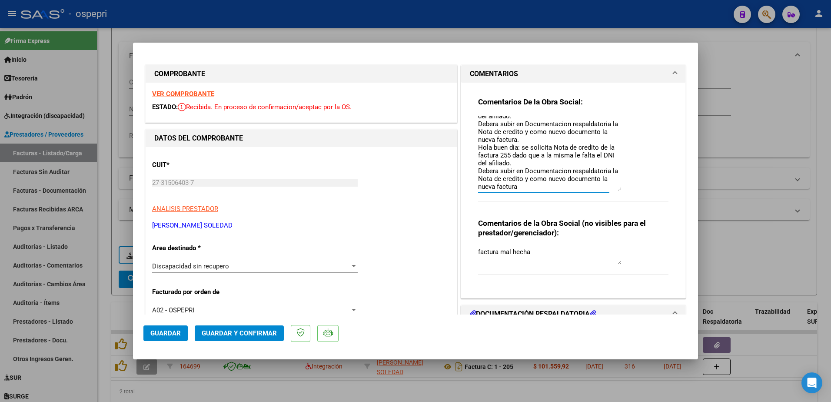
click at [478, 146] on textarea "Hola buen dìa: se solicita Nota de credito de la factura 255 dado que a la mism…" at bounding box center [549, 153] width 143 height 75
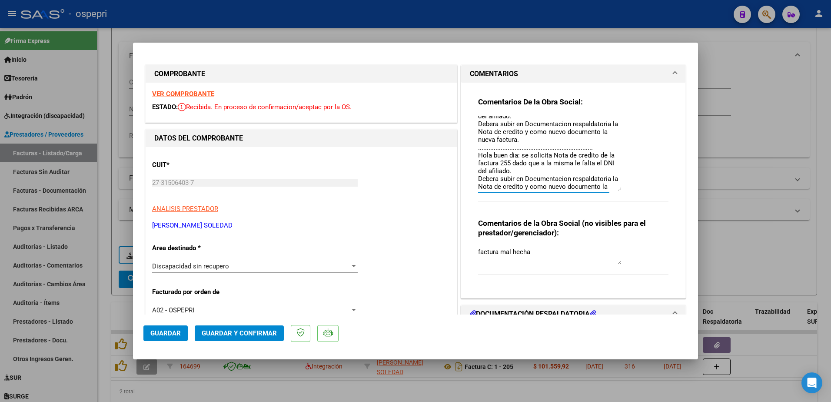
scroll to position [28, 0]
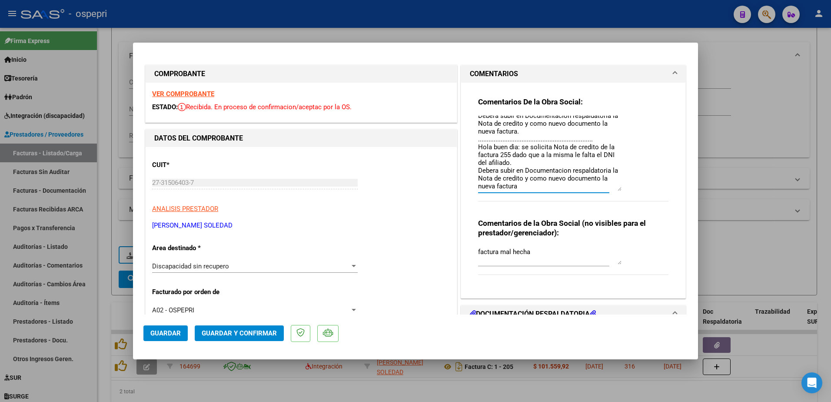
click at [517, 188] on textarea "Hola buen dìa: se solicita Nota de credito de la factura 255 dado que a la mism…" at bounding box center [549, 153] width 143 height 75
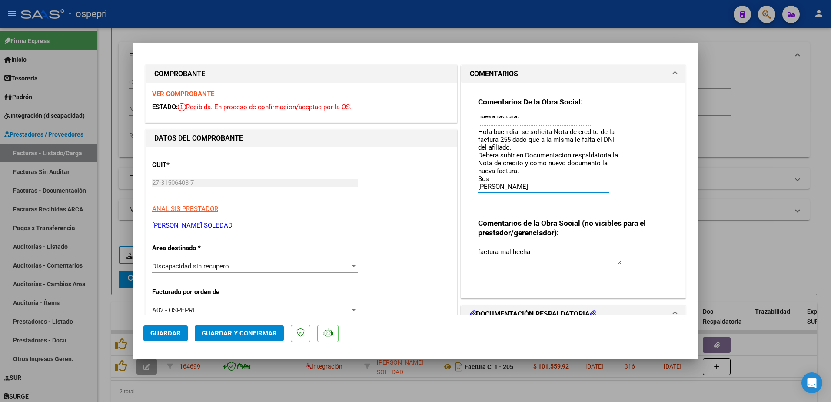
scroll to position [51, 0]
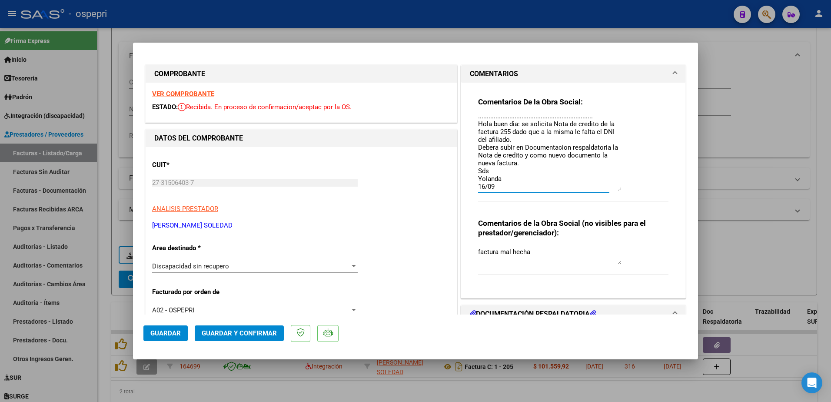
type textarea "Hola buen dìa: se solicita Nota de credito de la factura 255 dado que a la mism…"
click at [159, 333] on span "Guardar" at bounding box center [165, 333] width 30 height 8
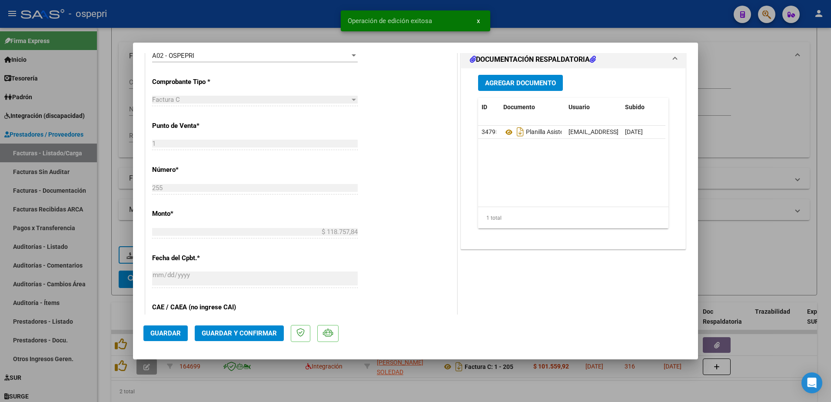
scroll to position [261, 0]
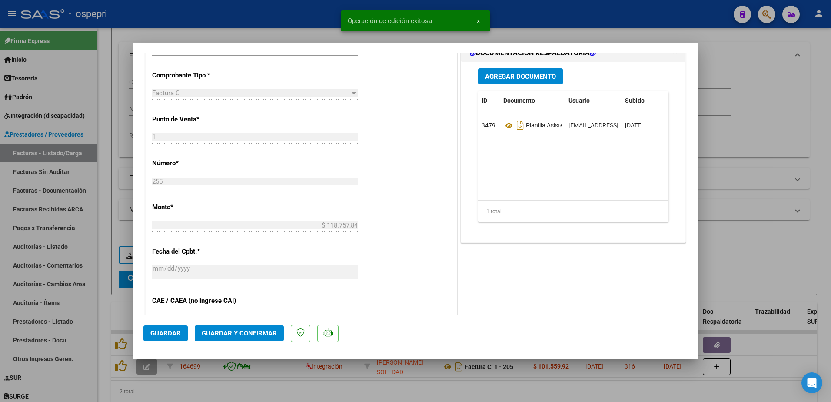
type input "$ 0,00"
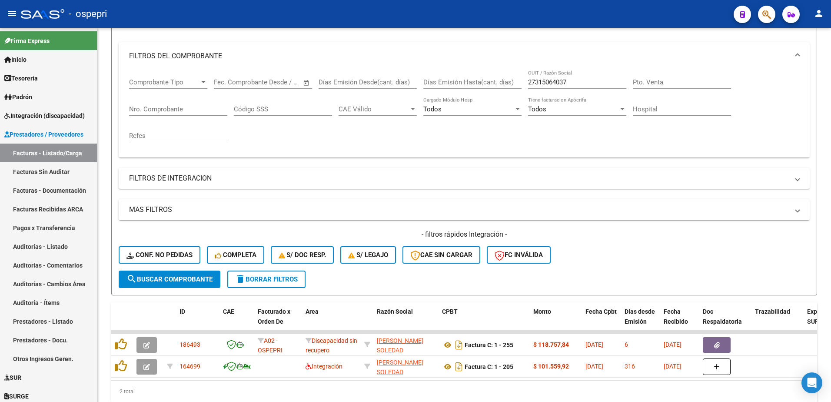
click at [596, 16] on div "- ospepri" at bounding box center [374, 13] width 706 height 19
click at [286, 279] on span "delete Borrar Filtros" at bounding box center [266, 279] width 63 height 8
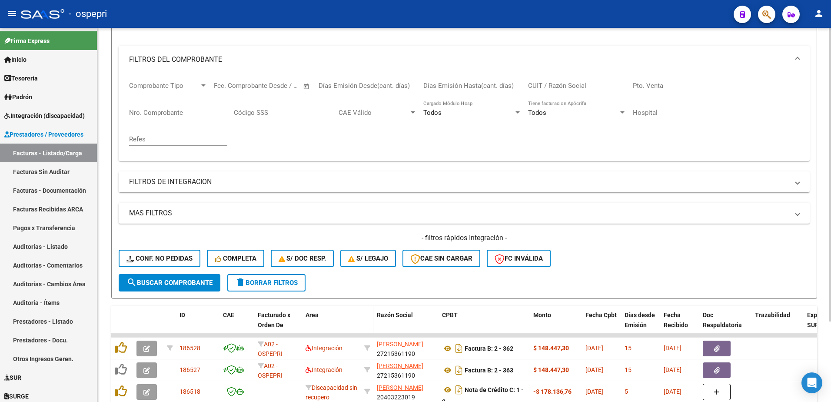
scroll to position [106, 0]
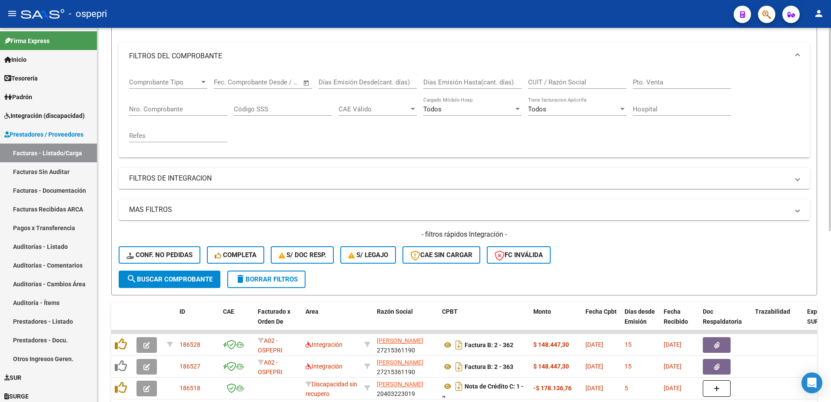
click at [553, 81] on input "CUIT / Razón Social" at bounding box center [577, 82] width 98 height 8
paste input "24274064117"
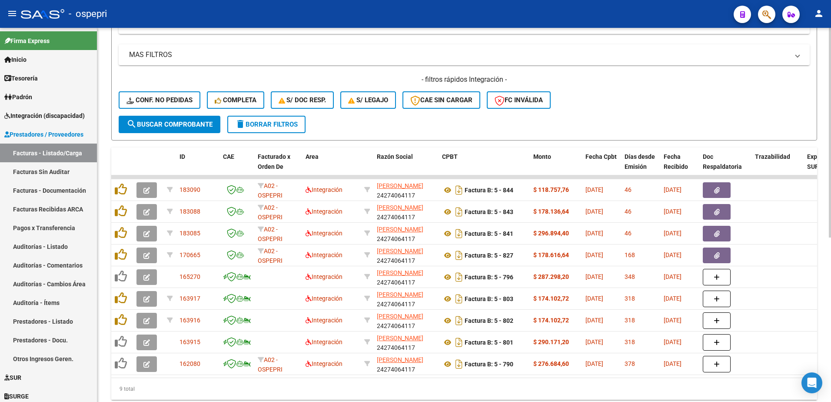
scroll to position [293, 0]
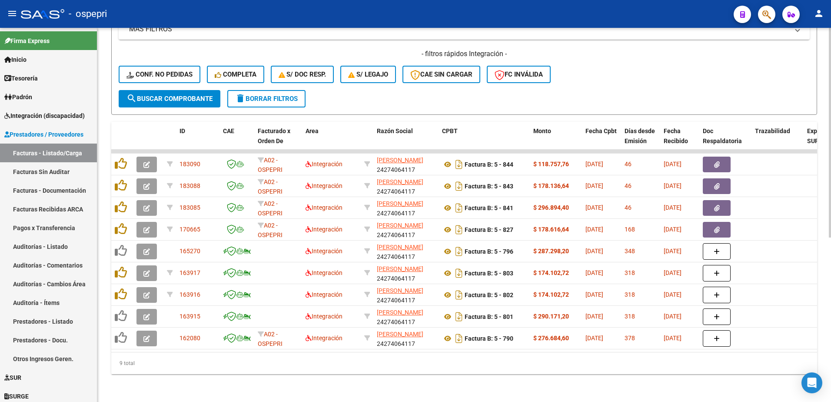
type input "24274064117"
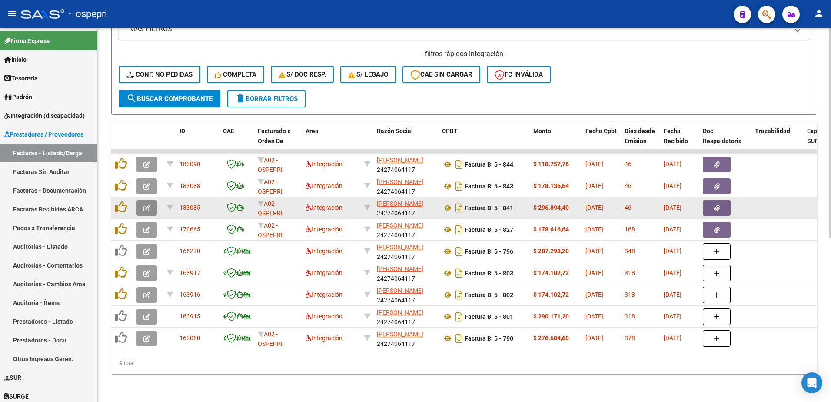
click at [145, 205] on icon "button" at bounding box center [146, 208] width 7 height 7
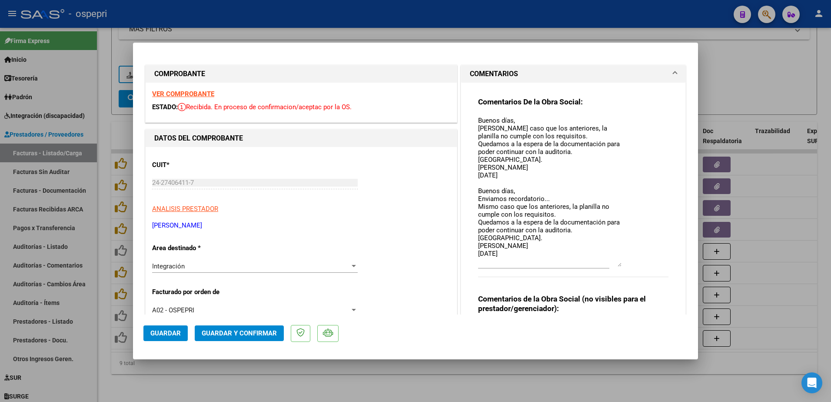
drag, startPoint x: 616, startPoint y: 133, endPoint x: 645, endPoint y: 266, distance: 136.4
click at [645, 266] on div "Comentarios De la Obra Social: Buenos días, Mismo caso que los anteriores, la p…" at bounding box center [573, 192] width 190 height 190
type input "$ 0,00"
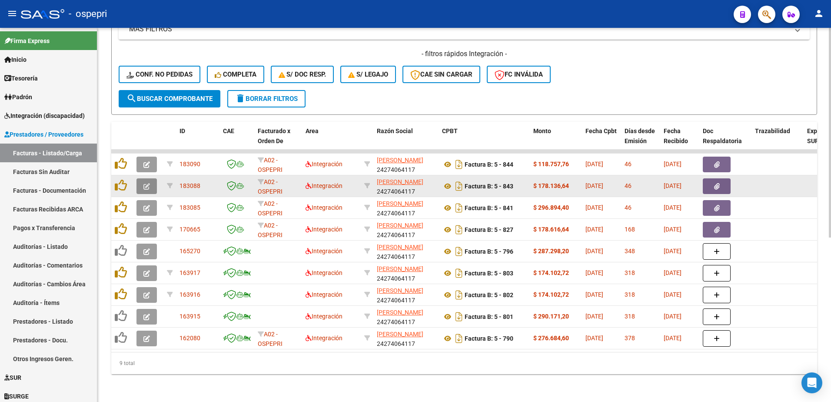
click at [150, 180] on button "button" at bounding box center [146, 186] width 20 height 16
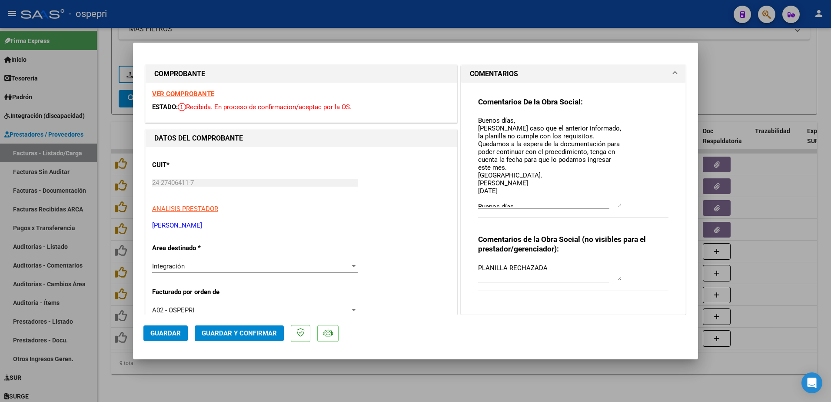
drag, startPoint x: 614, startPoint y: 131, endPoint x: 619, endPoint y: 205, distance: 74.1
click at [619, 205] on div "Comentarios De la Obra Social: Buenos días, Mismo caso que el anterior informad…" at bounding box center [573, 162] width 190 height 130
type input "$ 0,00"
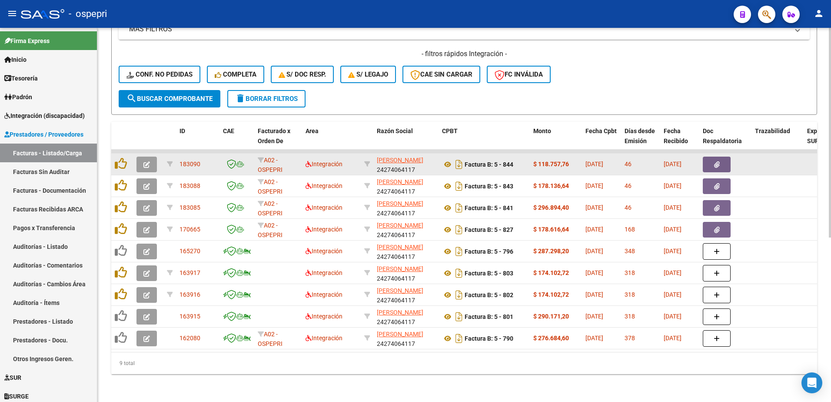
click at [148, 161] on icon "button" at bounding box center [146, 164] width 7 height 7
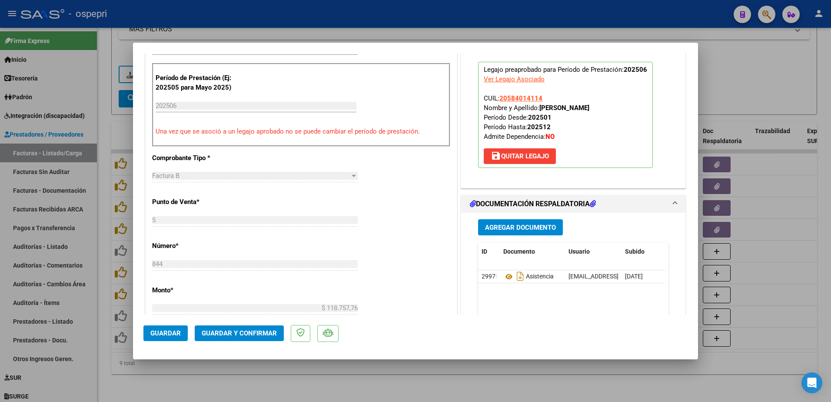
scroll to position [304, 0]
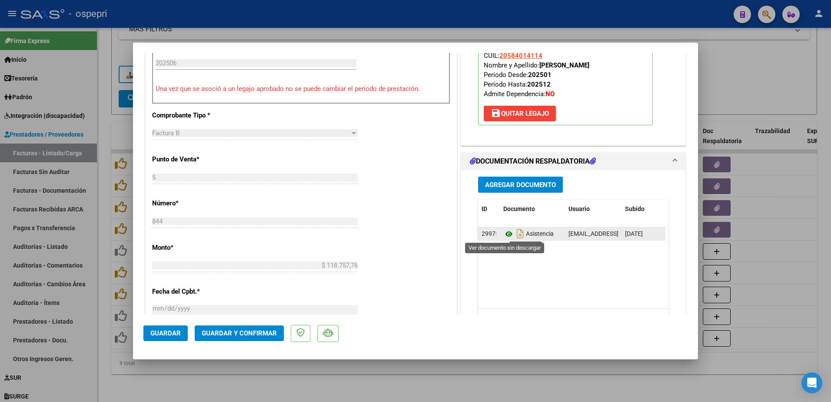
click at [503, 234] on icon at bounding box center [508, 234] width 11 height 10
type input "$ 0,00"
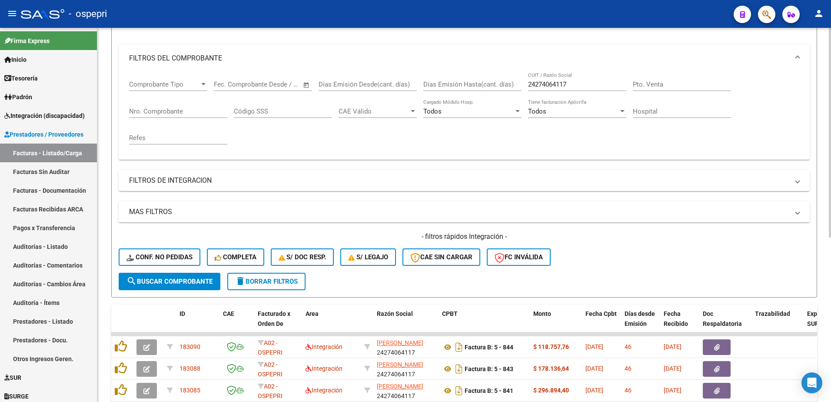
scroll to position [75, 0]
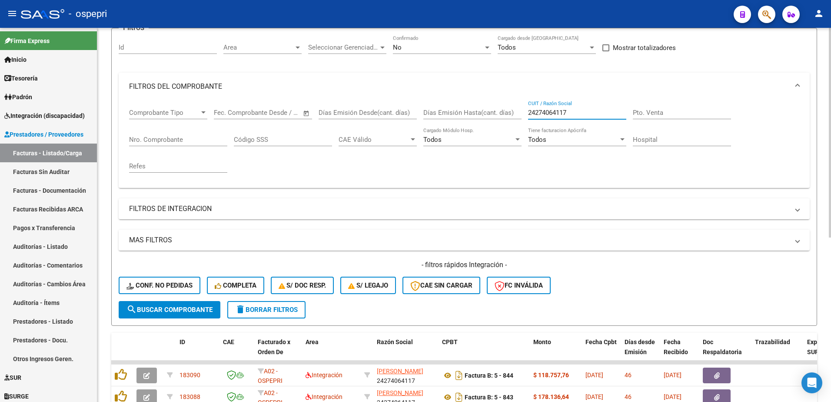
click at [576, 113] on input "24274064117" at bounding box center [577, 113] width 98 height 8
paste input "7243088319"
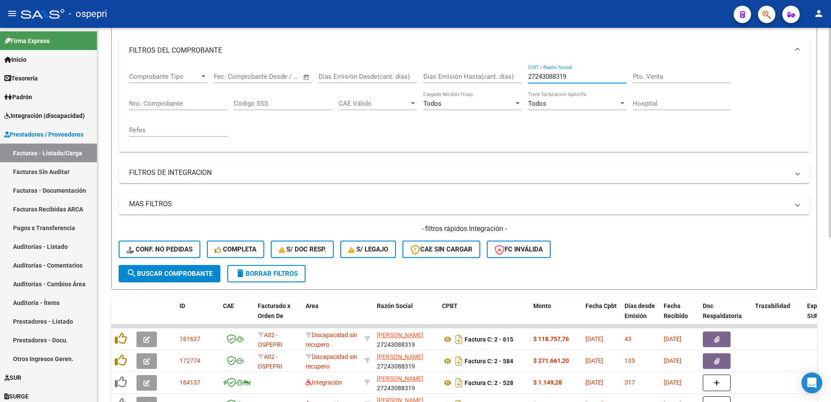
scroll to position [162, 0]
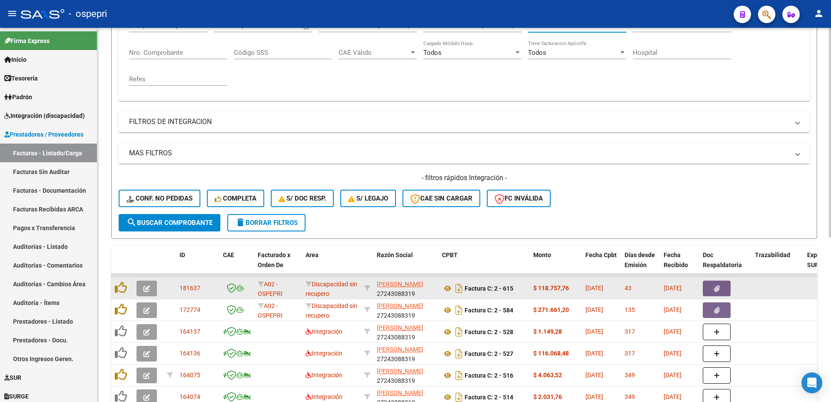
type input "27243088319"
click at [142, 286] on button "button" at bounding box center [146, 288] width 20 height 16
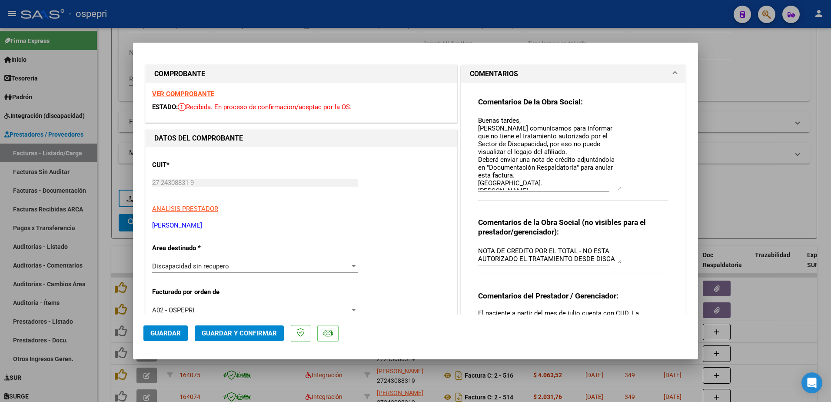
drag, startPoint x: 614, startPoint y: 132, endPoint x: 615, endPoint y: 189, distance: 57.0
click at [615, 189] on textarea "Buenas tardes, Nos comunicamos para informar que no tiene el tratamiento autori…" at bounding box center [549, 153] width 143 height 74
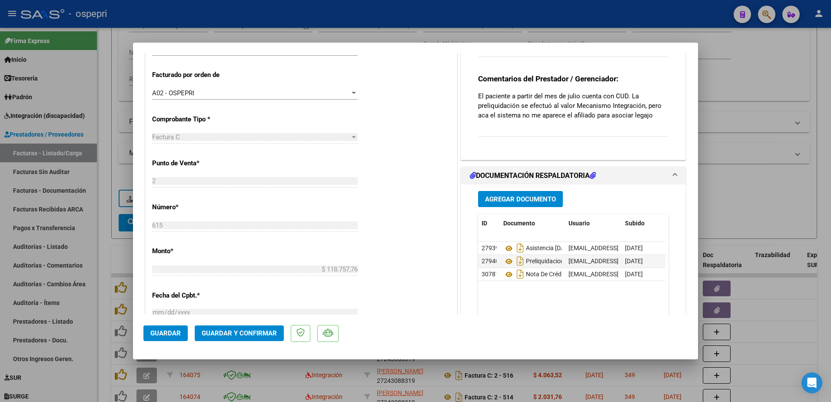
scroll to position [217, 0]
click at [505, 274] on icon at bounding box center [508, 274] width 11 height 10
type input "$ 0,00"
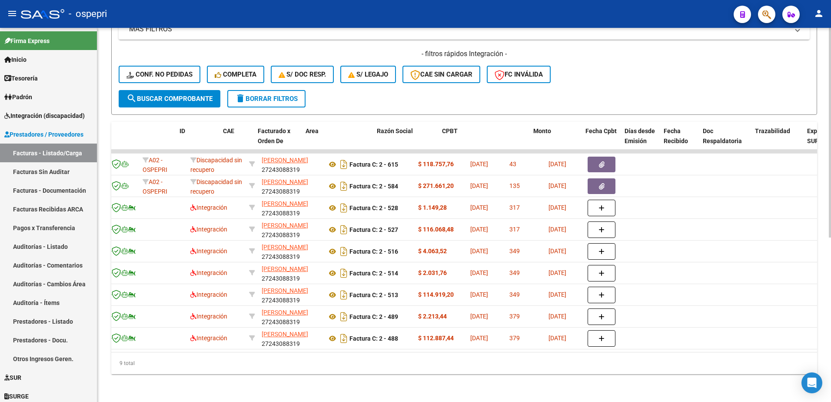
scroll to position [0, 0]
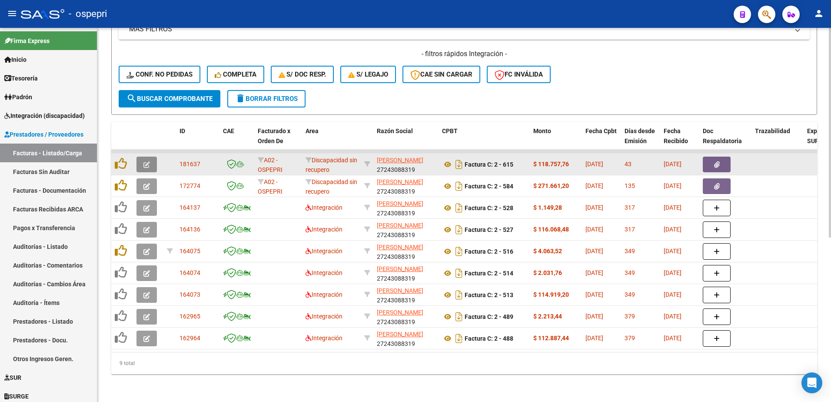
click at [148, 161] on icon "button" at bounding box center [146, 164] width 7 height 7
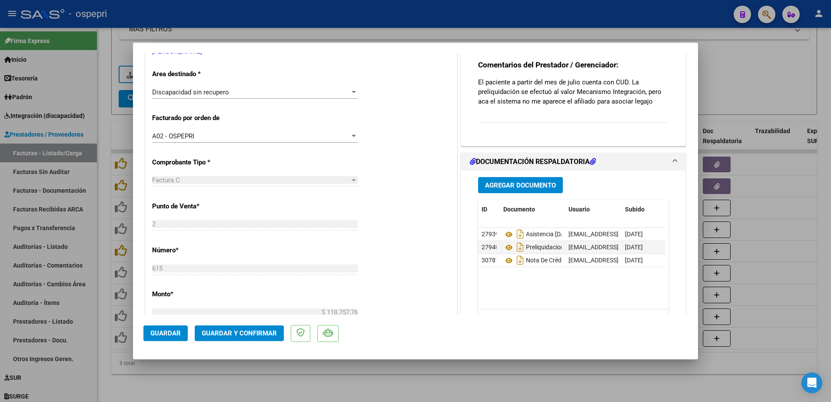
scroll to position [43, 0]
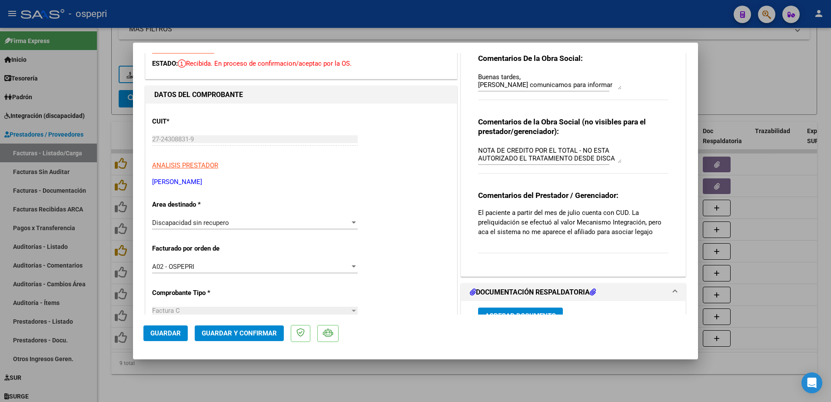
type input "$ 0,00"
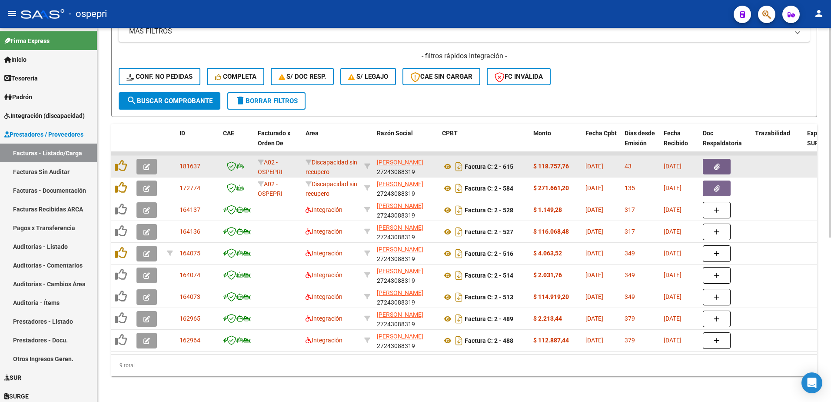
scroll to position [293, 0]
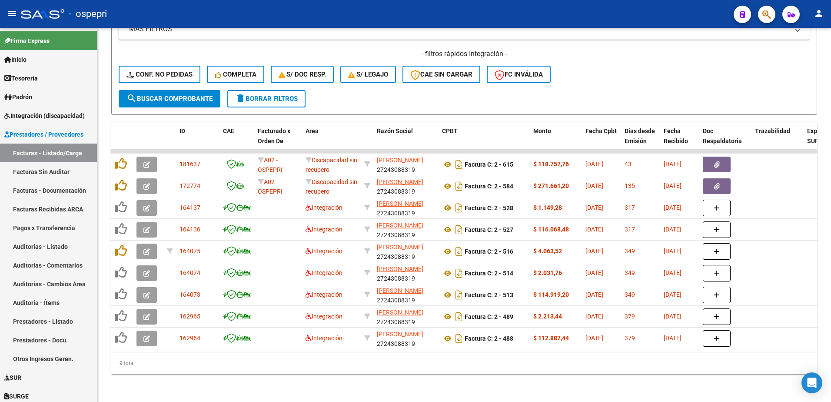
click at [515, 17] on div "- ospepri" at bounding box center [374, 13] width 706 height 19
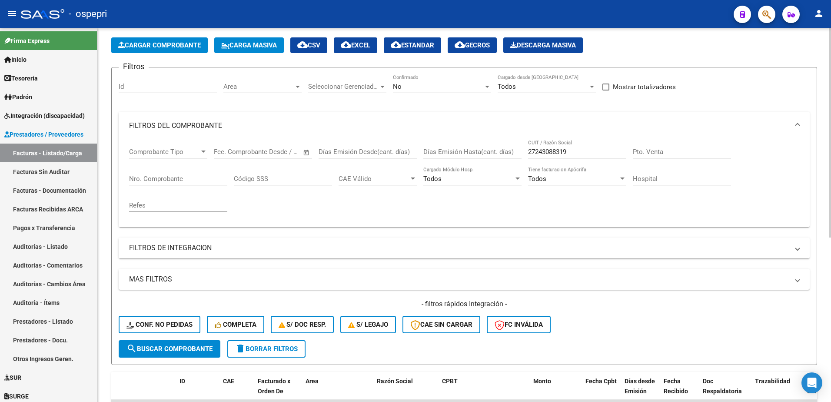
scroll to position [0, 0]
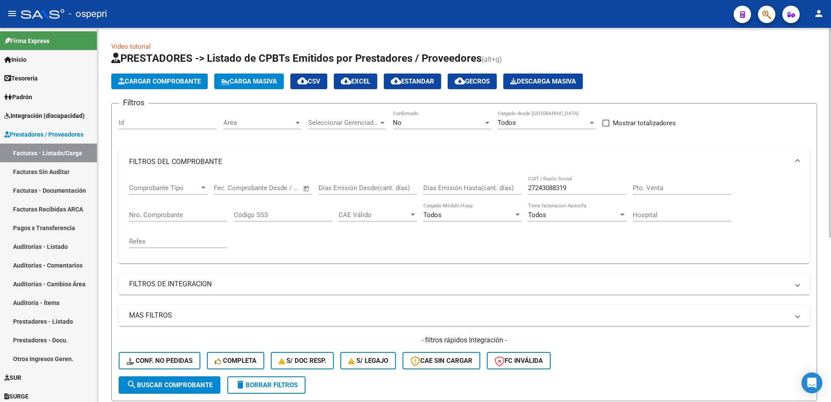
click at [574, 190] on input "27243088319" at bounding box center [577, 188] width 98 height 8
paste input "37097691"
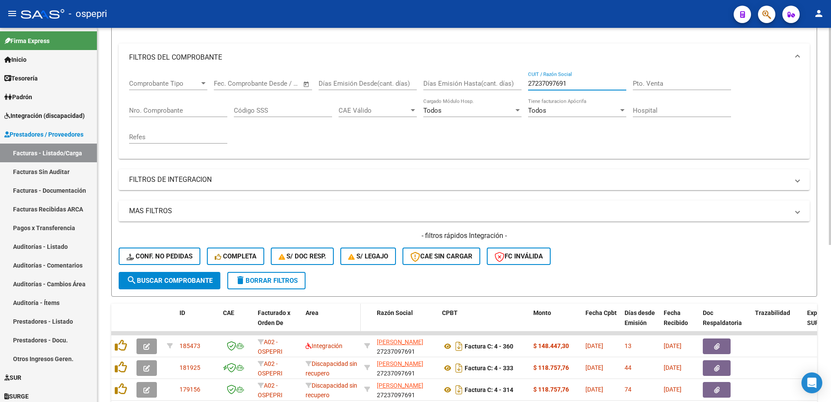
scroll to position [130, 0]
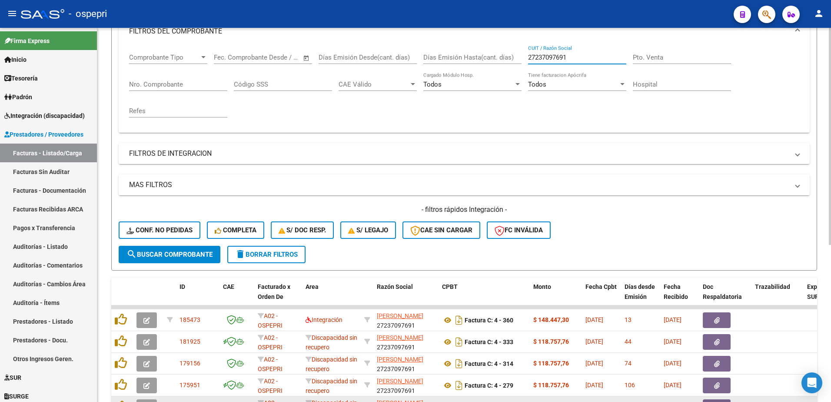
type input "27237097691"
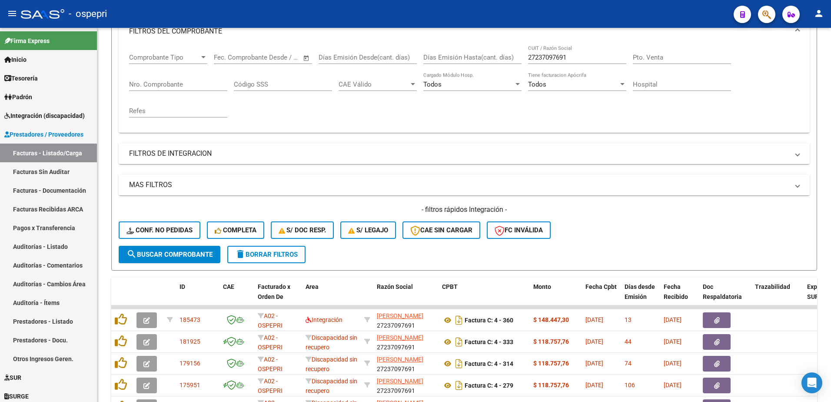
click at [496, 19] on div "- ospepri" at bounding box center [374, 13] width 706 height 19
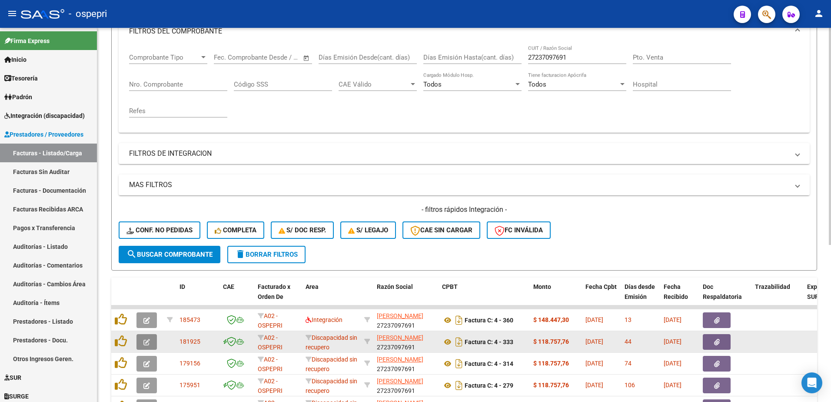
click at [149, 342] on icon "button" at bounding box center [146, 342] width 7 height 7
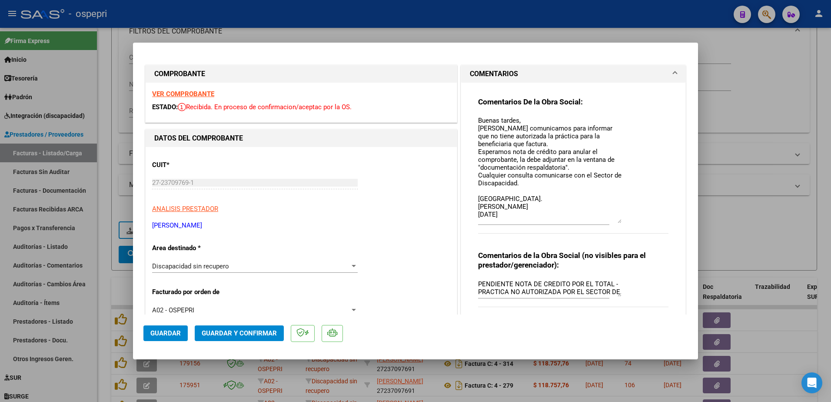
drag, startPoint x: 616, startPoint y: 132, endPoint x: 625, endPoint y: 222, distance: 90.4
click at [625, 222] on div "Comentarios De la Obra Social: Buenas tardes, Nos comunicamos para informar que…" at bounding box center [573, 170] width 190 height 146
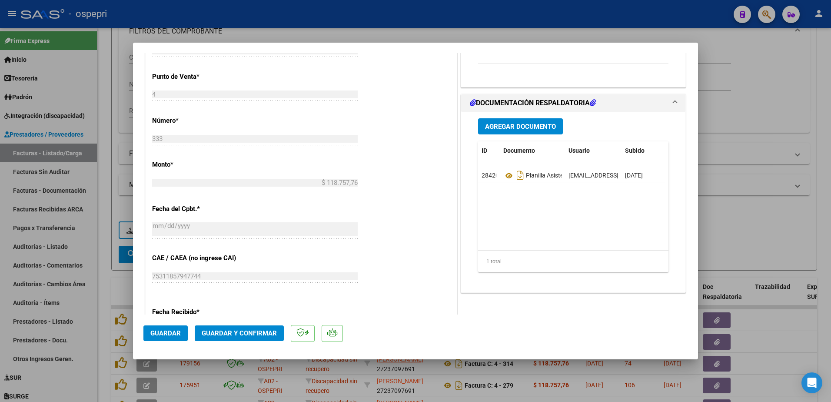
scroll to position [304, 0]
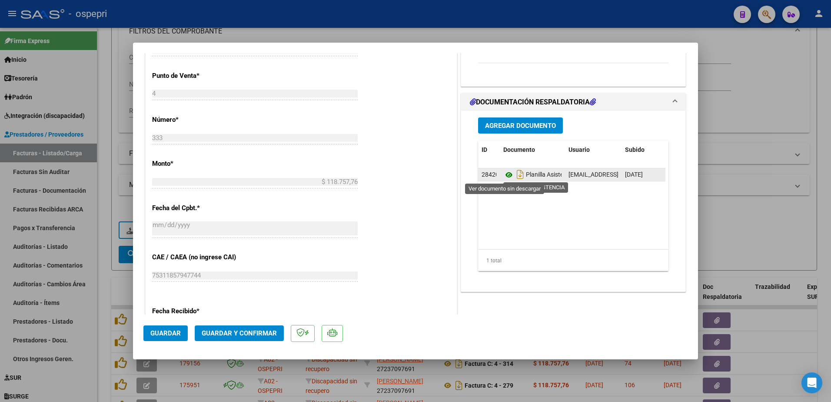
click at [507, 172] on icon at bounding box center [508, 175] width 11 height 10
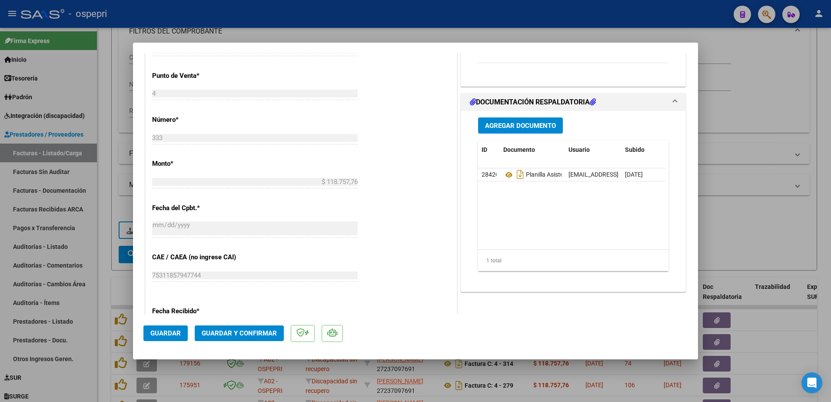
type input "$ 0,00"
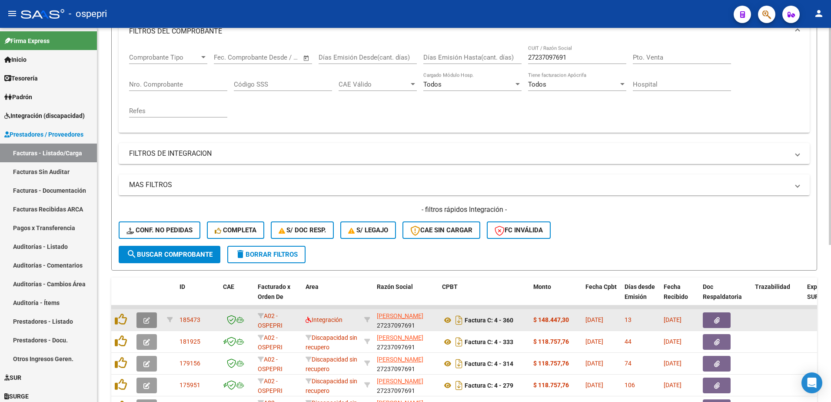
click at [145, 322] on icon "button" at bounding box center [146, 320] width 7 height 7
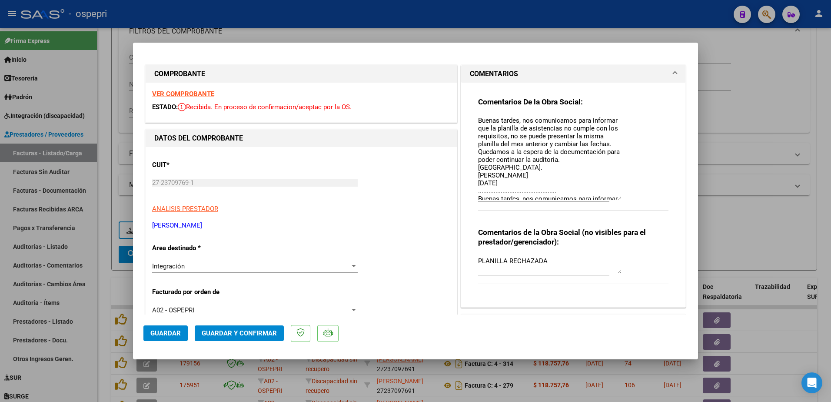
drag, startPoint x: 613, startPoint y: 130, endPoint x: 631, endPoint y: 197, distance: 69.2
click at [631, 197] on div "Comentarios De la Obra Social: Buenas tardes, nos comunicamos para informar que…" at bounding box center [573, 158] width 190 height 123
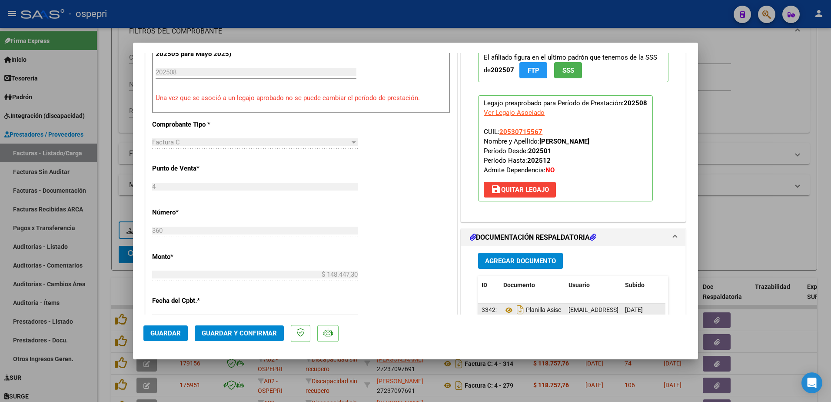
scroll to position [304, 0]
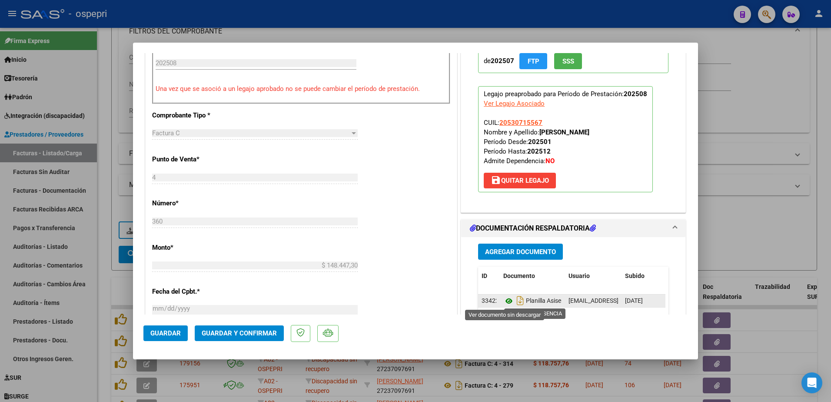
click at [504, 303] on icon at bounding box center [508, 301] width 11 height 10
type input "$ 0,00"
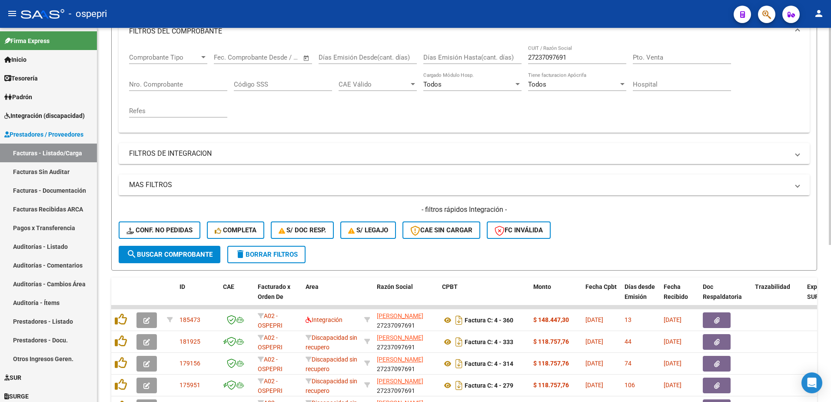
click at [682, 236] on div "- filtros rápidos Integración - Conf. no pedidas Completa S/ Doc Resp. S/ legaj…" at bounding box center [464, 225] width 691 height 41
click at [507, 12] on div "- ospepri" at bounding box center [374, 13] width 706 height 19
click at [579, 60] on input "27237097691" at bounding box center [577, 57] width 98 height 8
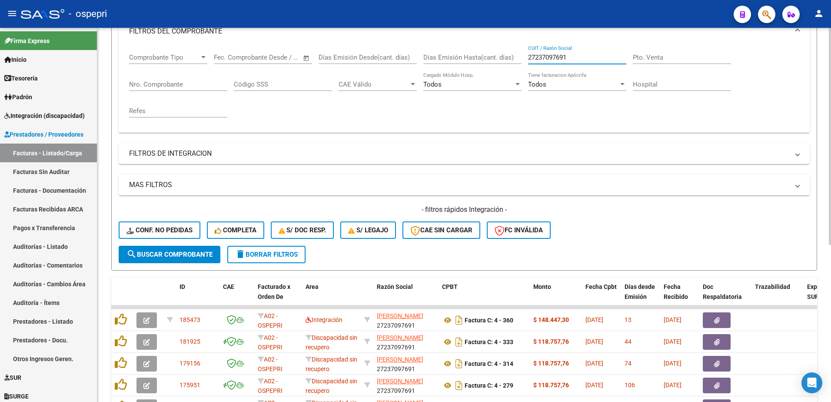
paste input "345923948"
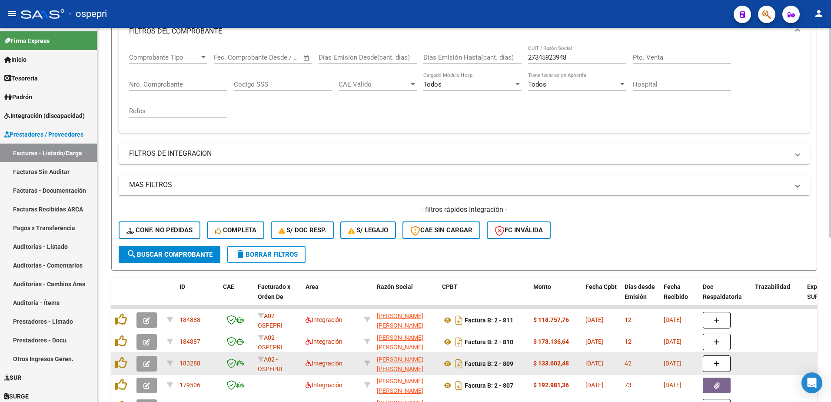
click at [146, 365] on icon "button" at bounding box center [146, 363] width 7 height 7
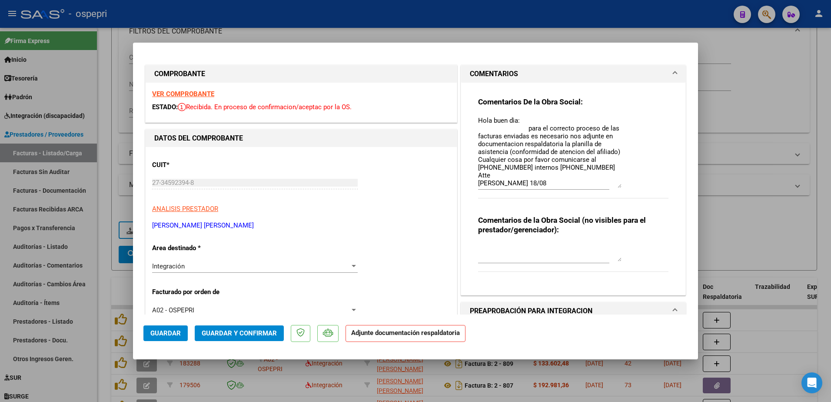
drag, startPoint x: 616, startPoint y: 132, endPoint x: 626, endPoint y: 187, distance: 55.8
click at [626, 187] on div "Comentarios De la Obra Social: Hola buen dìa: para el correcto proceso de las f…" at bounding box center [573, 152] width 190 height 111
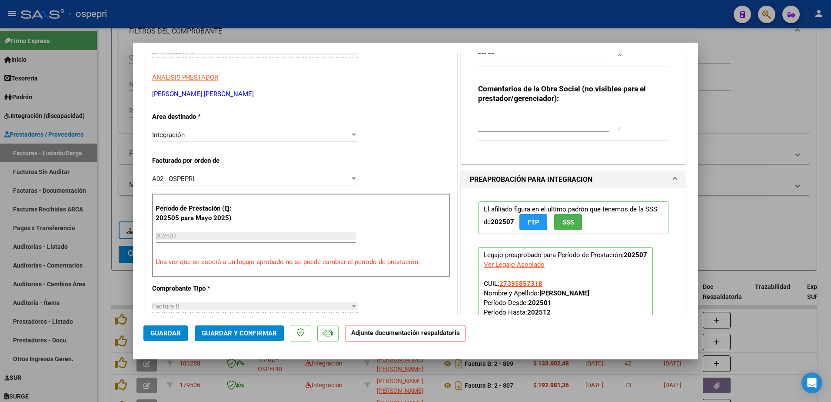
scroll to position [130, 0]
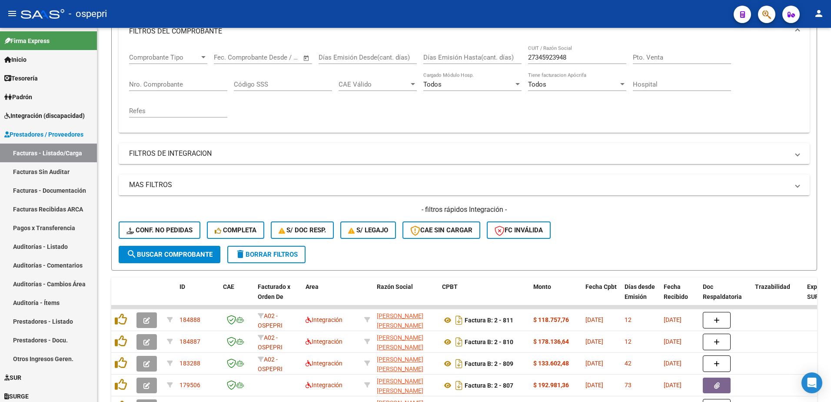
click at [605, 14] on div "- ospepri" at bounding box center [374, 13] width 706 height 19
click at [578, 54] on input "27345923948" at bounding box center [577, 57] width 98 height 8
paste input "28385746"
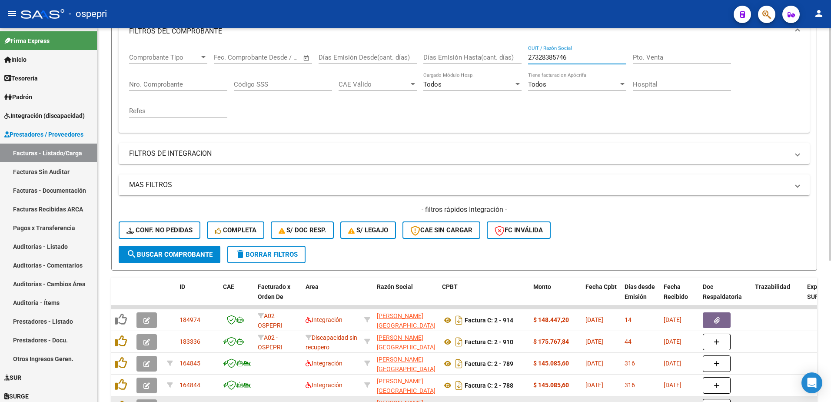
type input "27328385746"
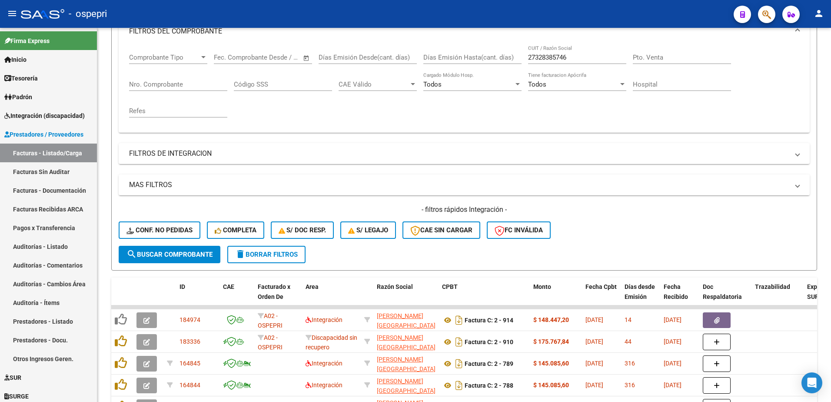
click at [567, 9] on div "- ospepri" at bounding box center [374, 13] width 706 height 19
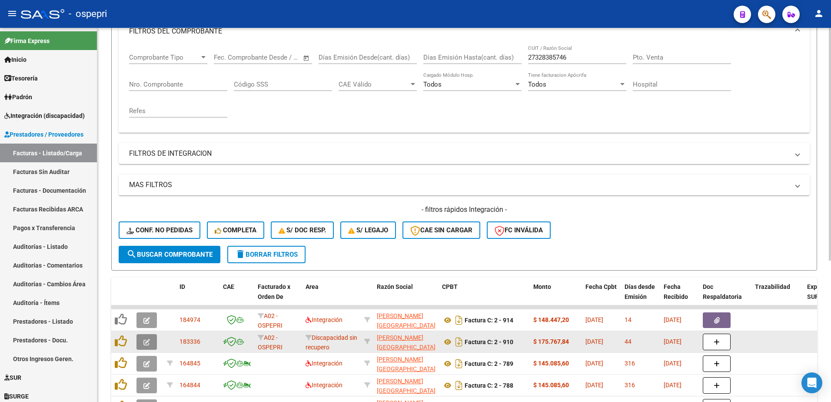
click at [143, 344] on icon "button" at bounding box center [146, 342] width 7 height 7
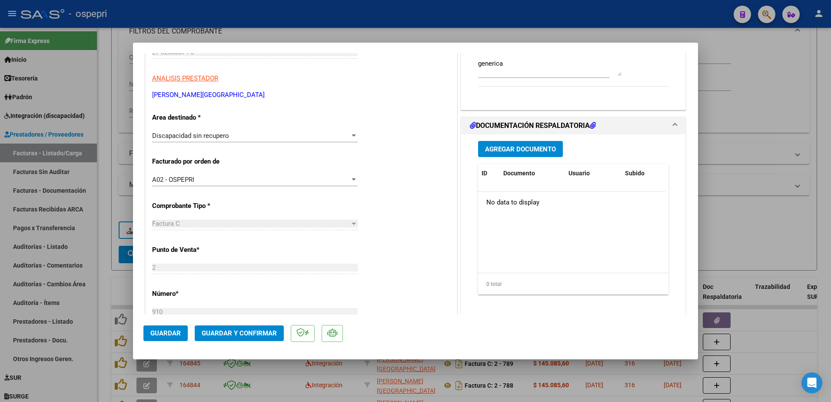
type input "$ 0,00"
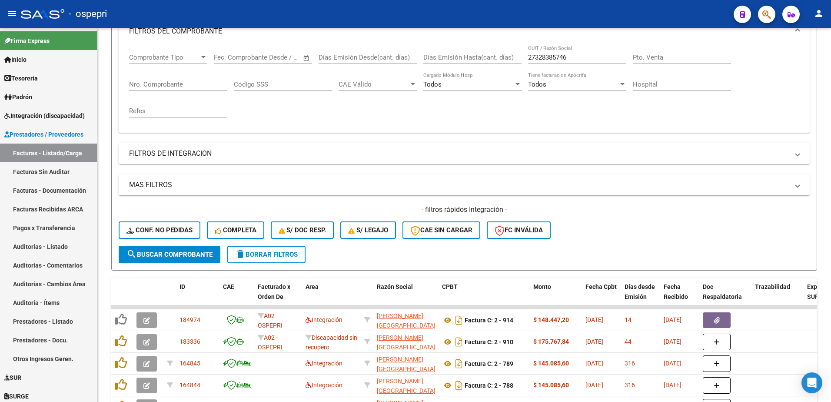
click at [659, 7] on div "- ospepri" at bounding box center [374, 13] width 706 height 19
click at [581, 56] on input "27328385746" at bounding box center [577, 57] width 98 height 8
paste input "45120853"
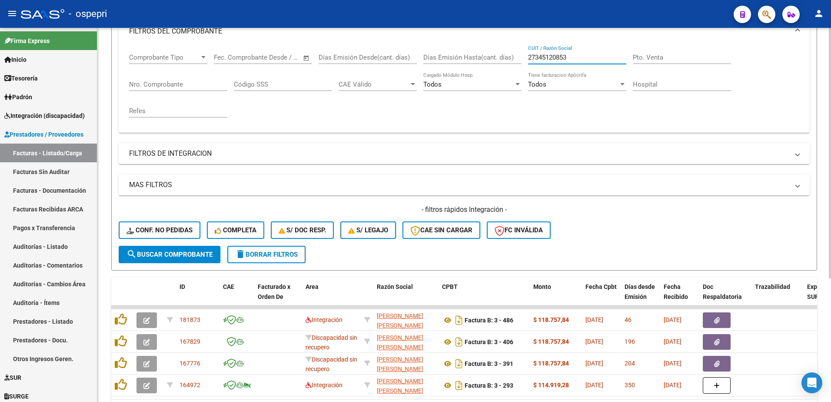
type input "27345120853"
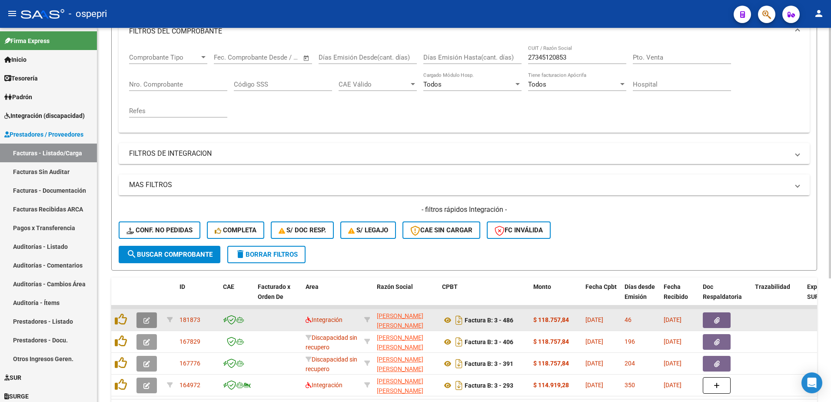
click at [139, 321] on button "button" at bounding box center [146, 320] width 20 height 16
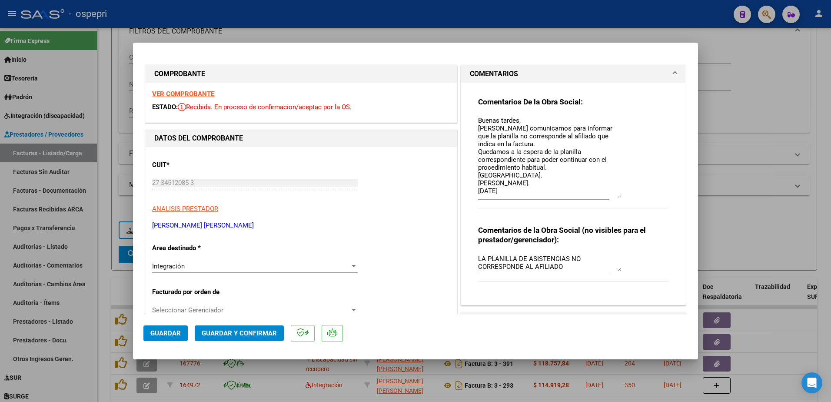
drag, startPoint x: 616, startPoint y: 132, endPoint x: 624, endPoint y: 196, distance: 65.4
click at [624, 196] on div "Comentarios De la Obra Social: Buenas tardes, Nos comunicamos para informar que…" at bounding box center [573, 157] width 190 height 121
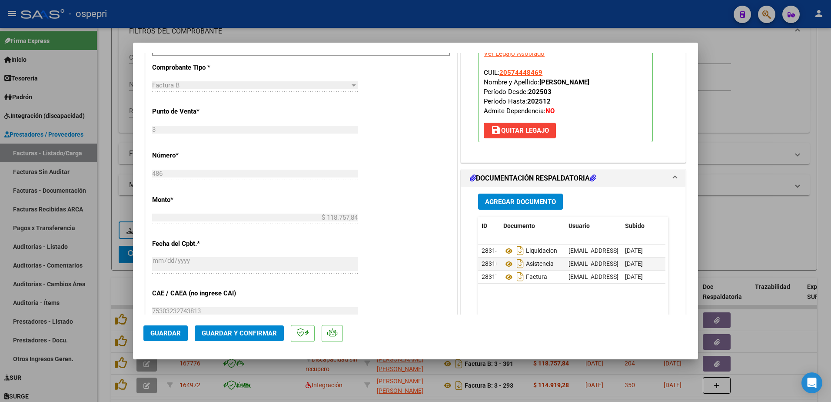
scroll to position [391, 0]
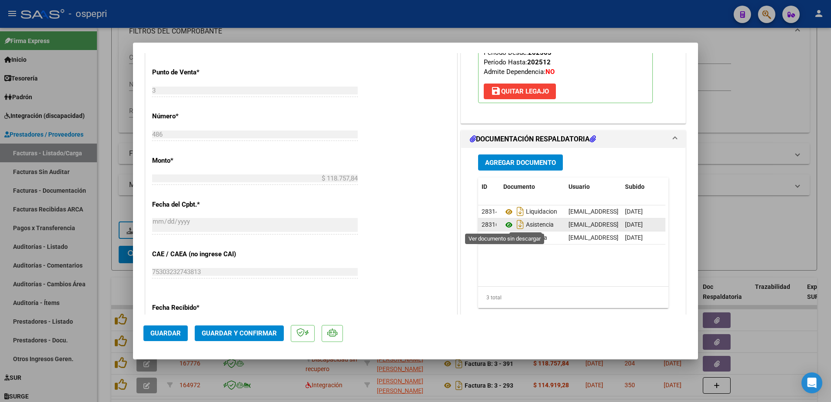
click at [504, 223] on icon at bounding box center [508, 225] width 11 height 10
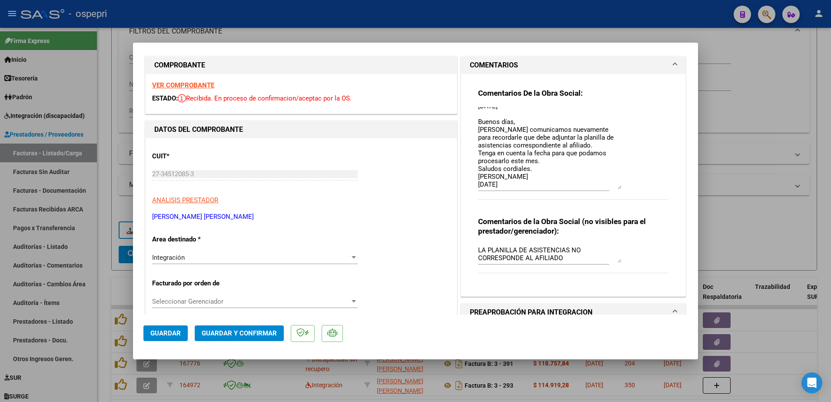
scroll to position [0, 0]
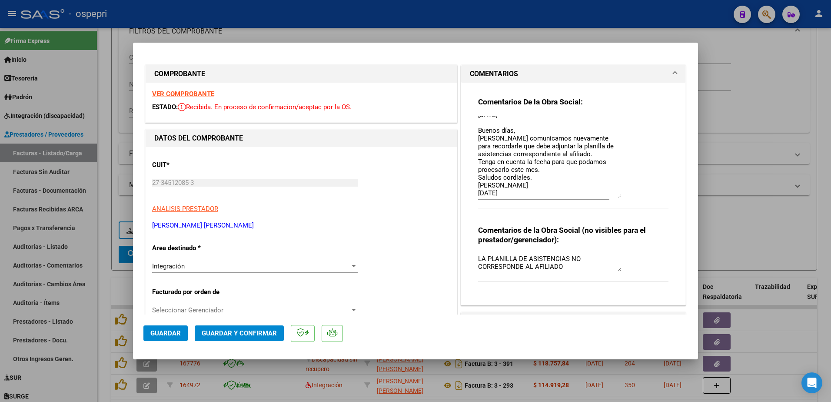
click at [183, 93] on strong "VER COMPROBANTE" at bounding box center [183, 94] width 62 height 8
type input "$ 0,00"
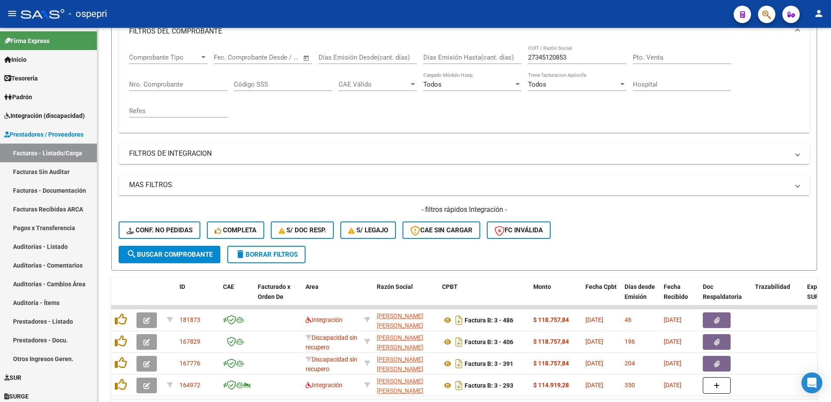
click at [626, 12] on div "- ospepri" at bounding box center [374, 13] width 706 height 19
click at [579, 55] on input "27345120853" at bounding box center [577, 57] width 98 height 8
paste input "25685560"
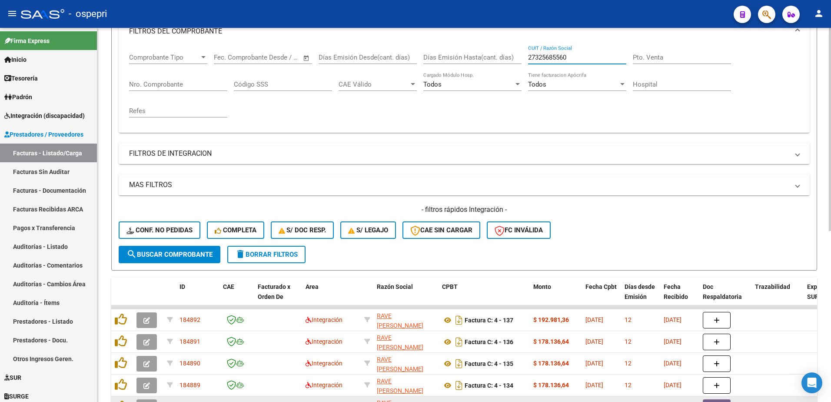
type input "27325685560"
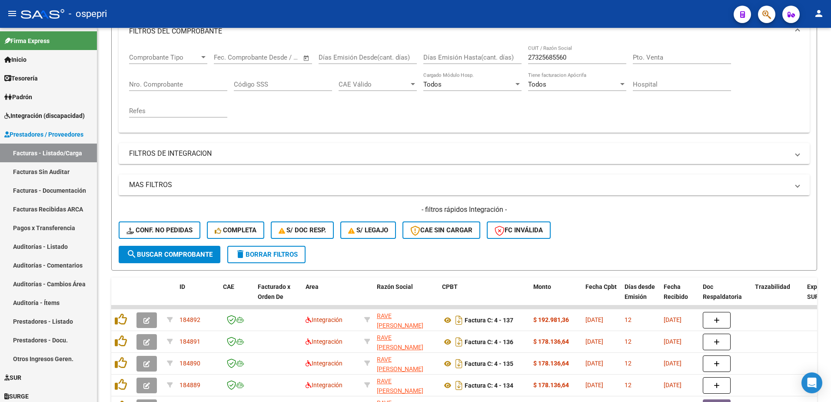
click at [600, 14] on div "- ospepri" at bounding box center [374, 13] width 706 height 19
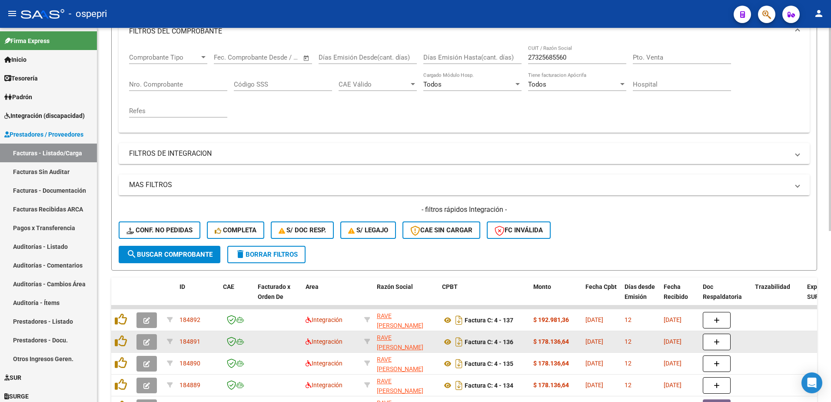
scroll to position [174, 0]
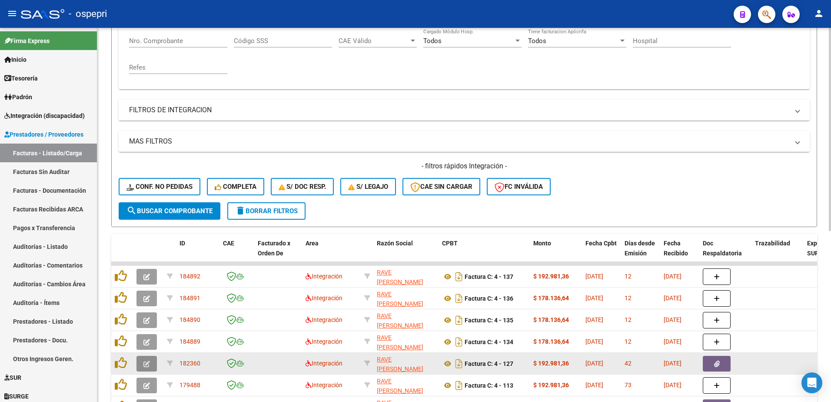
click at [148, 364] on icon "button" at bounding box center [146, 363] width 7 height 7
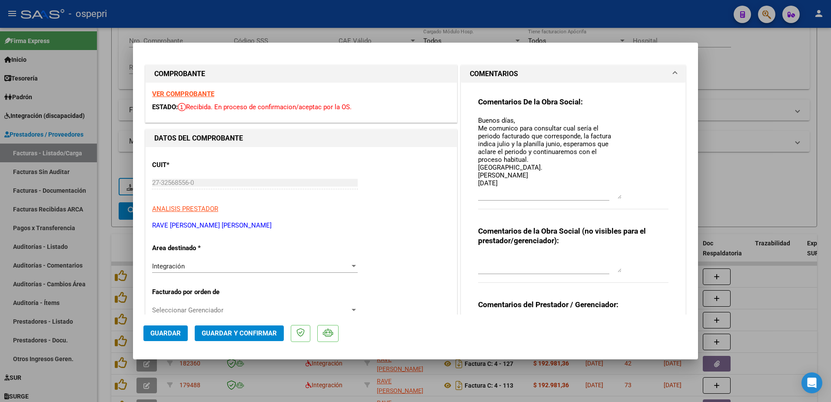
drag, startPoint x: 614, startPoint y: 132, endPoint x: 627, endPoint y: 198, distance: 66.8
click at [627, 198] on div "Comentarios De la Obra Social: Buenos días, Me comunico para consultar cual ser…" at bounding box center [573, 158] width 190 height 122
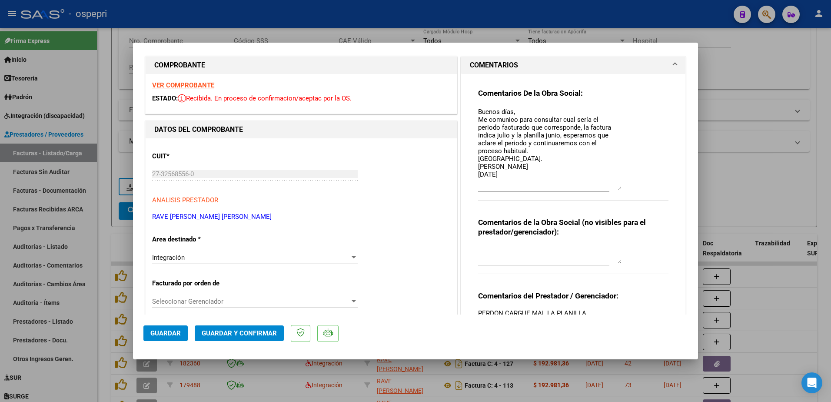
scroll to position [0, 0]
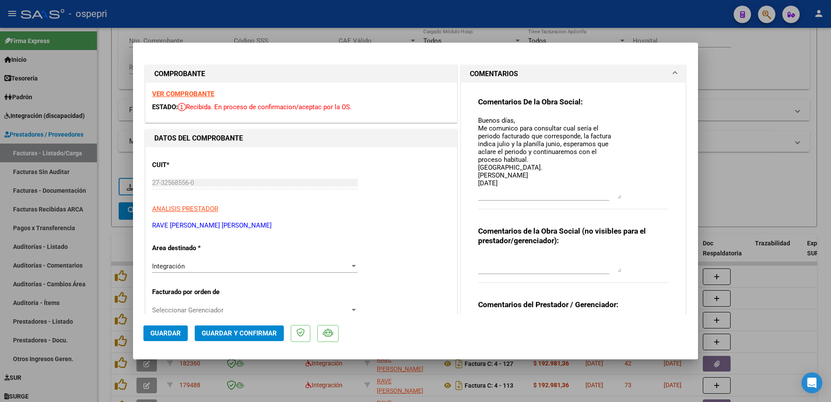
click at [186, 96] on strong "VER COMPROBANTE" at bounding box center [183, 94] width 62 height 8
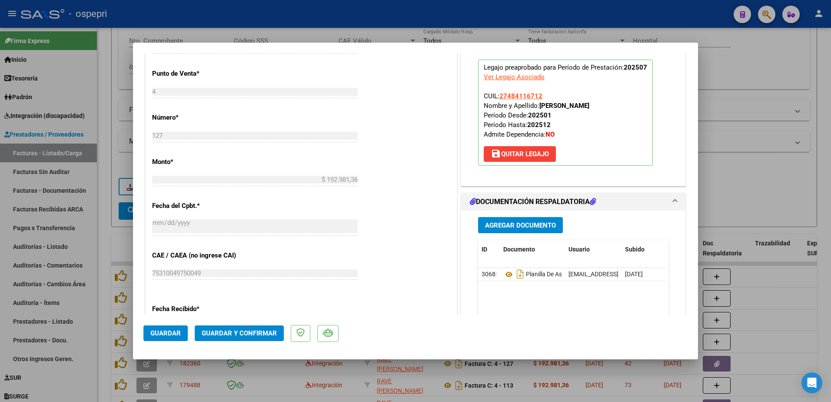
scroll to position [435, 0]
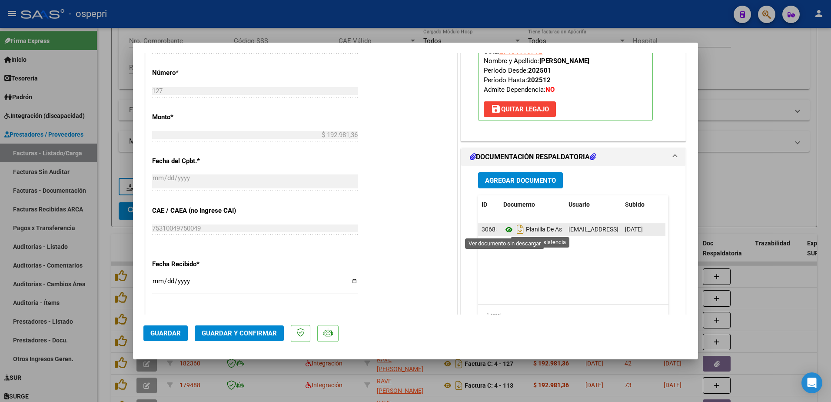
click at [506, 226] on icon at bounding box center [508, 229] width 11 height 10
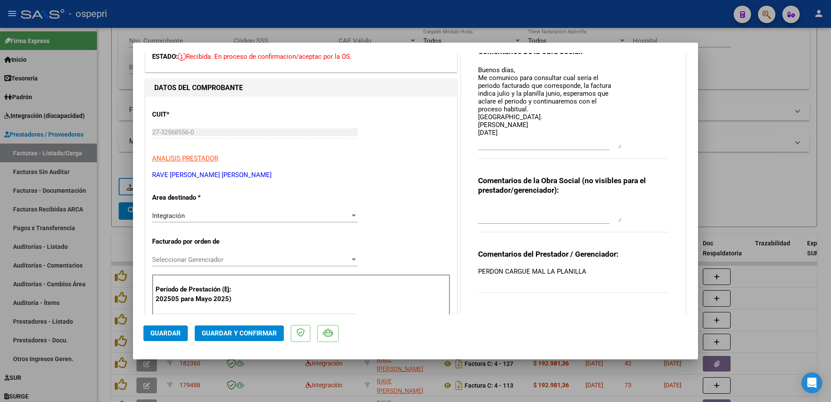
scroll to position [0, 0]
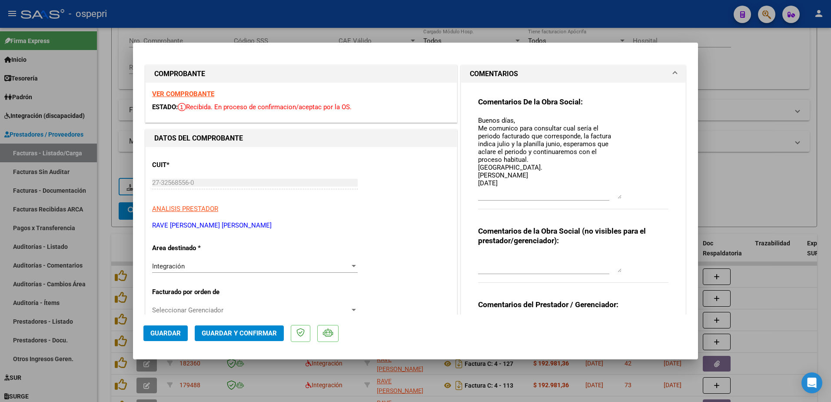
type input "$ 0,00"
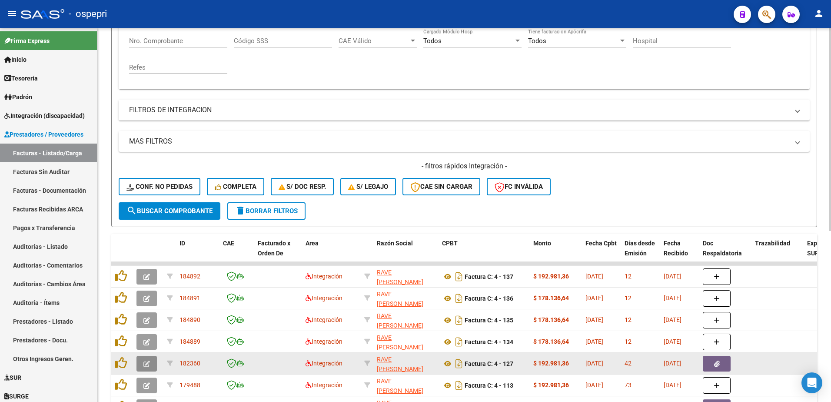
click at [150, 361] on button "button" at bounding box center [146, 364] width 20 height 16
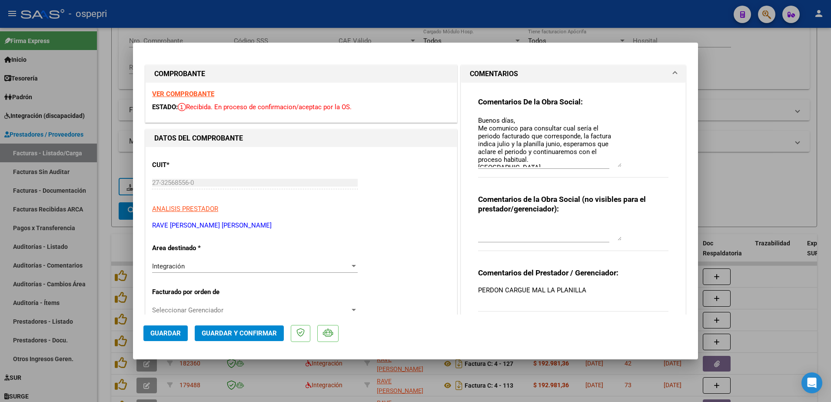
drag, startPoint x: 615, startPoint y: 131, endPoint x: 616, endPoint y: 165, distance: 33.9
click at [616, 165] on textarea "Buenos días, Me comunico para consultar cual sería el periodo facturado que cor…" at bounding box center [549, 141] width 143 height 51
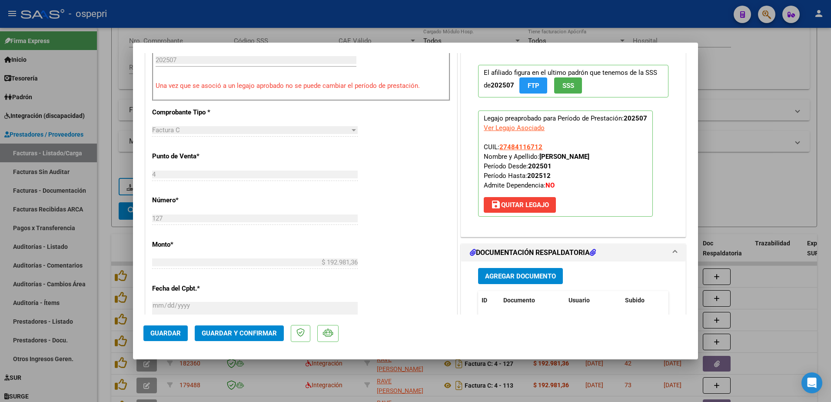
scroll to position [348, 0]
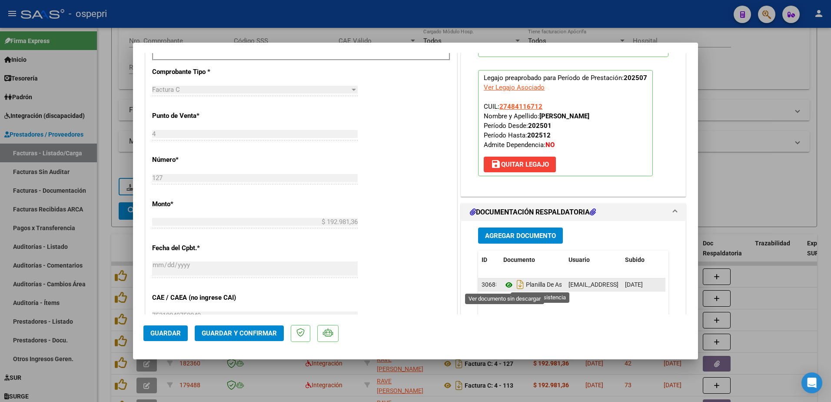
click at [504, 284] on icon at bounding box center [508, 285] width 11 height 10
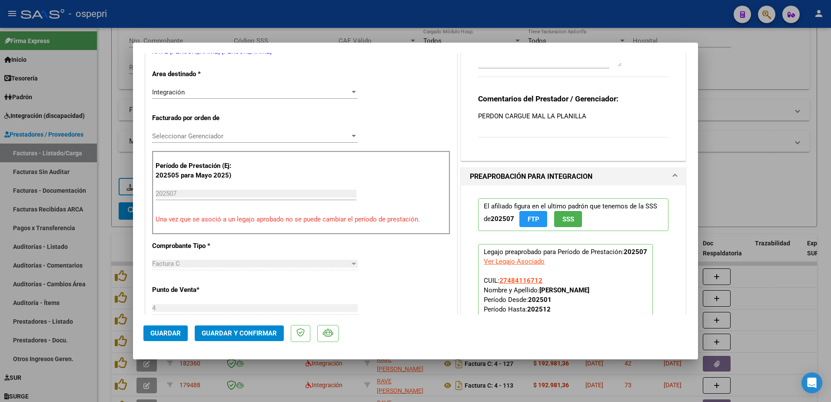
scroll to position [0, 0]
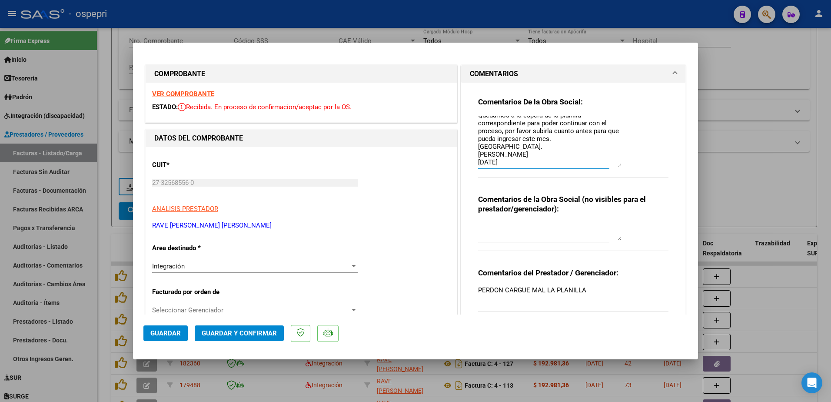
click at [515, 165] on textarea "Buenos días, Me comunico para consultar cual sería el periodo facturado que cor…" at bounding box center [549, 141] width 143 height 51
click at [490, 158] on textarea "Buenos días, Me comunico para consultar cual sería el periodo facturado que cor…" at bounding box center [549, 141] width 143 height 51
click at [555, 154] on textarea "Buenos días, Me comunico para consultar cual sería el periodo facturado que cor…" at bounding box center [549, 141] width 143 height 51
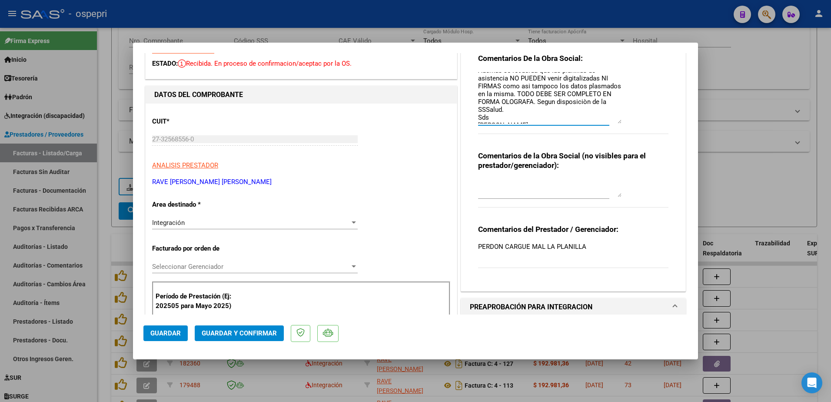
scroll to position [224, 0]
type textarea "Buenos días, Me comunico para consultar cual sería el periodo facturado que cor…"
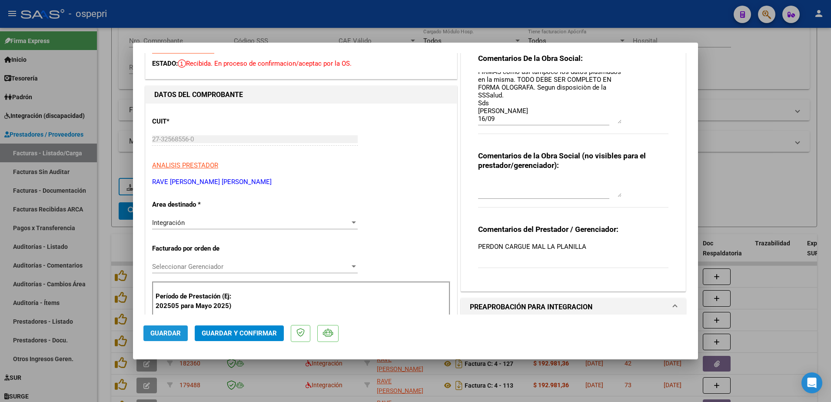
click at [167, 329] on span "Guardar" at bounding box center [165, 333] width 30 height 8
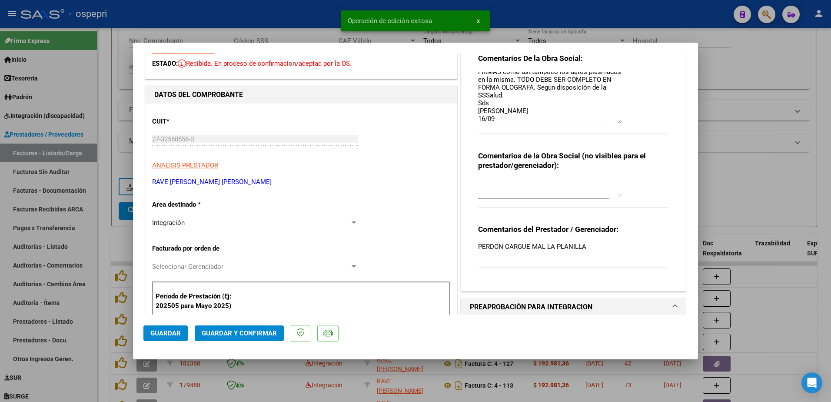
type input "$ 0,00"
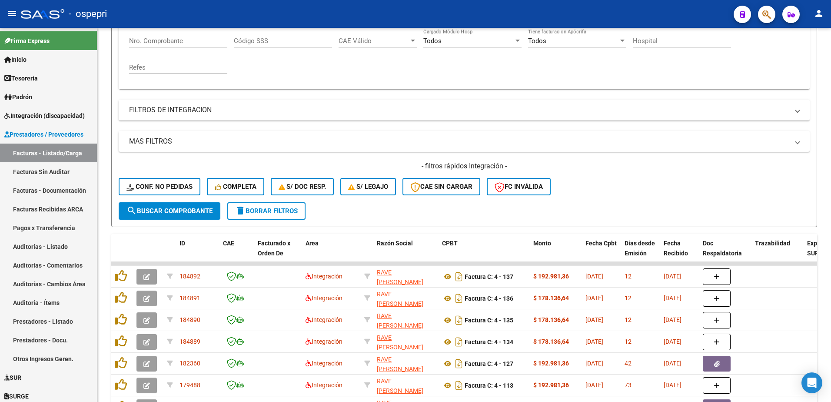
click at [590, 9] on div "- ospepri" at bounding box center [374, 13] width 706 height 19
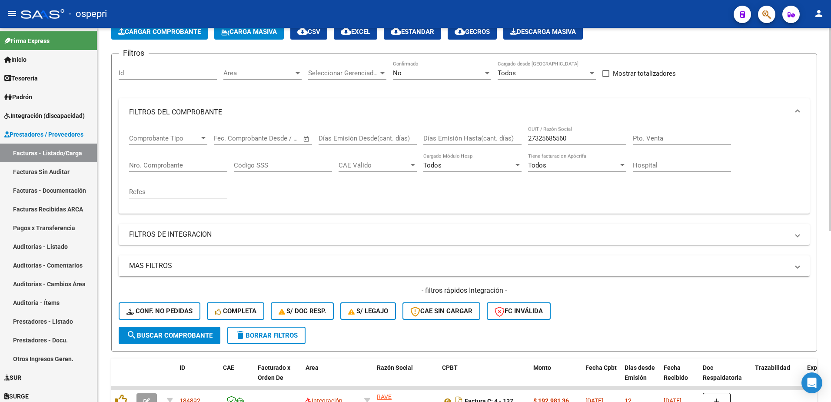
scroll to position [43, 0]
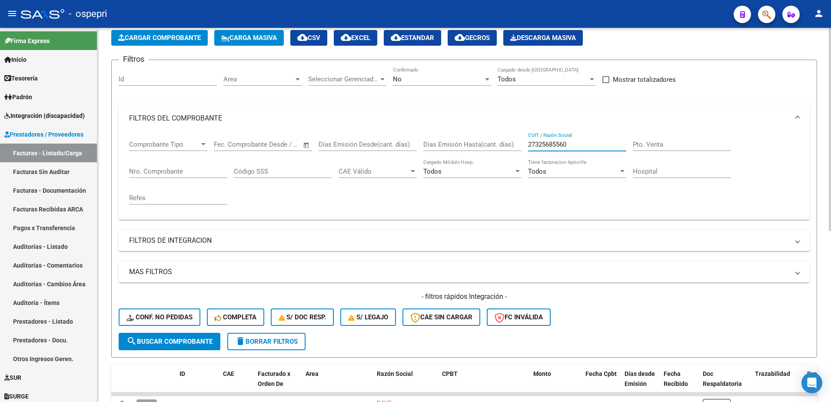
click at [576, 145] on input "27325685560" at bounding box center [577, 144] width 98 height 8
paste input "184870938"
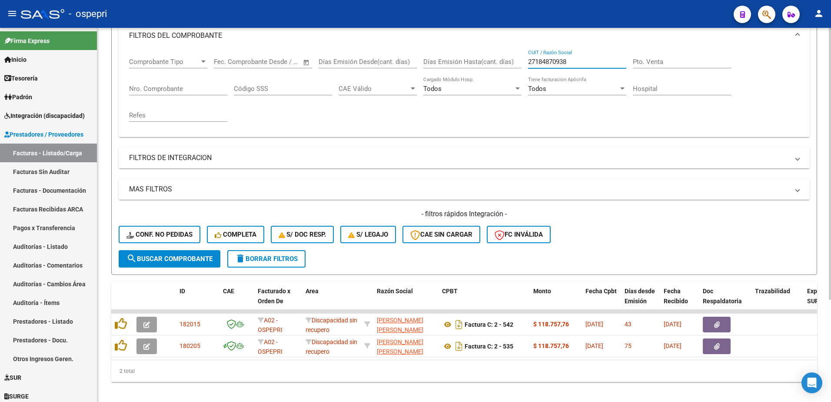
scroll to position [130, 0]
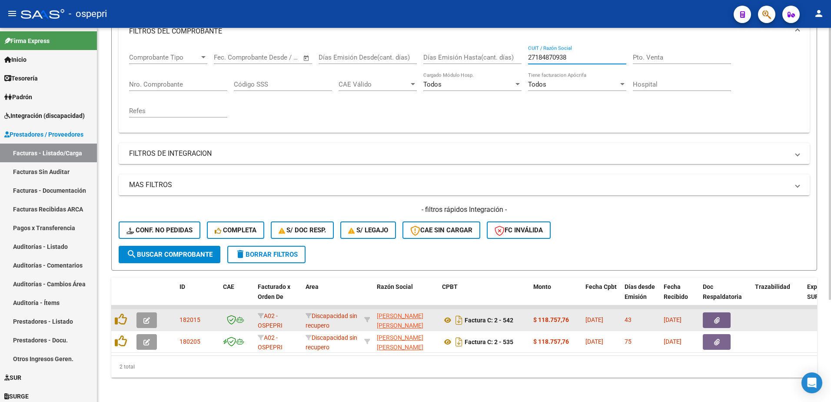
click at [145, 320] on icon "button" at bounding box center [146, 320] width 7 height 7
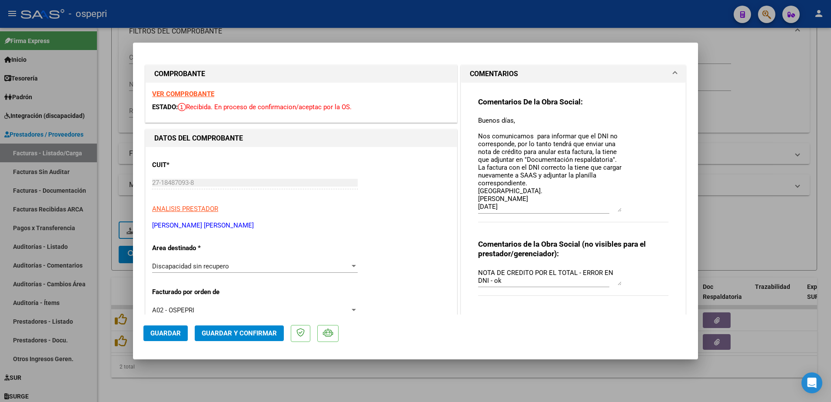
drag, startPoint x: 616, startPoint y: 133, endPoint x: 619, endPoint y: 211, distance: 78.8
click at [619, 211] on div "Comentarios De la Obra Social: Buenos días, Nos comunicamos para informar que e…" at bounding box center [573, 164] width 190 height 135
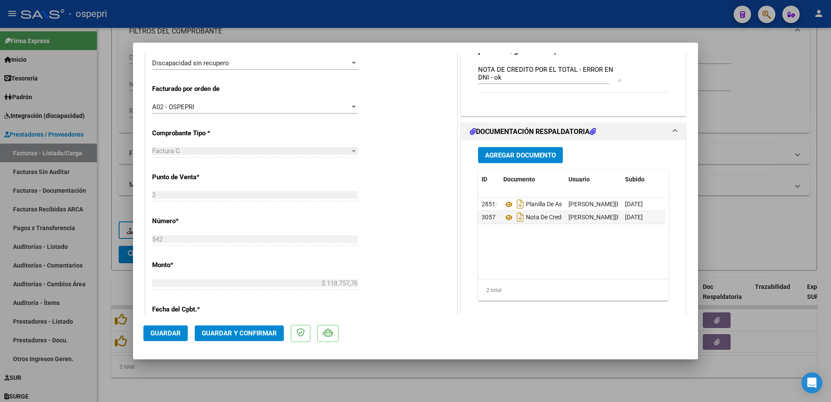
scroll to position [261, 0]
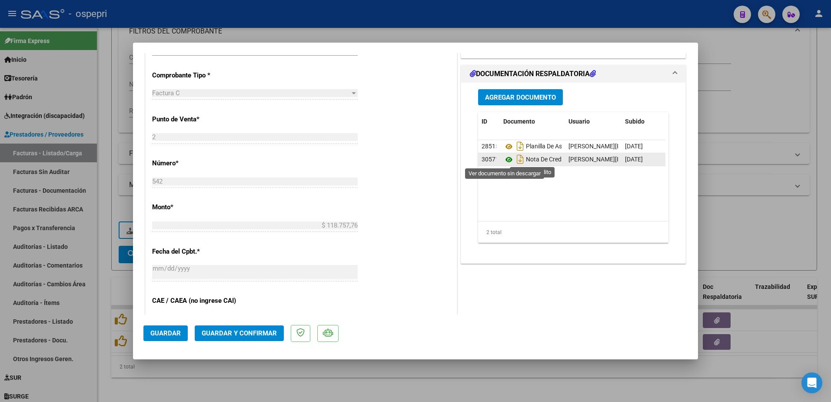
click at [503, 159] on icon at bounding box center [508, 159] width 11 height 10
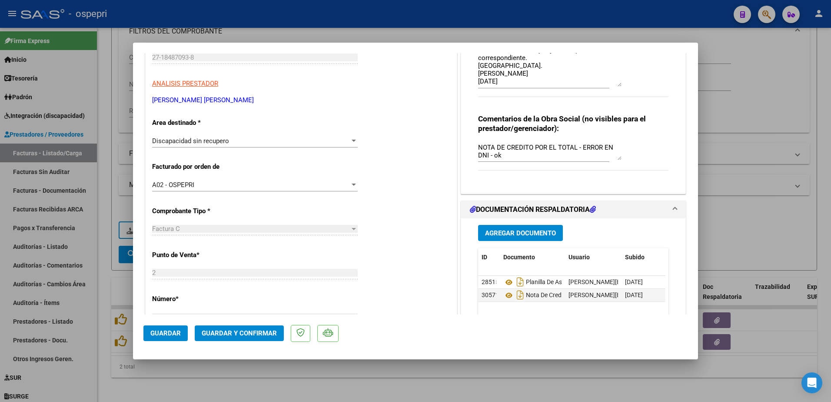
scroll to position [43, 0]
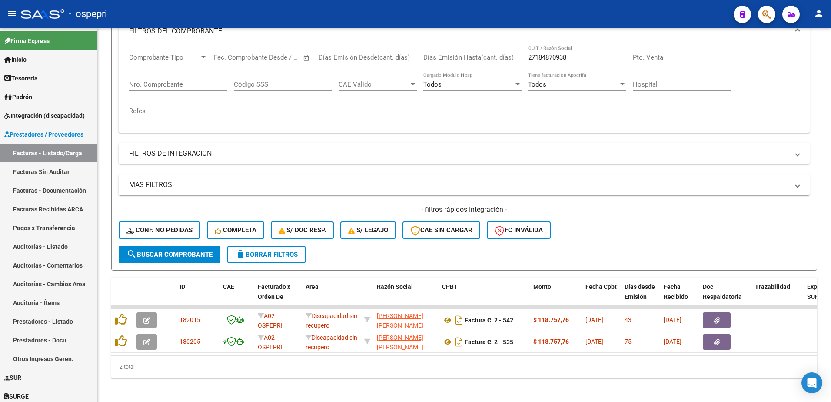
click at [446, 10] on div "- ospepri" at bounding box center [374, 13] width 706 height 19
click at [572, 59] on input "27184870938" at bounding box center [577, 57] width 98 height 8
click at [572, 58] on input "27184870938" at bounding box center [577, 57] width 98 height 8
paste input "332387451"
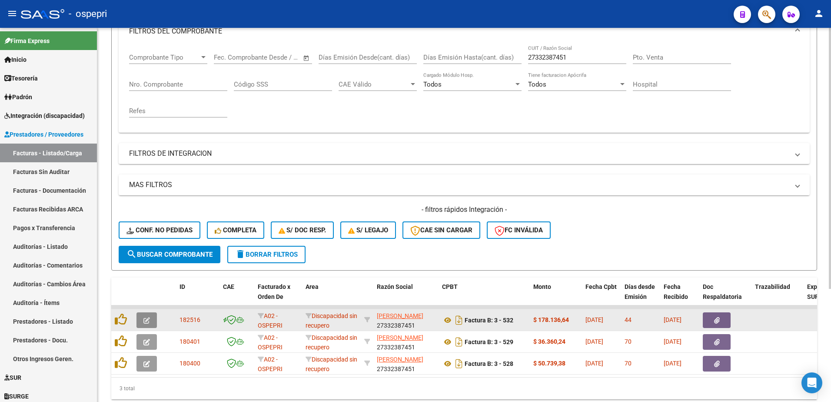
click at [145, 321] on icon "button" at bounding box center [146, 320] width 7 height 7
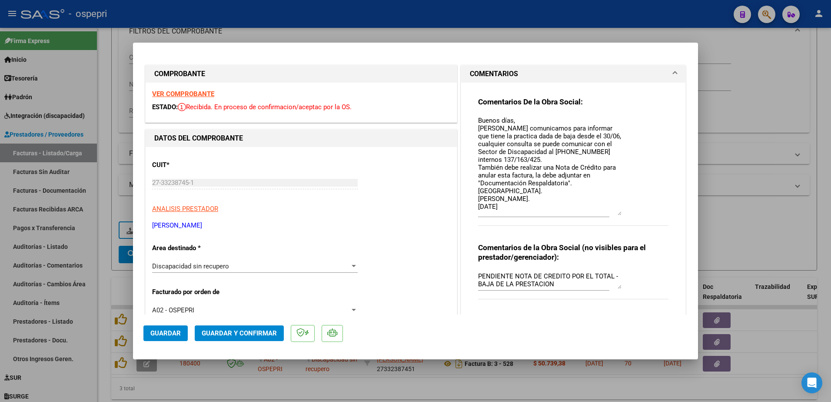
drag, startPoint x: 616, startPoint y: 138, endPoint x: 628, endPoint y: 214, distance: 77.5
click at [628, 214] on div "Comentarios De la Obra Social: Buenos días, Nos comunicamos para informar que t…" at bounding box center [573, 166] width 190 height 138
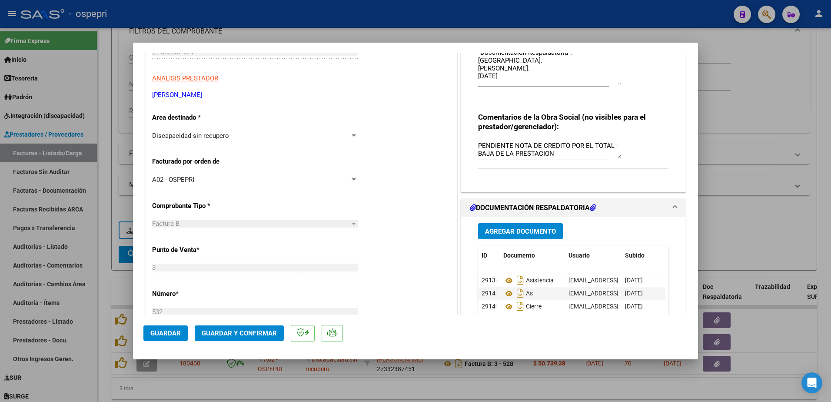
scroll to position [174, 0]
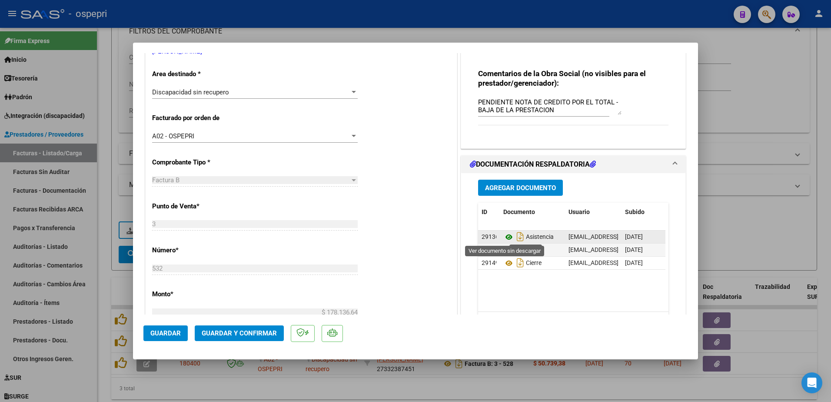
click at [507, 236] on icon at bounding box center [508, 237] width 11 height 10
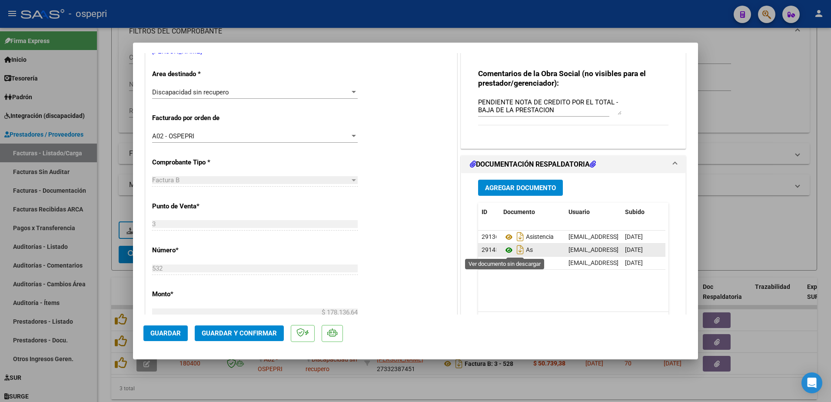
click at [505, 250] on icon at bounding box center [508, 250] width 11 height 10
click at [503, 262] on icon at bounding box center [508, 263] width 11 height 10
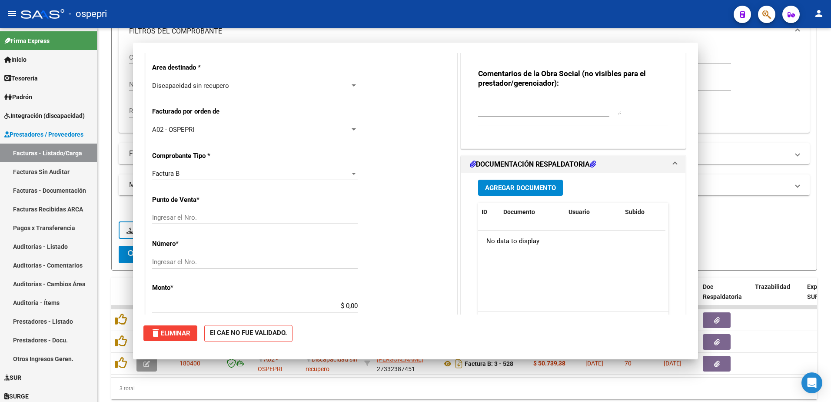
scroll to position [0, 0]
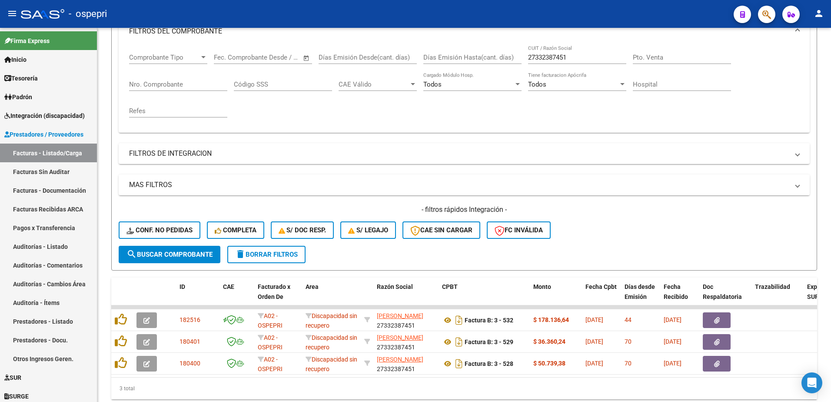
click at [644, 8] on div "- ospepri" at bounding box center [374, 13] width 706 height 19
click at [581, 57] on input "27332387451" at bounding box center [577, 57] width 98 height 8
paste input "07243526"
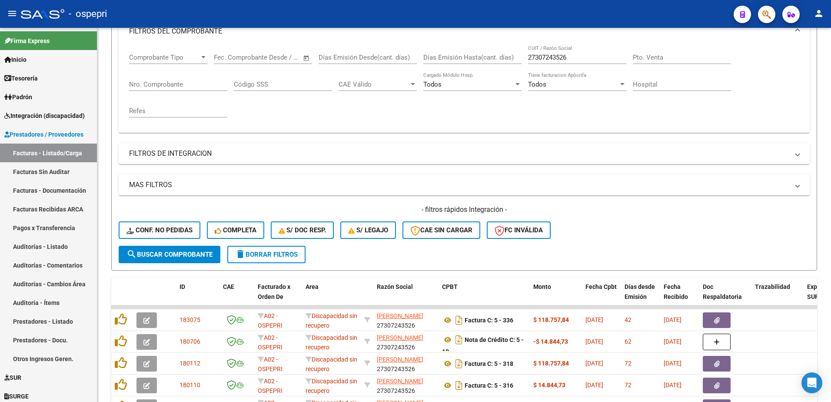
click at [602, 14] on div "- ospepri" at bounding box center [374, 13] width 706 height 19
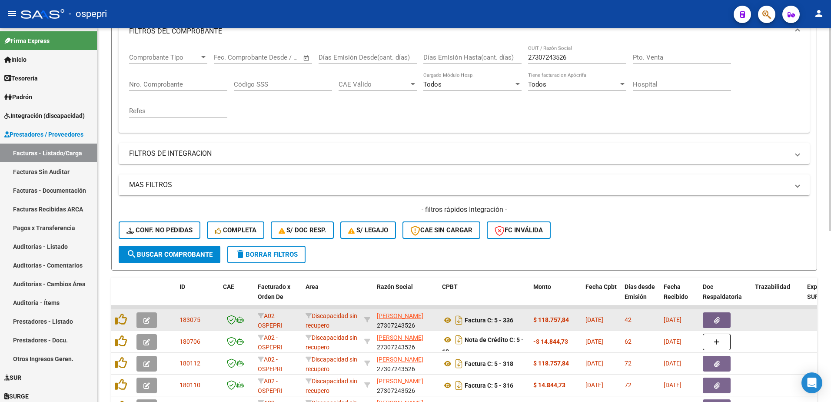
click at [149, 319] on icon "button" at bounding box center [146, 320] width 7 height 7
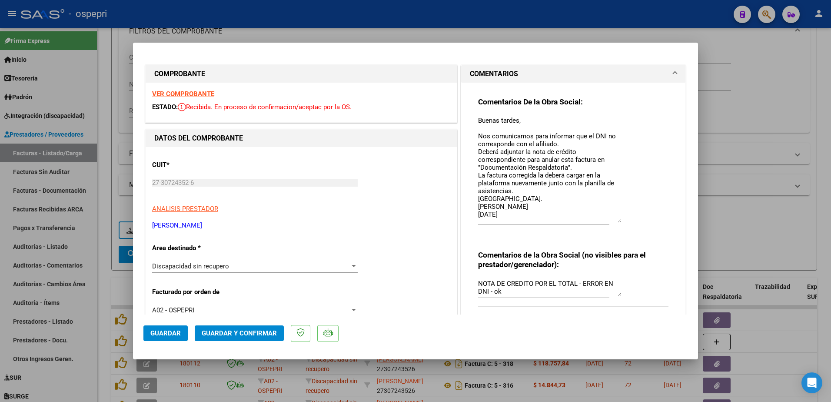
drag, startPoint x: 617, startPoint y: 133, endPoint x: 627, endPoint y: 222, distance: 90.2
click at [627, 222] on div "Comentarios De la Obra Social: Buenas tardes, Nos comunicamos para informar que…" at bounding box center [573, 170] width 190 height 146
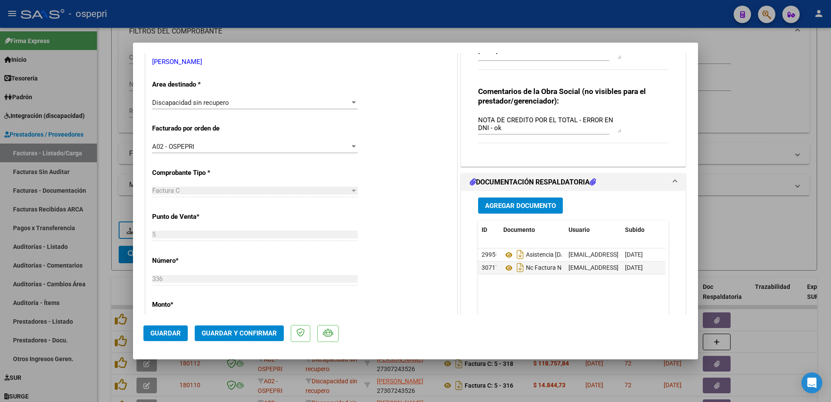
scroll to position [174, 0]
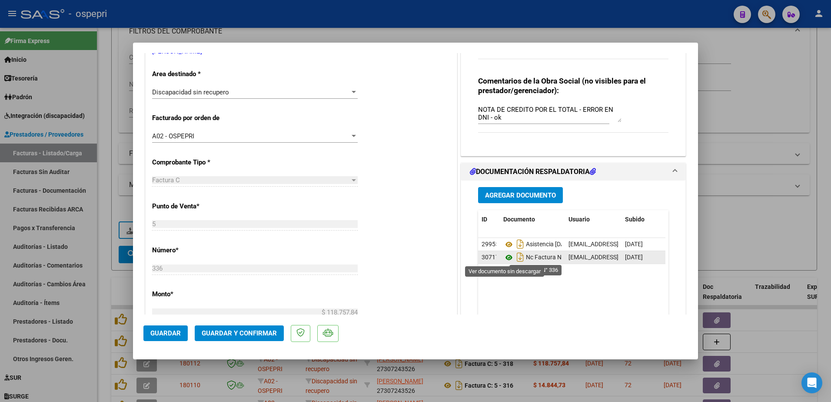
click at [504, 258] on icon at bounding box center [508, 257] width 11 height 10
click at [448, 16] on div at bounding box center [415, 201] width 831 height 402
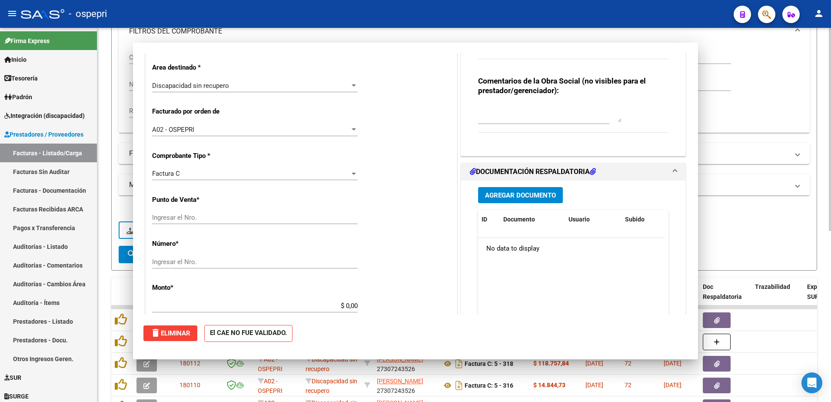
scroll to position [0, 0]
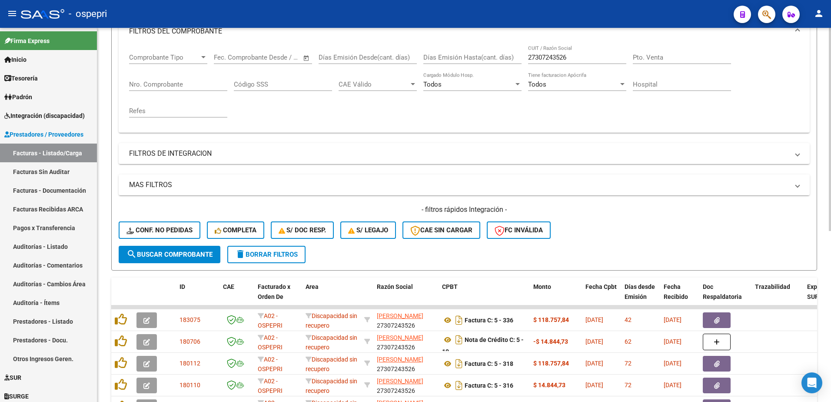
click at [568, 55] on input "27307243526" at bounding box center [577, 57] width 98 height 8
paste input "3350572139"
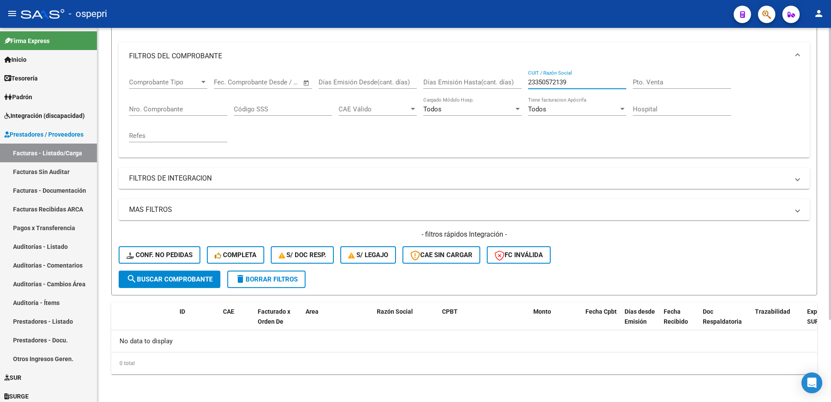
scroll to position [106, 0]
click at [558, 7] on div "- ospepri" at bounding box center [374, 13] width 706 height 19
click at [575, 81] on input "23350572139" at bounding box center [577, 82] width 98 height 8
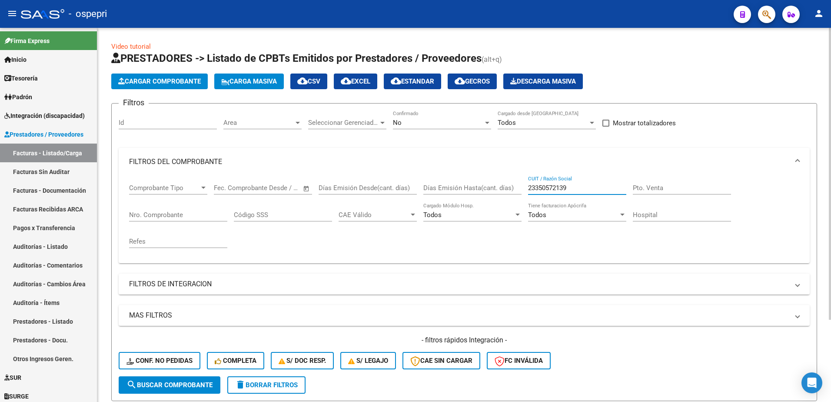
drag, startPoint x: 582, startPoint y: 188, endPoint x: 520, endPoint y: 190, distance: 61.7
click at [520, 190] on div "Comprobante Tipo Comprobante Tipo Fecha inicio – Fecha fin Fec. Comprobante Des…" at bounding box center [464, 216] width 670 height 80
click at [266, 386] on span "delete Borrar Filtros" at bounding box center [266, 385] width 63 height 8
click at [557, 188] on input "CUIT / Razón Social" at bounding box center [577, 188] width 98 height 8
paste input "23350572139"
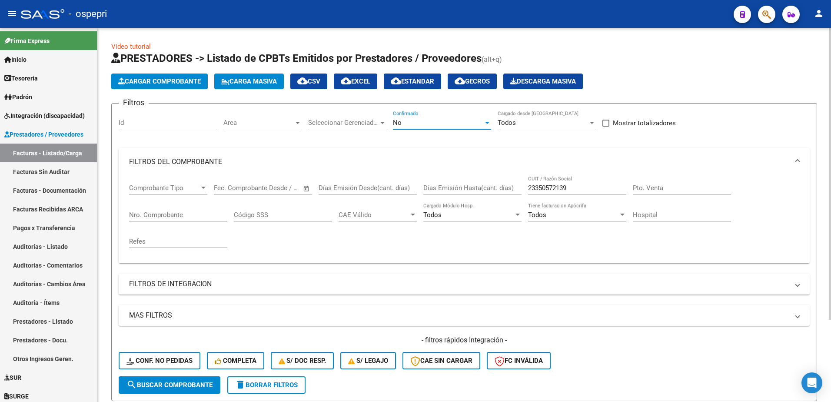
click at [489, 121] on div at bounding box center [487, 122] width 8 height 7
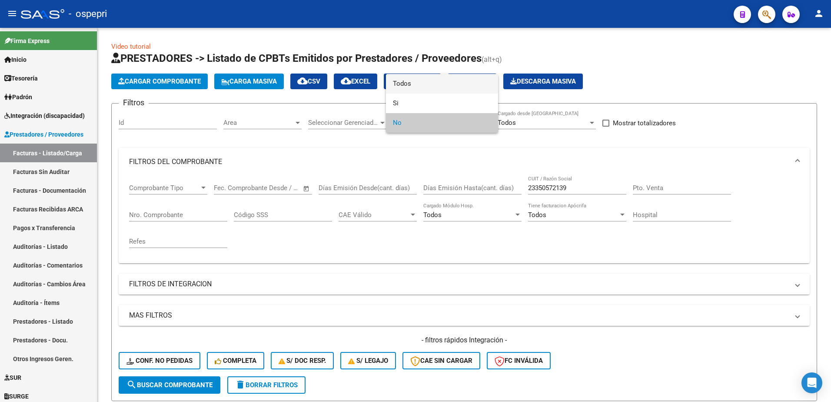
click at [425, 83] on span "Todos" at bounding box center [442, 84] width 98 height 20
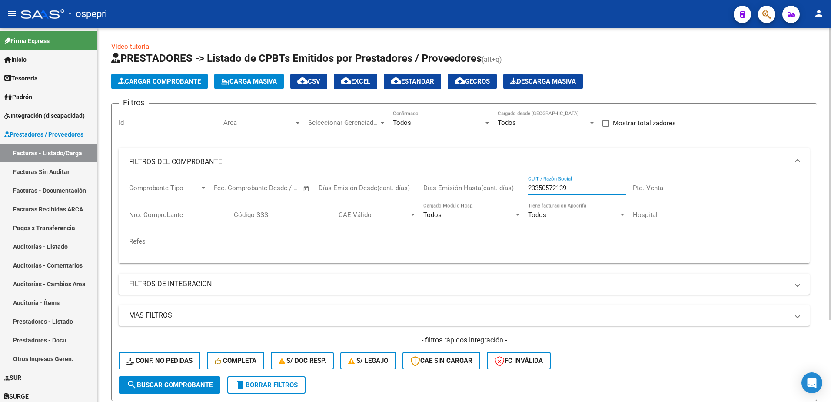
click at [577, 187] on input "23350572139" at bounding box center [577, 188] width 98 height 8
click at [189, 386] on span "search Buscar Comprobante" at bounding box center [170, 385] width 86 height 8
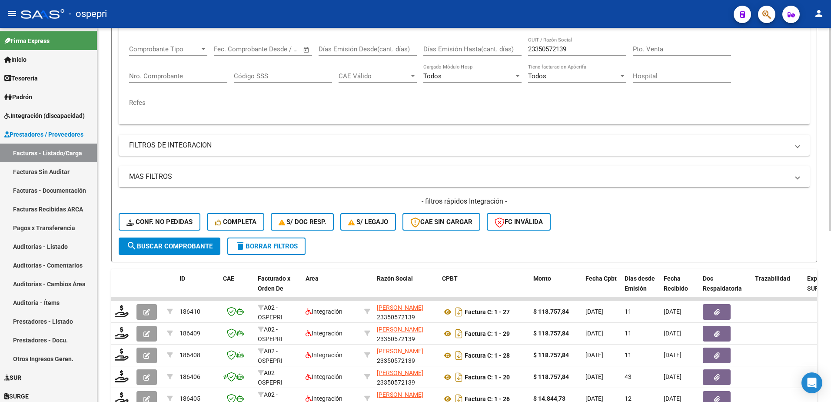
scroll to position [174, 0]
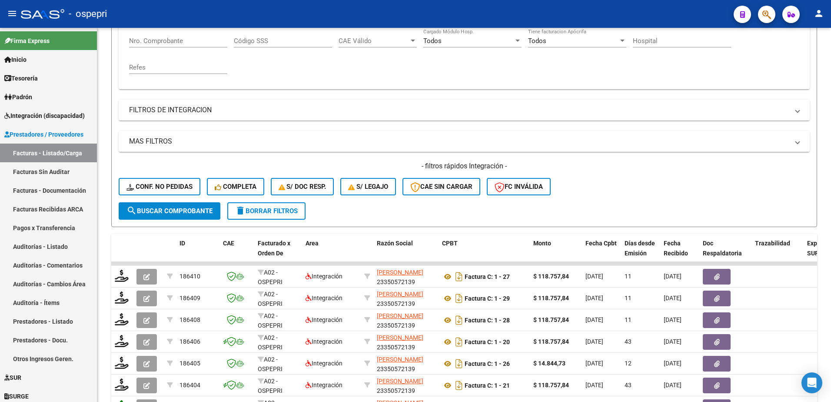
click at [523, 14] on div "- ospepri" at bounding box center [374, 13] width 706 height 19
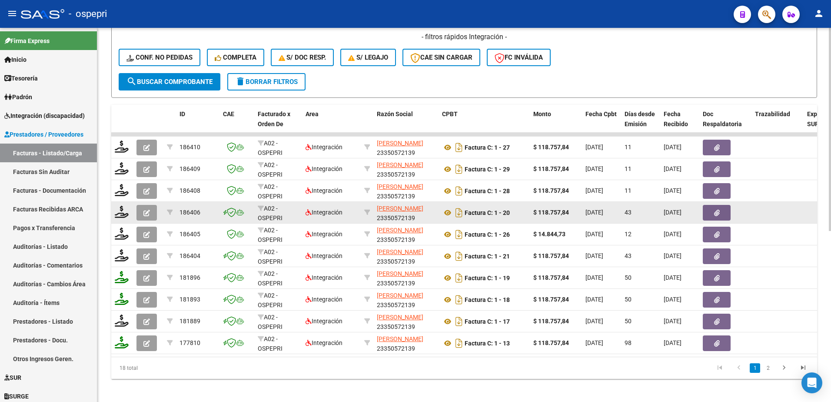
scroll to position [304, 0]
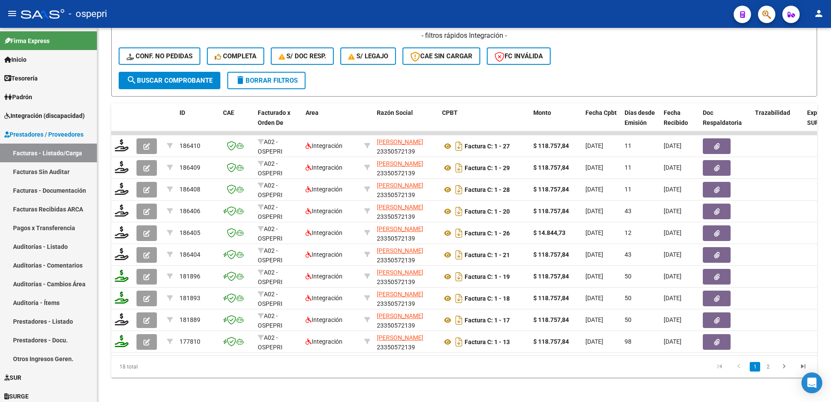
click at [595, 18] on div "- ospepri" at bounding box center [374, 13] width 706 height 19
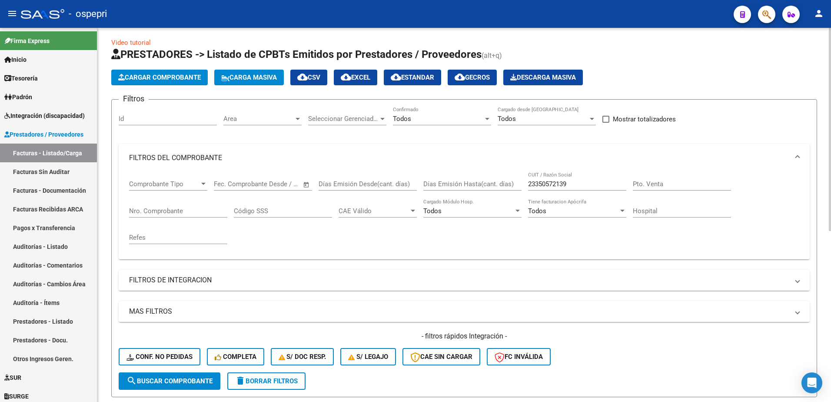
scroll to position [0, 0]
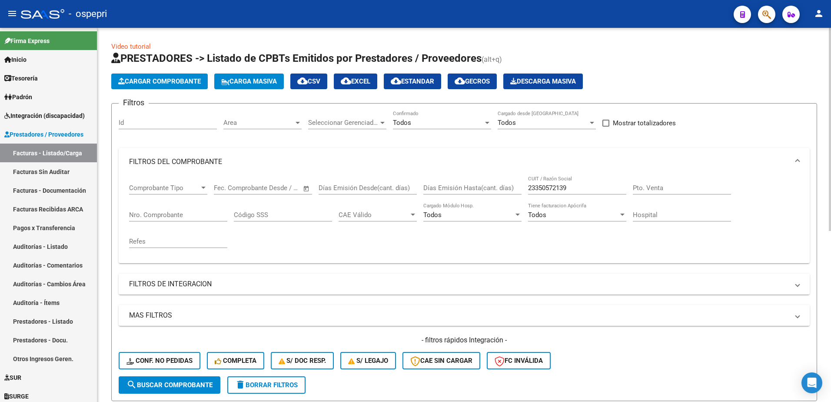
click at [573, 188] on input "23350572139" at bounding box center [577, 188] width 98 height 8
paste input "7346585566"
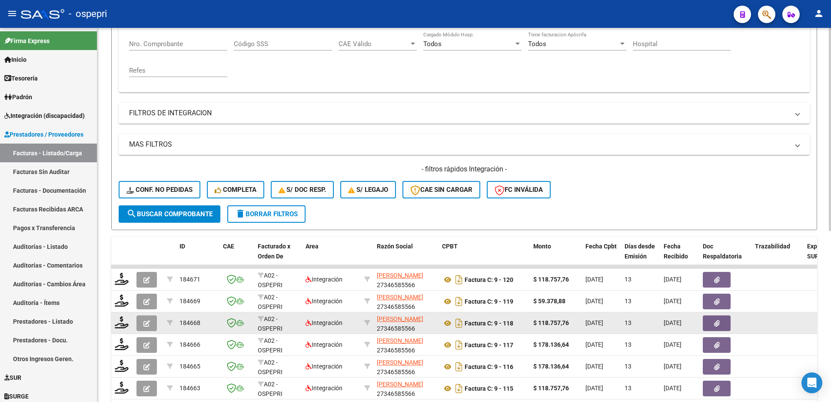
scroll to position [174, 0]
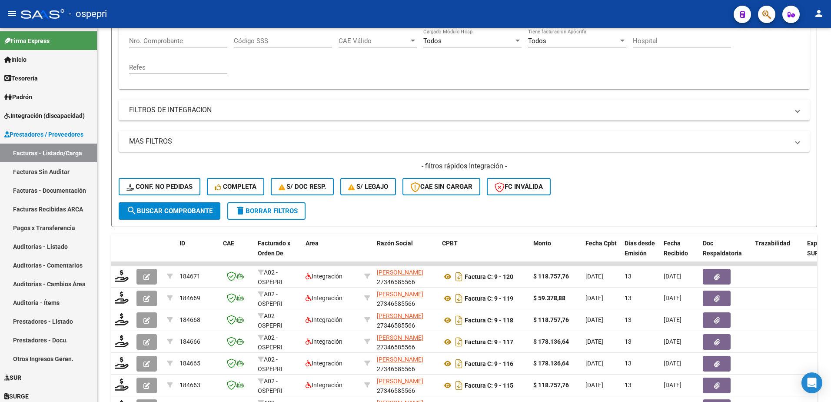
click at [556, 9] on div "- ospepri" at bounding box center [374, 13] width 706 height 19
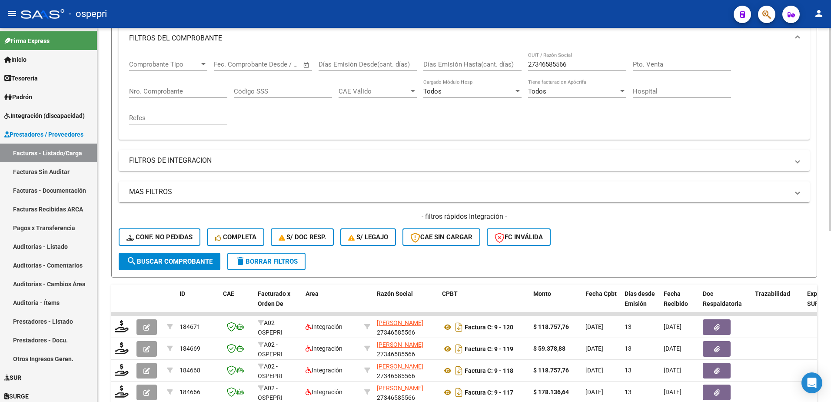
scroll to position [0, 0]
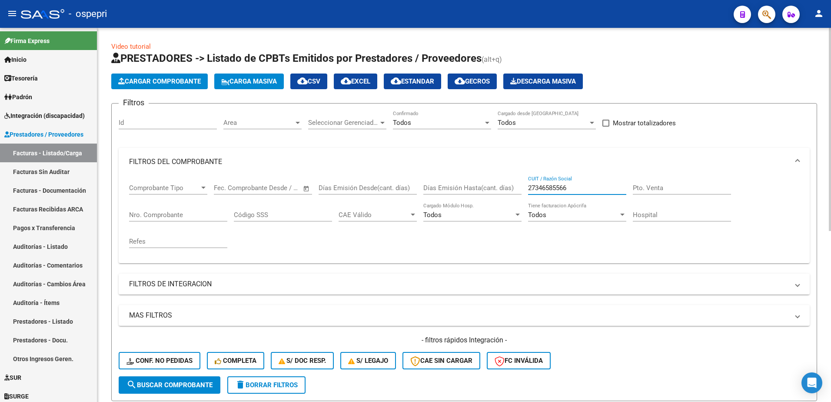
click at [574, 188] on input "27346585566" at bounding box center [577, 188] width 98 height 8
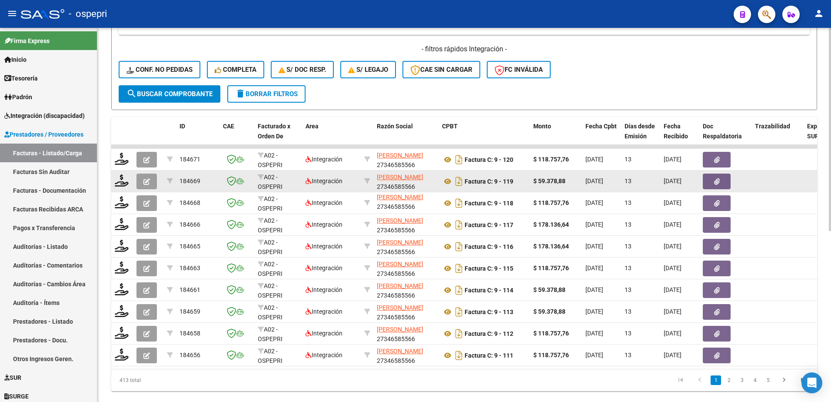
scroll to position [304, 0]
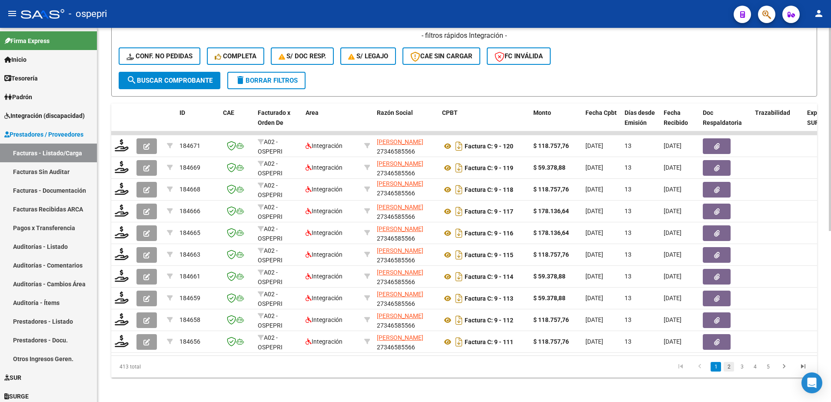
click at [727, 371] on link "2" at bounding box center [729, 367] width 10 height 10
click at [581, 13] on div "- ospepri" at bounding box center [374, 13] width 706 height 19
click at [741, 371] on link "3" at bounding box center [742, 367] width 10 height 10
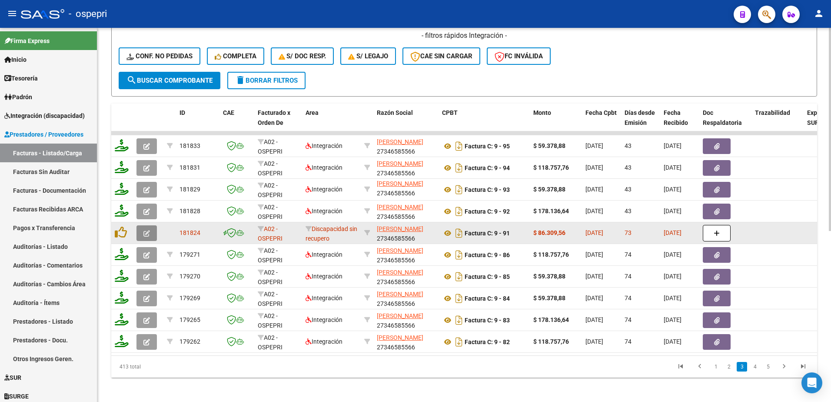
click at [145, 236] on icon "button" at bounding box center [146, 233] width 7 height 7
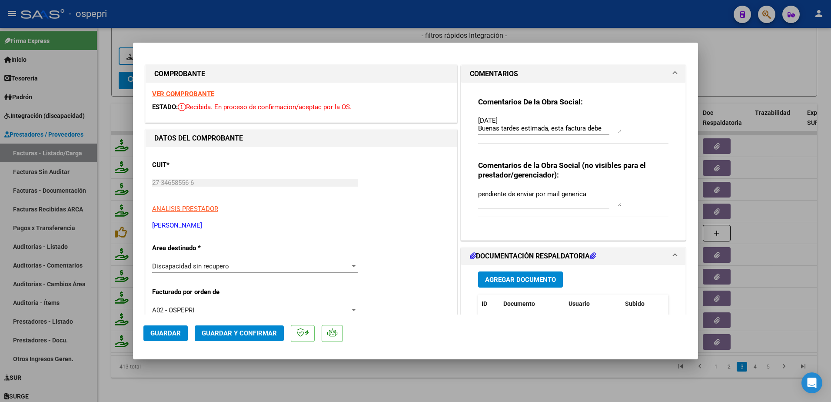
click at [205, 91] on strong "VER COMPROBANTE" at bounding box center [183, 94] width 62 height 8
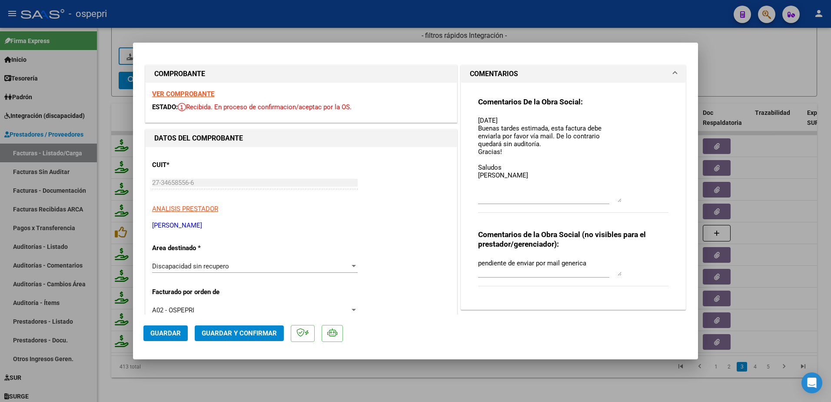
drag, startPoint x: 615, startPoint y: 131, endPoint x: 630, endPoint y: 200, distance: 70.8
click at [630, 200] on div "Comentarios De la Obra Social: 08/08/25 Buenas tardes estimada, esta factura de…" at bounding box center [573, 159] width 190 height 125
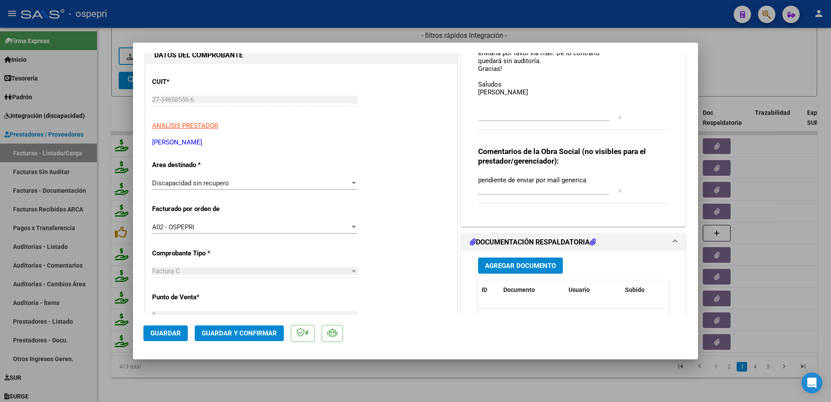
scroll to position [130, 0]
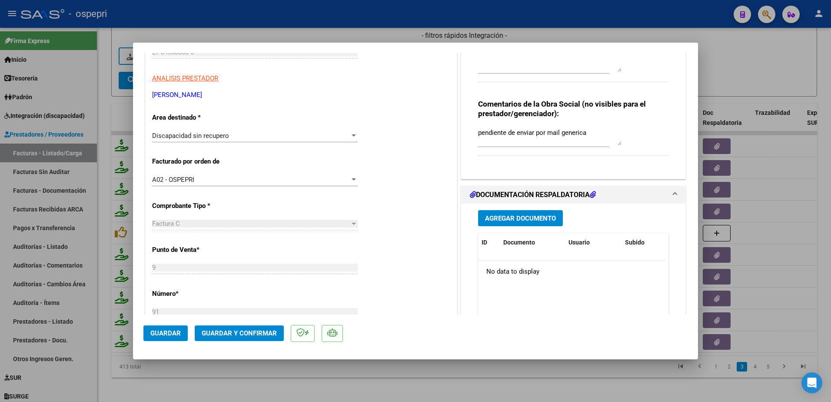
click at [390, 109] on div "CUIT * 27-34658556-6 Ingresar CUIT ANALISIS PRESTADOR PEDEMONTE DEBORA LETICIA …" at bounding box center [301, 347] width 311 height 660
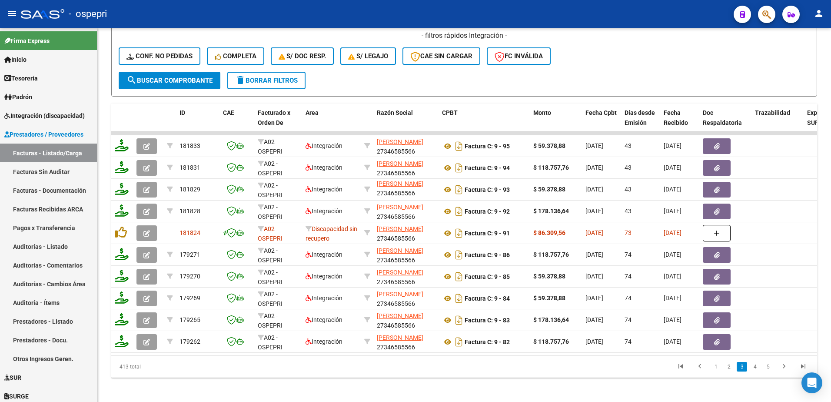
click at [481, 7] on div "- ospepri" at bounding box center [374, 13] width 706 height 19
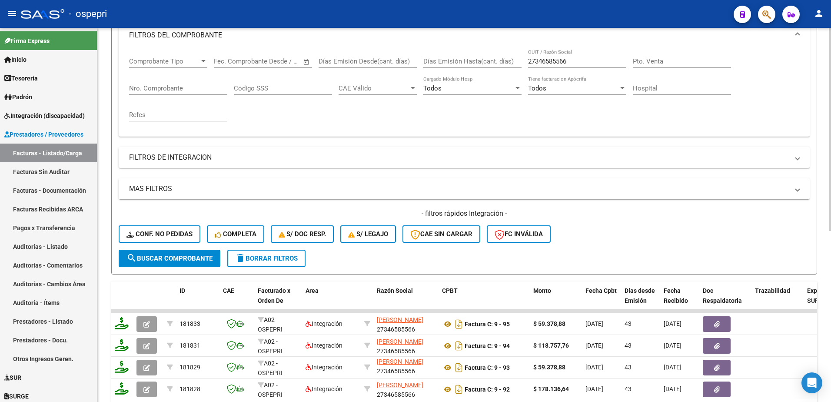
scroll to position [87, 0]
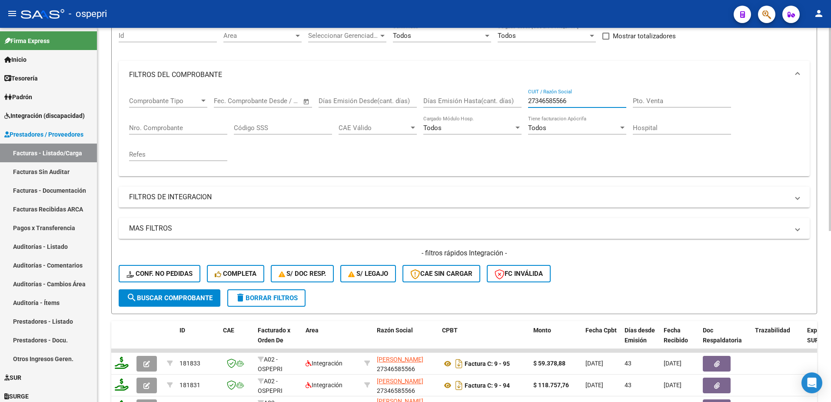
click at [573, 99] on input "27346585566" at bounding box center [577, 101] width 98 height 8
paste input "13279532"
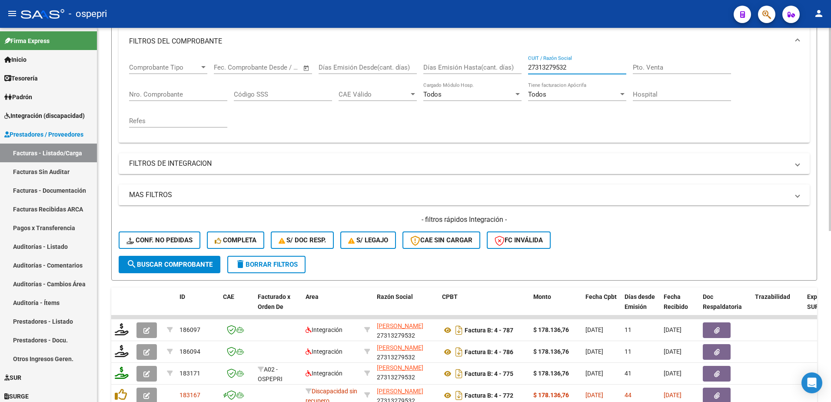
scroll to position [174, 0]
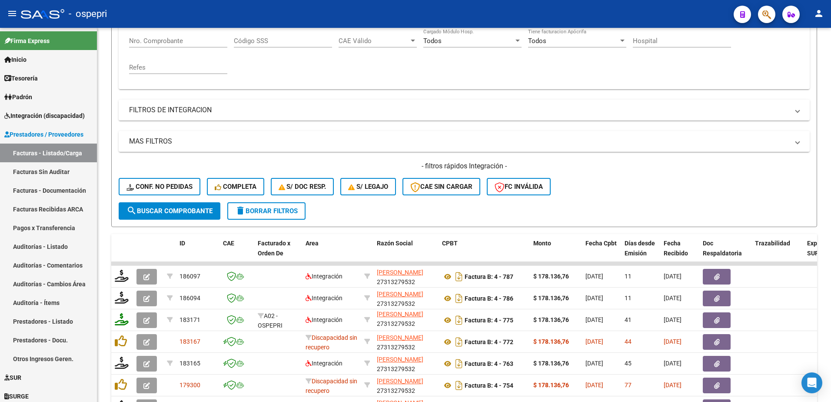
click at [478, 7] on div "- ospepri" at bounding box center [374, 13] width 706 height 19
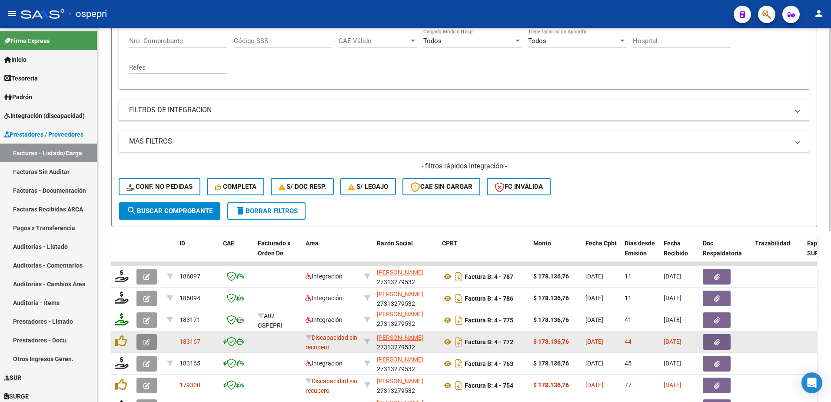
click at [143, 342] on button "button" at bounding box center [146, 342] width 20 height 16
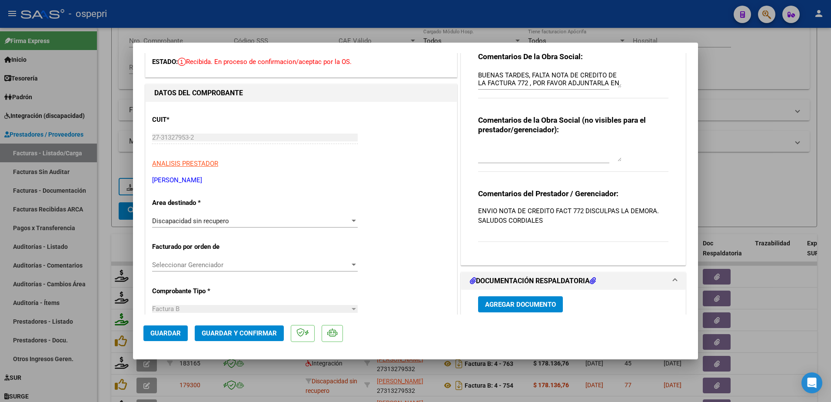
scroll to position [130, 0]
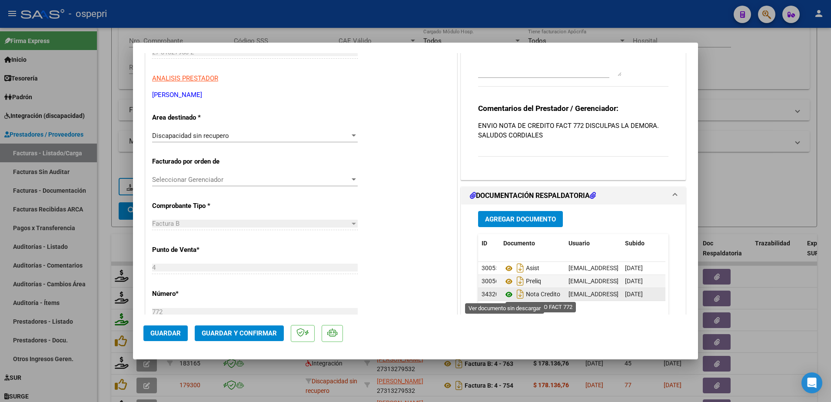
click at [505, 295] on icon at bounding box center [508, 294] width 11 height 10
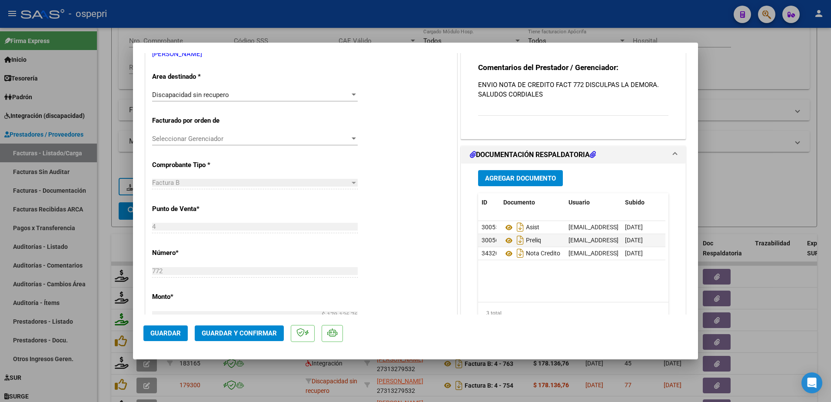
scroll to position [217, 0]
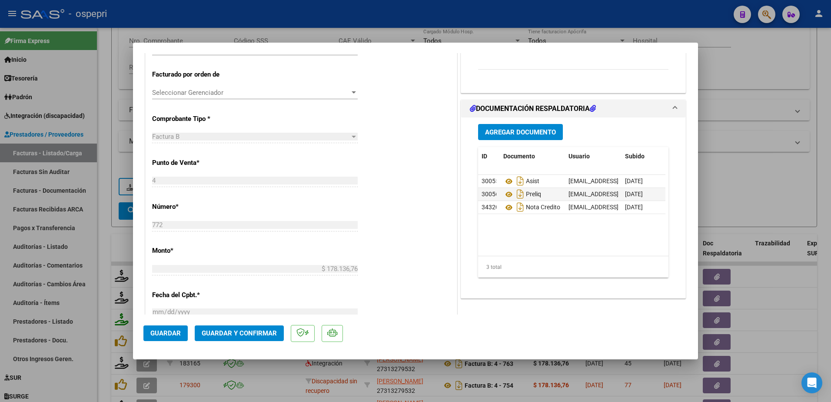
click at [656, 12] on div at bounding box center [415, 201] width 831 height 402
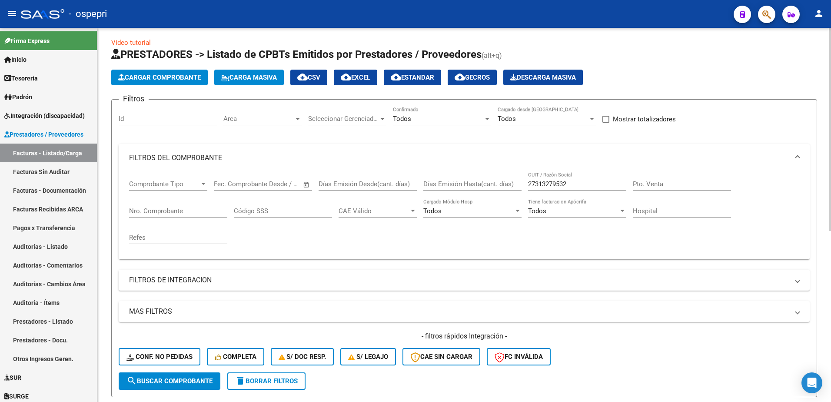
scroll to position [0, 0]
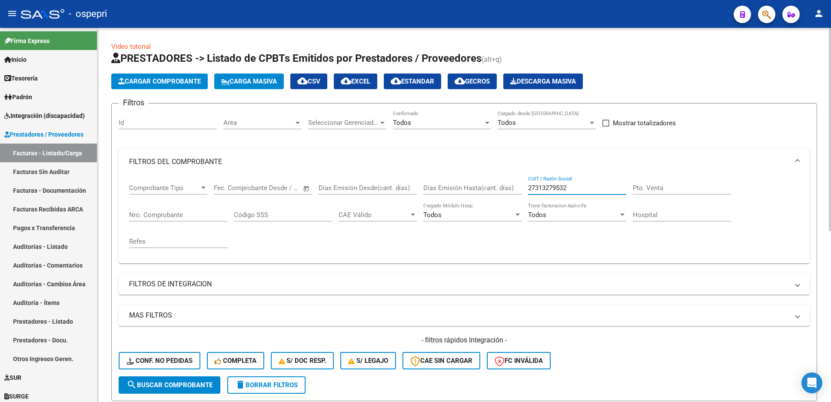
click at [578, 186] on input "27313279532" at bounding box center [577, 188] width 98 height 8
click at [578, 187] on input "27313279532" at bounding box center [577, 188] width 98 height 8
paste input "299196238"
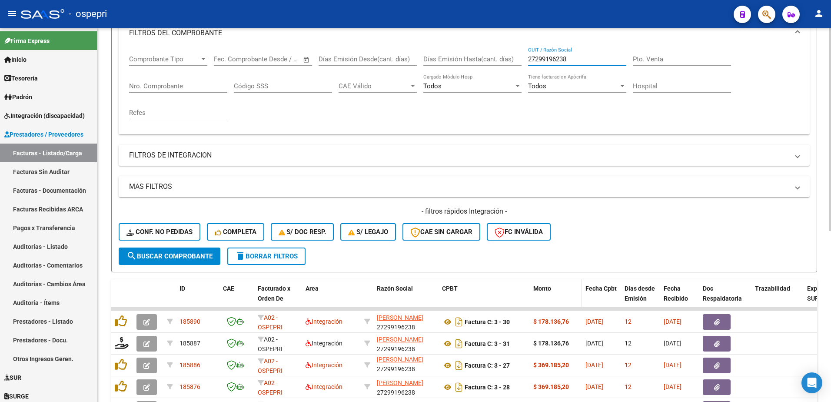
scroll to position [130, 0]
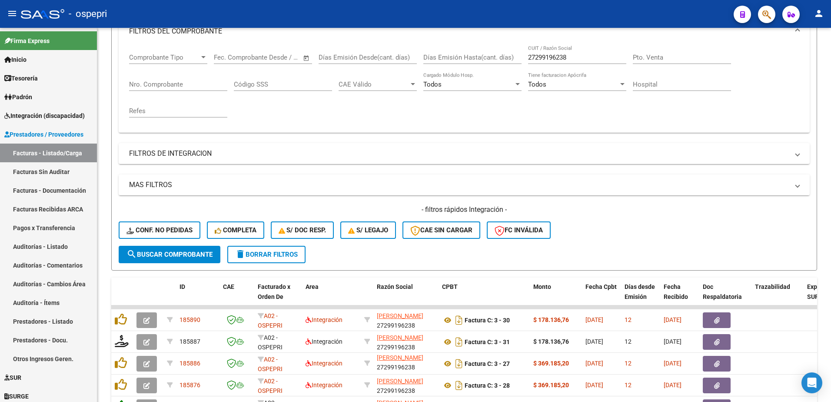
click at [397, 10] on div "- ospepri" at bounding box center [374, 13] width 706 height 19
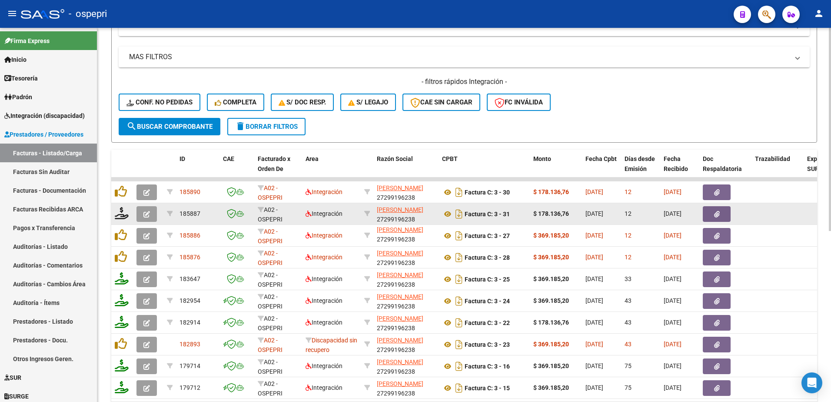
scroll to position [261, 0]
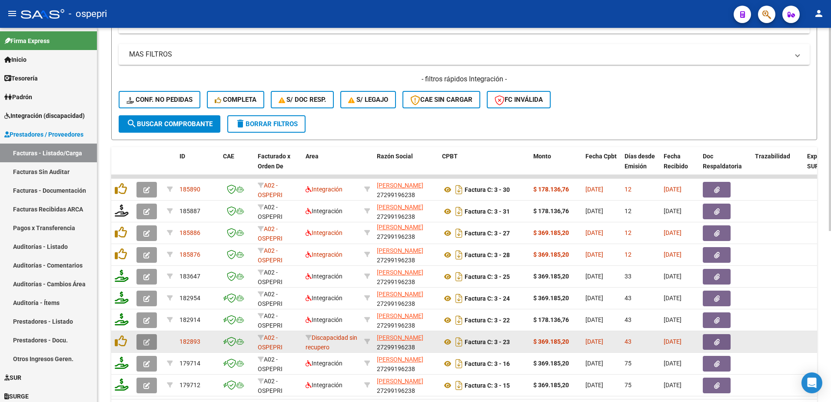
click at [150, 340] on button "button" at bounding box center [146, 342] width 20 height 16
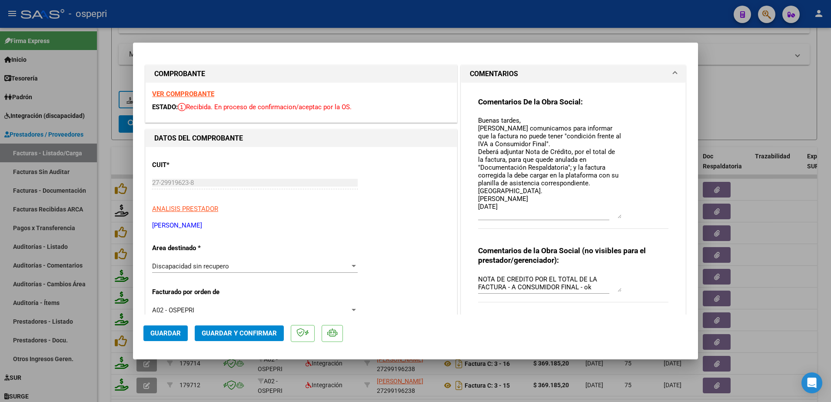
drag, startPoint x: 616, startPoint y: 132, endPoint x: 626, endPoint y: 217, distance: 85.8
click at [626, 217] on div "Comentarios De la Obra Social: Buenas tardes, Nos comunicamos para informar que…" at bounding box center [573, 167] width 190 height 141
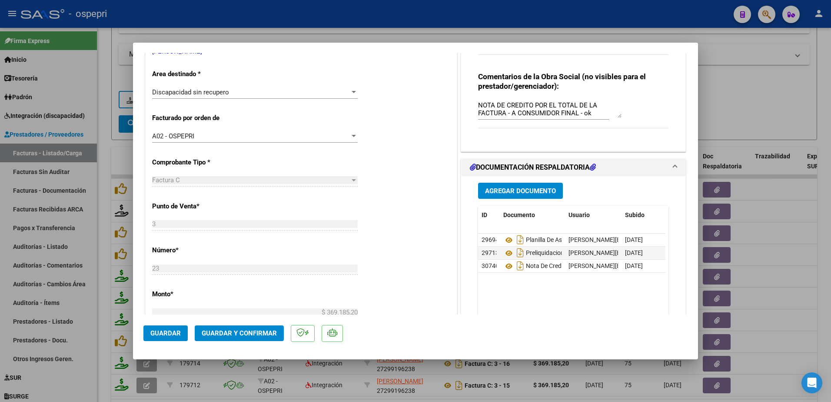
scroll to position [217, 0]
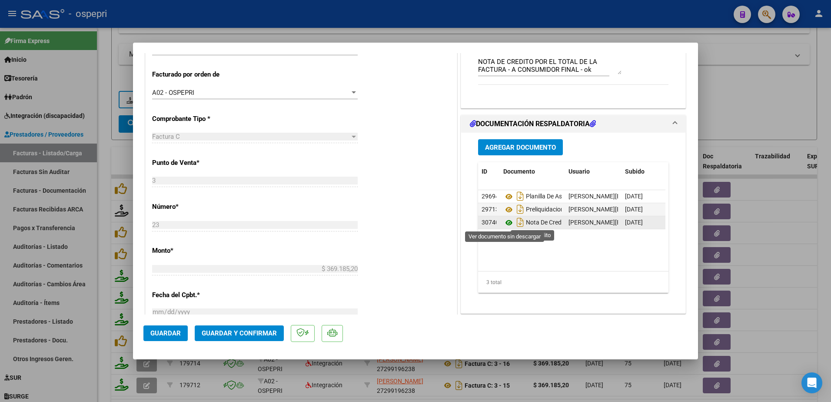
click at [504, 223] on icon at bounding box center [508, 222] width 11 height 10
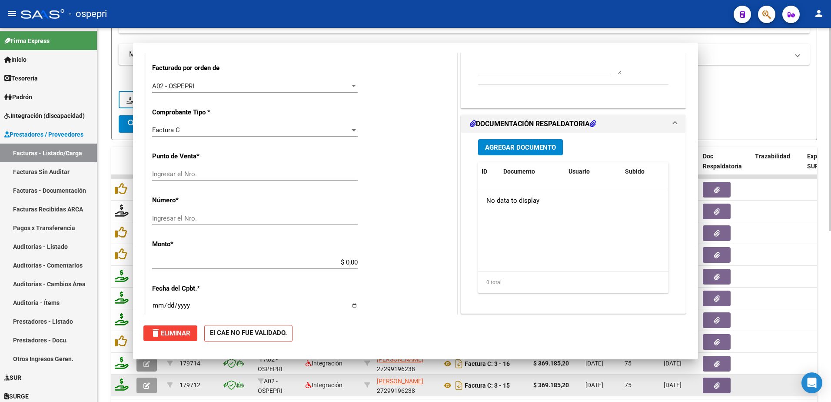
scroll to position [211, 0]
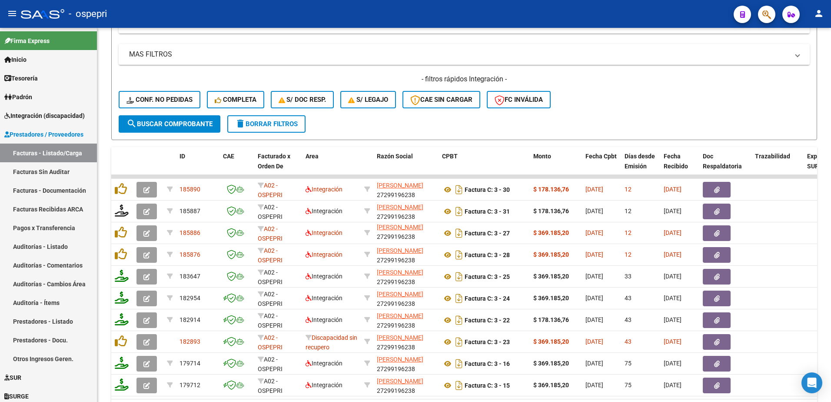
click at [431, 15] on div "- ospepri" at bounding box center [374, 13] width 706 height 19
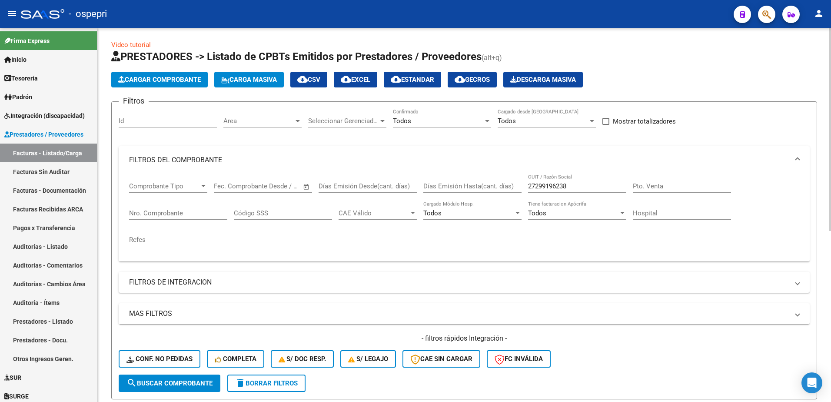
scroll to position [0, 0]
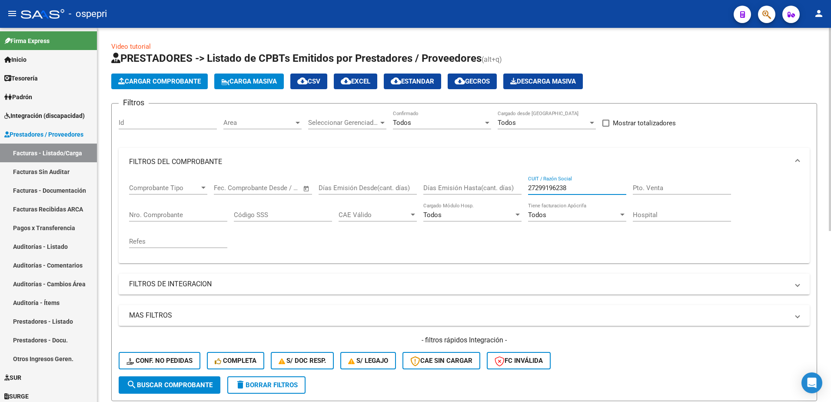
click at [575, 186] on input "27299196238" at bounding box center [577, 188] width 98 height 8
paste input "302267672"
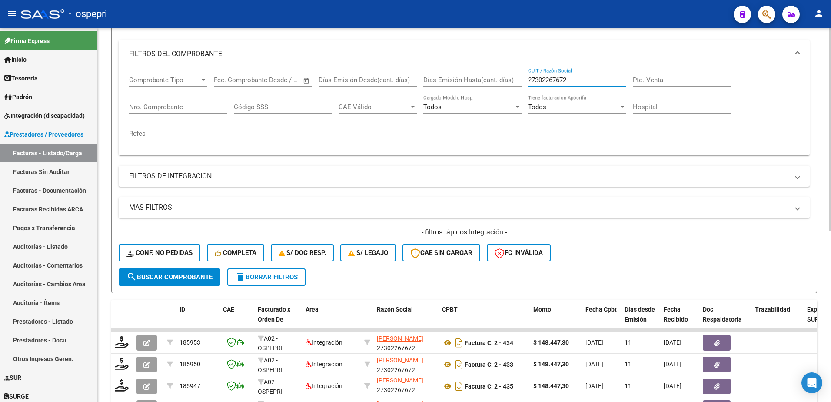
scroll to position [130, 0]
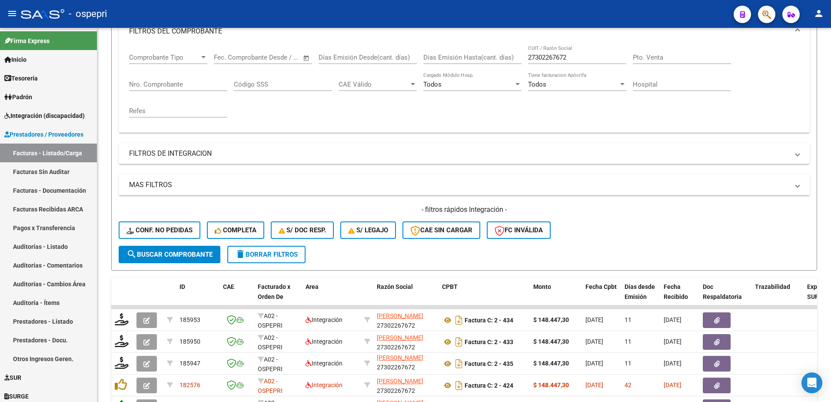
click at [423, 9] on div "- ospepri" at bounding box center [374, 13] width 706 height 19
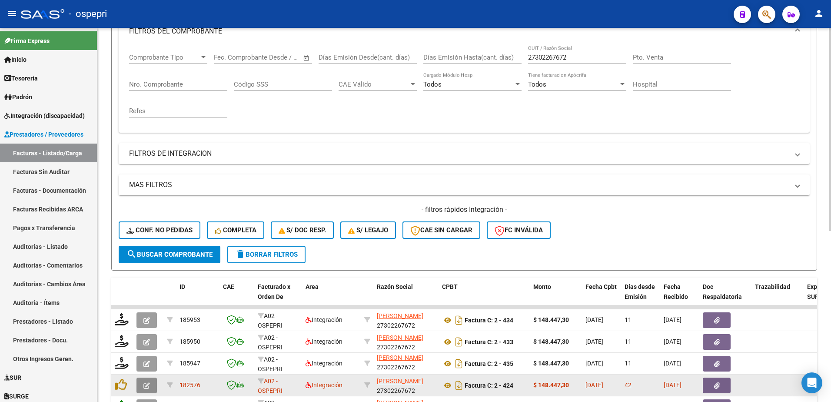
click at [145, 389] on icon "button" at bounding box center [146, 385] width 7 height 7
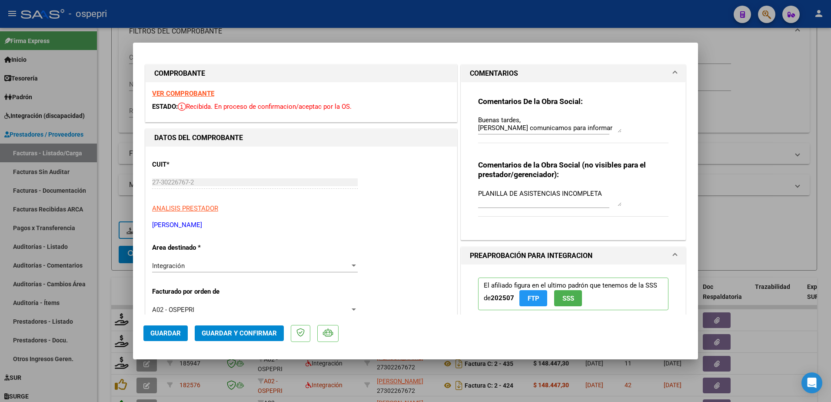
scroll to position [0, 0]
drag, startPoint x: 613, startPoint y: 133, endPoint x: 620, endPoint y: 195, distance: 62.6
click at [620, 195] on div "Comentarios De la Obra Social: Buenas tardes, Nos comunicamos para informar que…" at bounding box center [573, 158] width 203 height 150
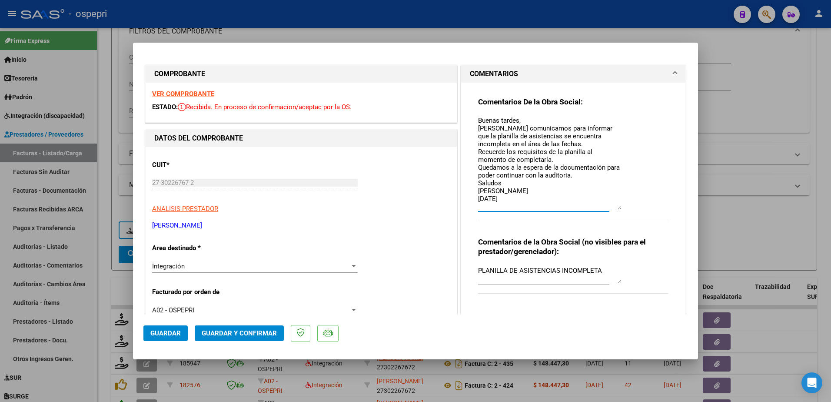
drag, startPoint x: 616, startPoint y: 130, endPoint x: 629, endPoint y: 206, distance: 77.5
click at [629, 206] on div "Comentarios De la Obra Social: Buenas tardes, Nos comunicamos para informar que…" at bounding box center [573, 163] width 190 height 133
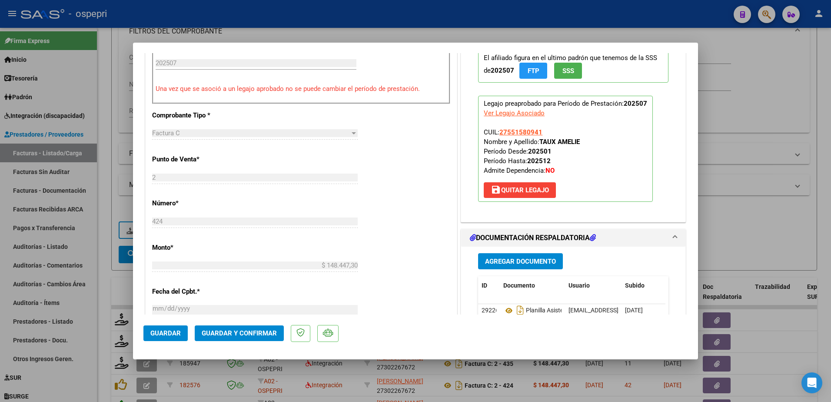
scroll to position [348, 0]
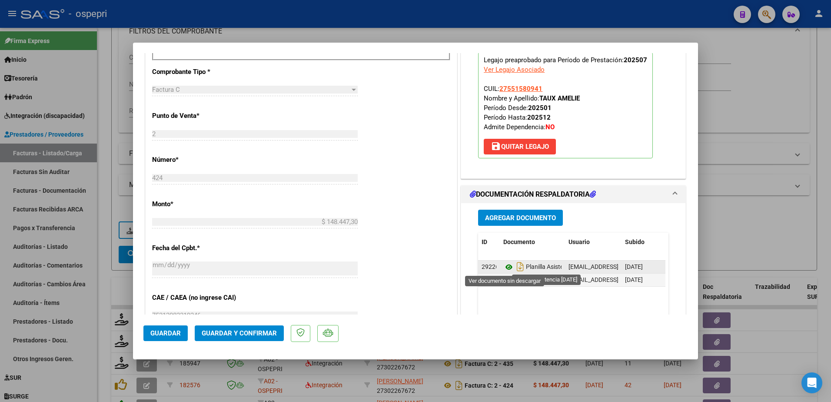
click at [504, 268] on icon at bounding box center [508, 267] width 11 height 10
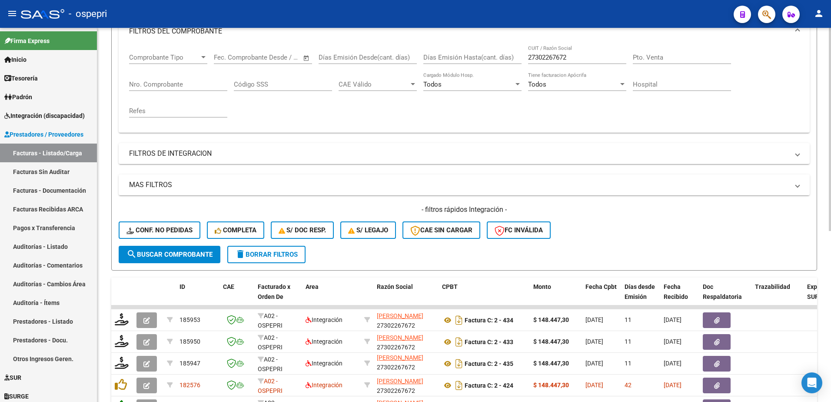
click at [441, 251] on form "Filtros Id Area Area Seleccionar Gerenciador Seleccionar Gerenciador Todos Conf…" at bounding box center [464, 122] width 706 height 298
click at [629, 251] on form "Filtros Id Area Area Seleccionar Gerenciador Seleccionar Gerenciador Todos Conf…" at bounding box center [464, 122] width 706 height 298
click at [472, 6] on mat-toolbar "menu - ospepri person" at bounding box center [415, 14] width 831 height 28
click at [574, 57] on input "27302267672" at bounding box center [577, 57] width 98 height 8
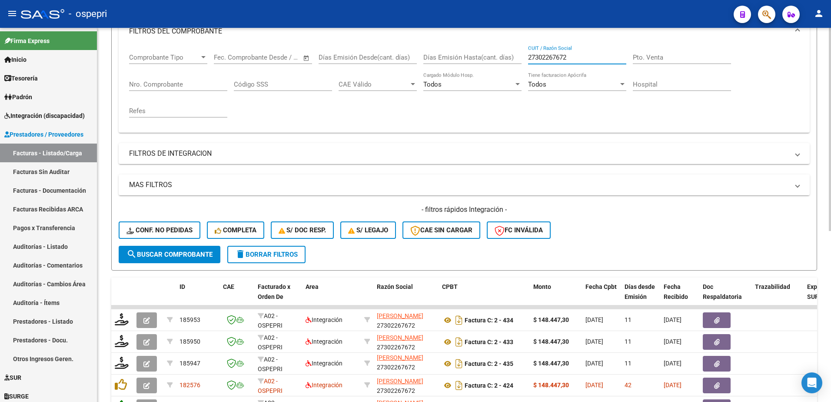
paste input "21552450"
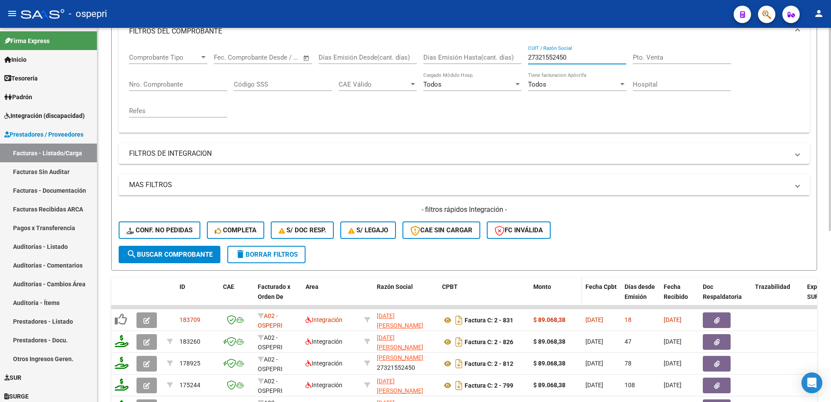
scroll to position [2, 0]
click at [401, 18] on div "- ospepri" at bounding box center [374, 13] width 706 height 19
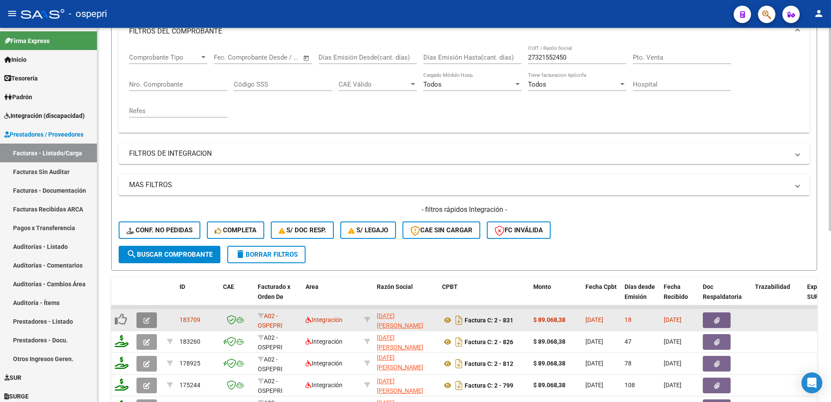
click at [147, 320] on icon "button" at bounding box center [146, 320] width 7 height 7
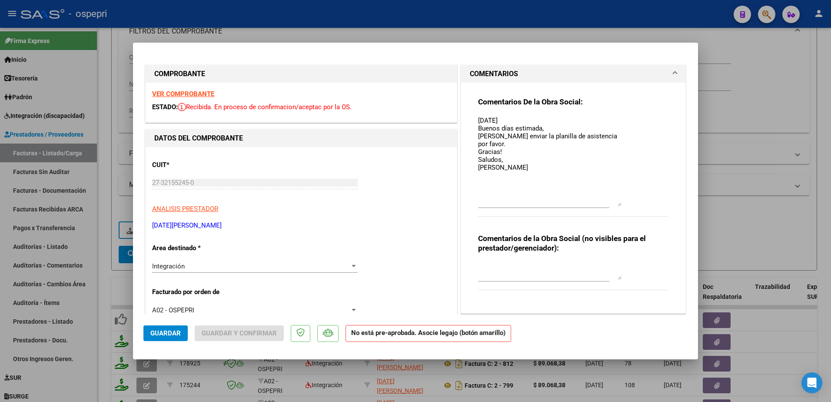
drag, startPoint x: 616, startPoint y: 131, endPoint x: 618, endPoint y: 204, distance: 73.1
click at [618, 204] on div "Comentarios De la Obra Social: 01-09-25 Buenos días estimada, Debe enviar la pl…" at bounding box center [573, 161] width 190 height 129
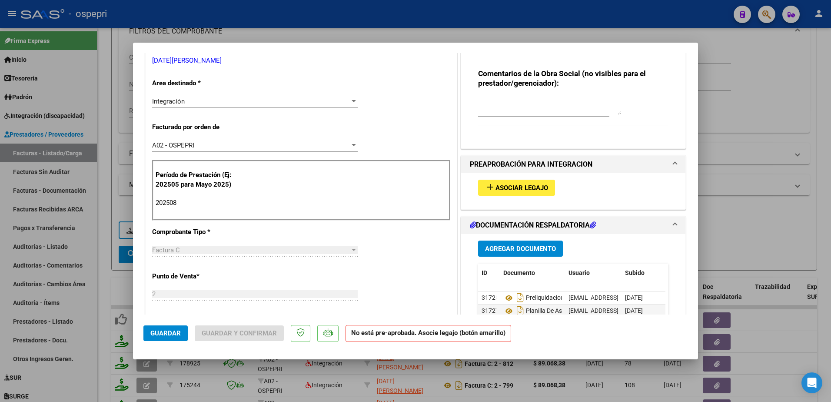
scroll to position [217, 0]
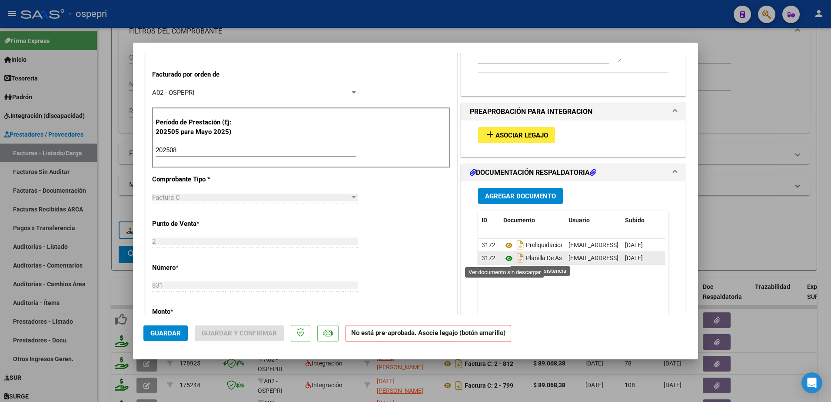
click at [504, 257] on icon at bounding box center [508, 258] width 11 height 10
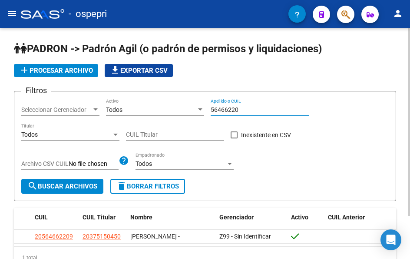
click at [254, 112] on input "56466220" at bounding box center [260, 109] width 98 height 7
drag, startPoint x: 243, startPoint y: 110, endPoint x: 192, endPoint y: 111, distance: 50.9
click at [192, 111] on div "Filtros Seleccionar Gerenciador Seleccionar Gerenciador Todos Activo 52531434 A…" at bounding box center [205, 138] width 368 height 80
type input "52531434"
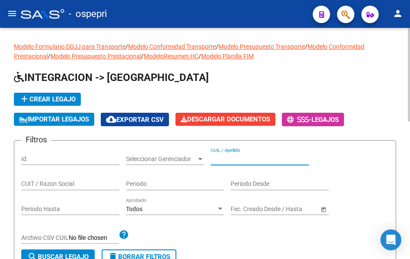
click at [244, 157] on input "CUIL / Apellido" at bounding box center [260, 158] width 98 height 7
paste input "52531434"
type input "52531434"
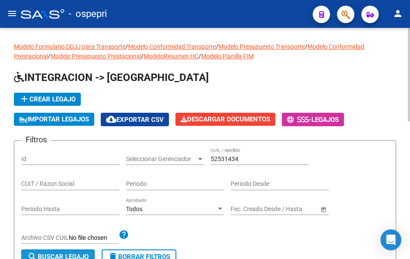
click at [72, 255] on span "search Buscar Legajo" at bounding box center [57, 257] width 61 height 8
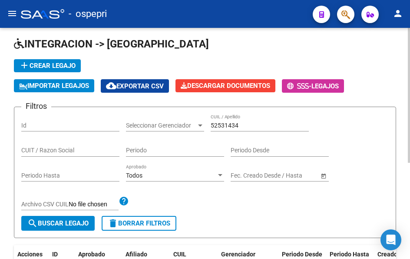
scroll to position [130, 0]
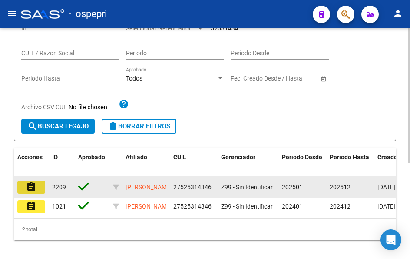
click at [31, 187] on mat-icon "assignment" at bounding box center [31, 186] width 10 height 10
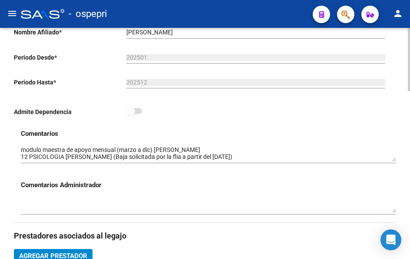
scroll to position [261, 0]
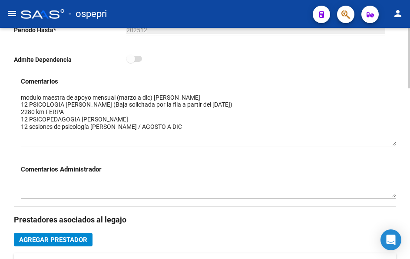
drag, startPoint x: 395, startPoint y: 110, endPoint x: 395, endPoint y: 146, distance: 36.1
click at [395, 146] on textarea at bounding box center [209, 119] width 376 height 53
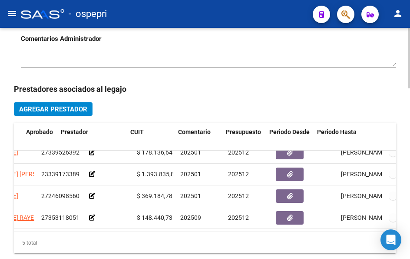
scroll to position [37, 0]
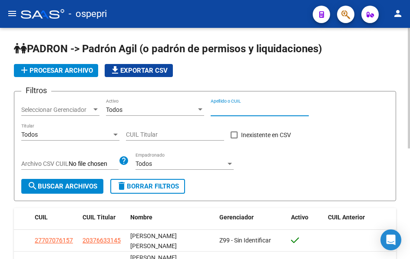
click at [230, 110] on input "Apellido o CUIL" at bounding box center [260, 109] width 98 height 7
click at [226, 106] on input "Apellido o CUIL" at bounding box center [260, 109] width 98 height 7
click at [243, 111] on input "48822862" at bounding box center [260, 109] width 98 height 7
click at [244, 108] on input "39522341" at bounding box center [260, 109] width 98 height 7
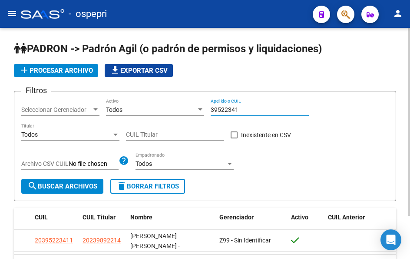
click at [244, 108] on input "39522341" at bounding box center [260, 109] width 98 height 7
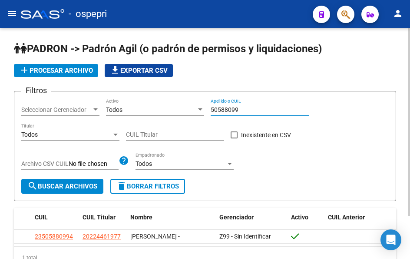
type input "50588099"
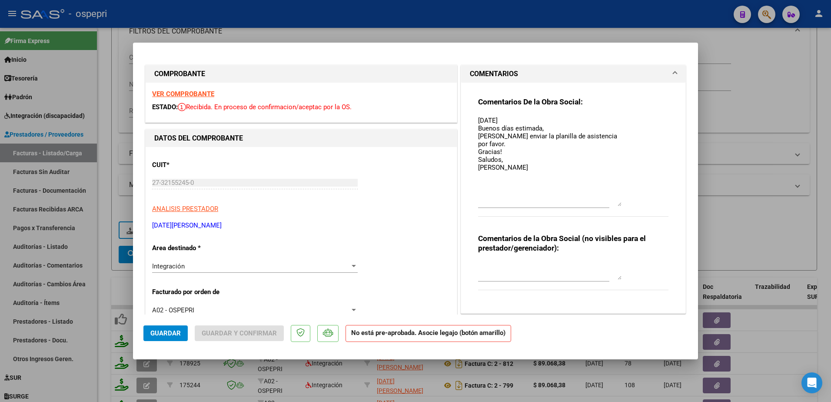
click at [190, 92] on strong "VER COMPROBANTE" at bounding box center [183, 94] width 62 height 8
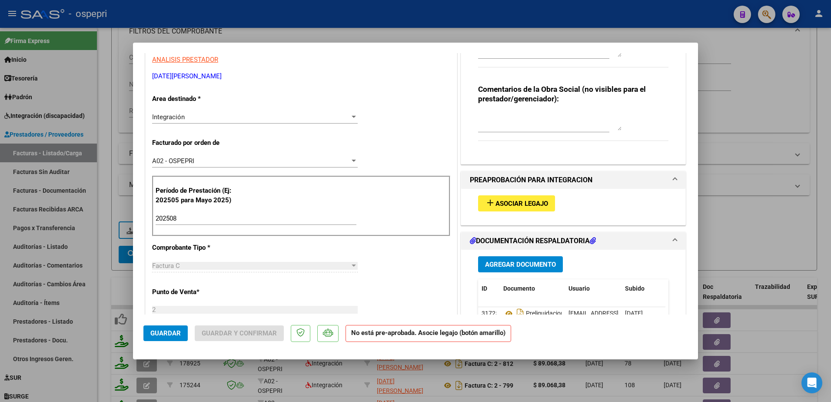
scroll to position [174, 0]
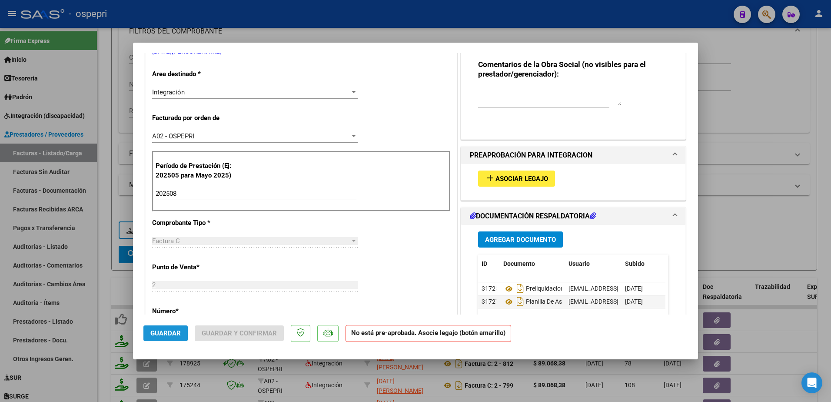
click at [164, 333] on span "Guardar" at bounding box center [165, 333] width 30 height 8
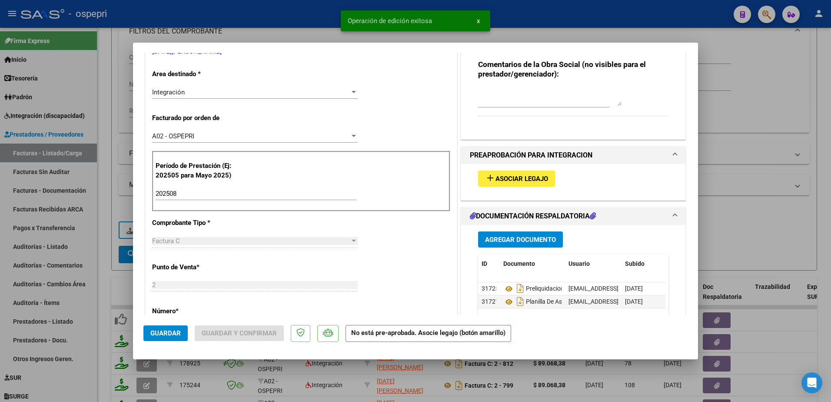
type input "$ 0,00"
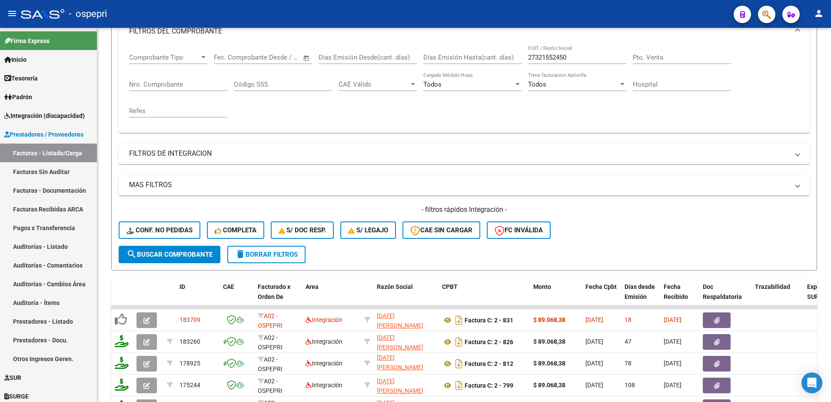
click at [482, 17] on div "- ospepri" at bounding box center [374, 13] width 706 height 19
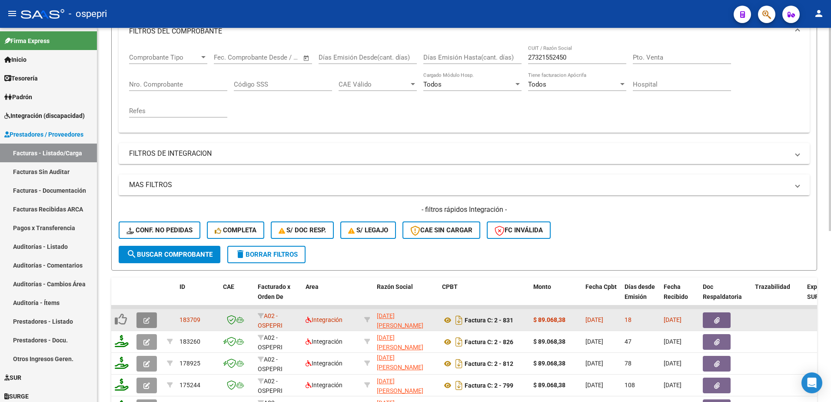
click at [148, 321] on icon "button" at bounding box center [146, 320] width 7 height 7
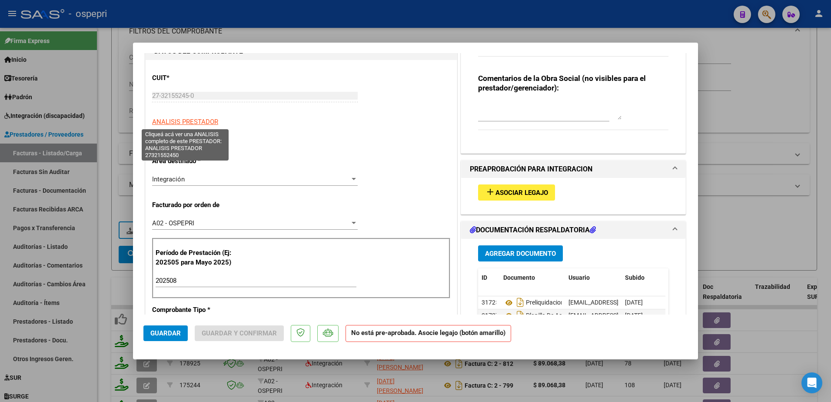
scroll to position [0, 0]
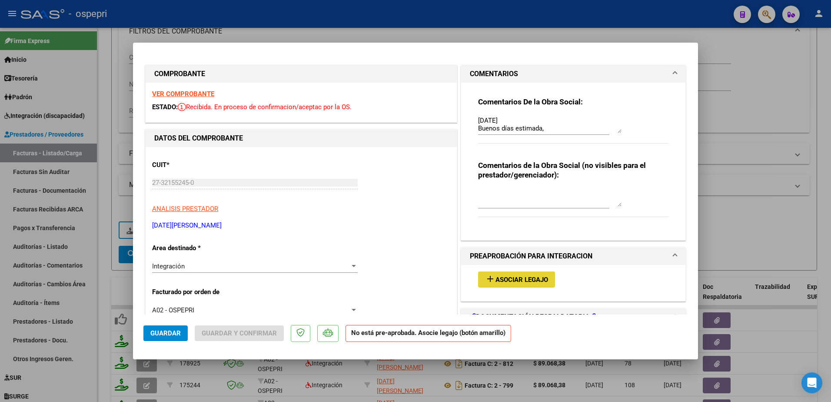
click at [530, 277] on span "Asociar Legajo" at bounding box center [522, 280] width 53 height 8
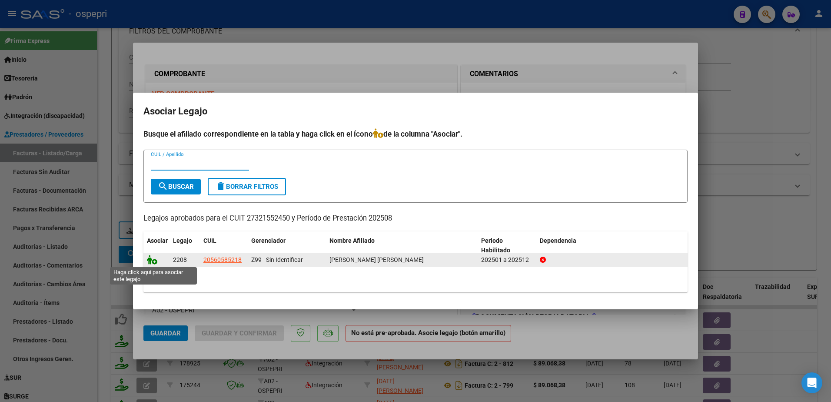
click at [155, 260] on icon at bounding box center [152, 260] width 10 height 10
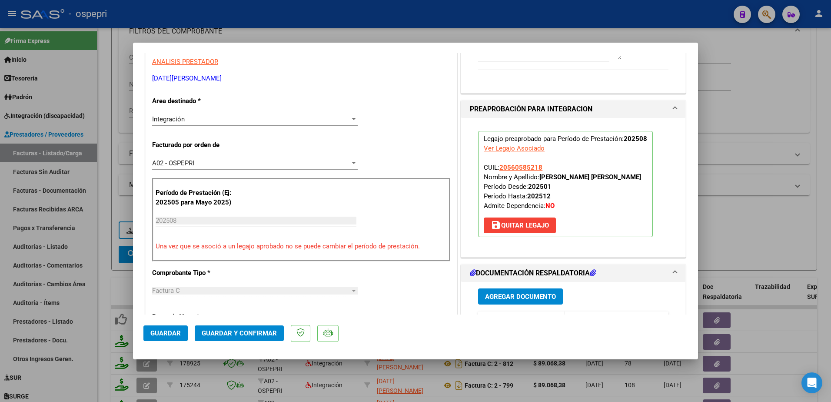
scroll to position [217, 0]
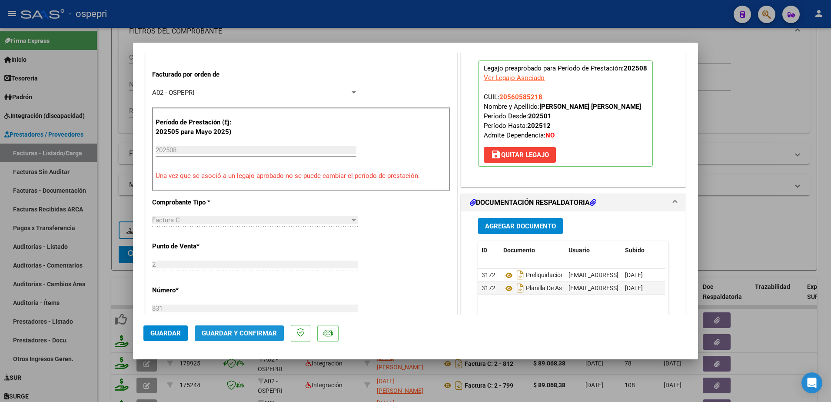
click at [232, 335] on span "Guardar y Confirmar" at bounding box center [239, 333] width 75 height 8
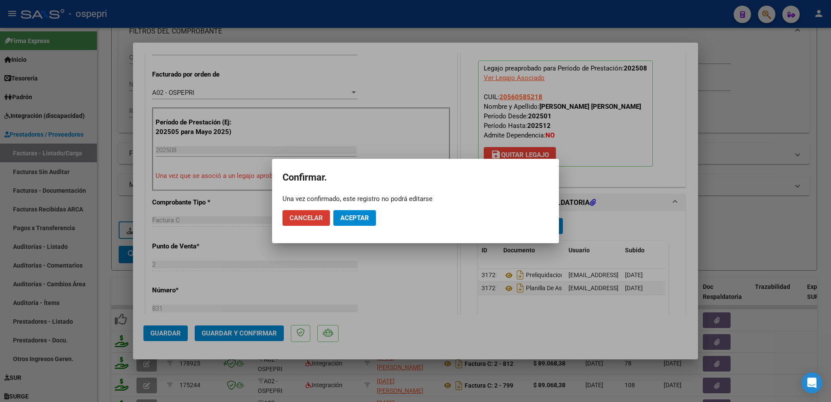
click at [356, 220] on span "Aceptar" at bounding box center [354, 218] width 29 height 8
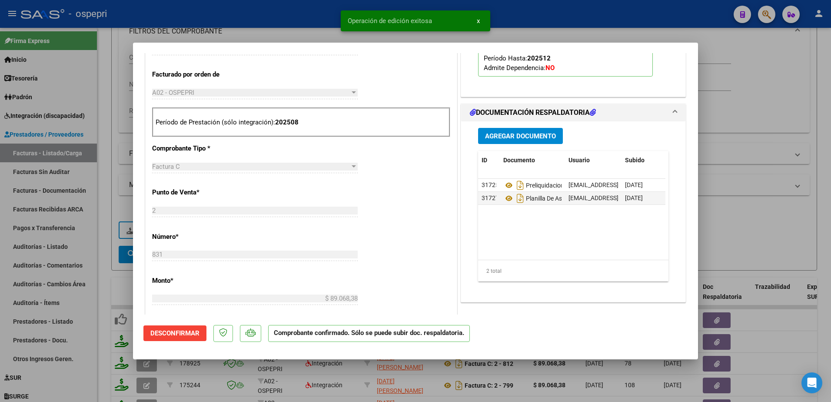
type input "$ 0,00"
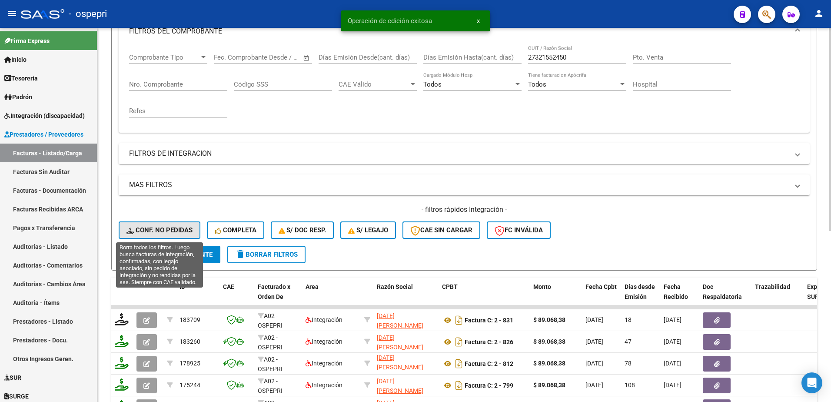
click at [175, 228] on span "Conf. no pedidas" at bounding box center [160, 230] width 66 height 8
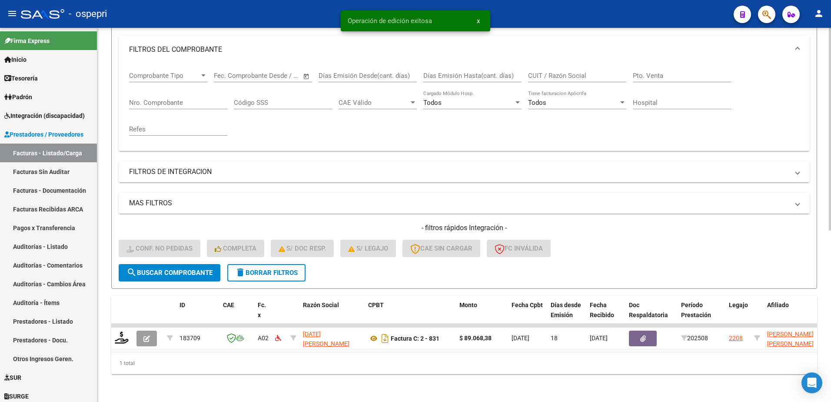
scroll to position [119, 0]
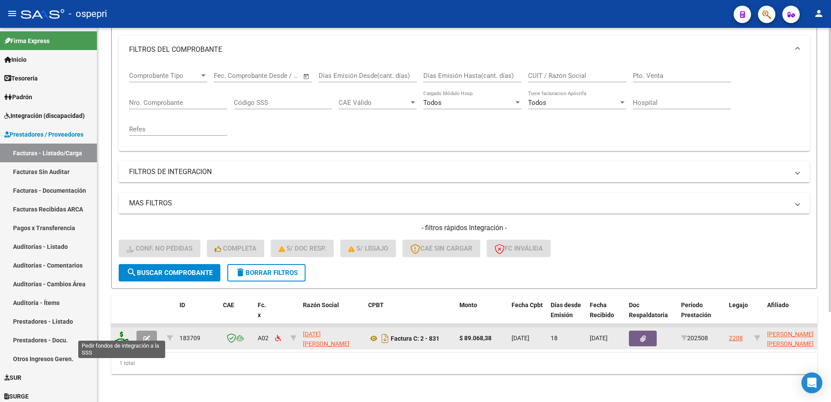
click at [124, 333] on icon at bounding box center [122, 337] width 14 height 12
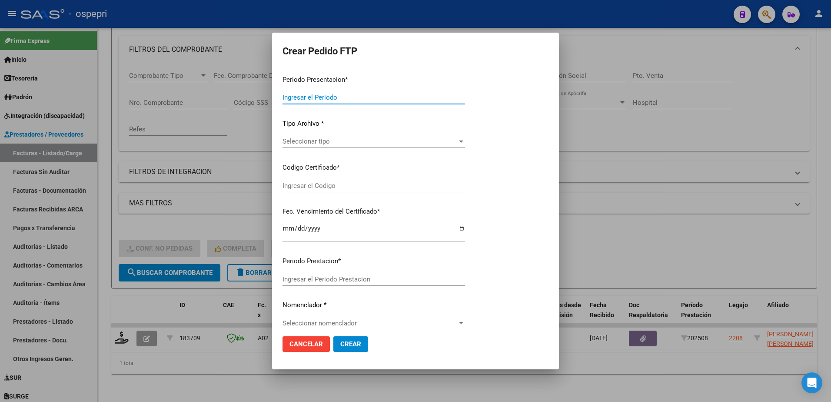
type input "202508"
type input "$ 89.068,38"
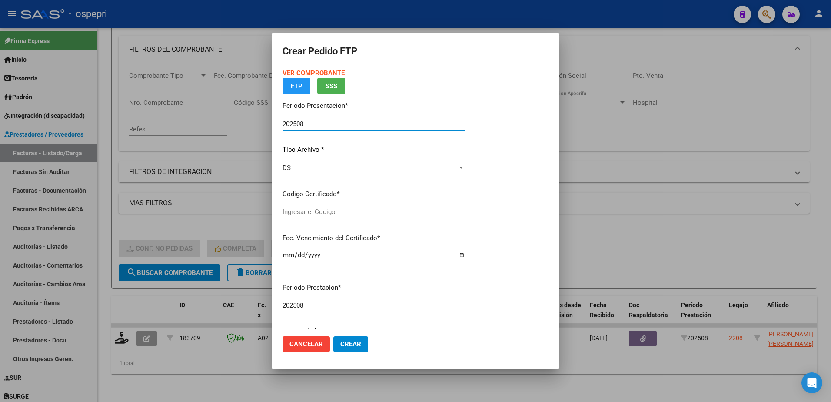
type input "ARG02000560585212019081320230813RIO145"
type input "2030-09-01"
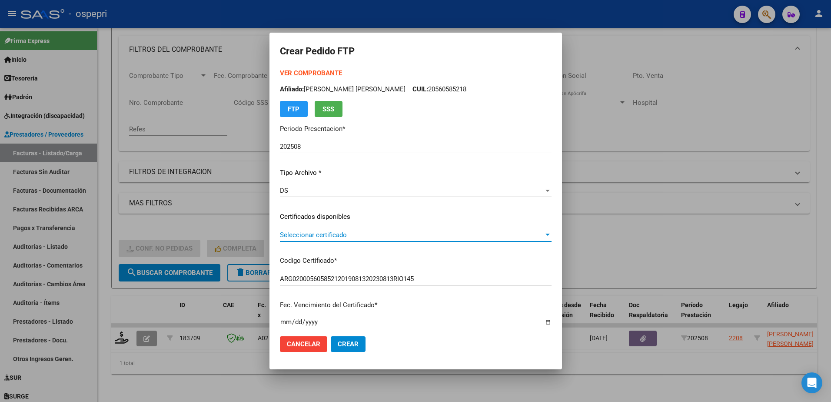
click at [323, 234] on span "Seleccionar certificado" at bounding box center [412, 235] width 264 height 8
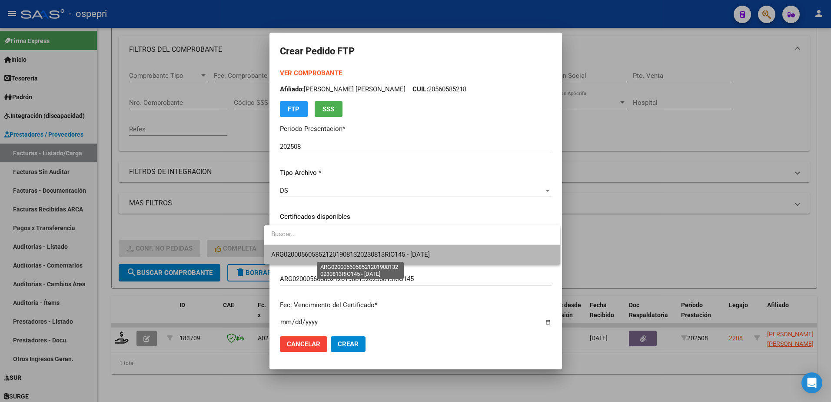
click at [335, 252] on span "ARG02000560585212019081320230813RIO145 - 2030-09-01" at bounding box center [350, 254] width 159 height 8
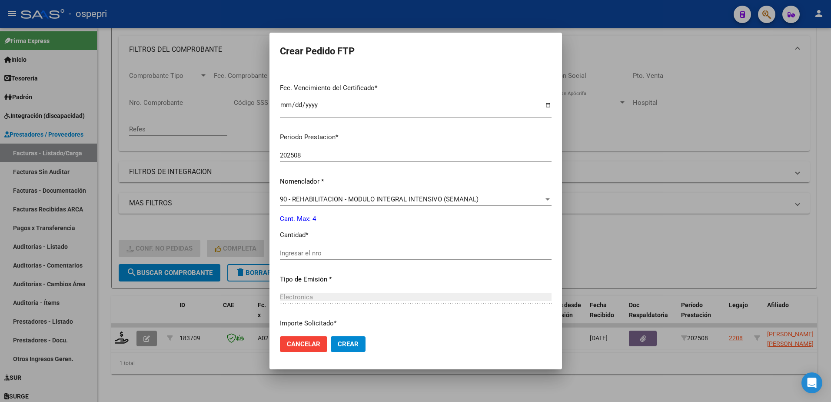
scroll to position [217, 0]
click at [313, 249] on input "Ingresar el nro" at bounding box center [416, 253] width 272 height 8
type input "4"
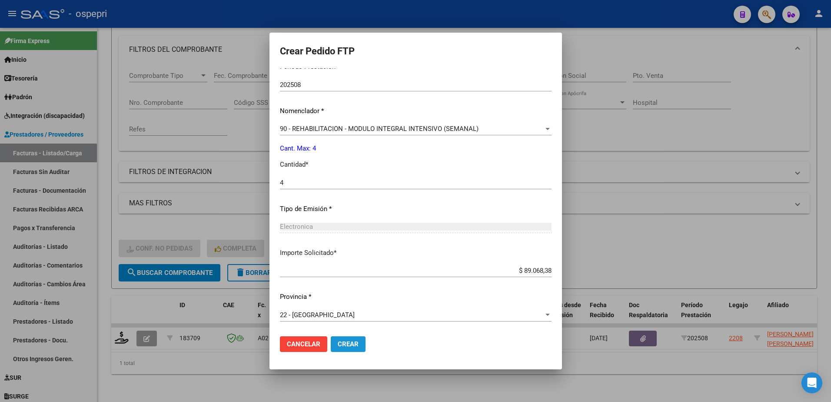
click at [338, 341] on span "Crear" at bounding box center [348, 344] width 21 height 8
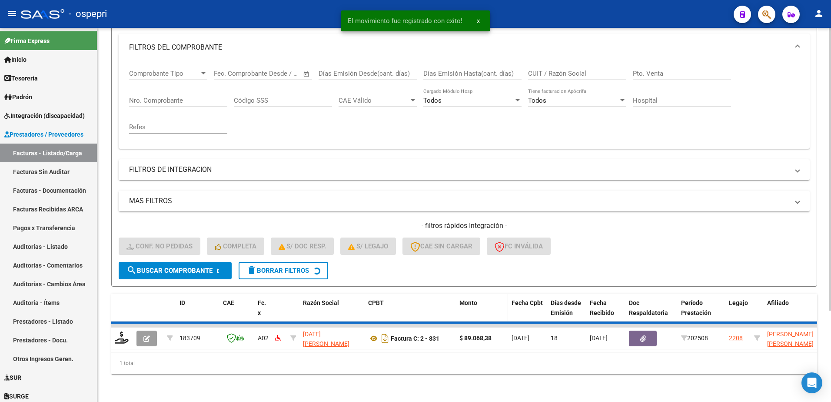
scroll to position [106, 0]
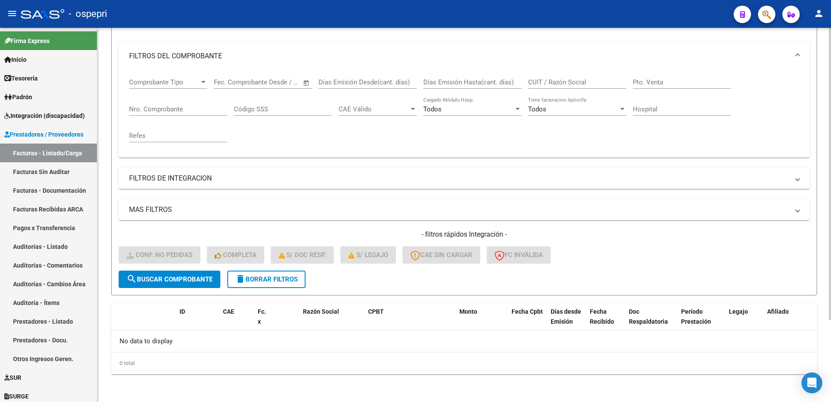
click at [657, 267] on div "- filtros rápidos Integración - Conf. no pedidas Completa S/ Doc Resp. S/ legaj…" at bounding box center [464, 250] width 691 height 41
click at [287, 281] on span "delete Borrar Filtros" at bounding box center [266, 279] width 63 height 8
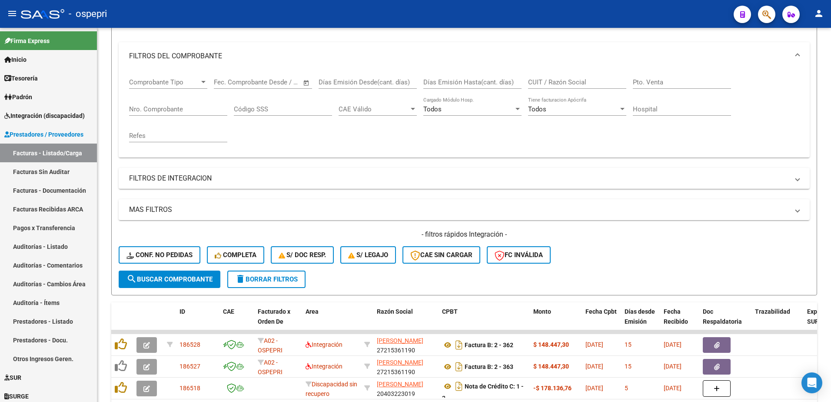
click at [400, 10] on div "- ospepri" at bounding box center [374, 13] width 706 height 19
click at [573, 80] on input "CUIT / Razón Social" at bounding box center [577, 82] width 98 height 8
paste input "30710591225"
type input "30710591225"
click at [191, 276] on span "search Buscar Comprobante" at bounding box center [170, 279] width 86 height 8
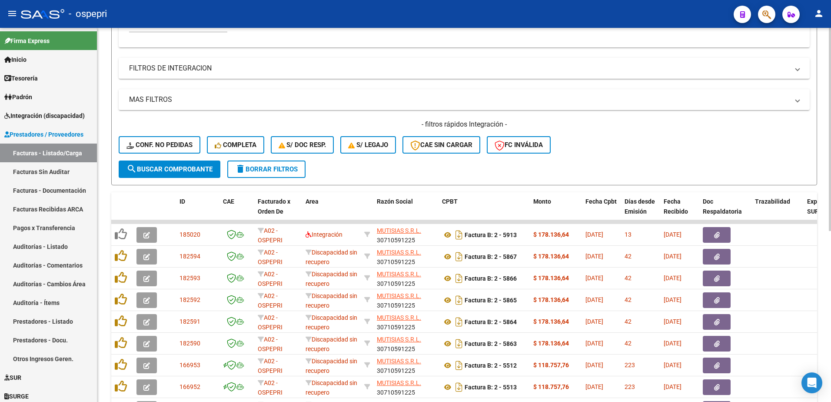
scroll to position [236, 0]
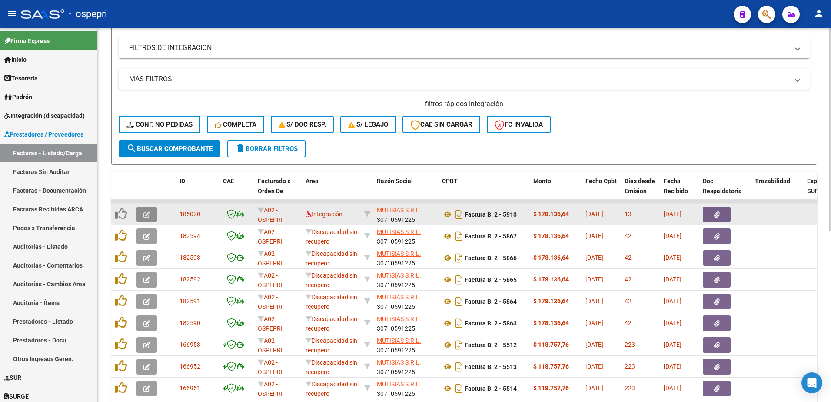
click at [147, 217] on icon "button" at bounding box center [146, 214] width 7 height 7
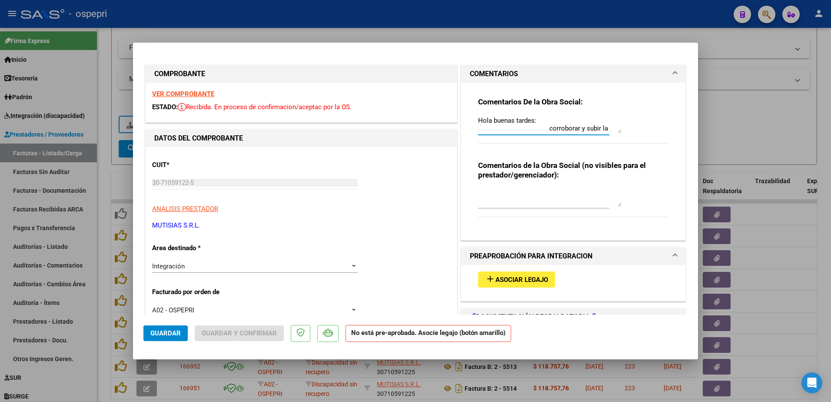
drag, startPoint x: 616, startPoint y: 133, endPoint x: 622, endPoint y: 184, distance: 51.2
click at [622, 184] on div "Comentarios De la Obra Social: Hola buenas tardes: corroborar y subir la planil…" at bounding box center [573, 158] width 203 height 150
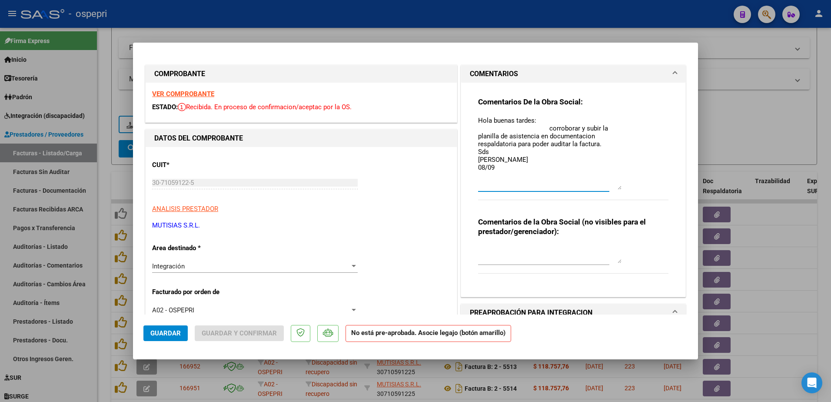
drag, startPoint x: 616, startPoint y: 133, endPoint x: 619, endPoint y: 189, distance: 56.6
click at [619, 189] on div "Comentarios De la Obra Social: Hola buenas tardes: corroborar y subir la planil…" at bounding box center [573, 153] width 190 height 113
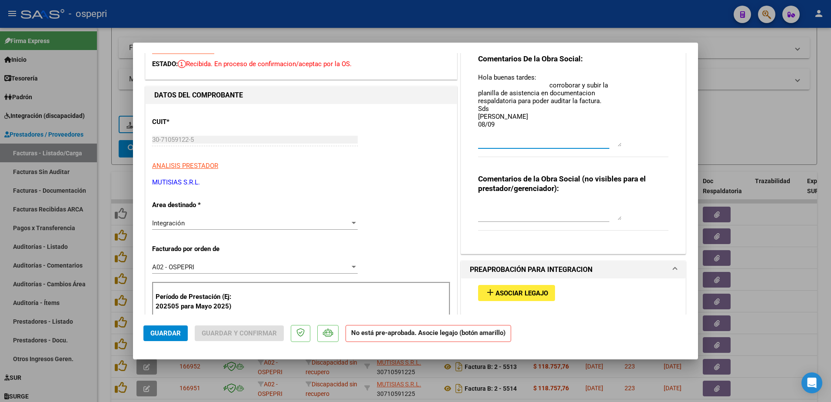
scroll to position [0, 0]
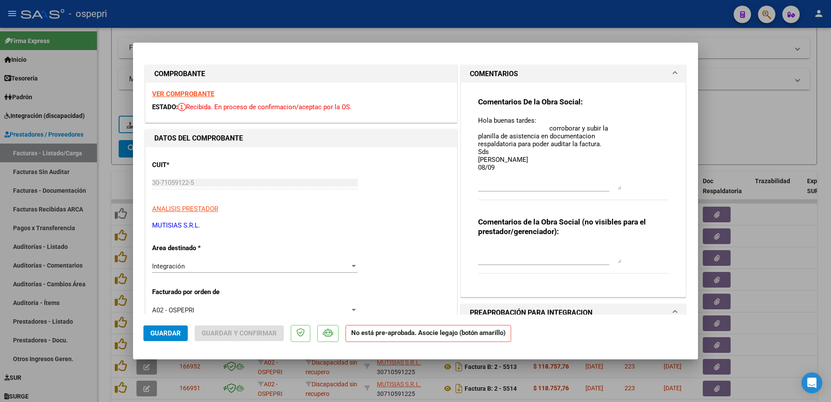
click at [196, 94] on strong "VER COMPROBANTE" at bounding box center [183, 94] width 62 height 8
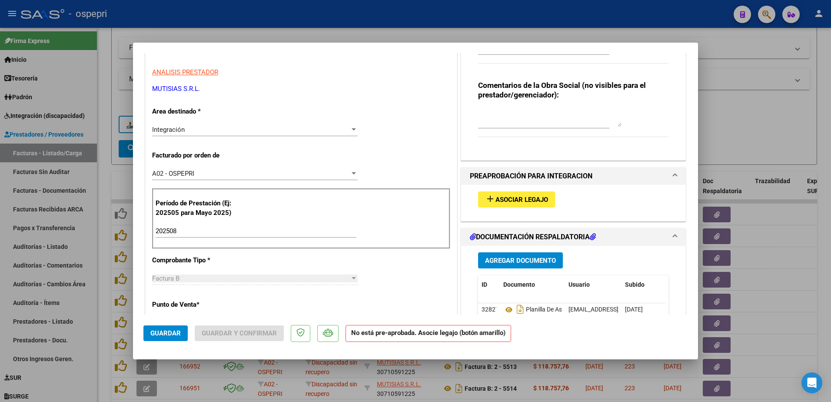
scroll to position [174, 0]
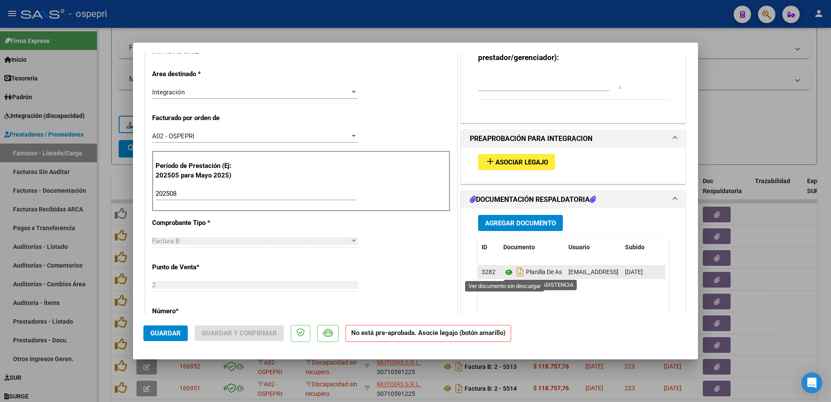
click at [506, 274] on icon at bounding box center [508, 272] width 11 height 10
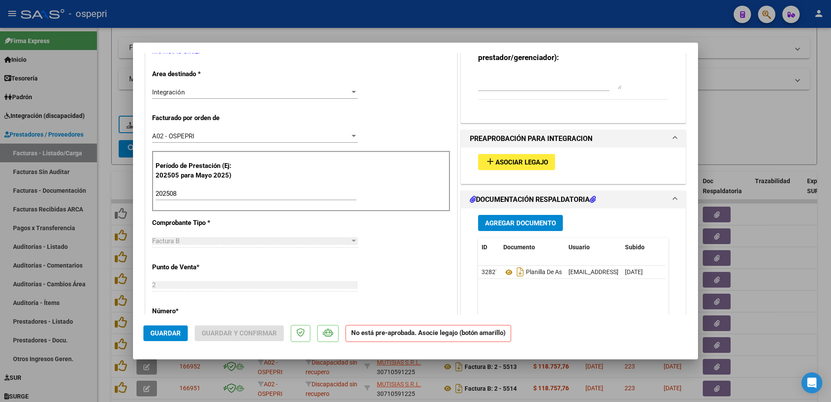
type input "$ 0,00"
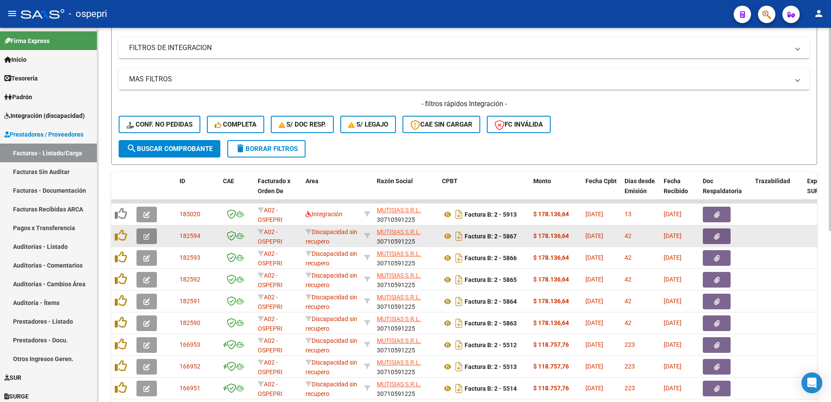
click at [149, 233] on span "button" at bounding box center [146, 236] width 7 height 8
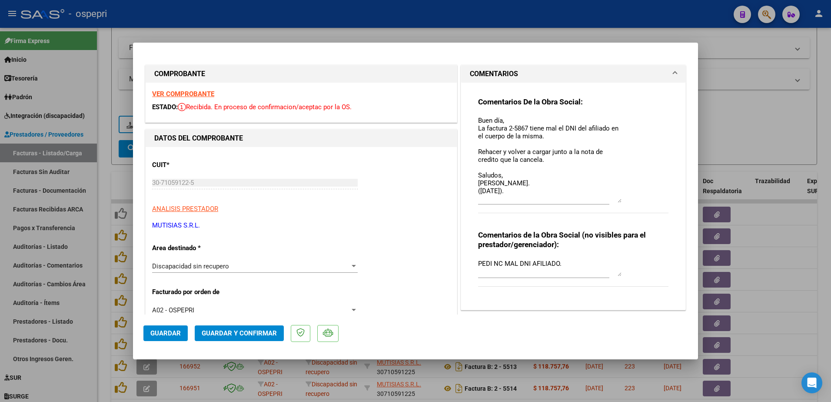
drag, startPoint x: 615, startPoint y: 132, endPoint x: 614, endPoint y: 202, distance: 70.4
click at [614, 202] on textarea "Buen día, La factura 2-5867 tiene mal el DNI del afiliado en el cuerpo de la mi…" at bounding box center [549, 159] width 143 height 87
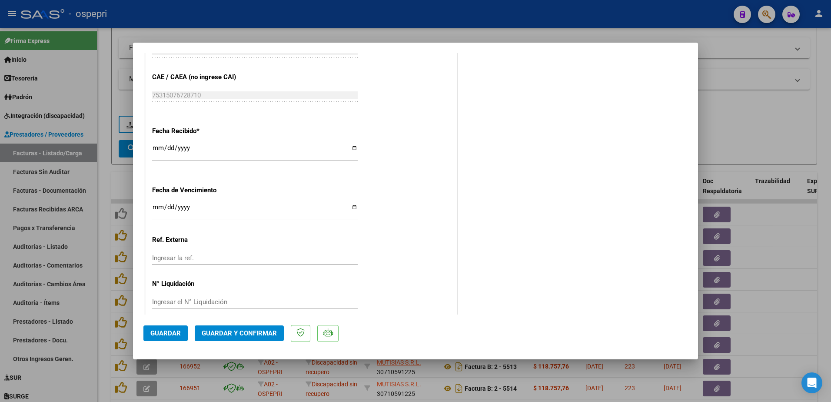
scroll to position [495, 0]
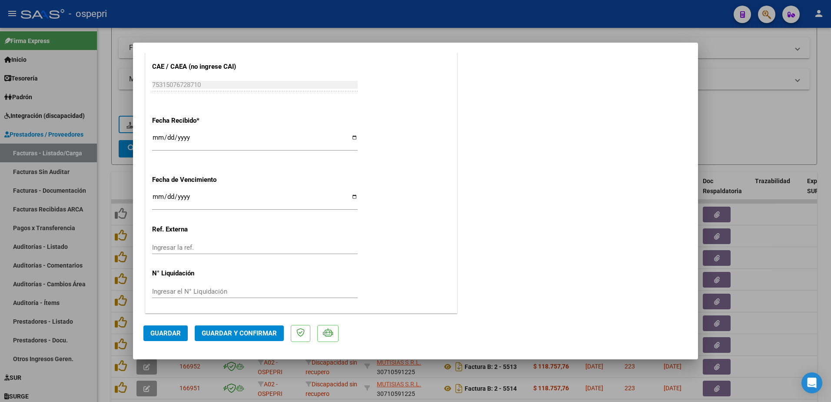
type input "$ 0,00"
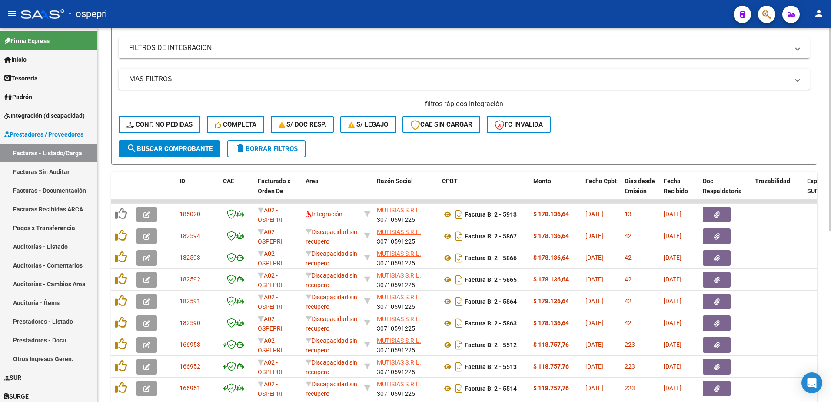
click at [384, 148] on form "Filtros Id Area Area Seleccionar Gerenciador Seleccionar Gerenciador No Confirm…" at bounding box center [464, 16] width 706 height 298
click at [591, 16] on div "- ospepri" at bounding box center [374, 13] width 706 height 19
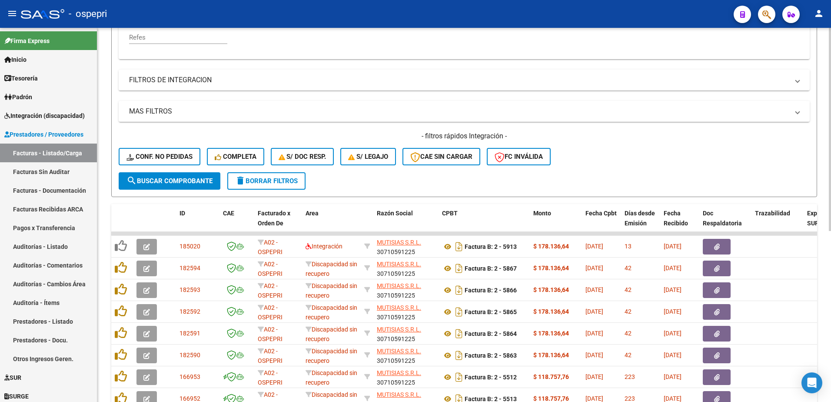
scroll to position [62, 0]
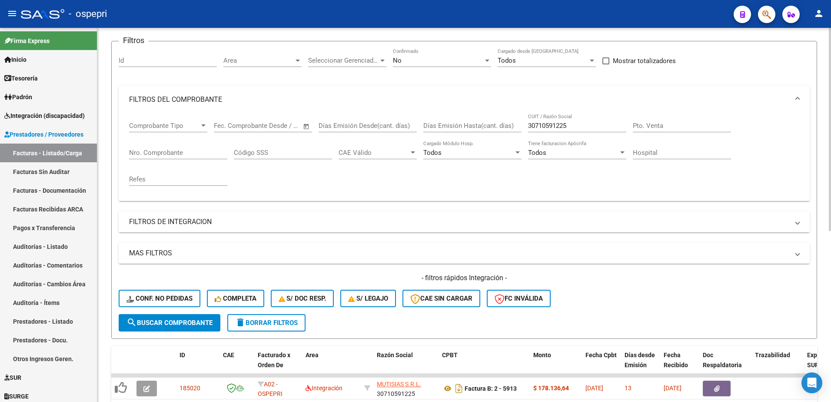
click at [570, 127] on input "30710591225" at bounding box center [577, 126] width 98 height 8
paste input "27312520422"
type input "27312520422"
click at [603, 313] on div "- filtros rápidos Integración - Conf. no pedidas Completa S/ Doc Resp. S/ legaj…" at bounding box center [464, 293] width 691 height 41
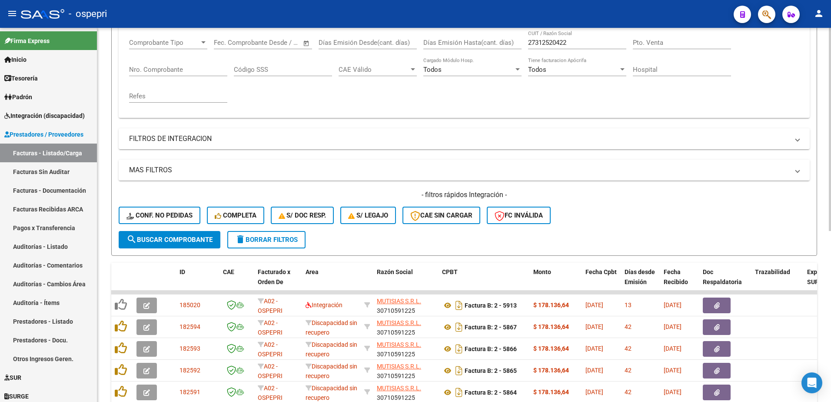
scroll to position [149, 0]
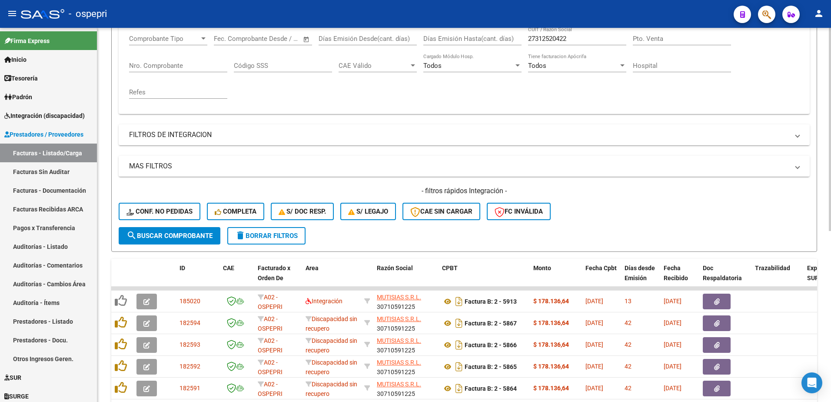
click at [580, 37] on input "27312520422" at bounding box center [577, 39] width 98 height 8
click at [580, 36] on div "27312520422 CUIT / Razón Social" at bounding box center [577, 36] width 98 height 19
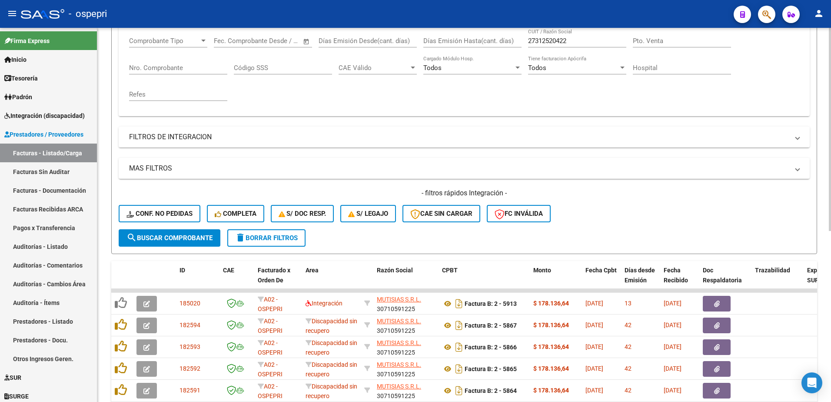
drag, startPoint x: 580, startPoint y: 36, endPoint x: 572, endPoint y: 218, distance: 182.3
click at [572, 218] on div "- filtros rápidos Integración - Conf. no pedidas Completa S/ Doc Resp. S/ legaj…" at bounding box center [464, 208] width 691 height 41
click at [618, 10] on div "- ospepri" at bounding box center [374, 13] width 706 height 19
click at [577, 40] on input "27312520422" at bounding box center [577, 41] width 98 height 8
click at [577, 41] on input "27312520422" at bounding box center [577, 41] width 98 height 8
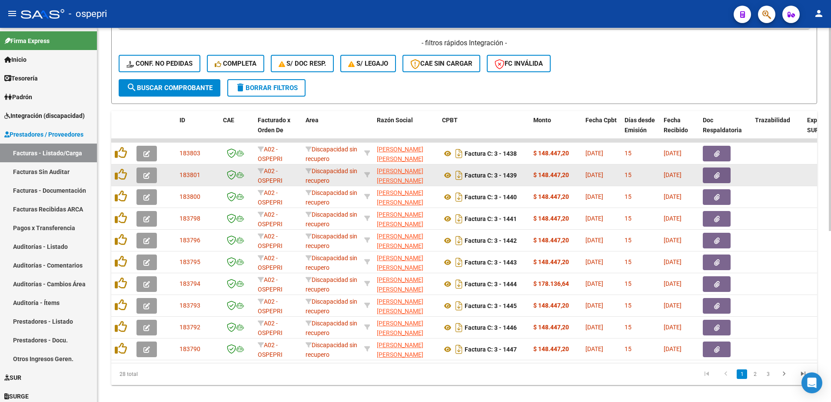
scroll to position [314, 0]
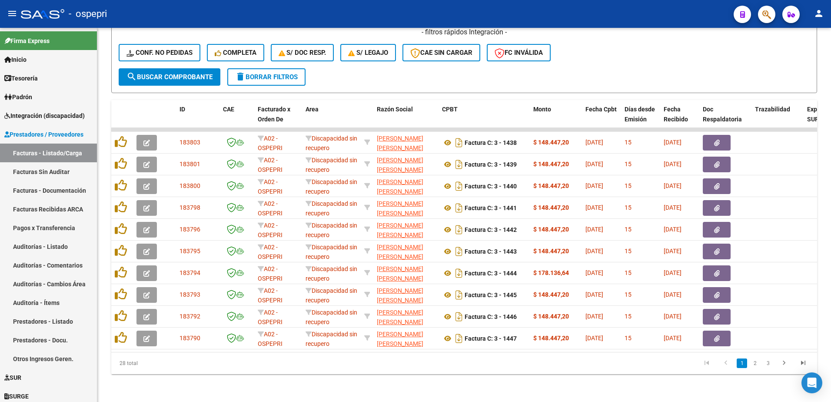
click at [629, 14] on div "- ospepri" at bounding box center [374, 13] width 706 height 19
click at [753, 360] on link "2" at bounding box center [755, 363] width 10 height 10
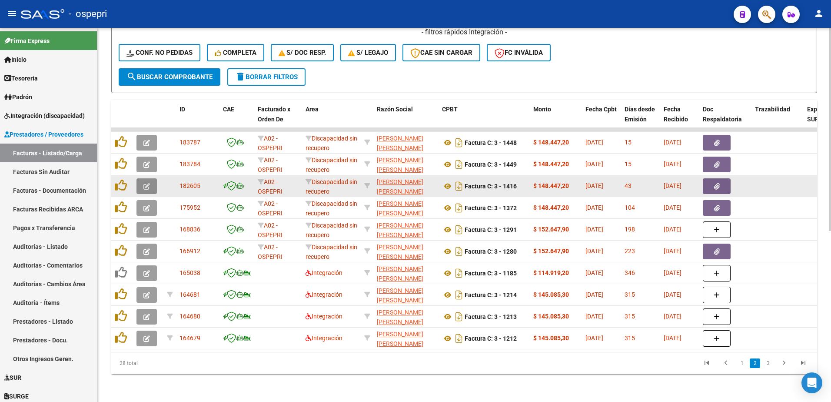
click at [145, 183] on icon "button" at bounding box center [146, 186] width 7 height 7
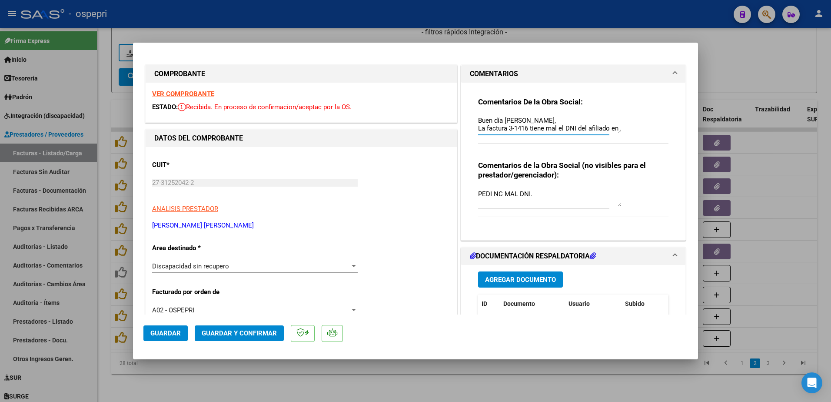
drag, startPoint x: 615, startPoint y: 133, endPoint x: 620, endPoint y: 196, distance: 63.2
click at [620, 196] on div "Comentarios De la Obra Social: Buen día Ana, La factura 3-1416 tiene mal el DNI…" at bounding box center [573, 158] width 203 height 150
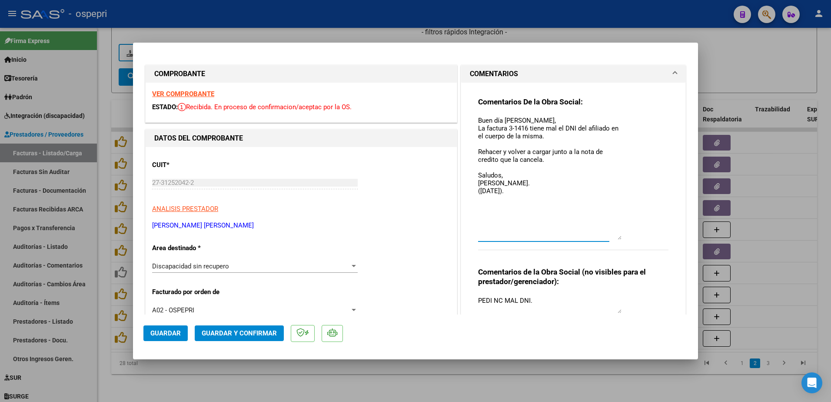
drag, startPoint x: 616, startPoint y: 132, endPoint x: 635, endPoint y: 238, distance: 108.2
click at [635, 238] on div "Comentarios De la Obra Social: Buen día Ana, La factura 3-1416 tiene mal el DNI…" at bounding box center [573, 178] width 190 height 163
click at [550, 217] on textarea "Buen día Ana, La factura 3-1416 tiene mal el DNI del afiliado en el cuerpo de l…" at bounding box center [549, 178] width 143 height 124
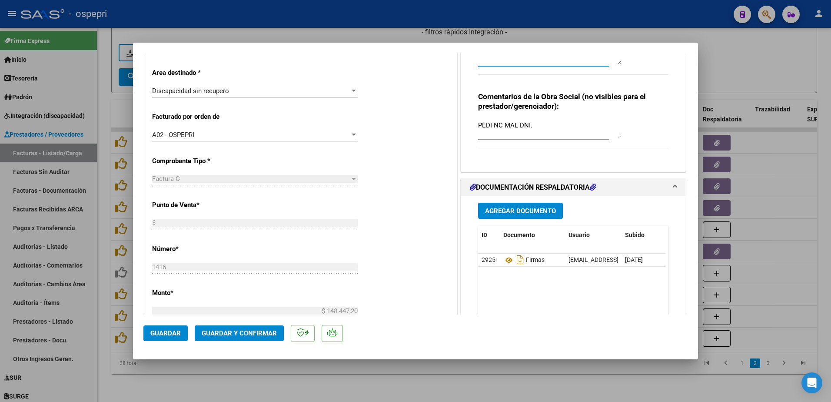
scroll to position [217, 0]
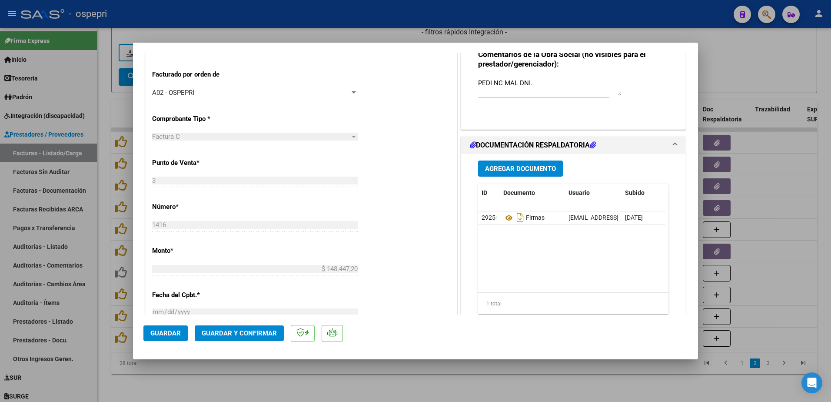
type input "$ 0,00"
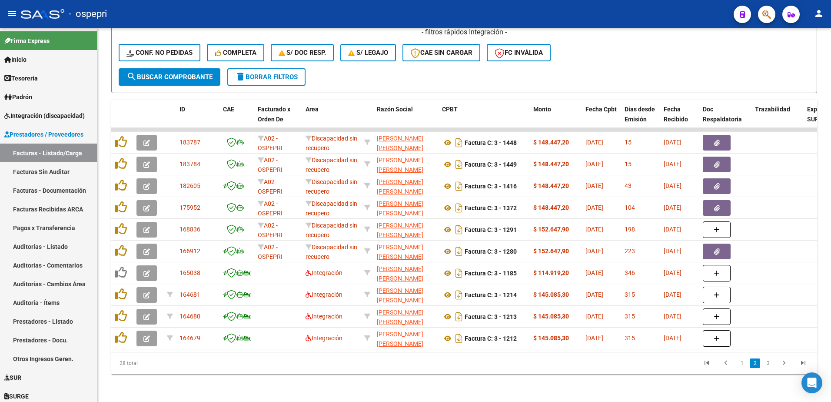
click at [445, 362] on datatable-pager "1 2 3" at bounding box center [534, 363] width 558 height 15
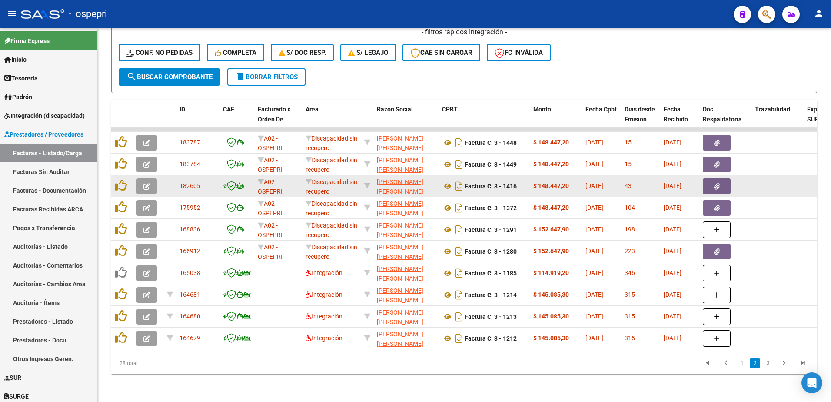
click at [148, 183] on icon "button" at bounding box center [146, 186] width 7 height 7
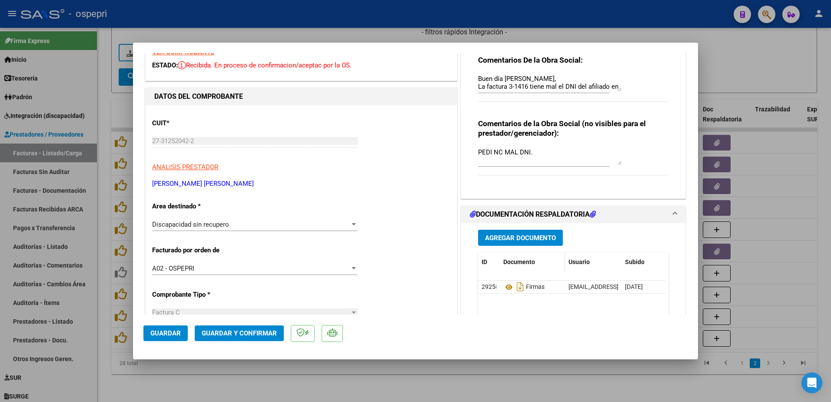
scroll to position [174, 0]
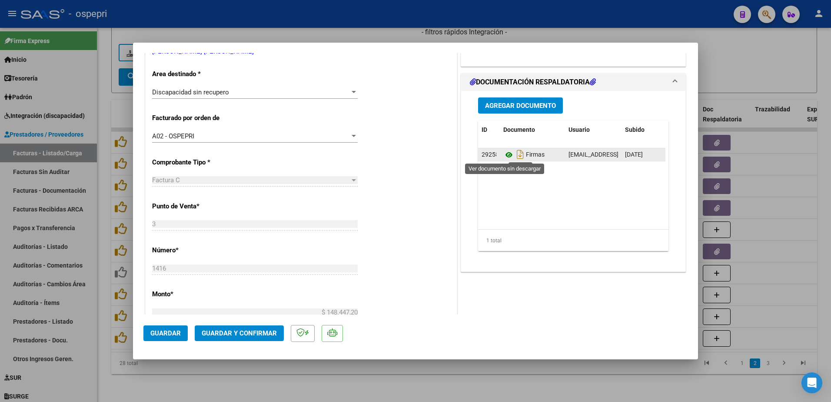
click at [504, 156] on icon at bounding box center [508, 155] width 11 height 10
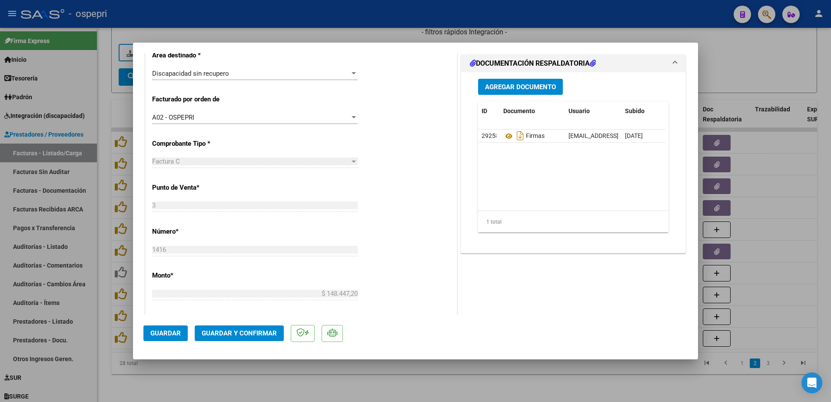
scroll to position [87, 0]
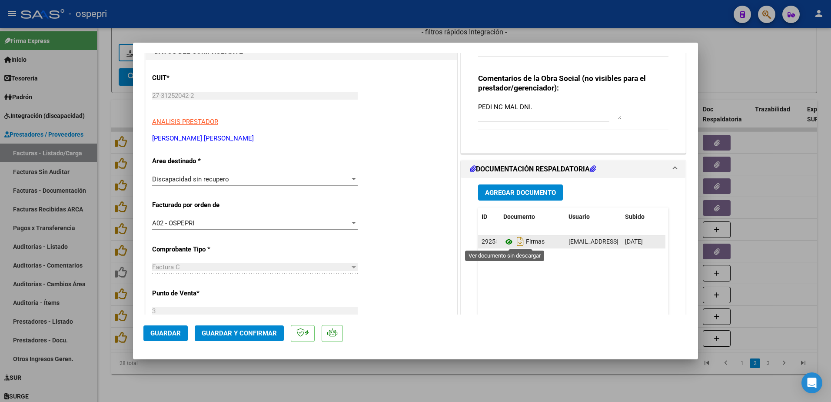
click at [507, 240] on icon at bounding box center [508, 241] width 11 height 10
click at [511, 285] on datatable-body "29258 Firmas almanalaura@live.com.ar - ANA LAURA MUÑIZ 05/08/2025" at bounding box center [571, 275] width 187 height 81
type input "$ 0,00"
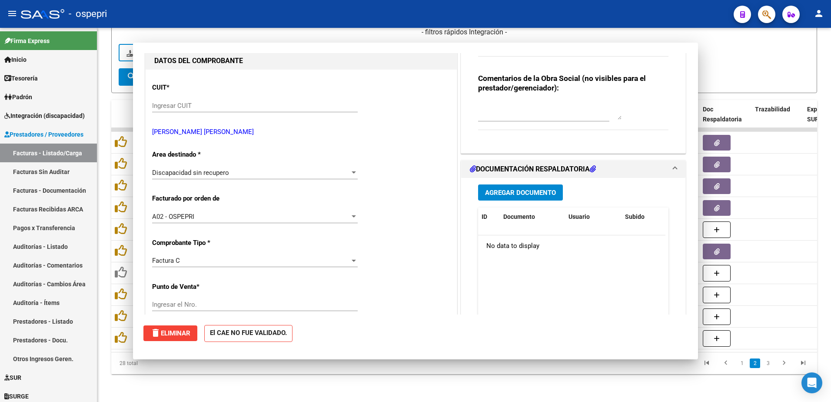
scroll to position [97, 0]
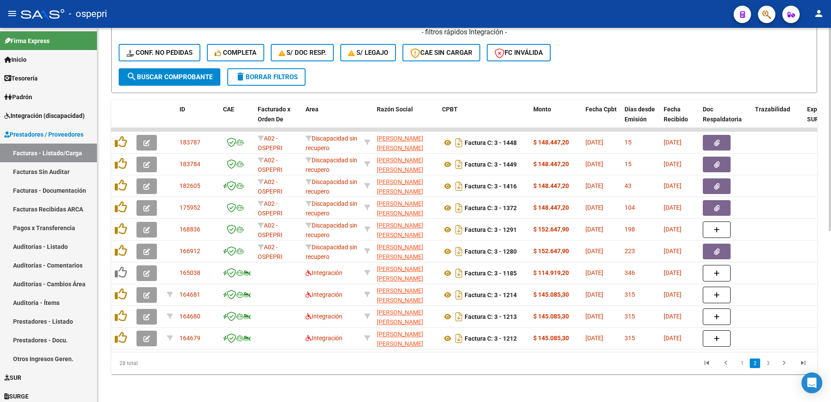
click at [541, 390] on div "Video tutorial PRESTADORES -> Listado de CPBTs Emitidos por Prestadores / Prove…" at bounding box center [464, 61] width 734 height 682
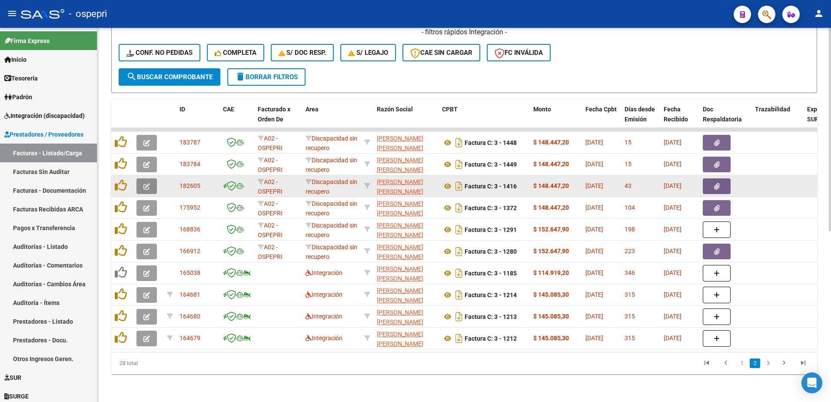
click at [153, 178] on button "button" at bounding box center [146, 186] width 20 height 16
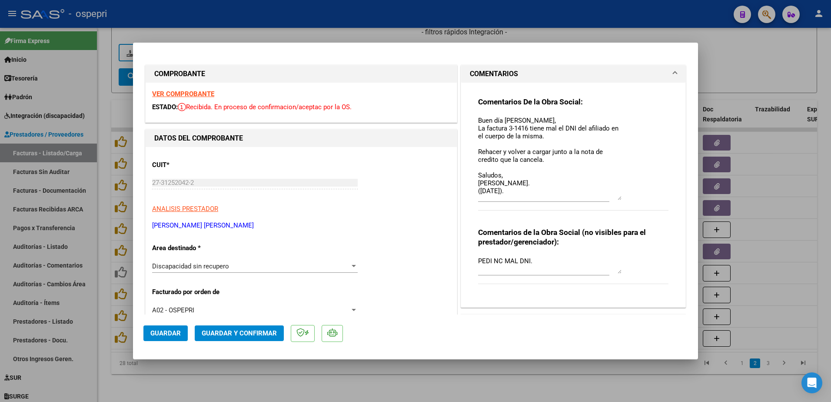
drag, startPoint x: 616, startPoint y: 132, endPoint x: 623, endPoint y: 199, distance: 67.3
click at [623, 199] on div "Comentarios De la Obra Social: Buen día Ana, La factura 3-1416 tiene mal el DNI…" at bounding box center [573, 158] width 190 height 123
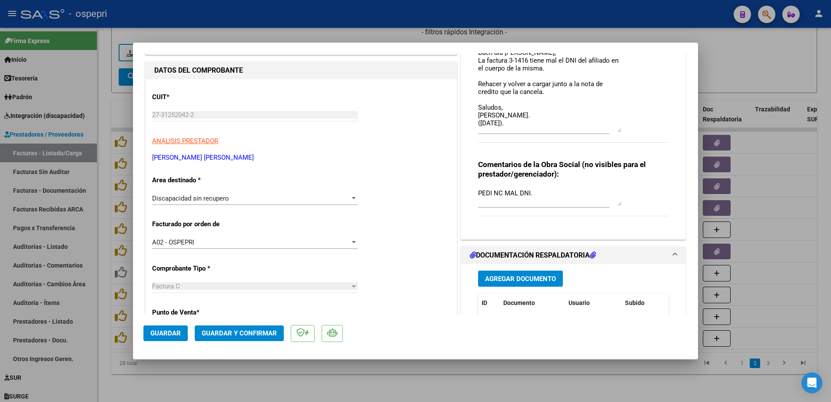
scroll to position [130, 0]
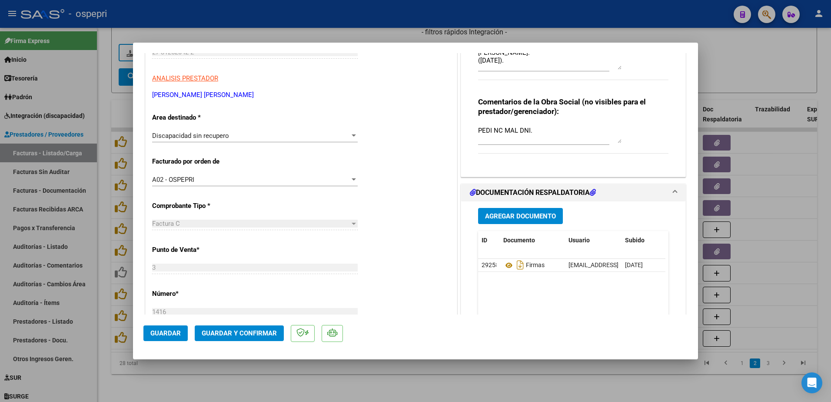
type input "$ 0,00"
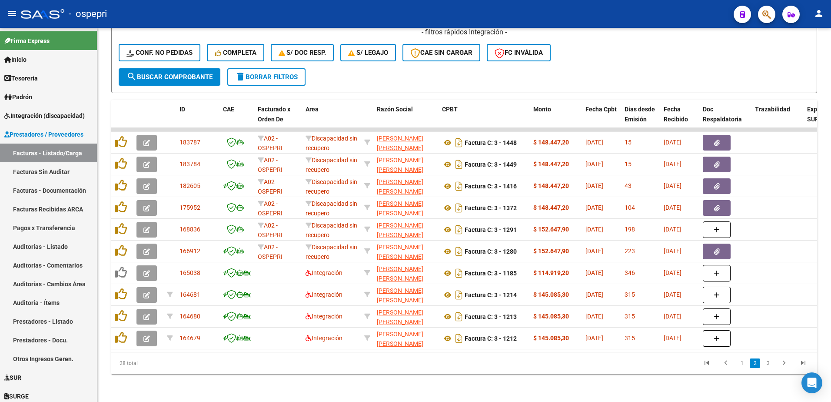
click at [569, 7] on div "- ospepri" at bounding box center [374, 13] width 706 height 19
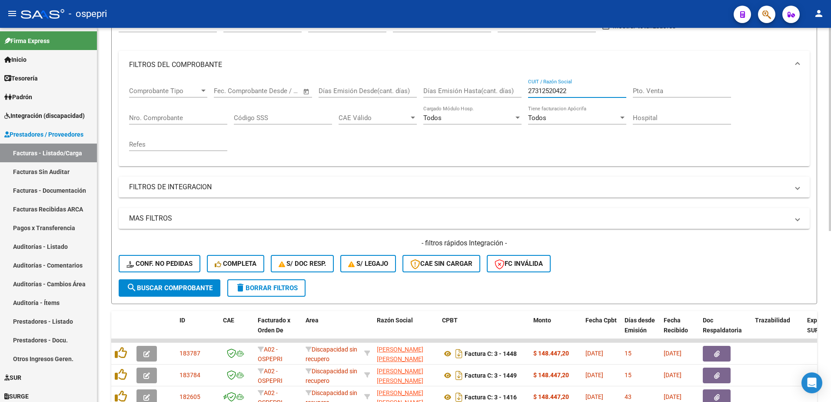
click at [576, 90] on input "27312520422" at bounding box center [577, 91] width 98 height 8
paste input "62246607"
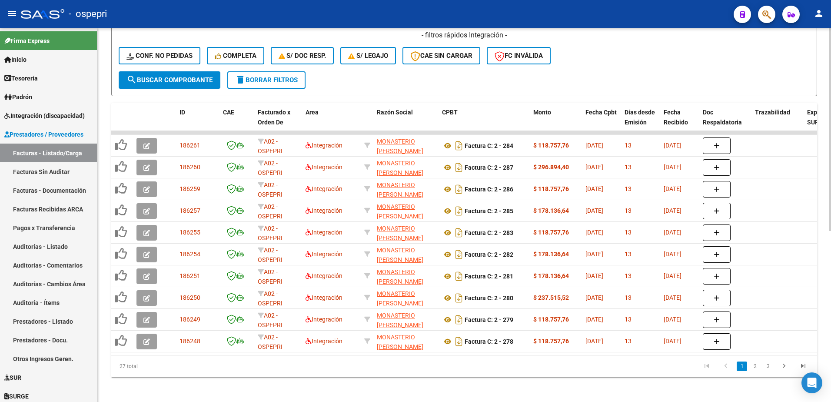
scroll to position [314, 0]
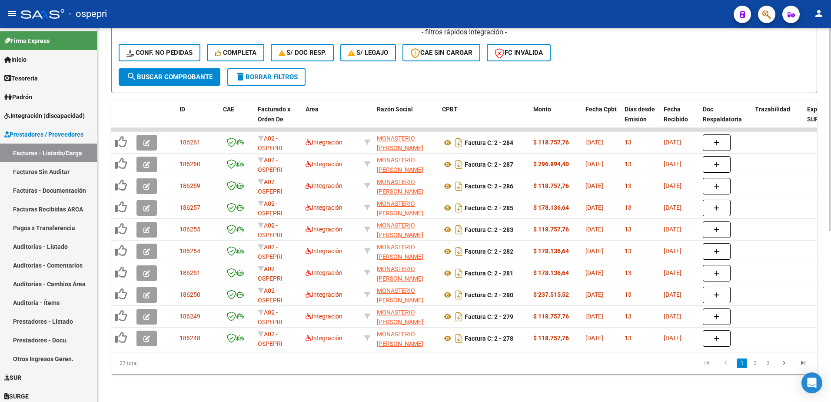
type input "27362246607"
click at [564, 14] on div "- ospepri" at bounding box center [374, 13] width 706 height 19
click at [753, 363] on link "2" at bounding box center [755, 363] width 10 height 10
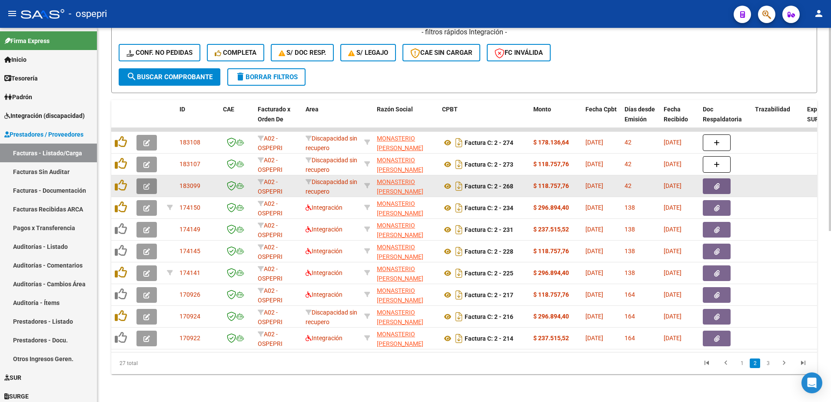
click at [146, 183] on icon "button" at bounding box center [146, 186] width 7 height 7
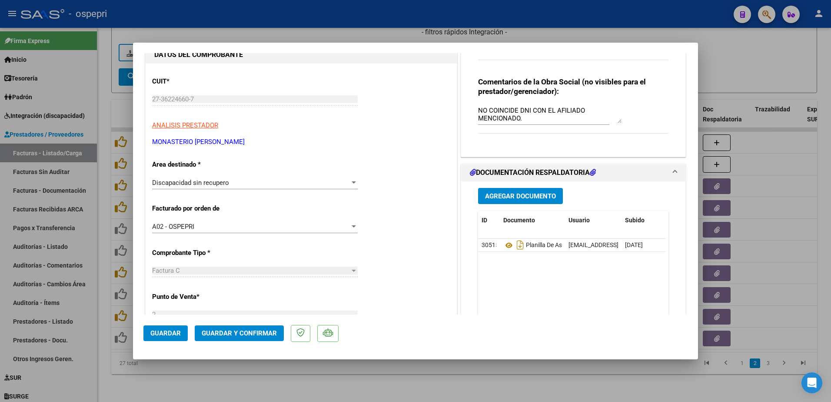
scroll to position [87, 0]
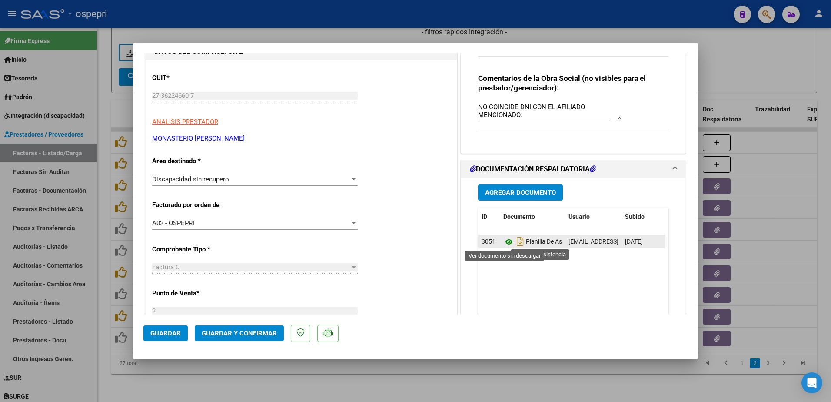
click at [507, 241] on icon at bounding box center [508, 241] width 11 height 10
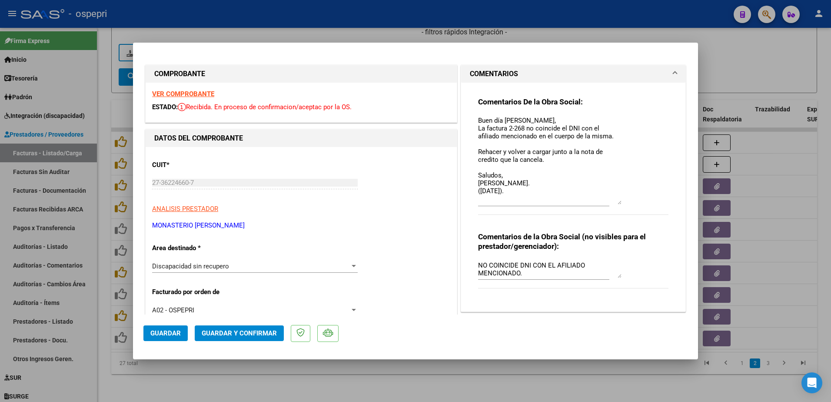
drag, startPoint x: 614, startPoint y: 132, endPoint x: 614, endPoint y: 203, distance: 71.3
click at [614, 203] on textarea "Buen día Veronica, La factura 2-268 no coincide el DNI con el afiliado menciona…" at bounding box center [549, 160] width 143 height 89
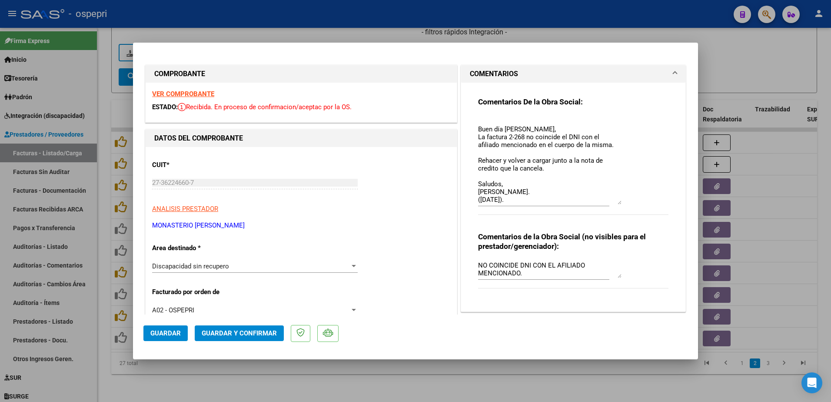
click at [742, 63] on div at bounding box center [415, 201] width 831 height 402
type input "$ 0,00"
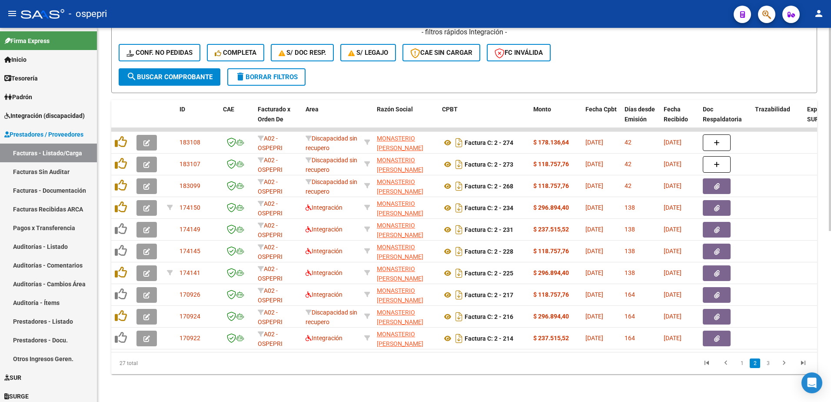
click at [526, 353] on div "27 total 1 2 3" at bounding box center [464, 363] width 706 height 22
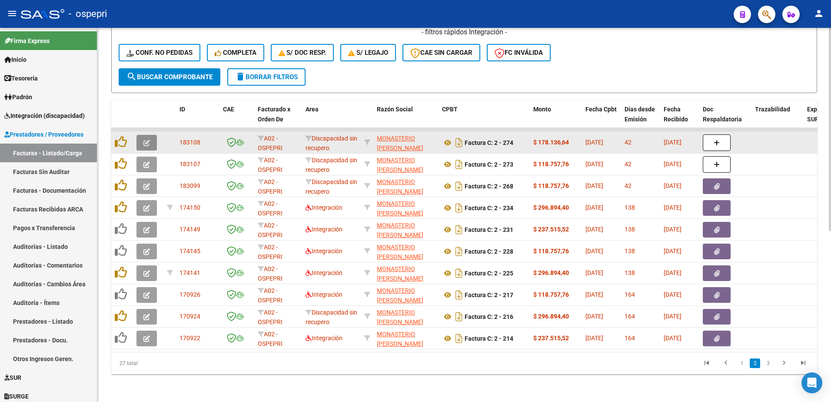
click at [149, 140] on icon "button" at bounding box center [146, 143] width 7 height 7
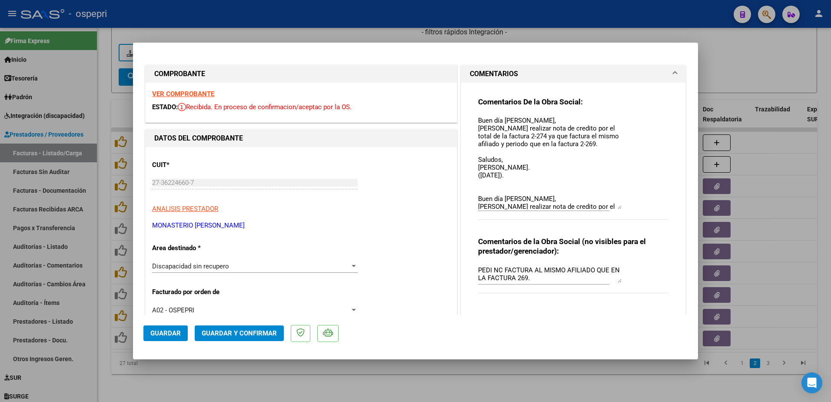
drag, startPoint x: 615, startPoint y: 132, endPoint x: 613, endPoint y: 208, distance: 76.1
click at [613, 208] on textarea "Buen día Veronica, Debe realizar nota de credito por el total de la factura 2-2…" at bounding box center [549, 162] width 143 height 93
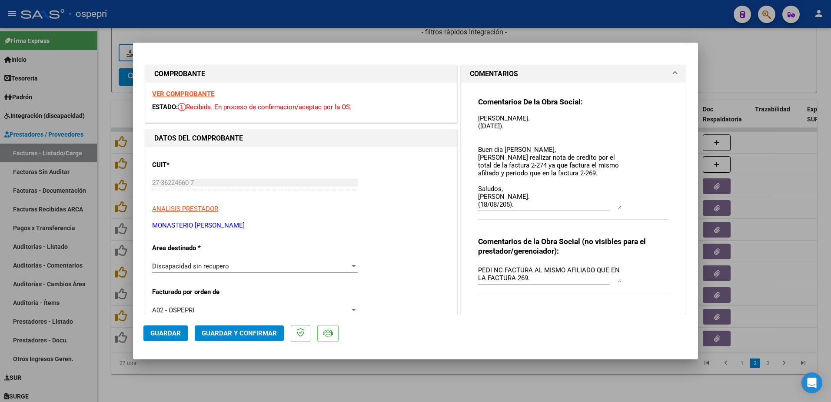
click at [424, 328] on mat-dialog-actions "Guardar Guardar y Confirmar" at bounding box center [415, 331] width 544 height 34
click at [760, 58] on div at bounding box center [415, 201] width 831 height 402
type input "$ 0,00"
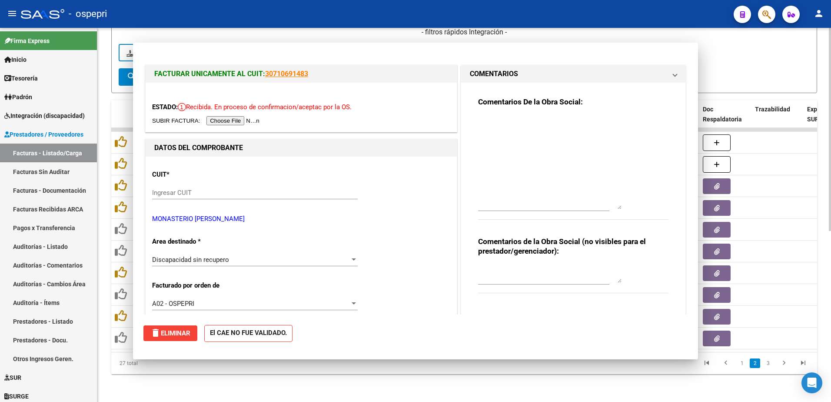
scroll to position [0, 0]
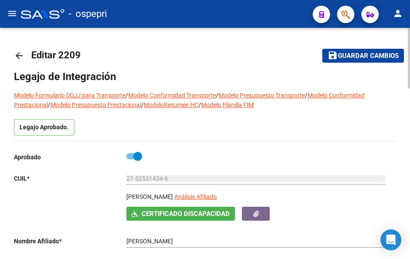
click at [22, 55] on mat-icon "arrow_back" at bounding box center [19, 55] width 10 height 10
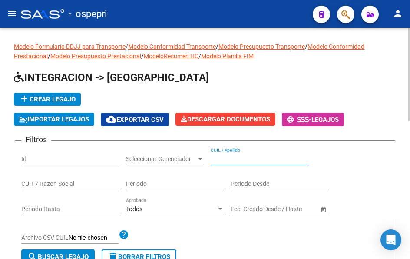
click at [256, 158] on input "CUIL / Apellido" at bounding box center [260, 158] width 98 height 7
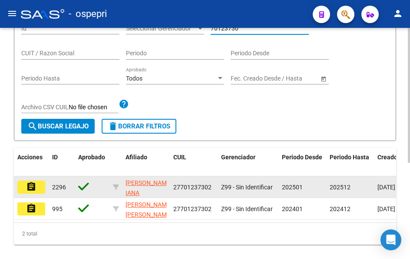
type input "70123730"
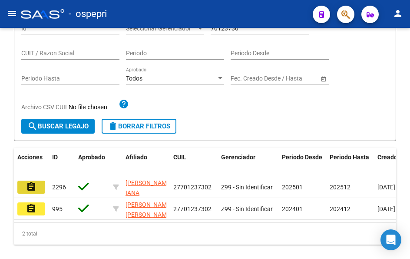
click at [29, 187] on mat-icon "assignment" at bounding box center [31, 186] width 10 height 10
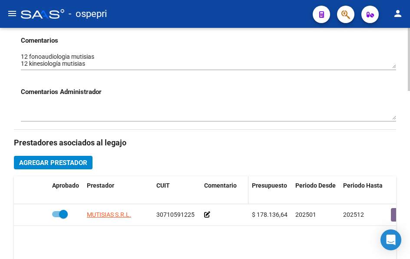
scroll to position [304, 0]
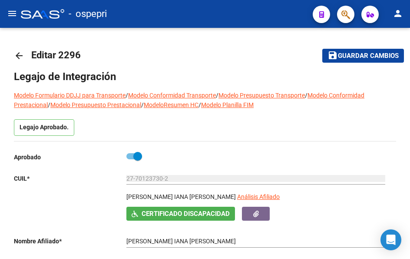
scroll to position [304, 0]
